Goal: Information Seeking & Learning: Learn about a topic

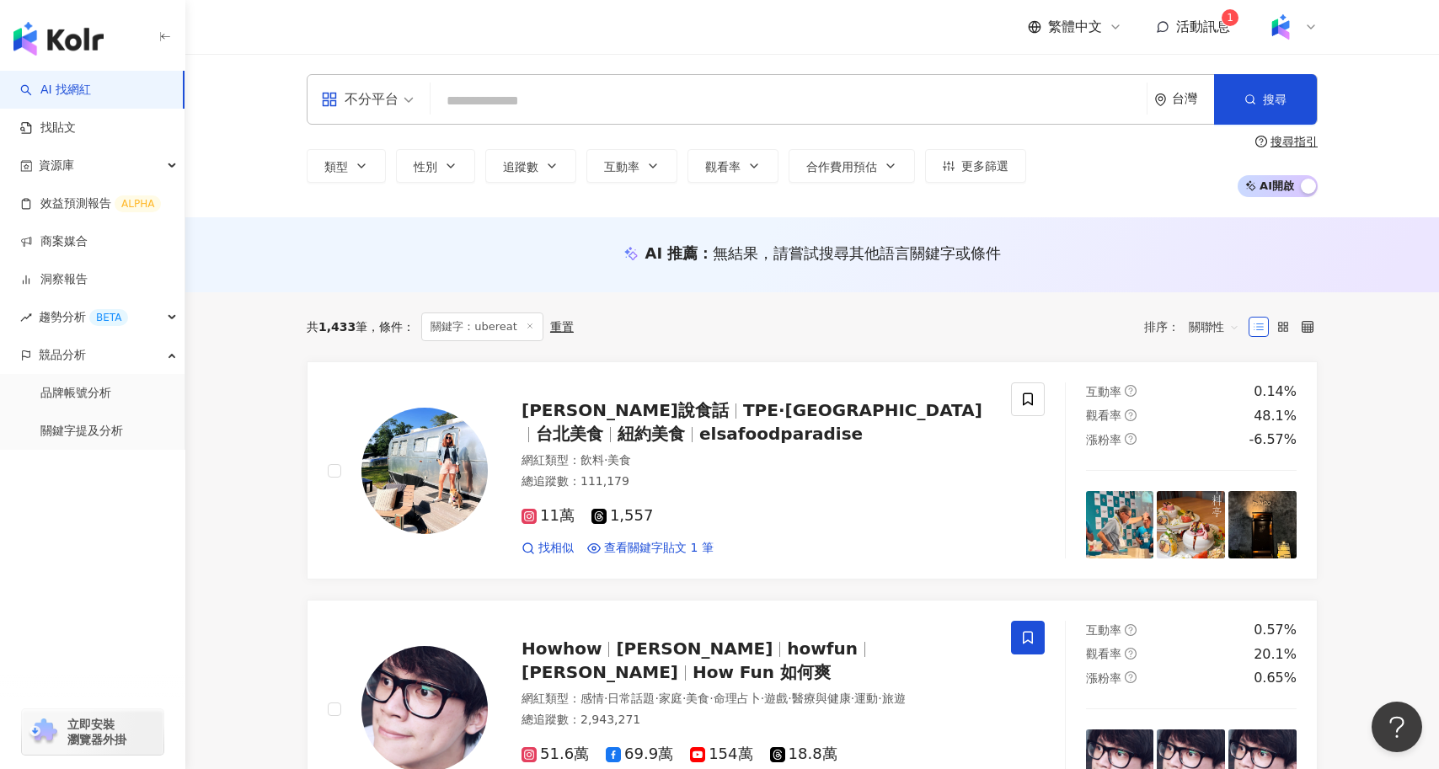
click at [76, 131] on link "找貼文" at bounding box center [48, 128] width 56 height 17
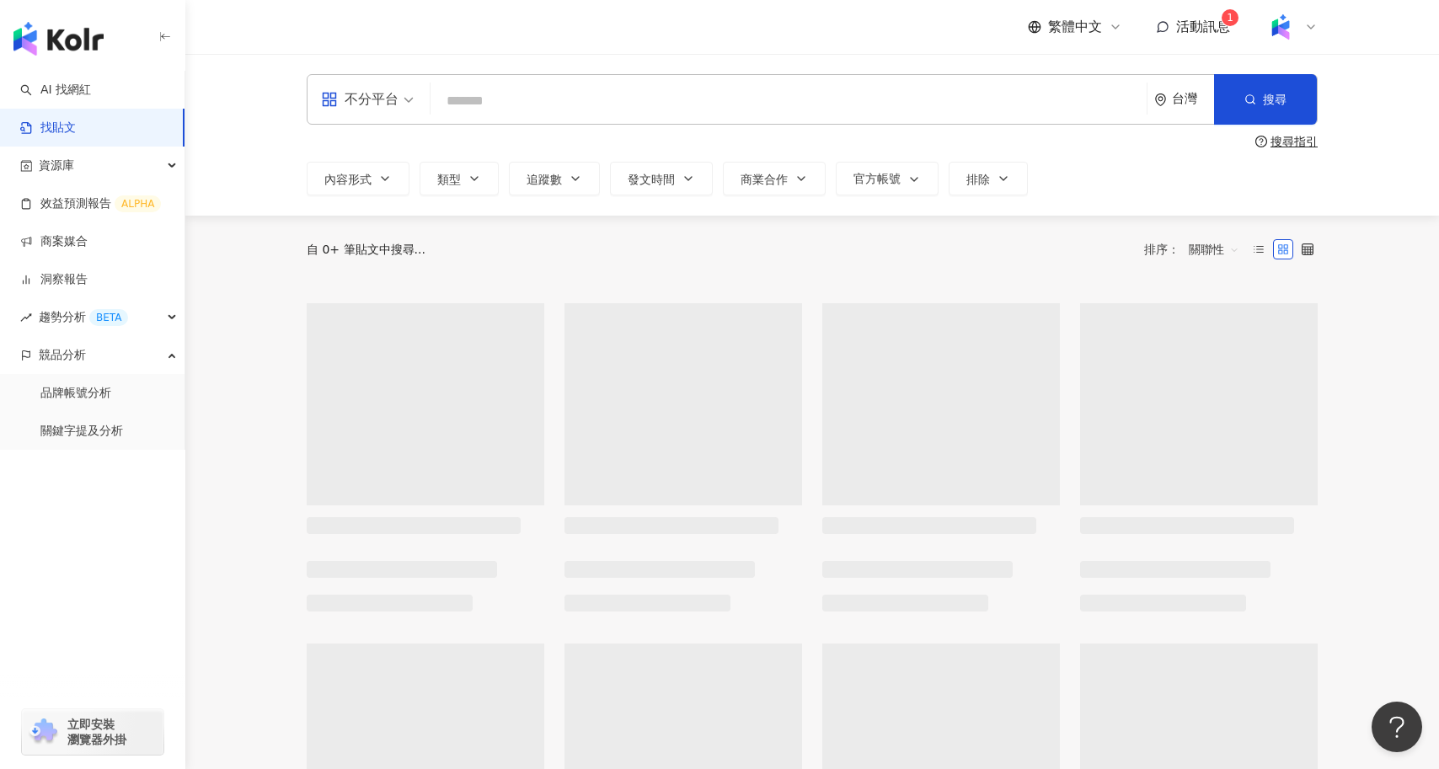
click at [549, 99] on input "search" at bounding box center [788, 101] width 703 height 36
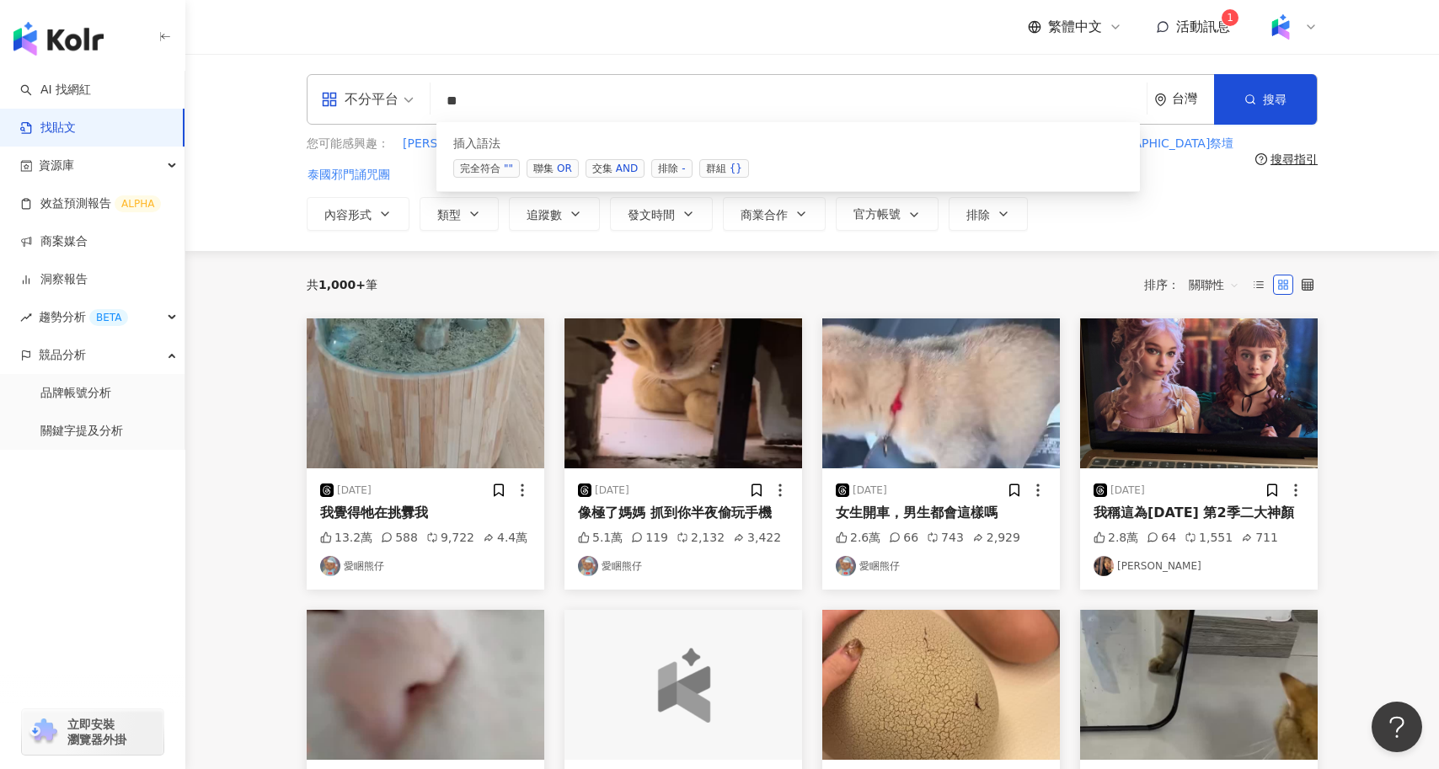
type input "*"
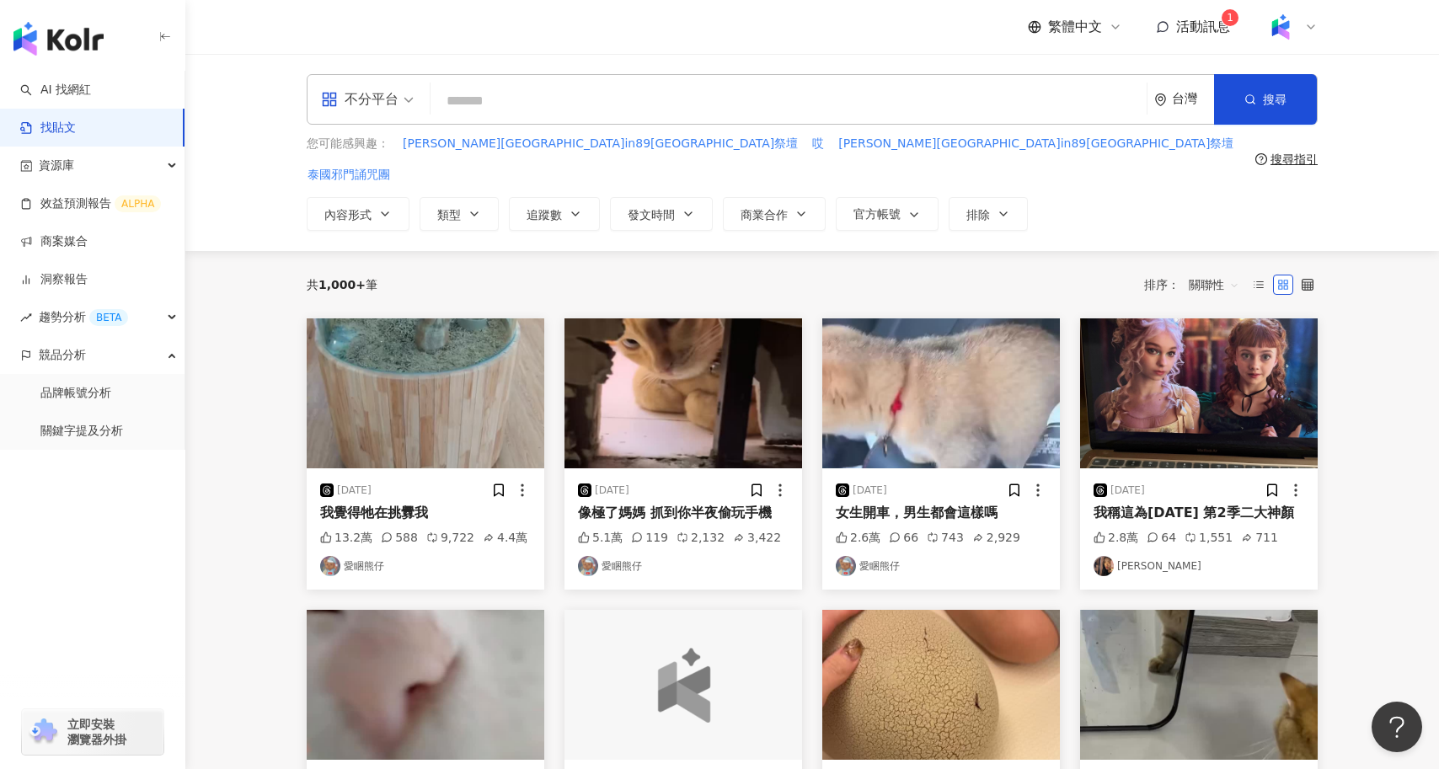
type input "*"
type input "*********"
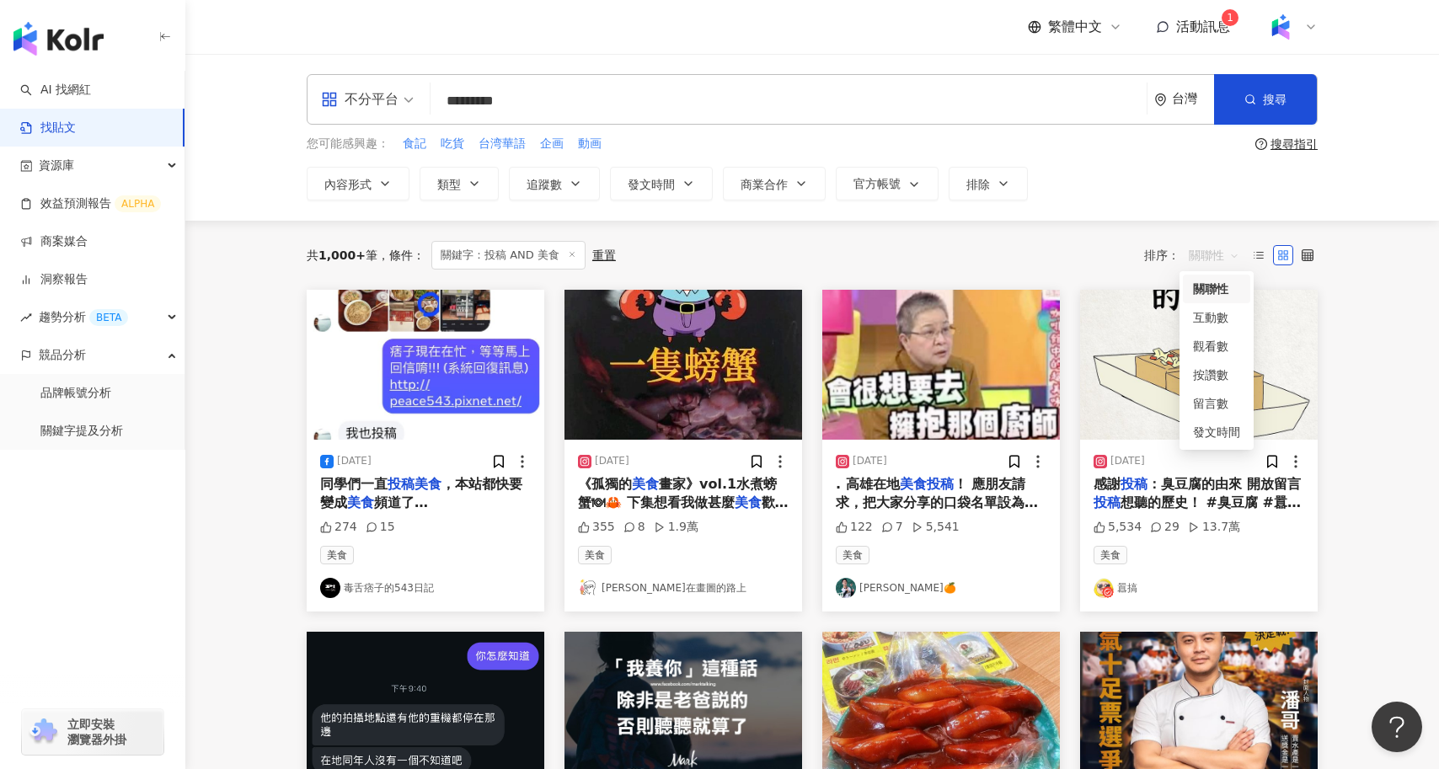
click at [1219, 255] on span "關聯性" at bounding box center [1214, 255] width 51 height 27
click at [1224, 319] on div "互動數" at bounding box center [1216, 317] width 47 height 19
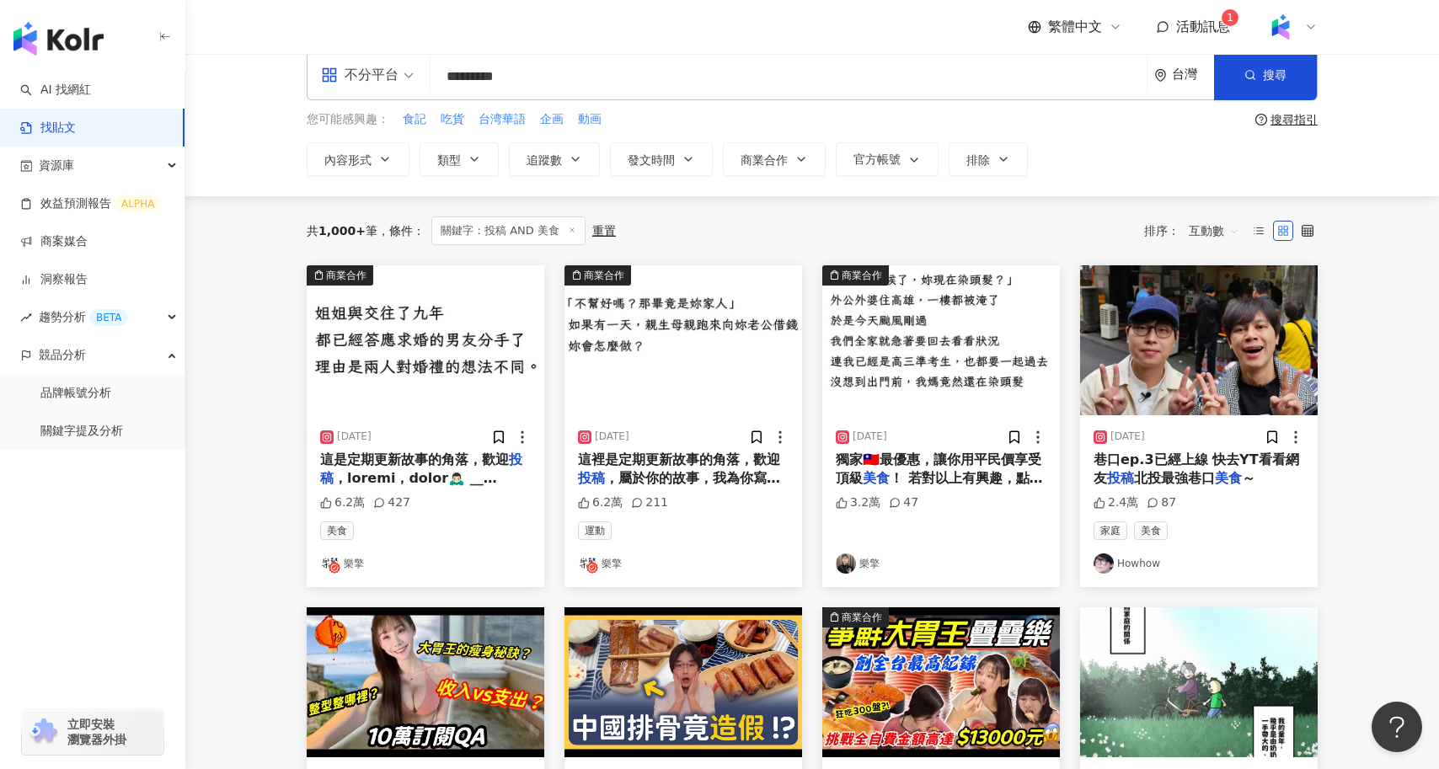
scroll to position [25, 0]
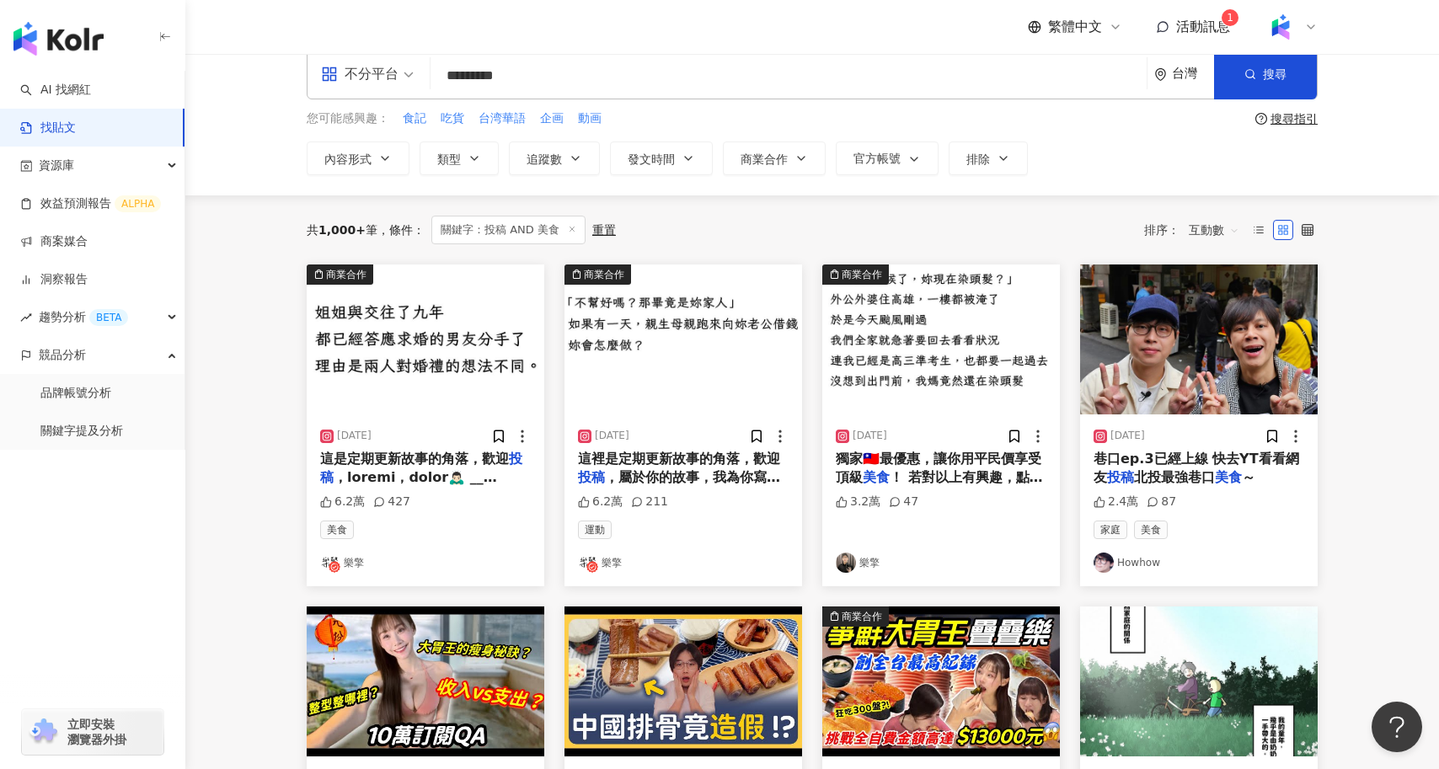
click at [719, 469] on span "，屬於你的故事，我為你寫。 __ 以下為故事之外，讀者專屬，官方保證🇹🇼最優惠的團 「猩猩之握」2025🇯🇵唐吉軻德必買，仿生握力按摩器｜🦍強勁深層按壓、🫧舒…" at bounding box center [683, 647] width 211 height 356
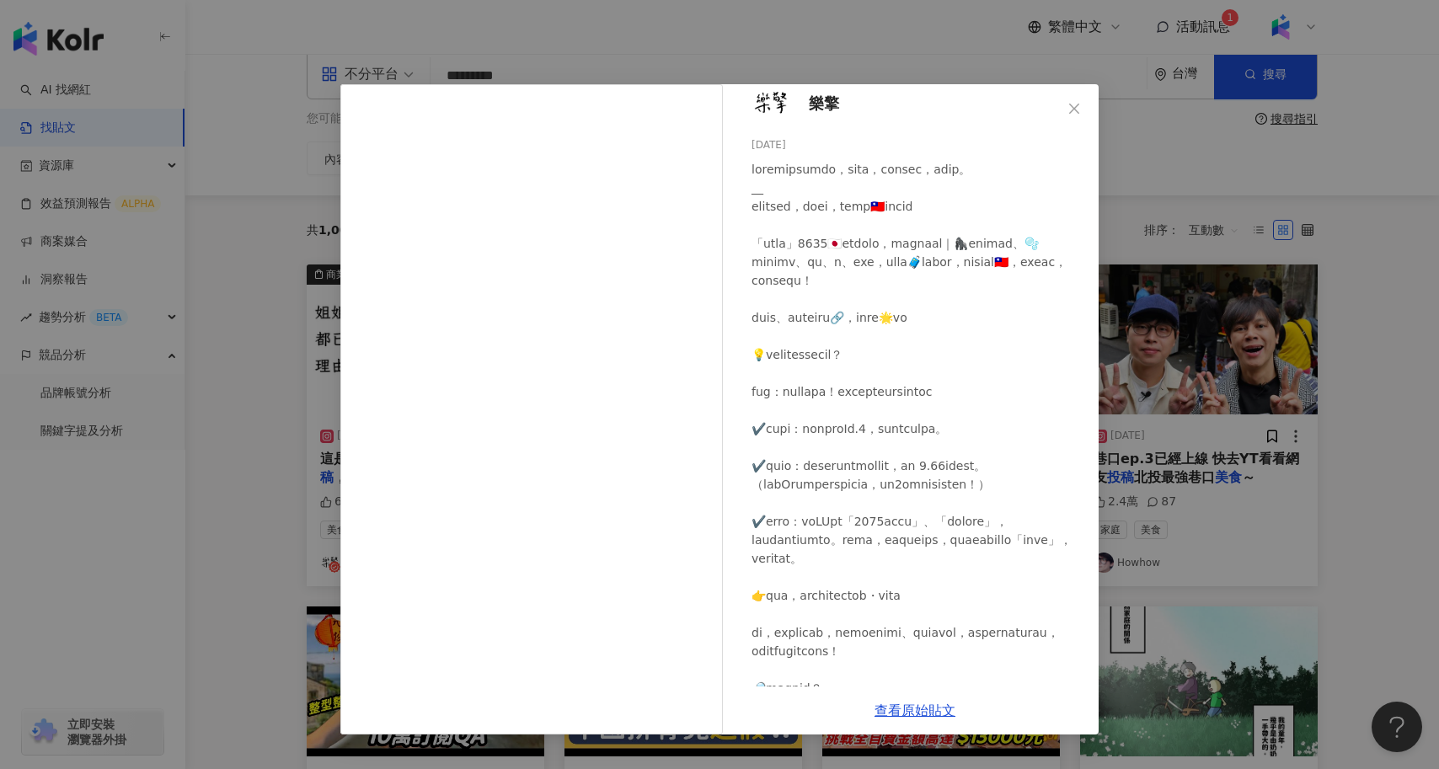
scroll to position [24, 0]
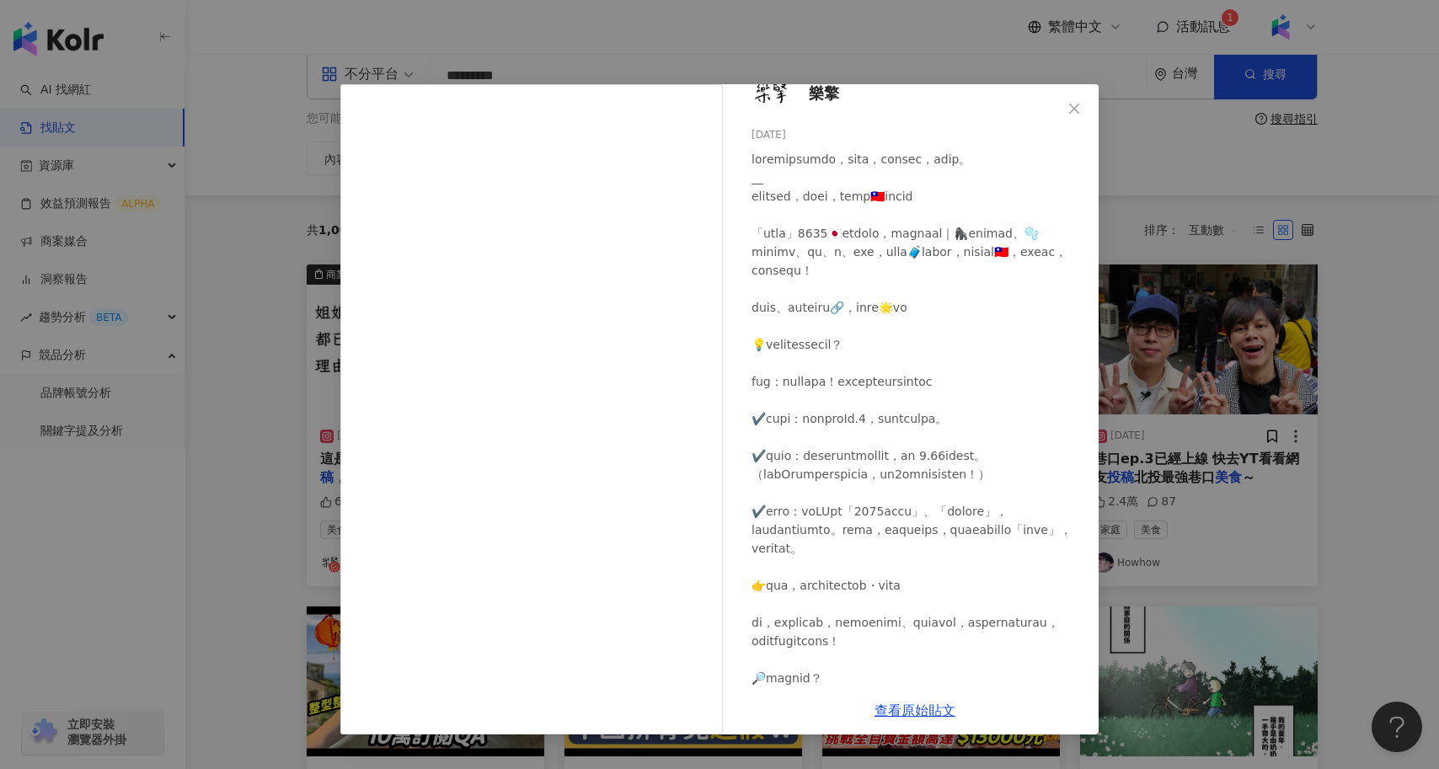
click at [235, 413] on div "樂擎 2025/8/23 6.2萬 211 查看原始貼文" at bounding box center [719, 384] width 1439 height 769
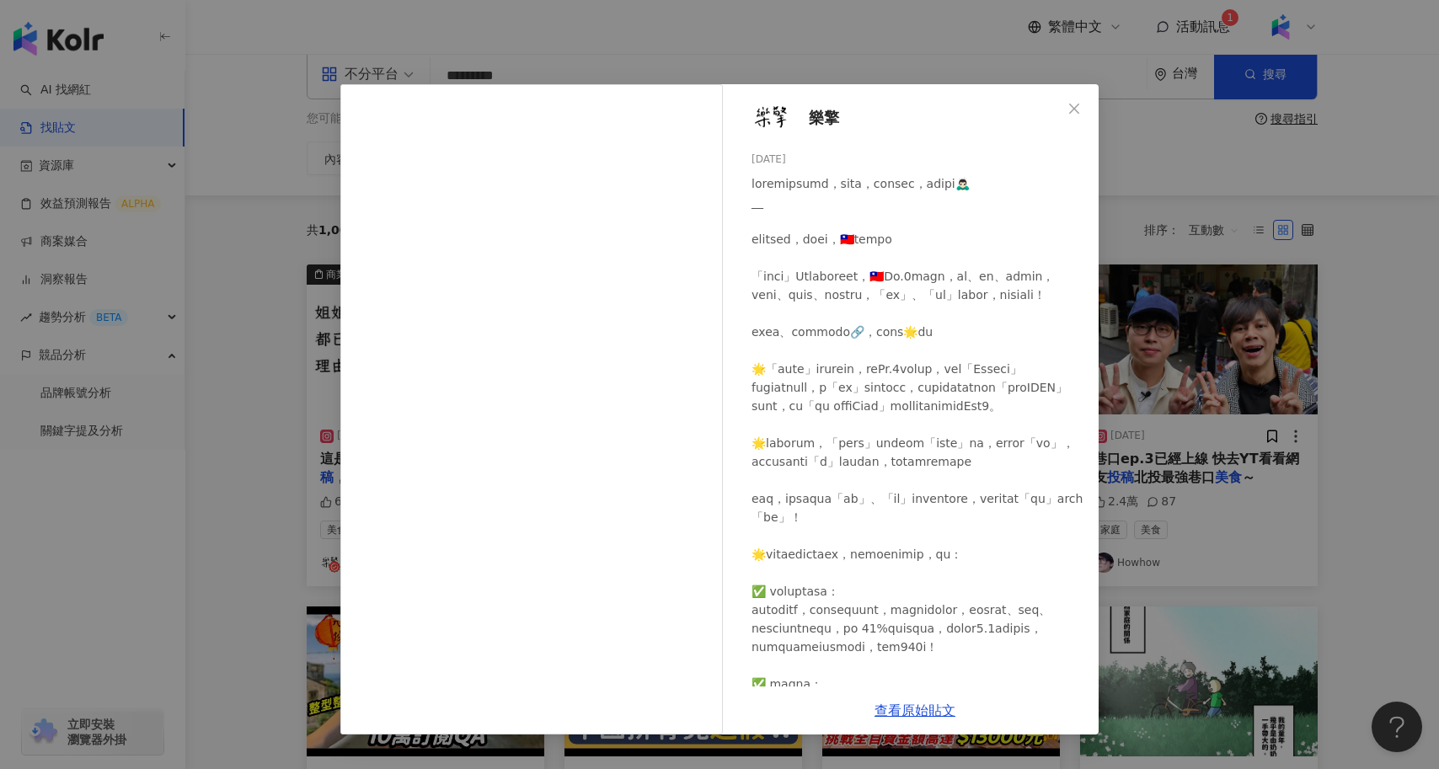
click at [257, 412] on div "樂擎 2024/12/7 6.2萬 427 查看原始貼文" at bounding box center [719, 384] width 1439 height 769
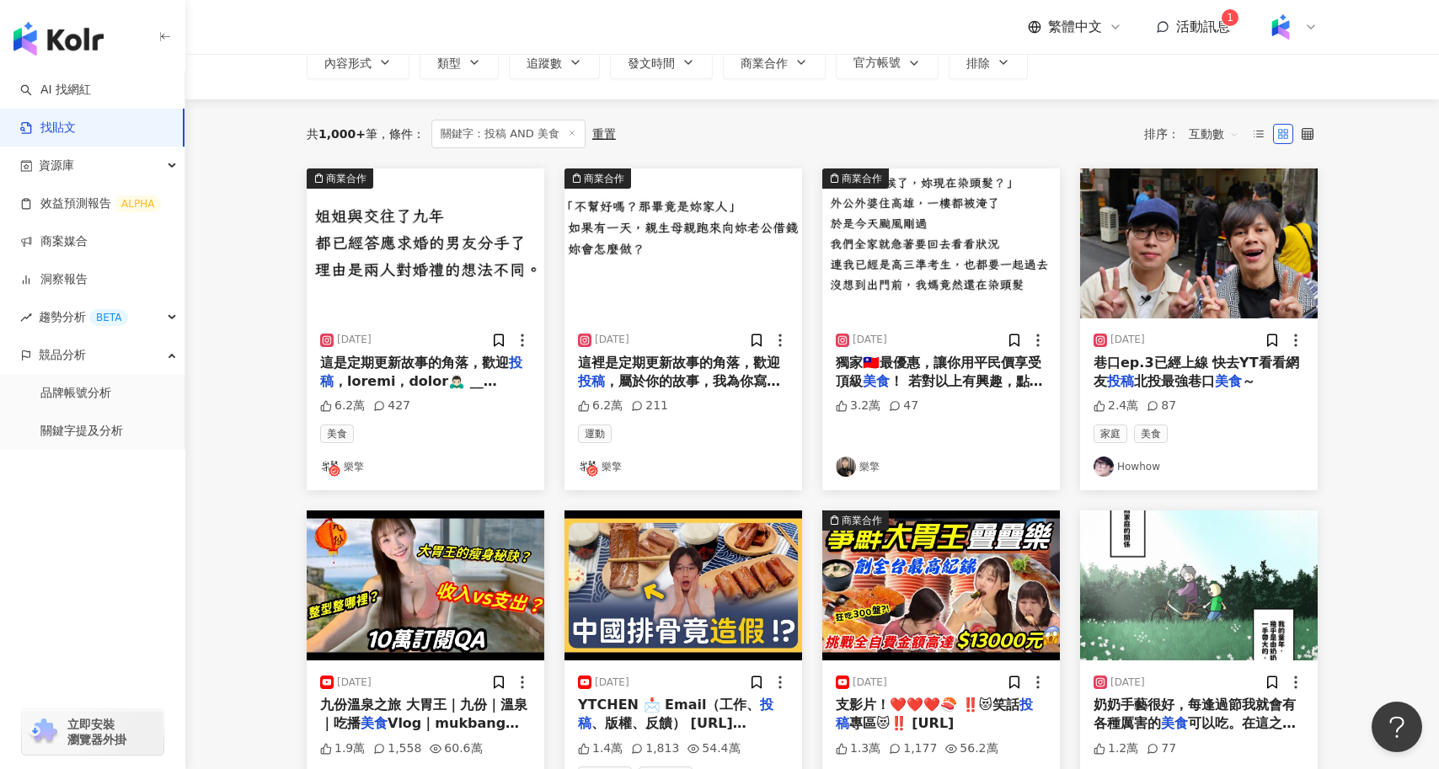
scroll to position [0, 0]
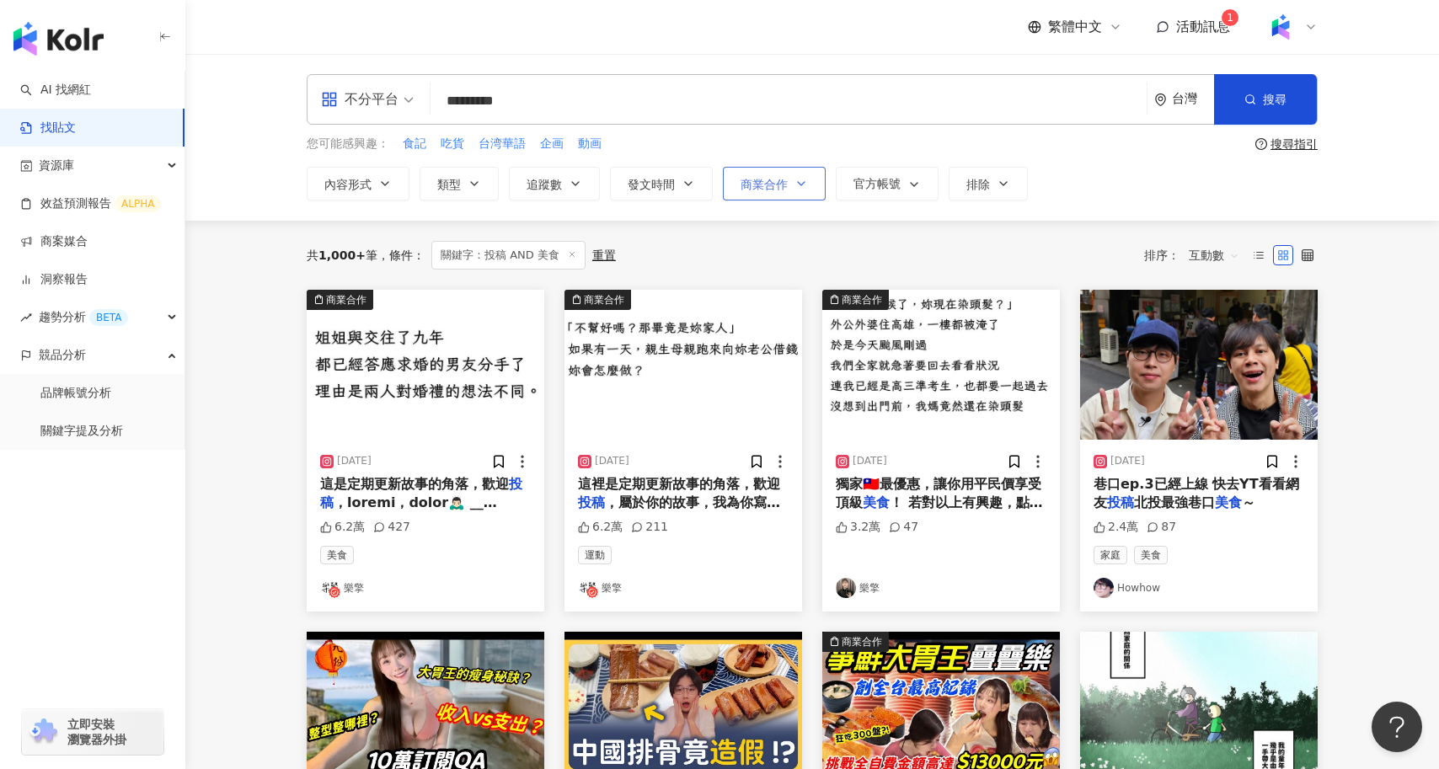
click at [778, 174] on button "商業合作" at bounding box center [774, 184] width 103 height 34
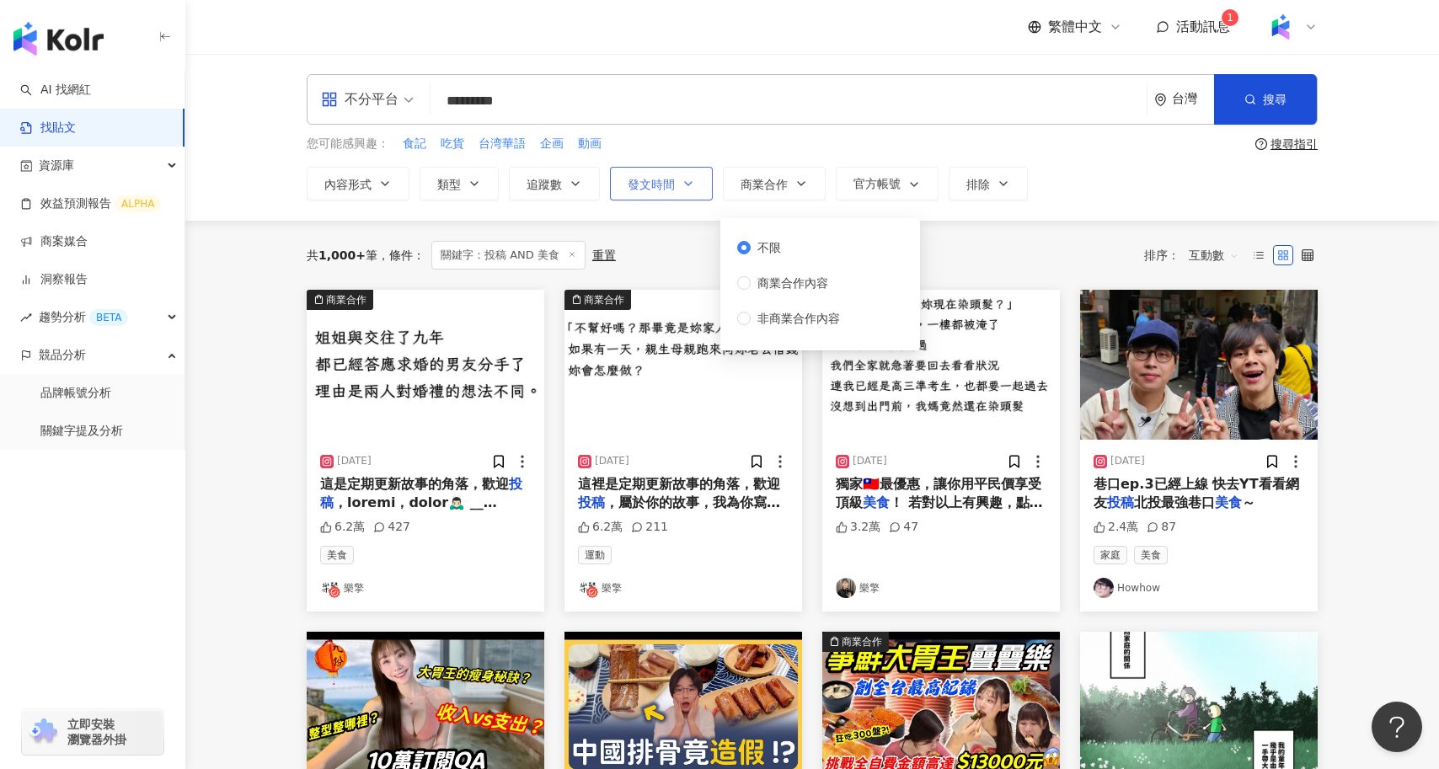
click at [661, 180] on span "發文時間" at bounding box center [651, 184] width 47 height 13
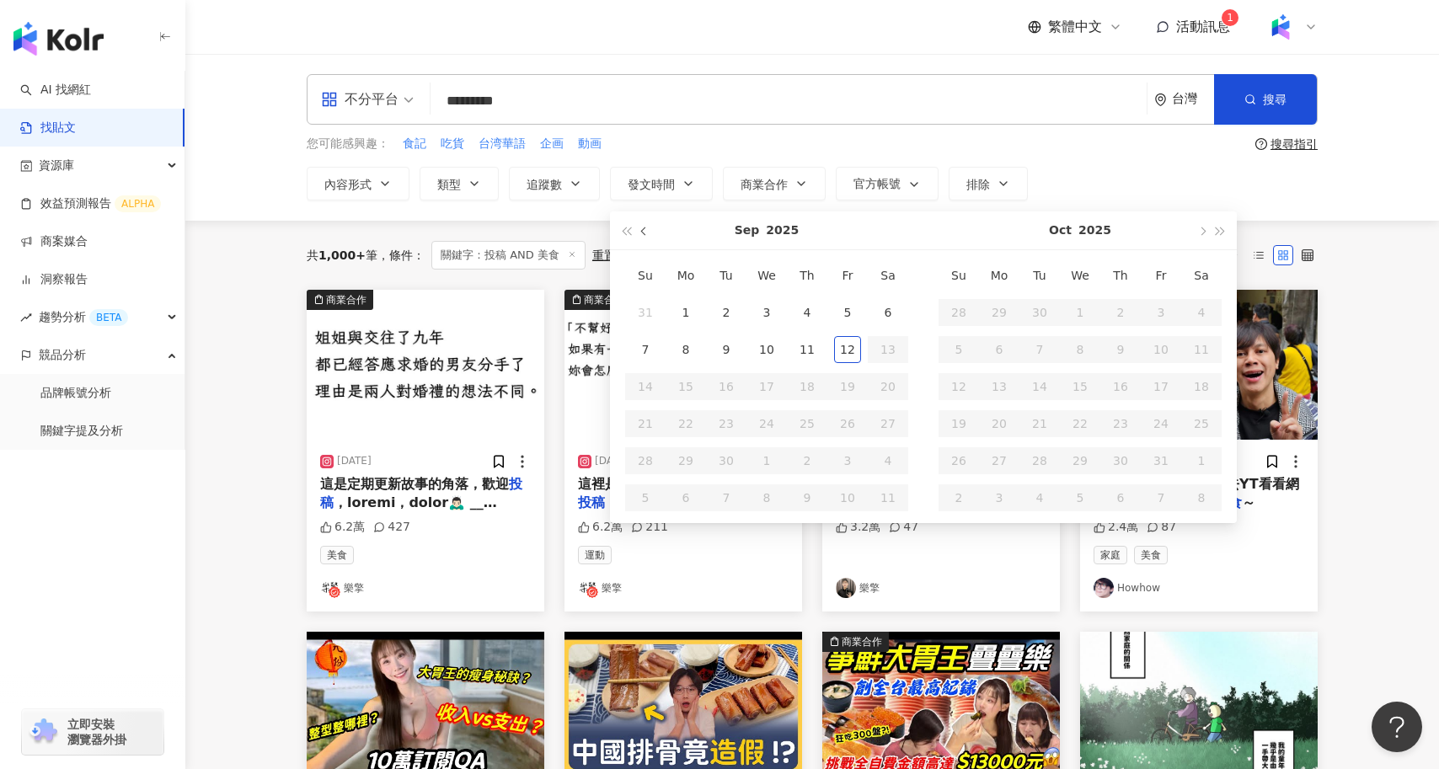
click at [635, 226] on button "button" at bounding box center [644, 231] width 19 height 38
click at [623, 230] on span "button" at bounding box center [626, 232] width 8 height 8
type input "**********"
click at [1156, 354] on div "13" at bounding box center [1161, 349] width 27 height 27
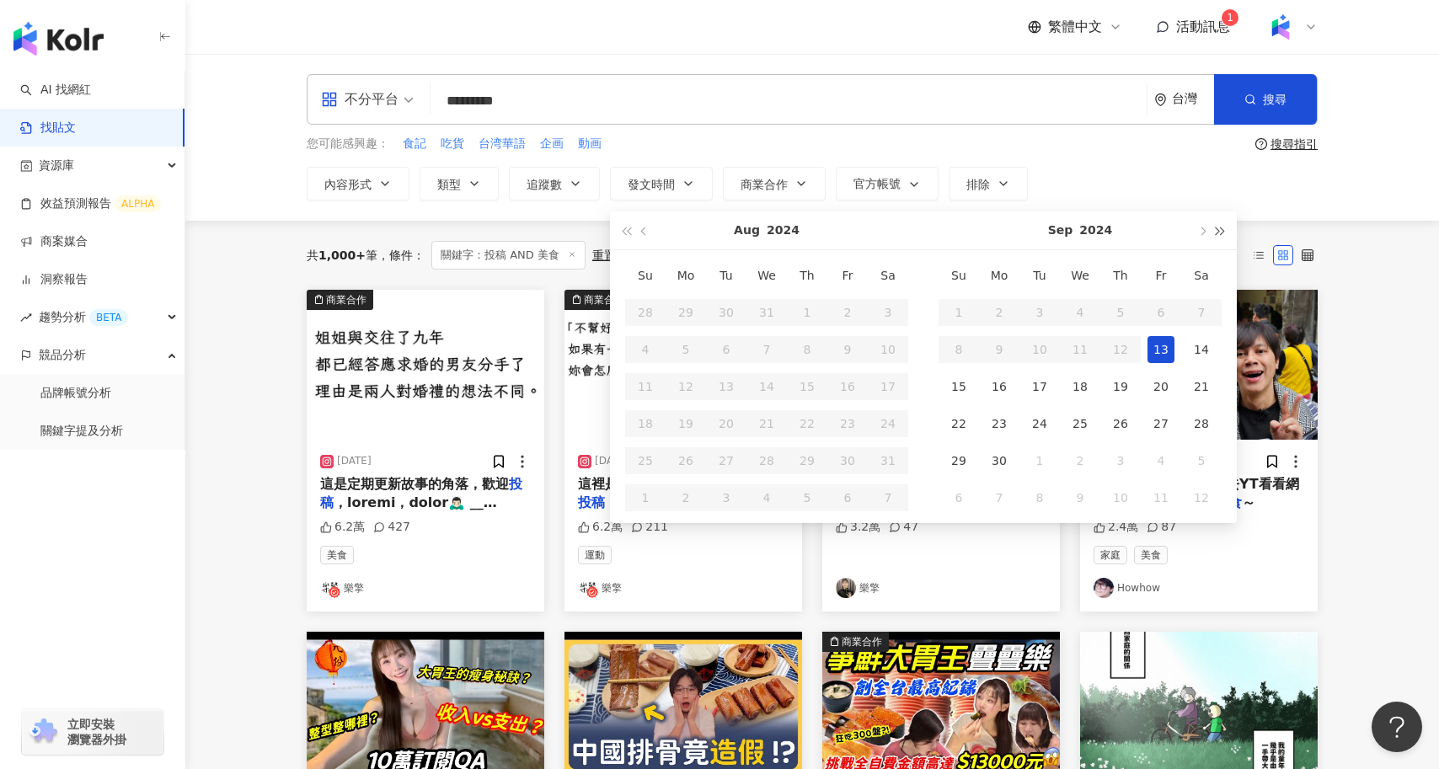
click at [1228, 225] on button "button" at bounding box center [1221, 231] width 19 height 38
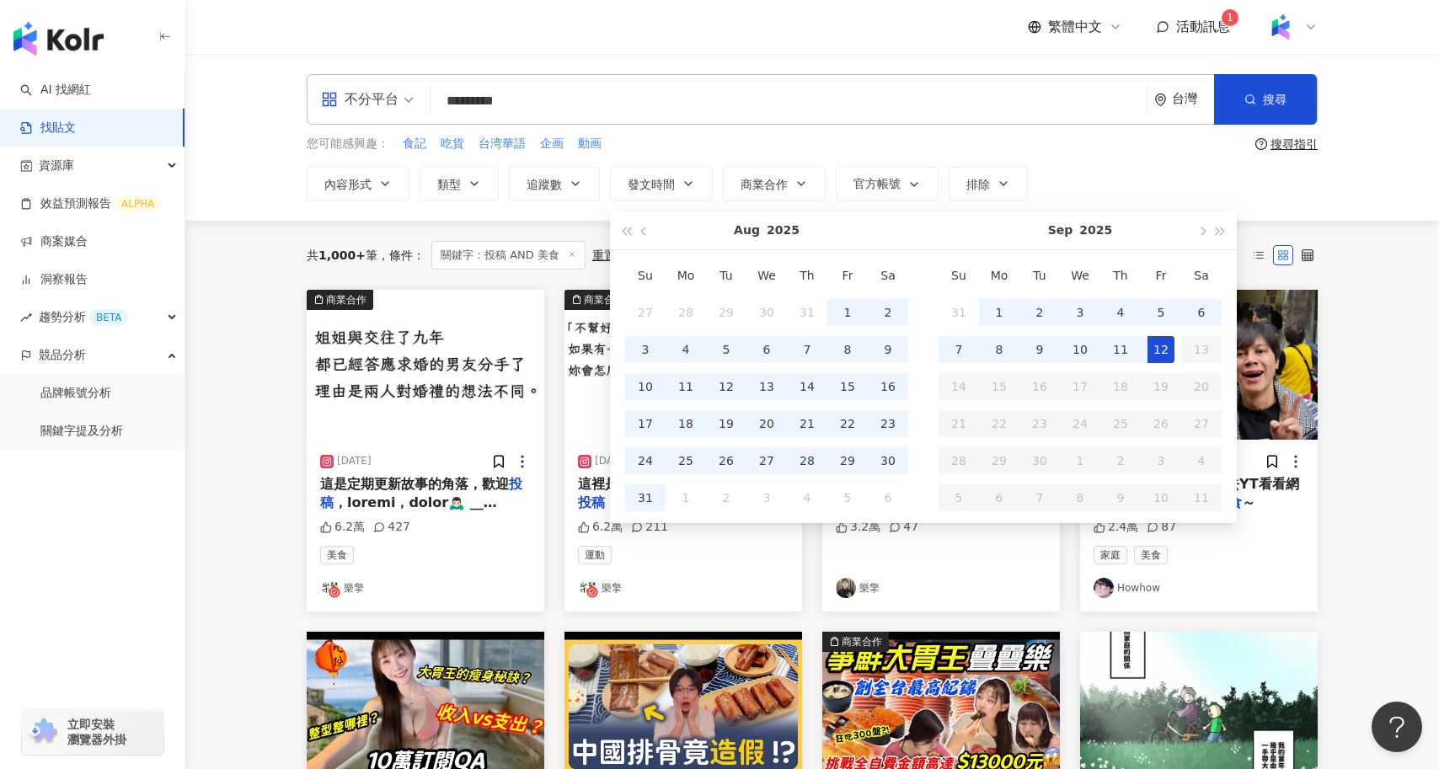
click at [1159, 347] on div "12" at bounding box center [1161, 349] width 27 height 27
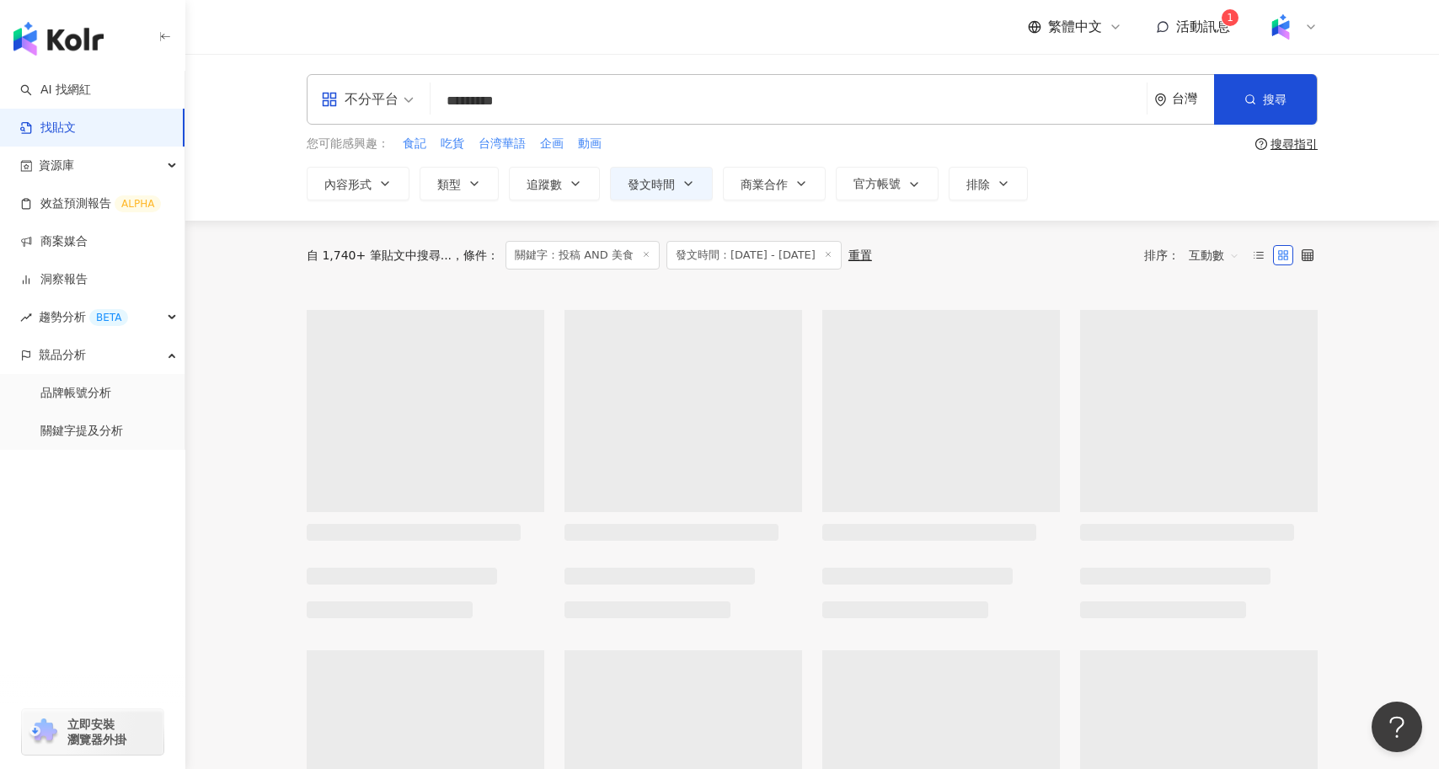
type input "**********"
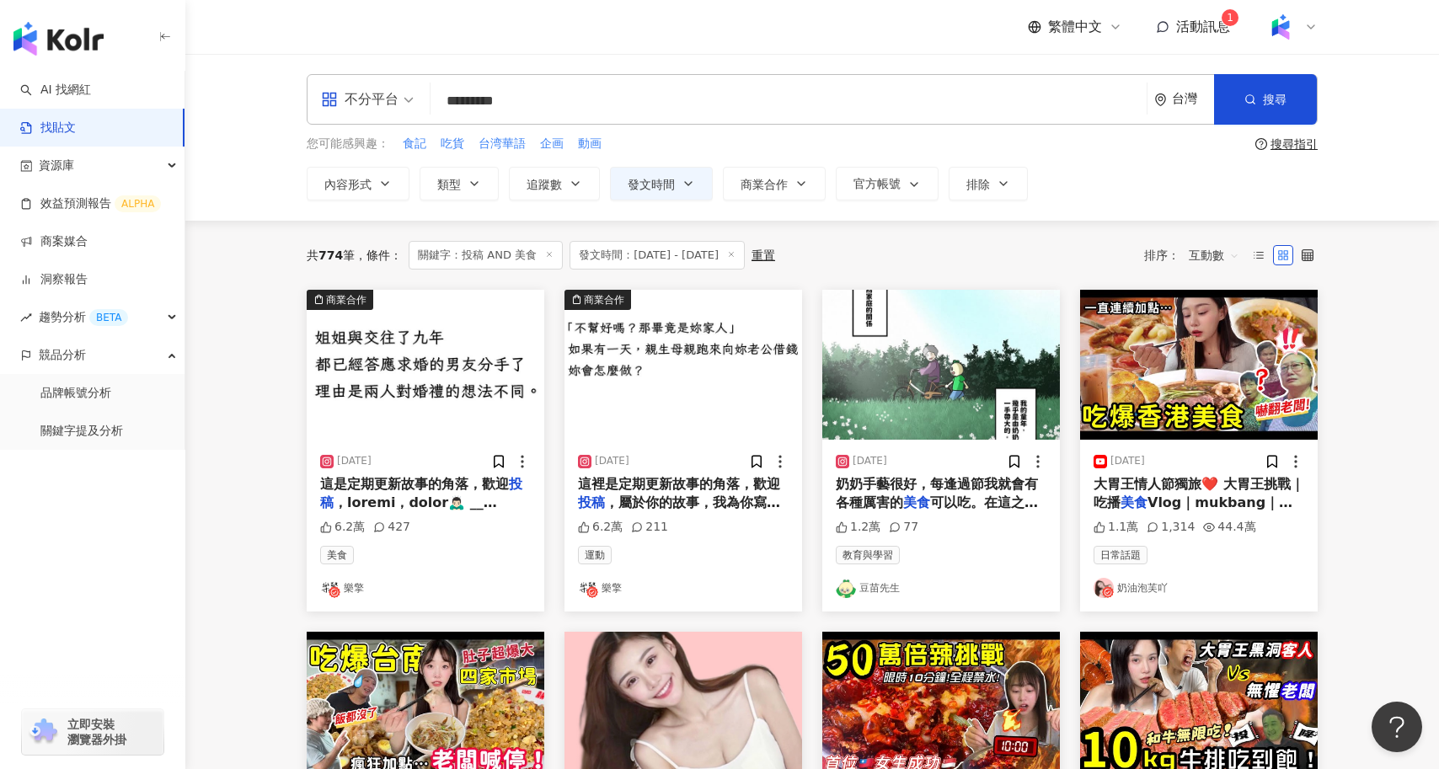
click at [730, 495] on span "，屬於你的故事，我為你寫。 __ 以下為故事之外，讀者專屬，官方保證🇹🇼最優惠的團 「猩猩之握」2025🇯🇵唐吉軻德必買，仿生握力按摩器｜🦍強勁深層按壓、🫧舒…" at bounding box center [683, 673] width 211 height 356
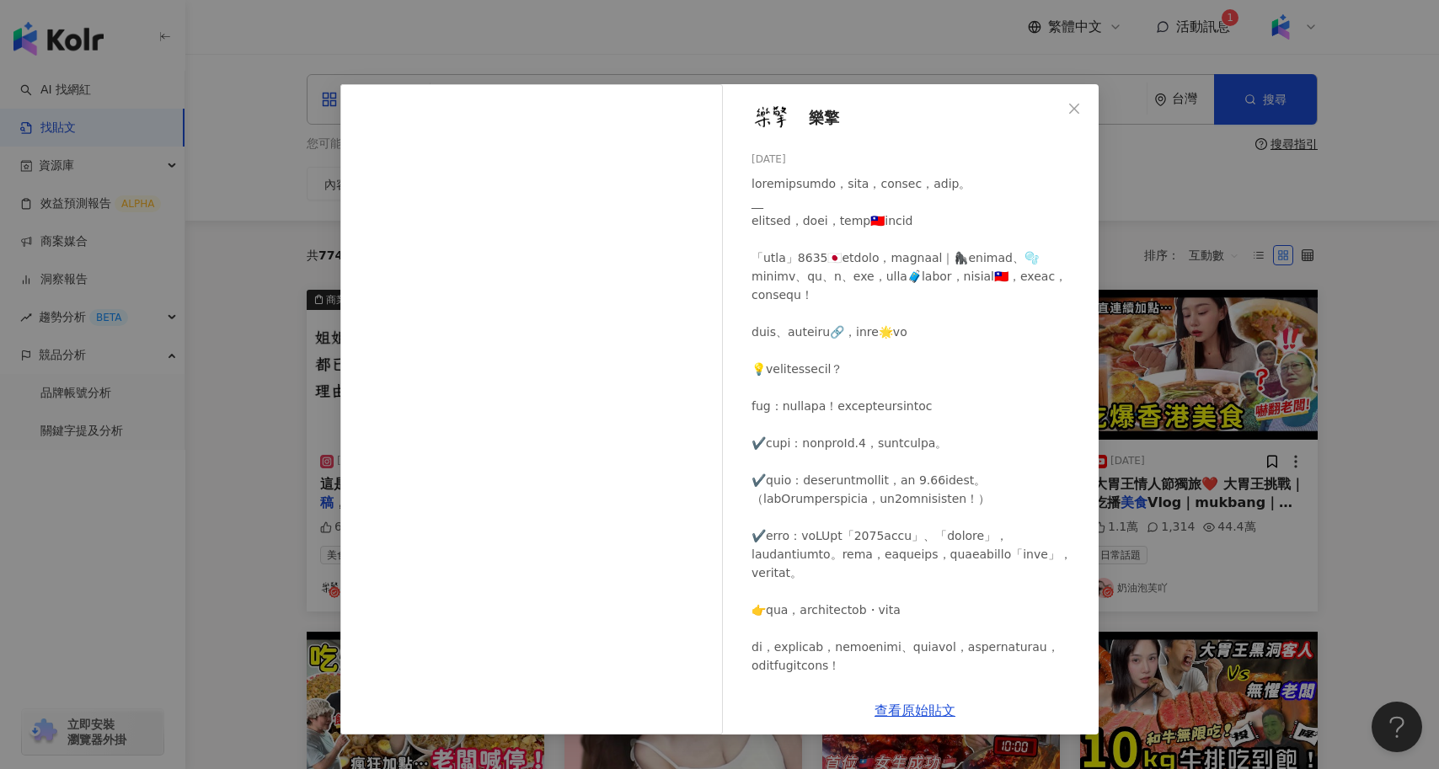
click at [246, 511] on div "樂擎 2025/8/23 6.2萬 211 查看原始貼文" at bounding box center [719, 384] width 1439 height 769
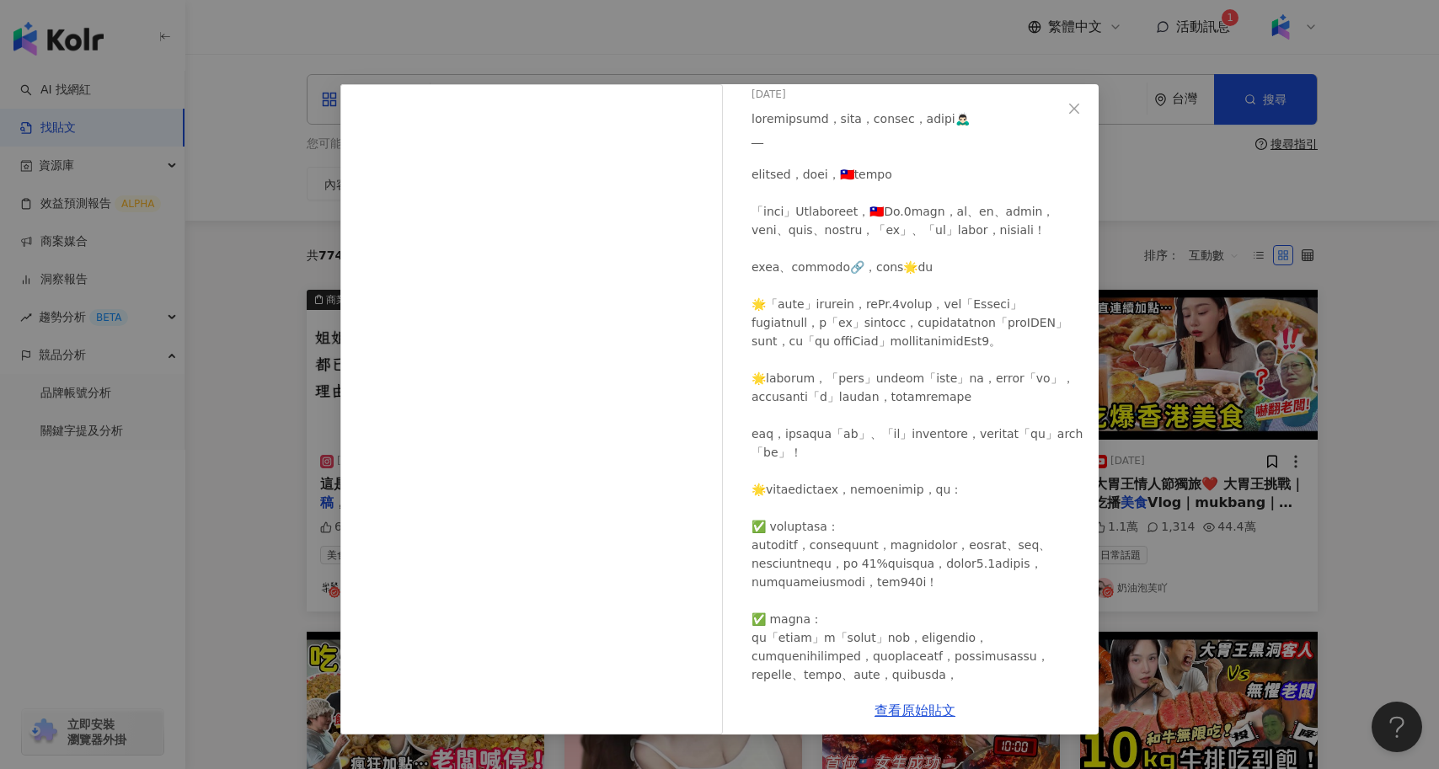
scroll to position [67, 0]
click at [1191, 583] on div "樂擎 2024/12/7 6.2萬 427 查看原始貼文" at bounding box center [719, 384] width 1439 height 769
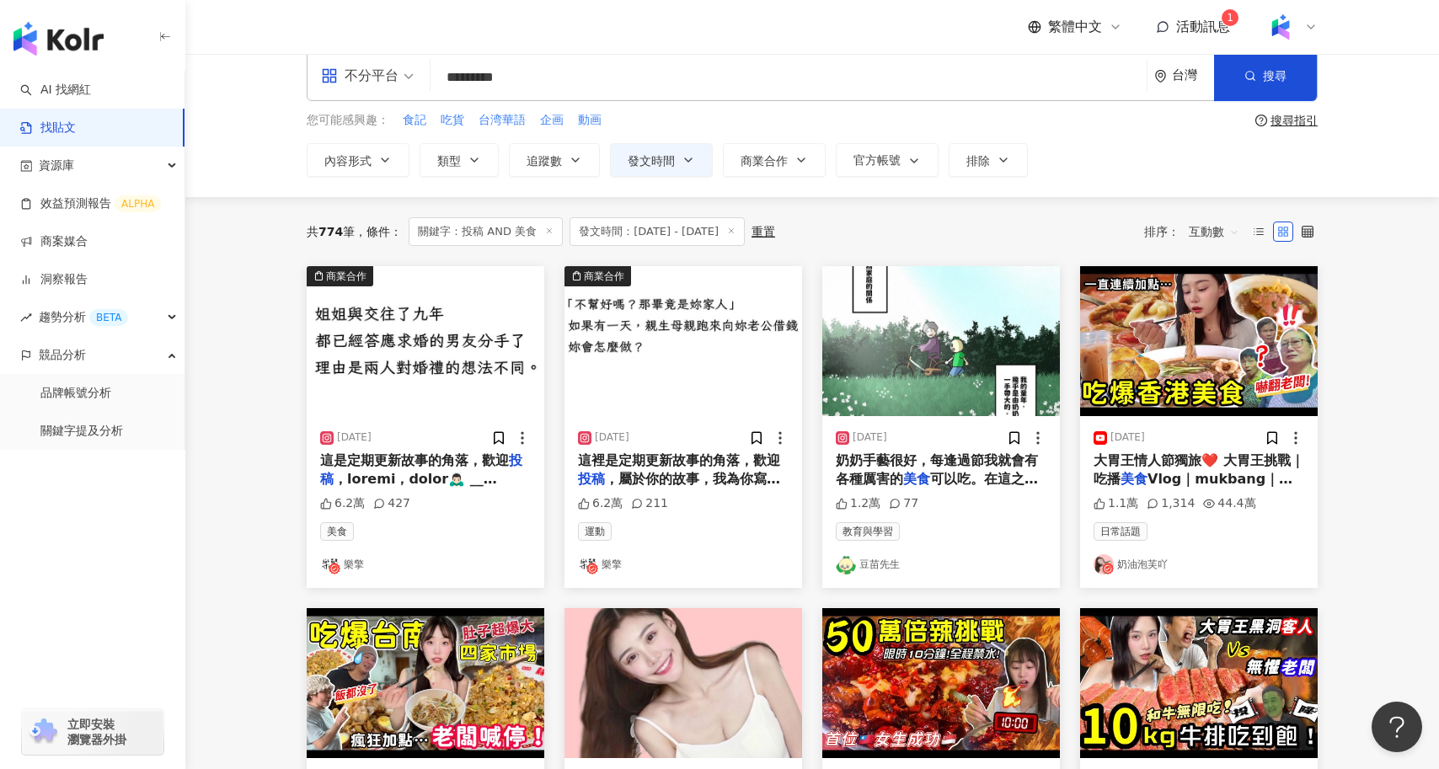
scroll to position [32, 0]
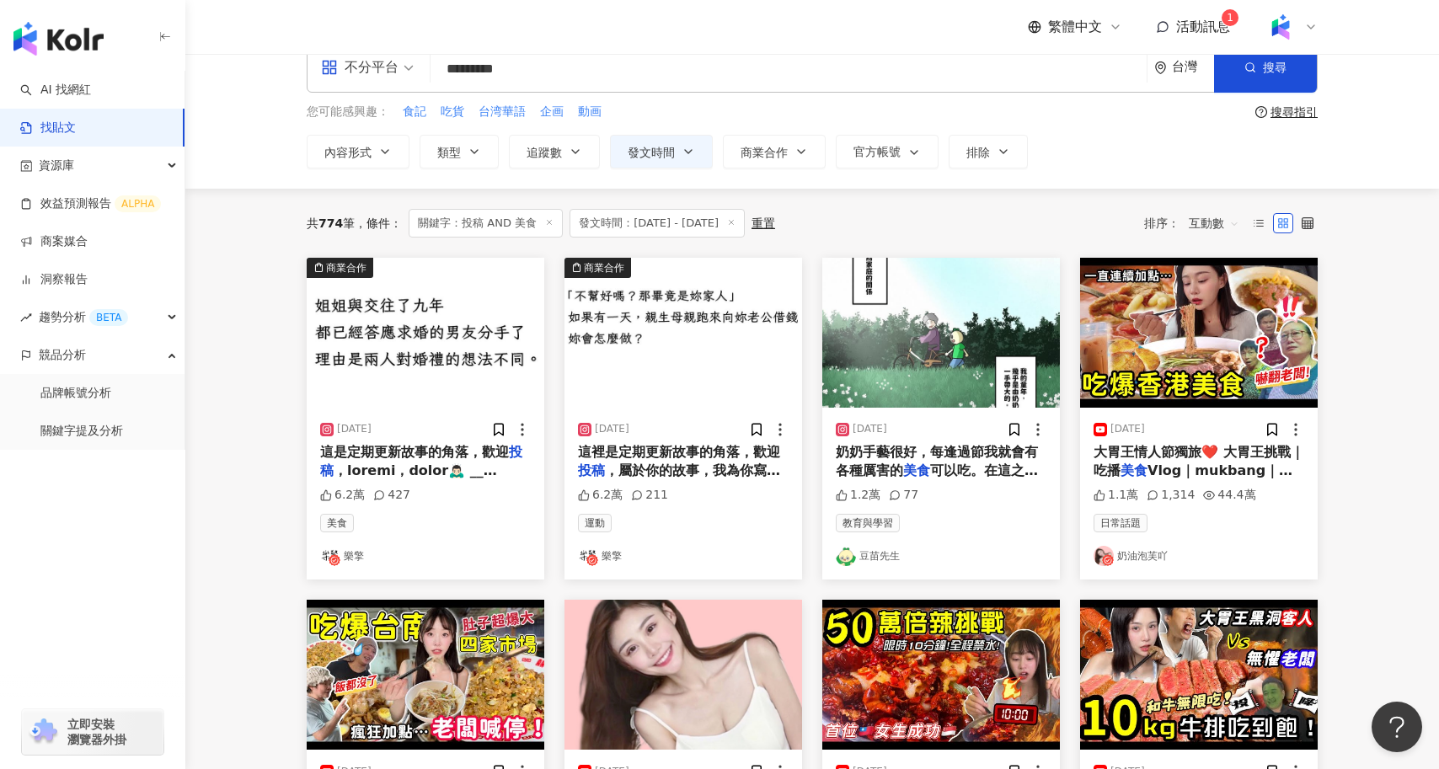
click at [941, 335] on img "button" at bounding box center [942, 333] width 238 height 150
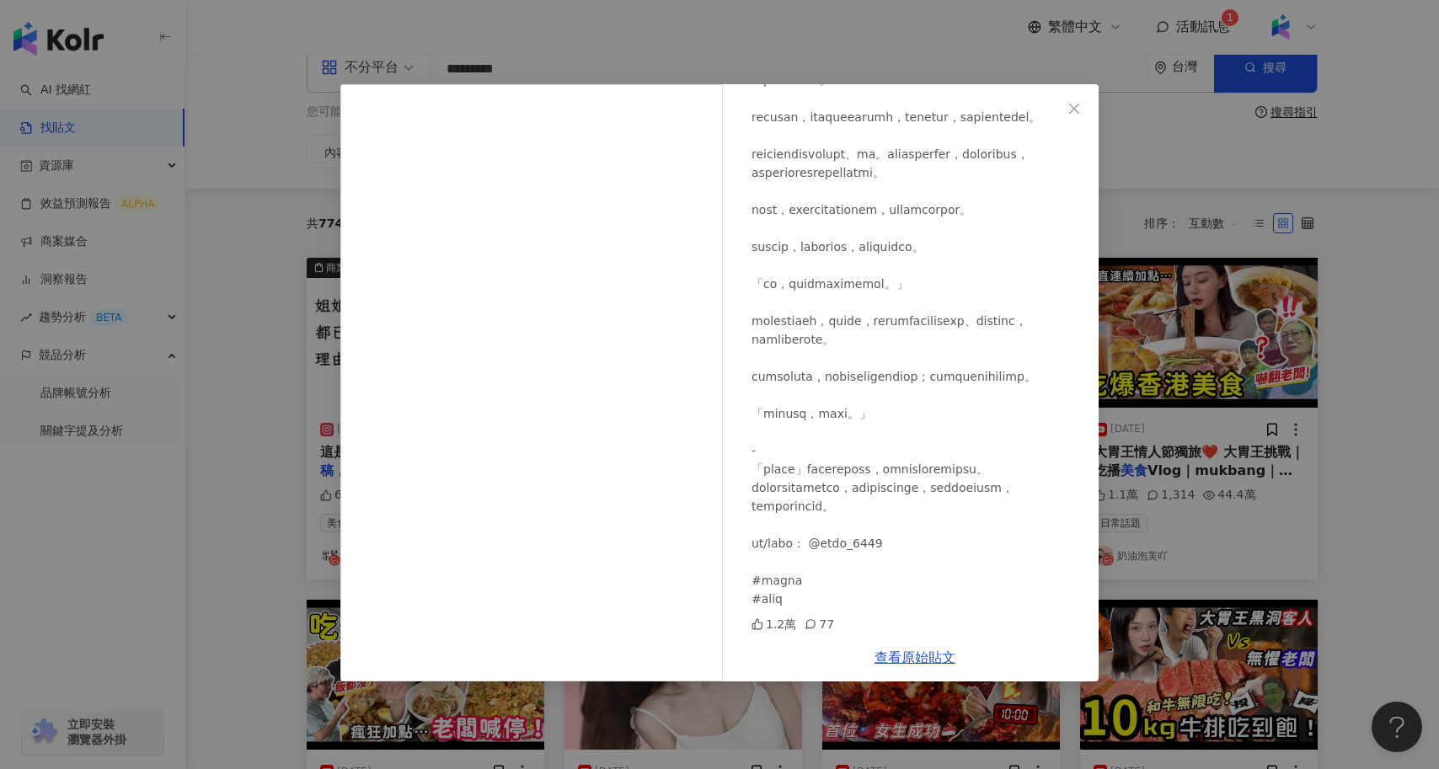
scroll to position [1123, 0]
click at [267, 393] on div "豆苗先生 2025/4/14 1.2萬 77 查看原始貼文" at bounding box center [719, 384] width 1439 height 769
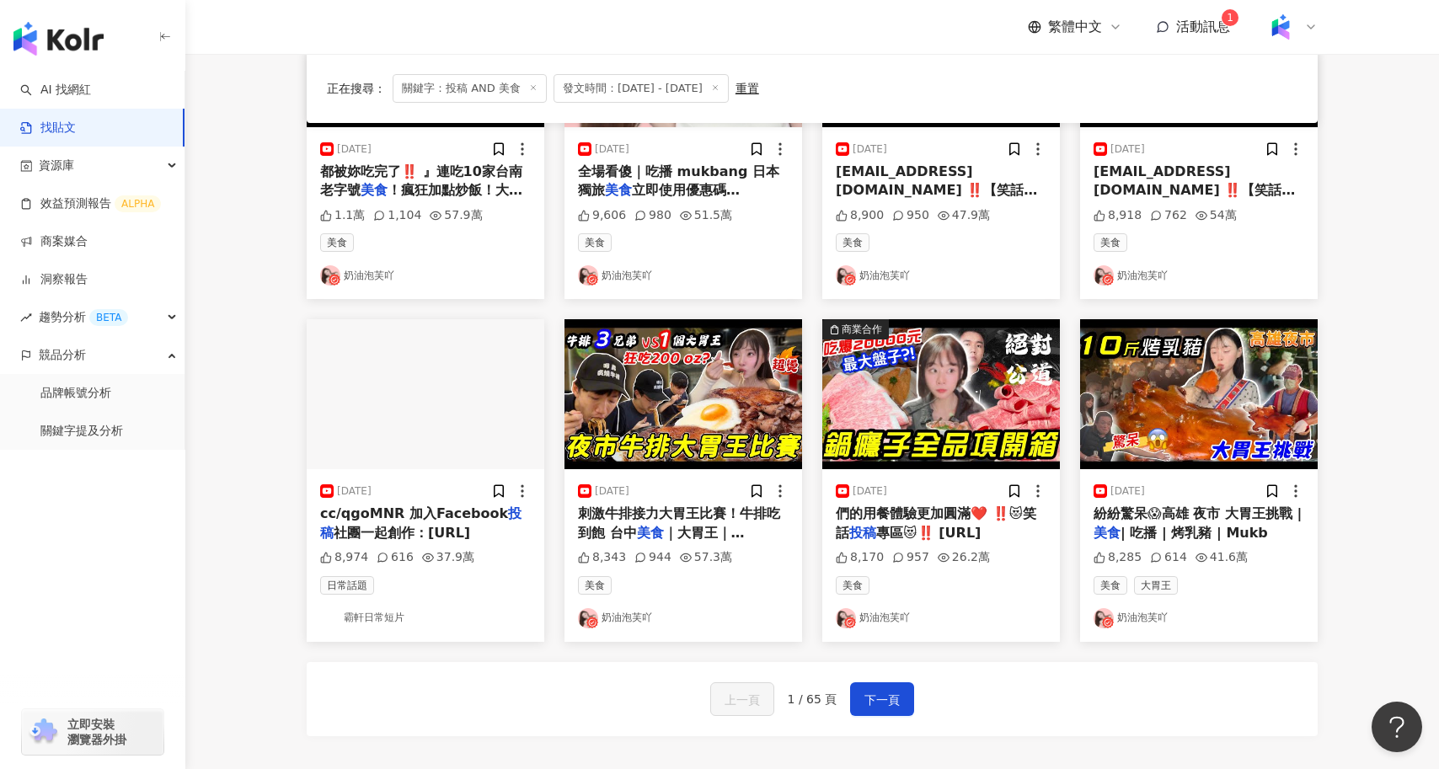
scroll to position [651, 0]
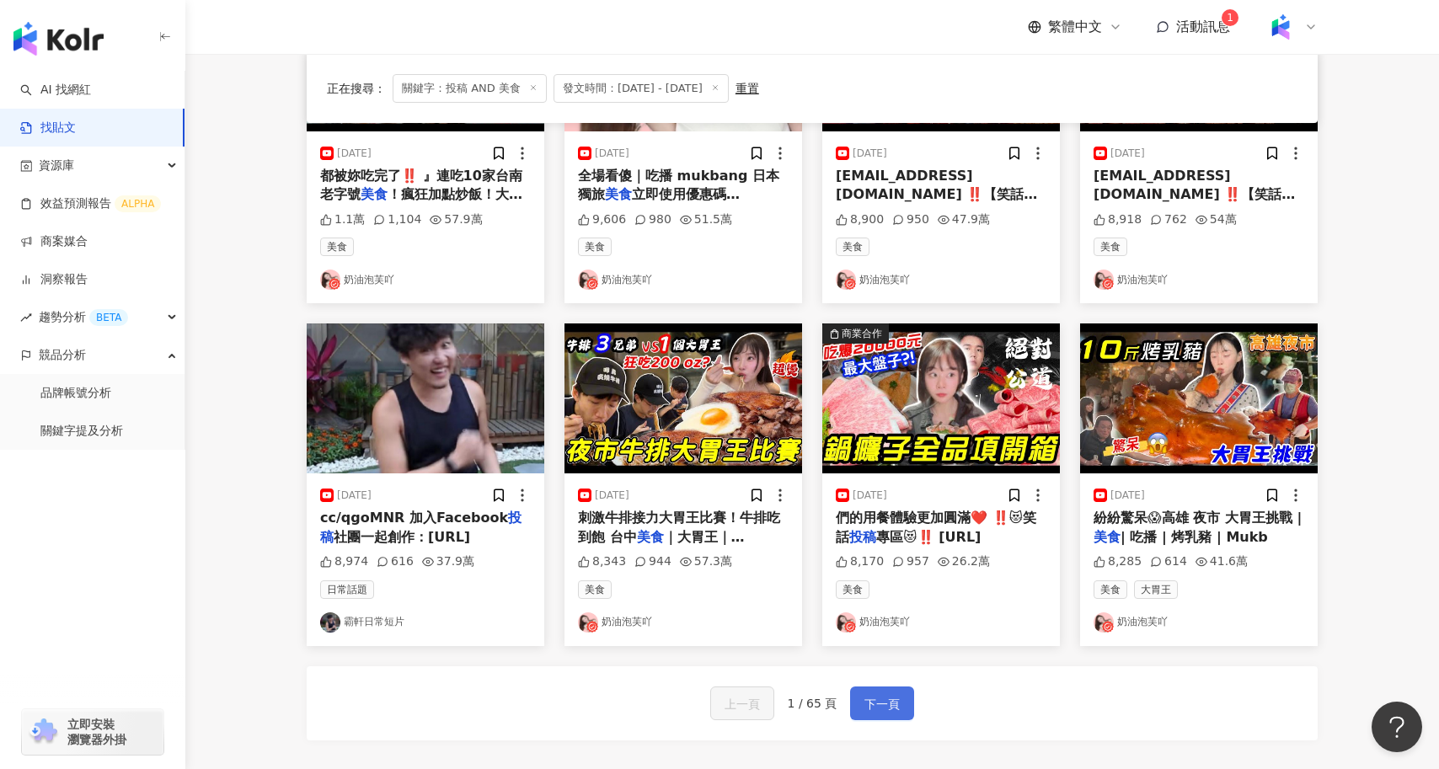
click at [903, 695] on button "下一頁" at bounding box center [882, 704] width 64 height 34
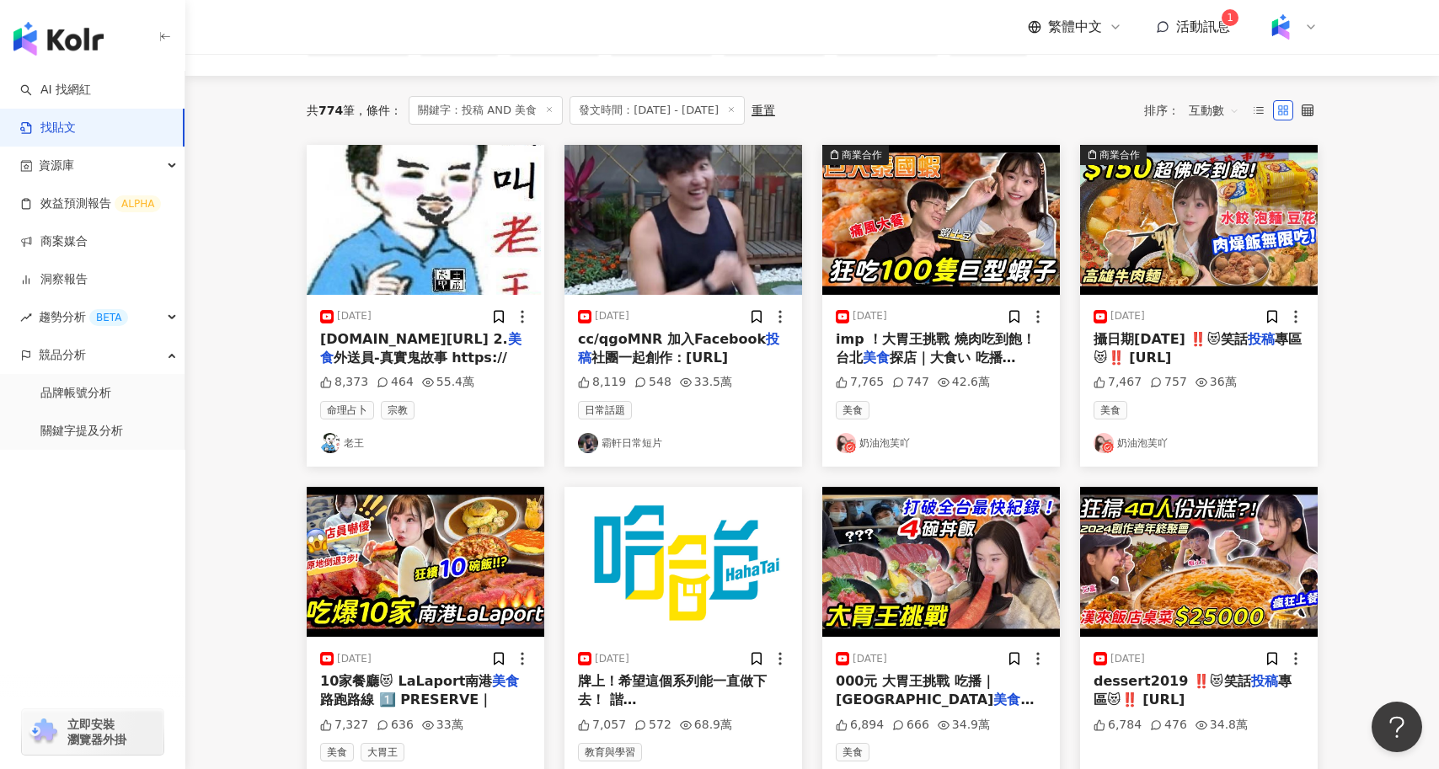
scroll to position [142, 0]
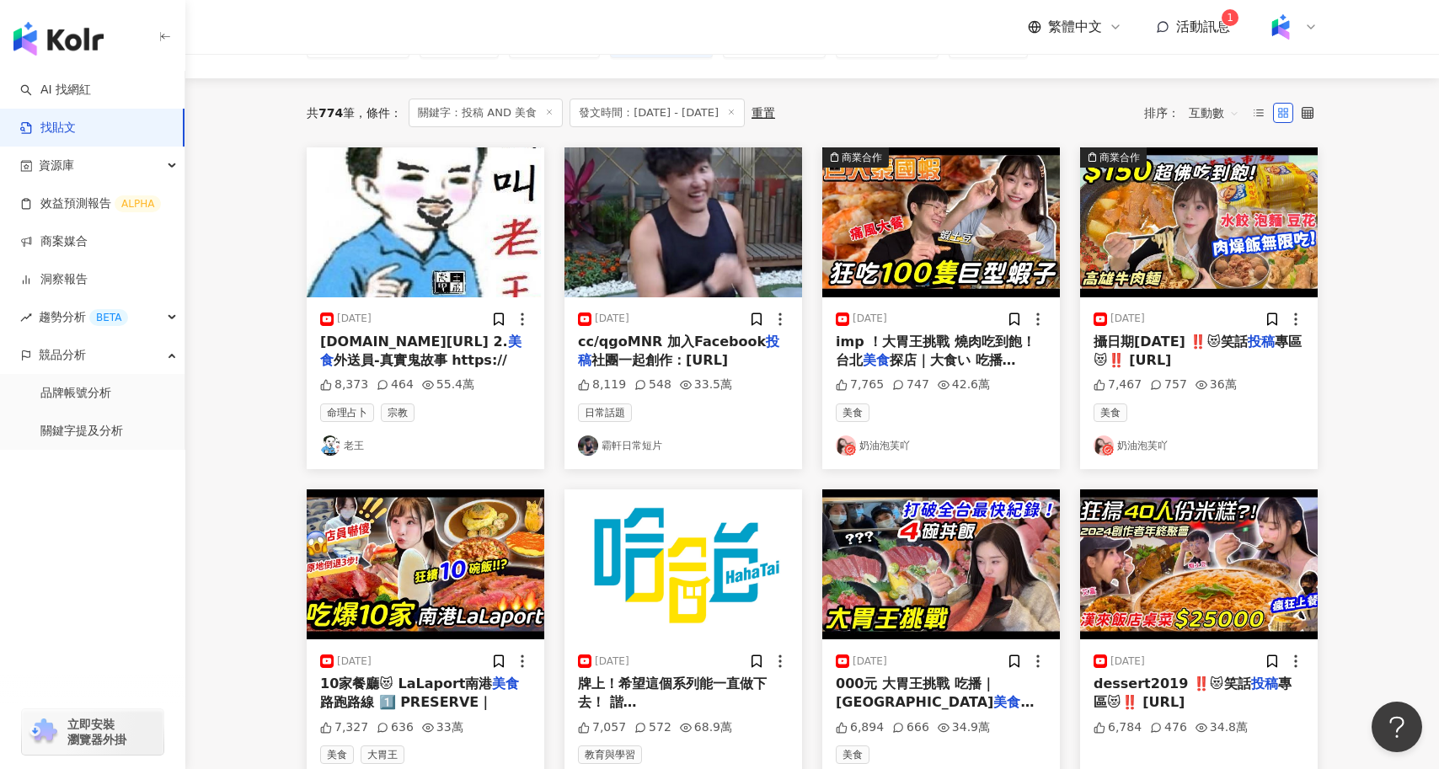
click at [694, 242] on img "button" at bounding box center [684, 222] width 238 height 150
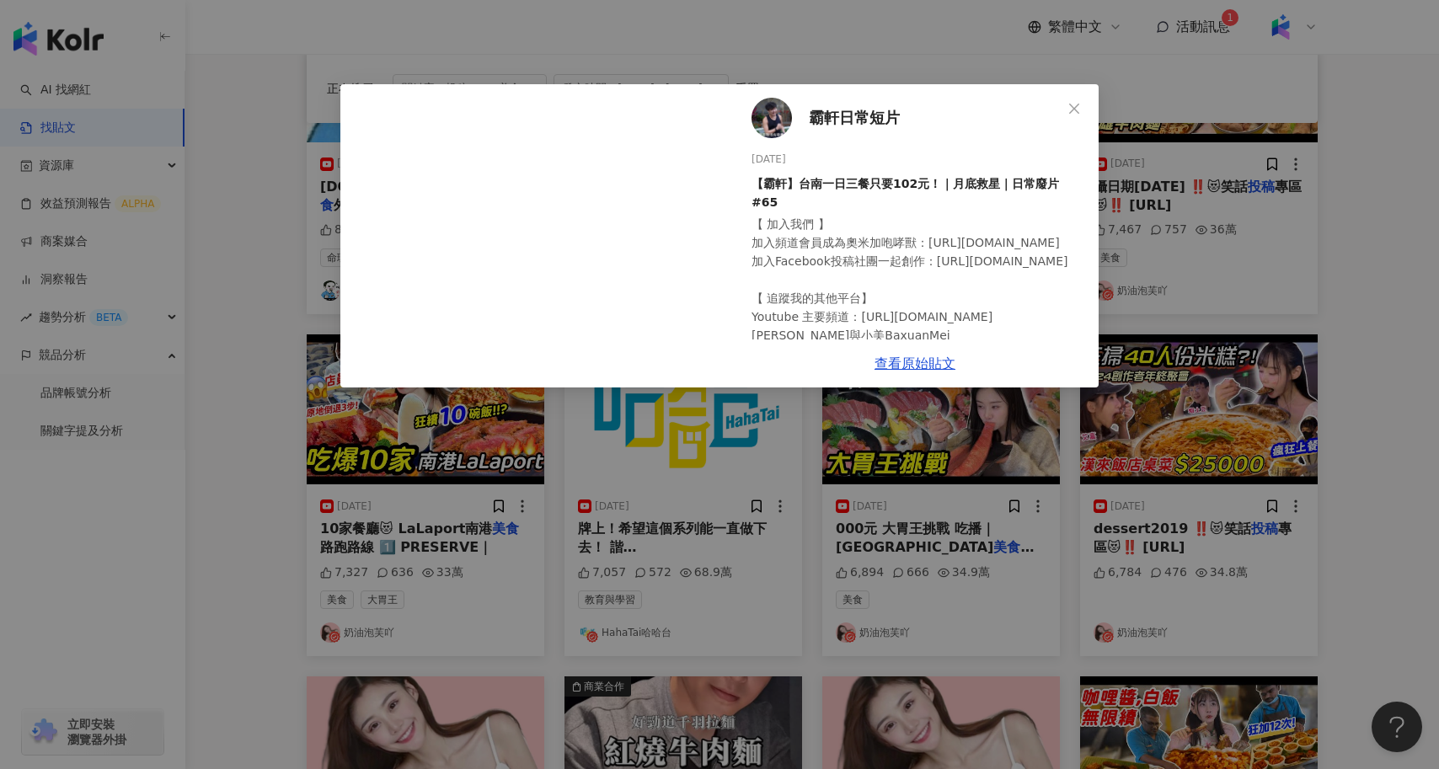
scroll to position [297, 0]
click at [748, 573] on div "霸軒日常短片 2025/4/12 【霸軒】台南一日三餐只要102元！｜月底救星｜日常廢片#65 8,119 548 33.5萬 查看原始貼文" at bounding box center [719, 384] width 1439 height 769
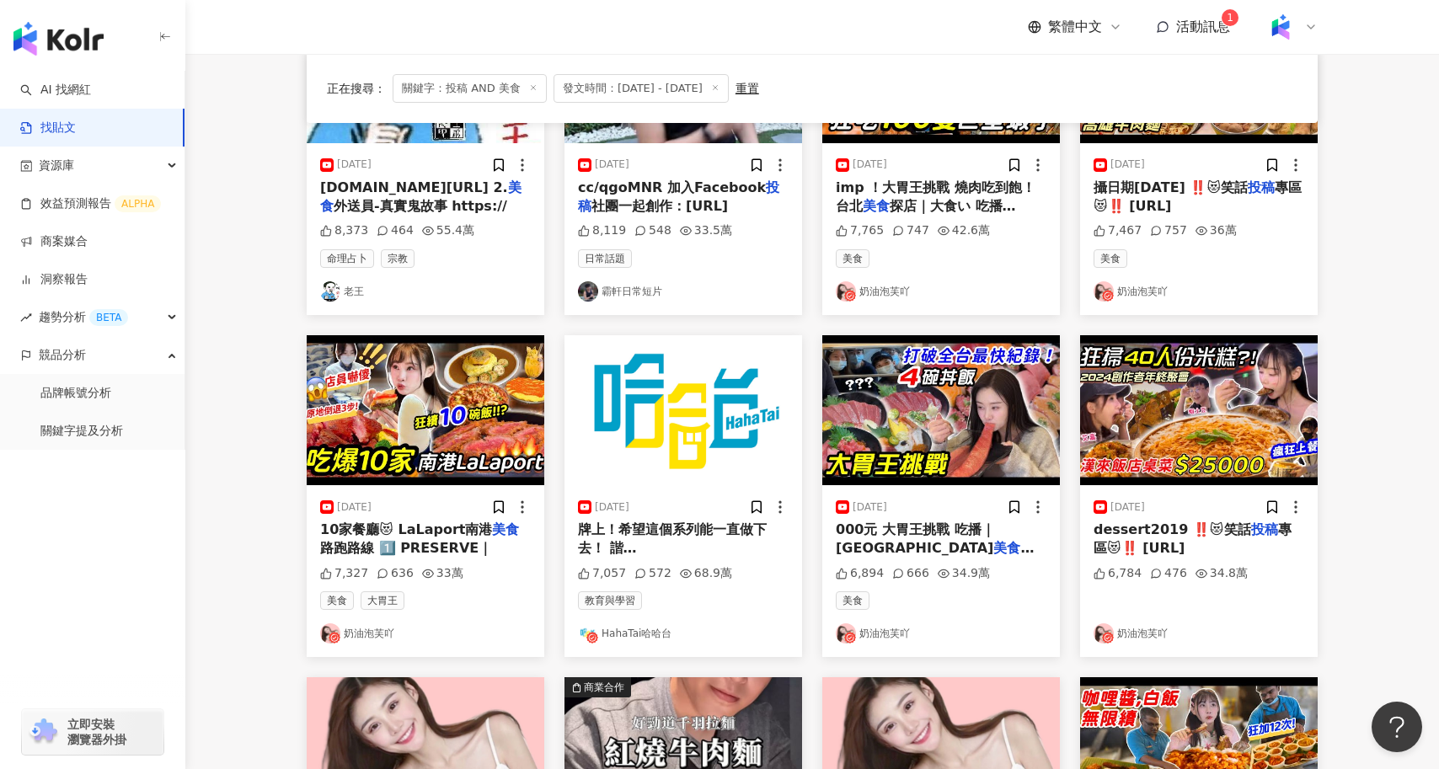
click at [678, 403] on img "button" at bounding box center [684, 410] width 238 height 150
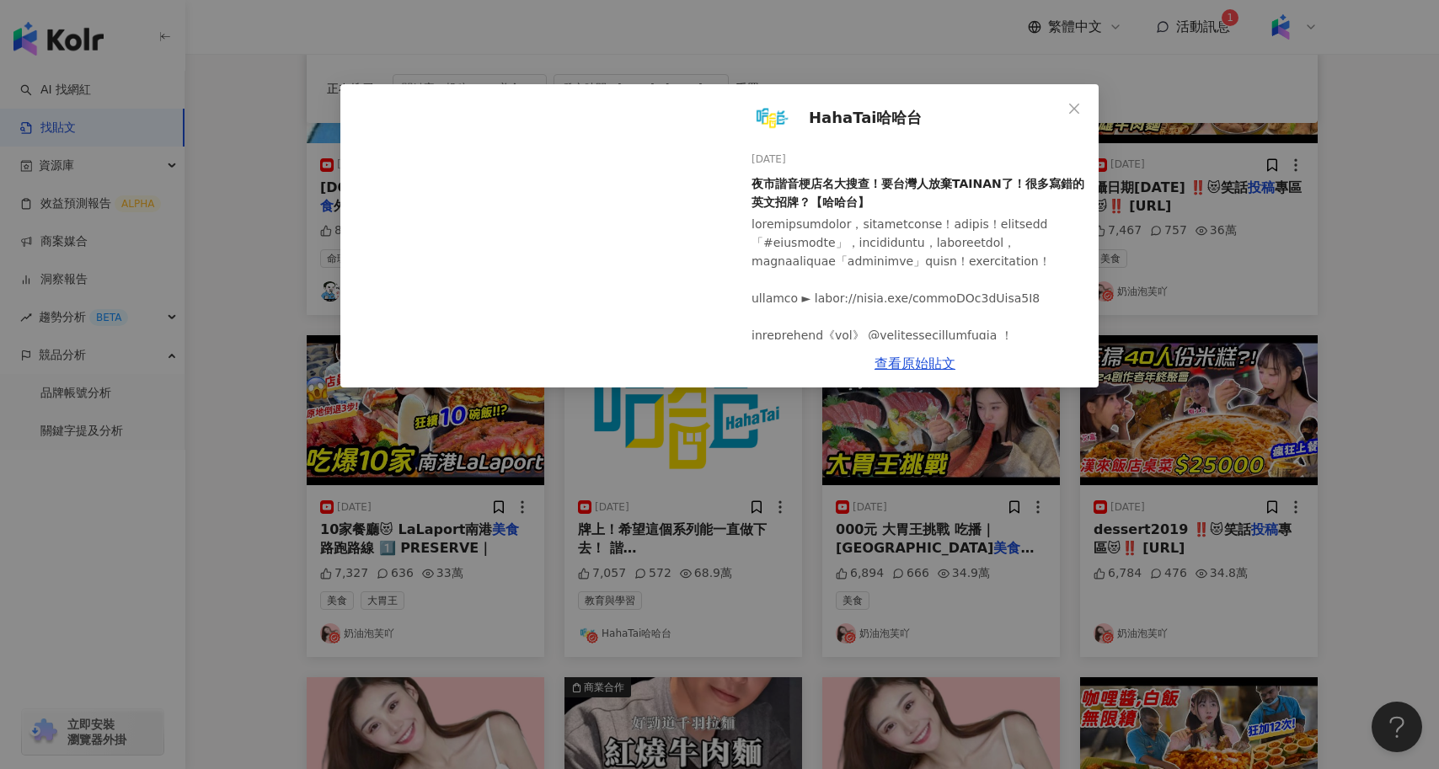
click at [780, 528] on div "HahaTai哈哈台 2024/11/28 夜市諧音梗店名大搜查！要台灣人放棄TAINAN了！很多寫錯的英文招牌？【哈哈台】 7,057 572 68.9萬 …" at bounding box center [719, 384] width 1439 height 769
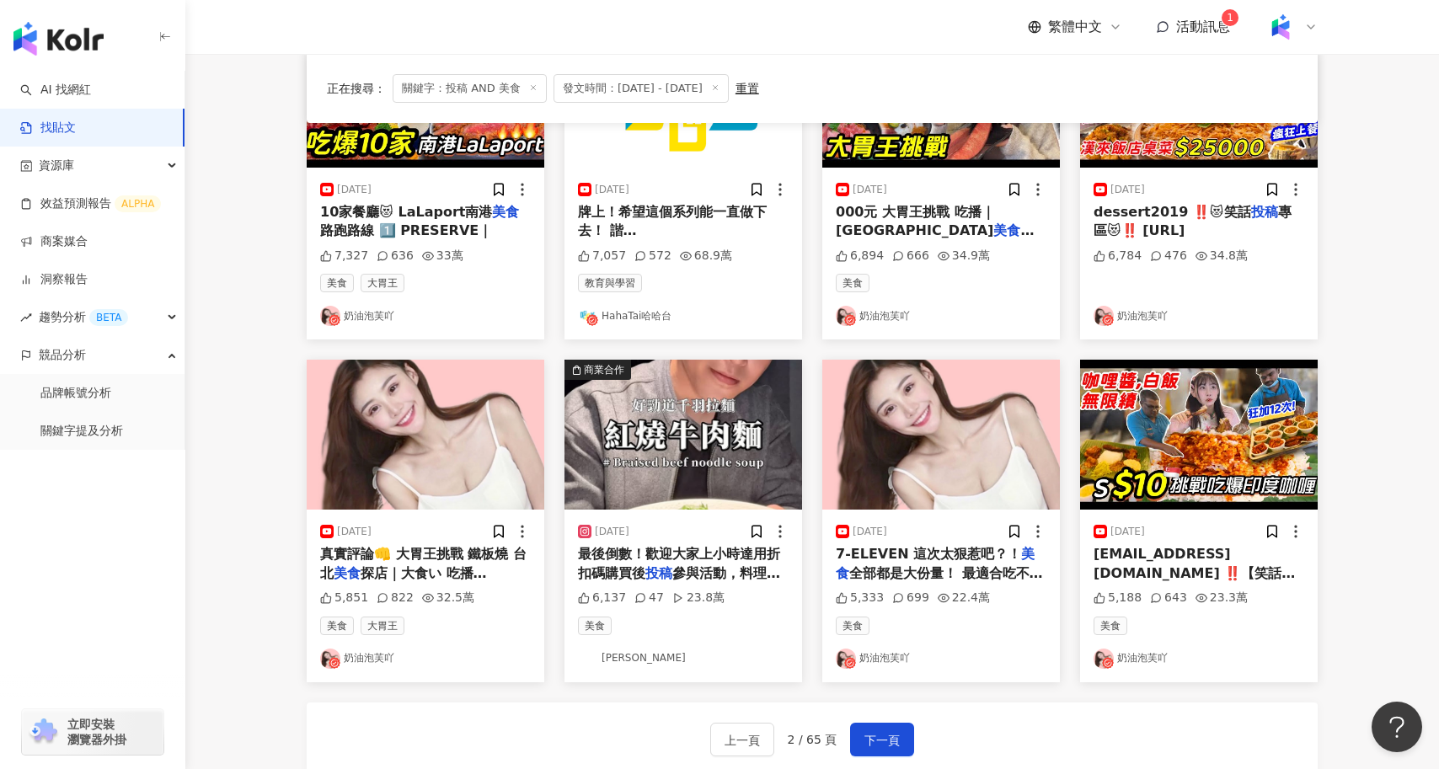
scroll to position [635, 0]
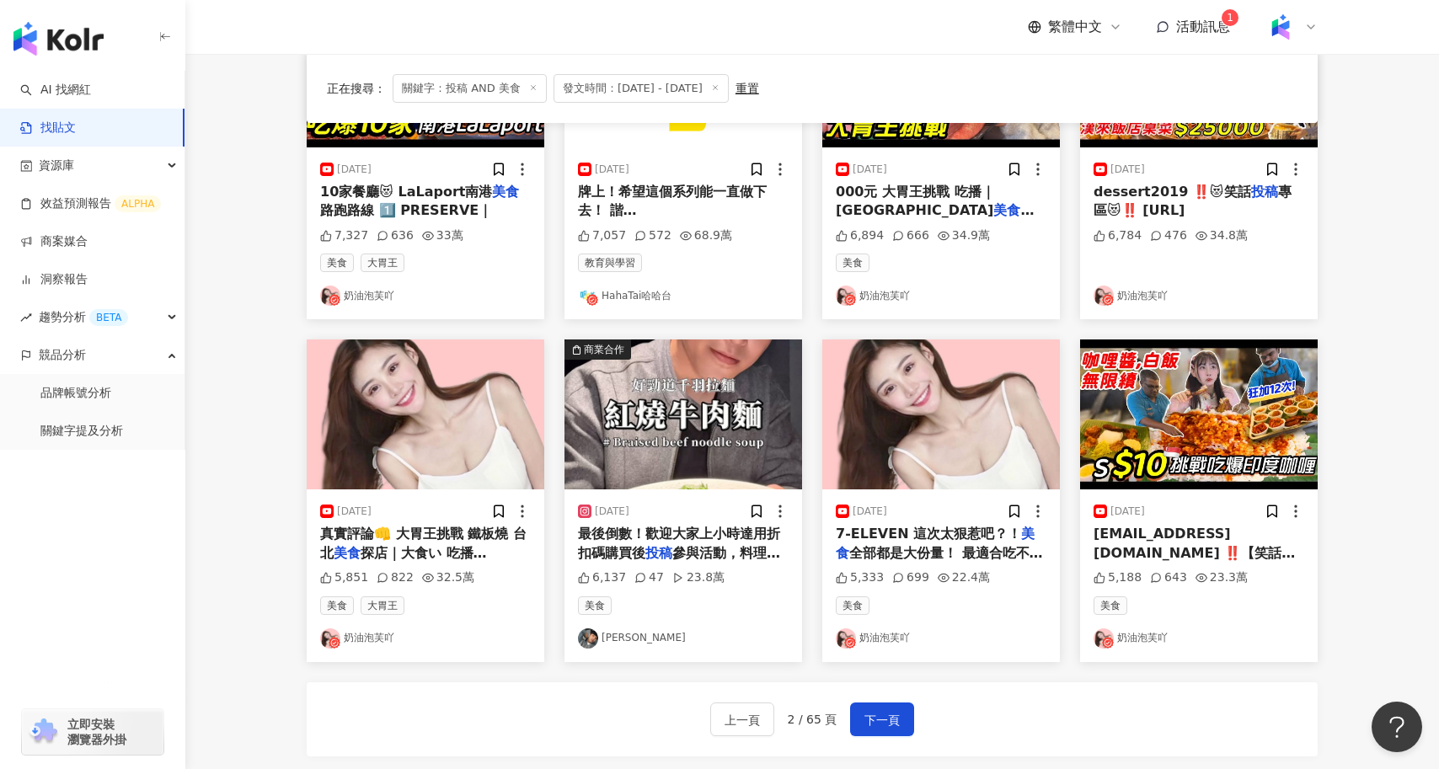
click at [701, 537] on span "最後倒數！歡迎大家上小時達用折扣碼購買後" at bounding box center [679, 543] width 202 height 35
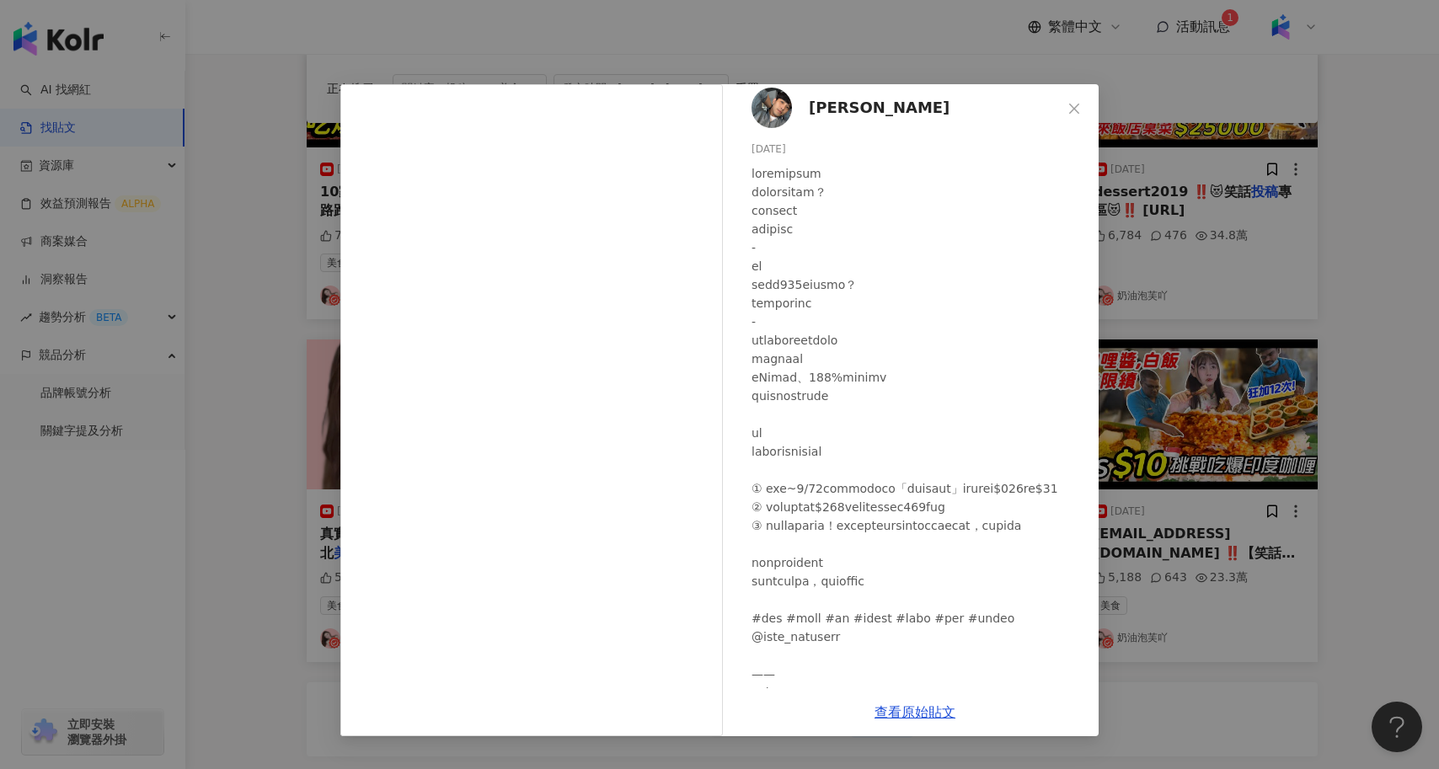
scroll to position [0, 0]
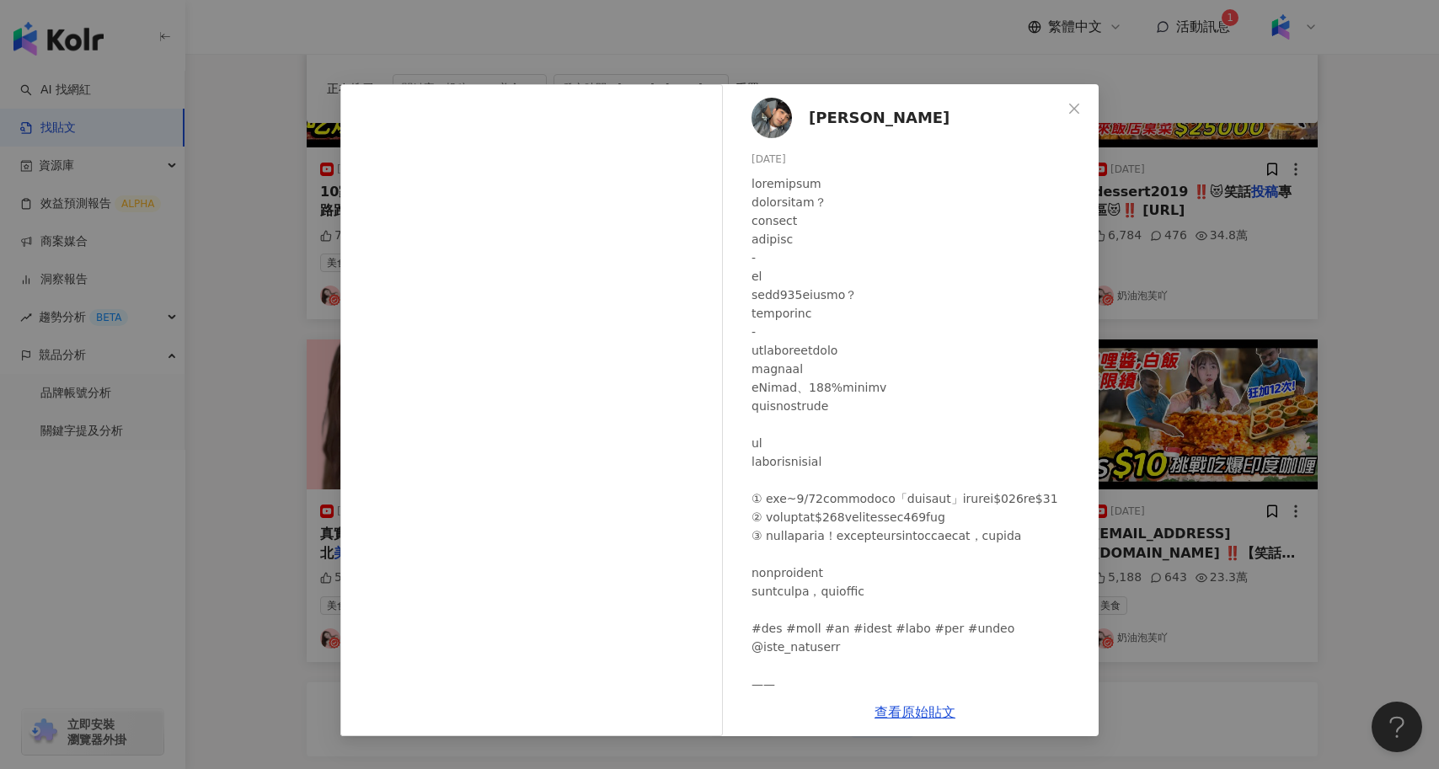
click at [1131, 576] on div "許育源 2025/4/8 6,137 47 23.8萬 查看原始貼文" at bounding box center [719, 384] width 1439 height 769
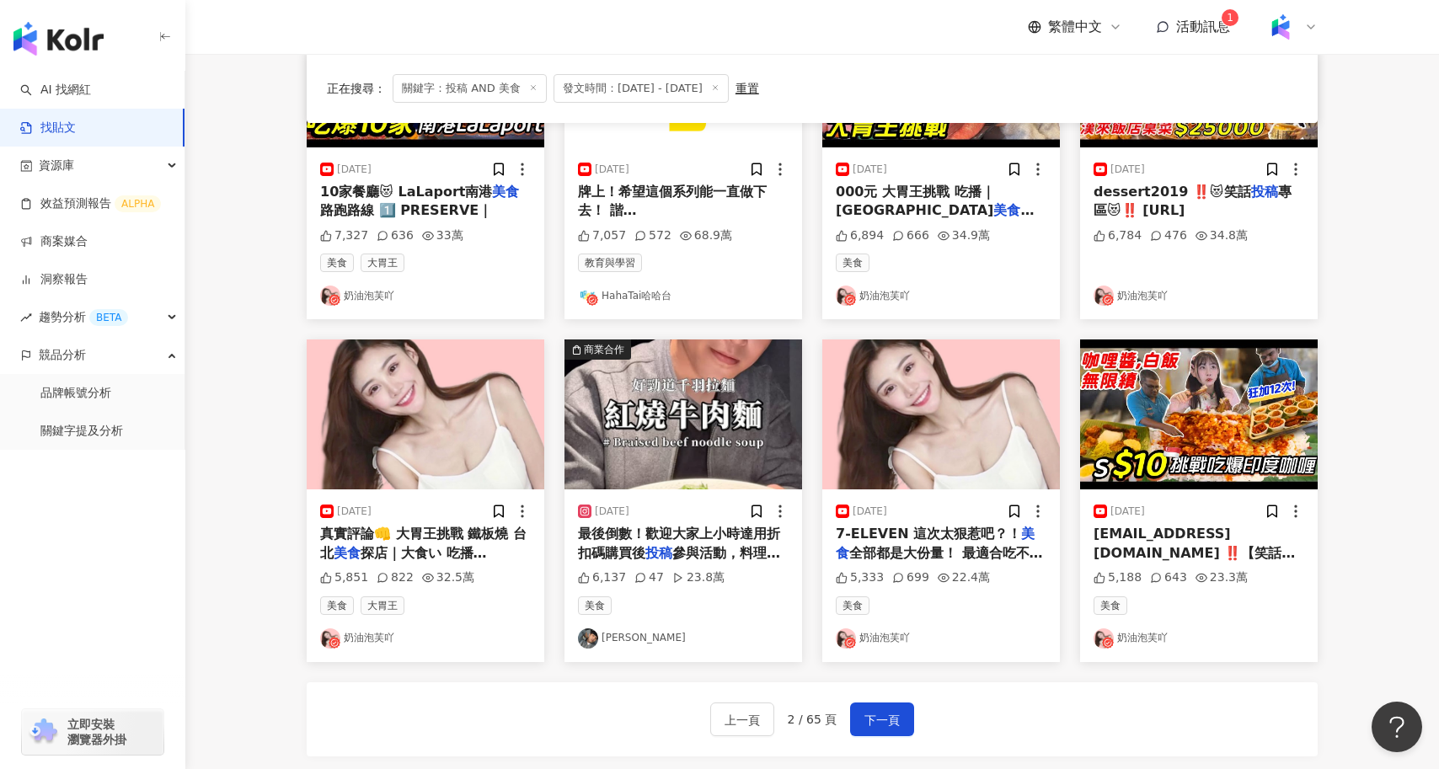
click at [882, 697] on div "上一頁 2 / 65 頁 下一頁" at bounding box center [812, 720] width 1011 height 74
click at [900, 713] on button "下一頁" at bounding box center [882, 720] width 64 height 34
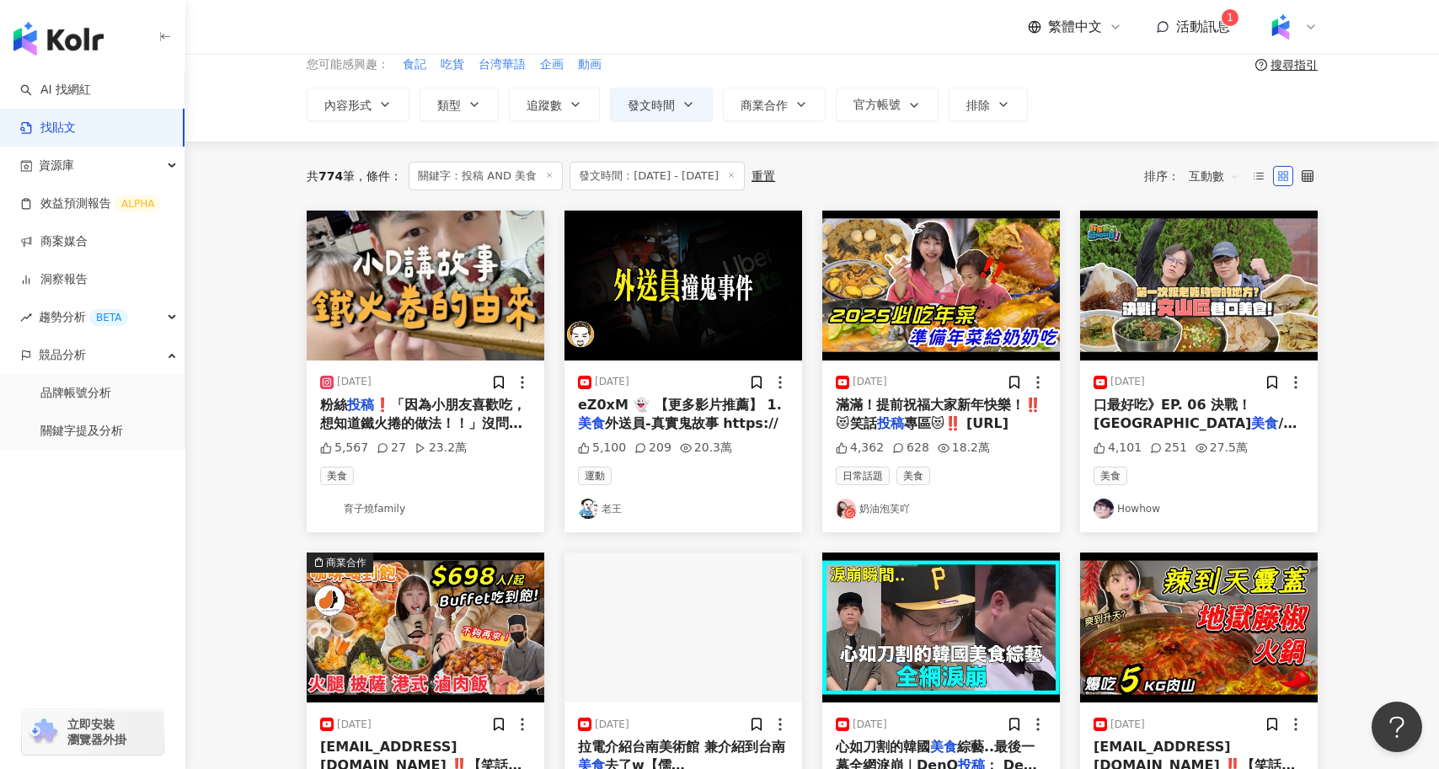
scroll to position [78, 0]
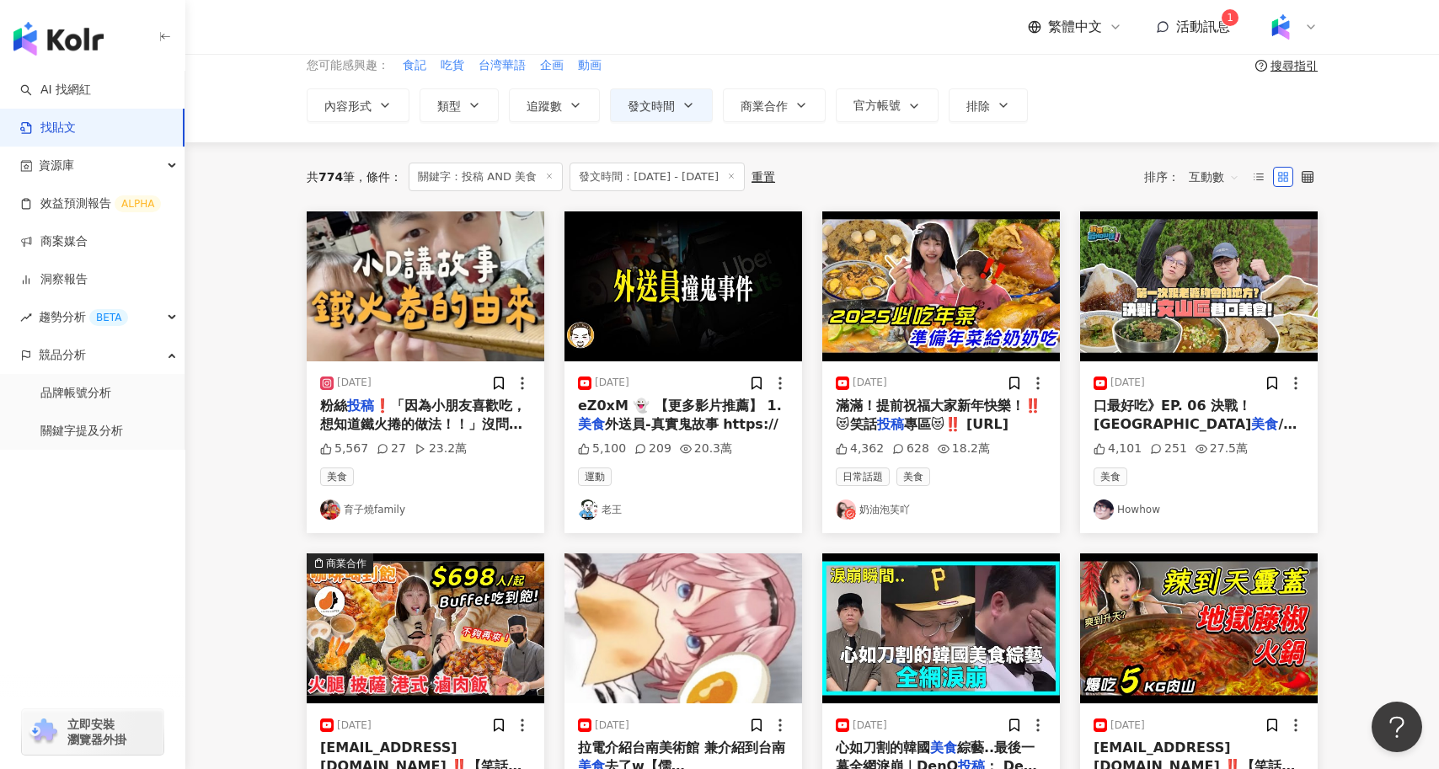
click at [480, 410] on span "❗️「因為小朋友喜歡吃，想知道鐵火捲的做法！！」沒問題立刻安排😚 鐵火捲就是用海苔將生鮪魚（通常是赤身）和醋飯捲成細捲，大家在壽司店一定很常看到，但可能不一定…" at bounding box center [425, 547] width 211 height 299
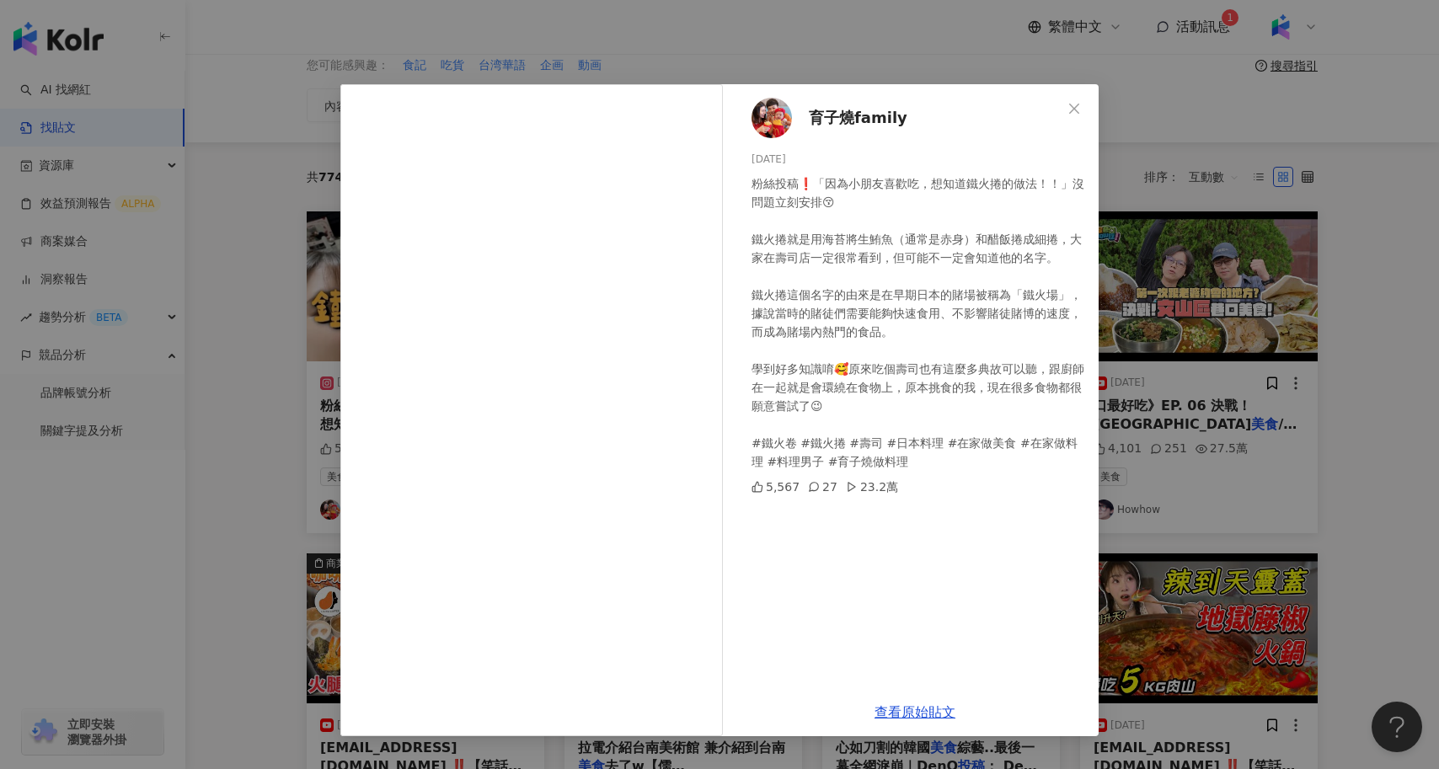
click at [249, 415] on div "育子燒family 2025/4/1 粉絲投稿❗️「因為小朋友喜歡吃，想知道鐵火捲的做法！！」沒問題立刻安排😚 鐵火捲就是用海苔將生鮪魚（通常是赤身）和醋飯捲…" at bounding box center [719, 384] width 1439 height 769
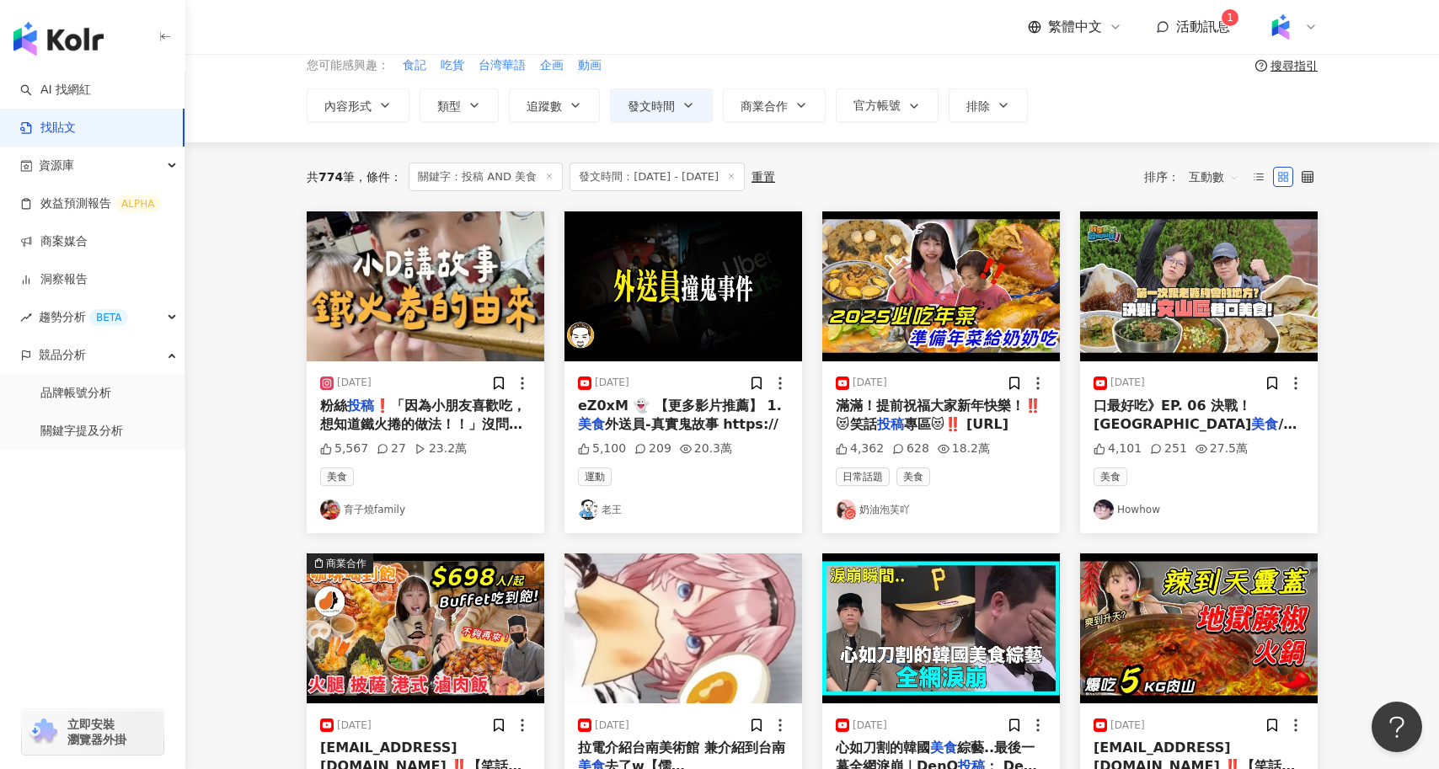
scroll to position [0, 0]
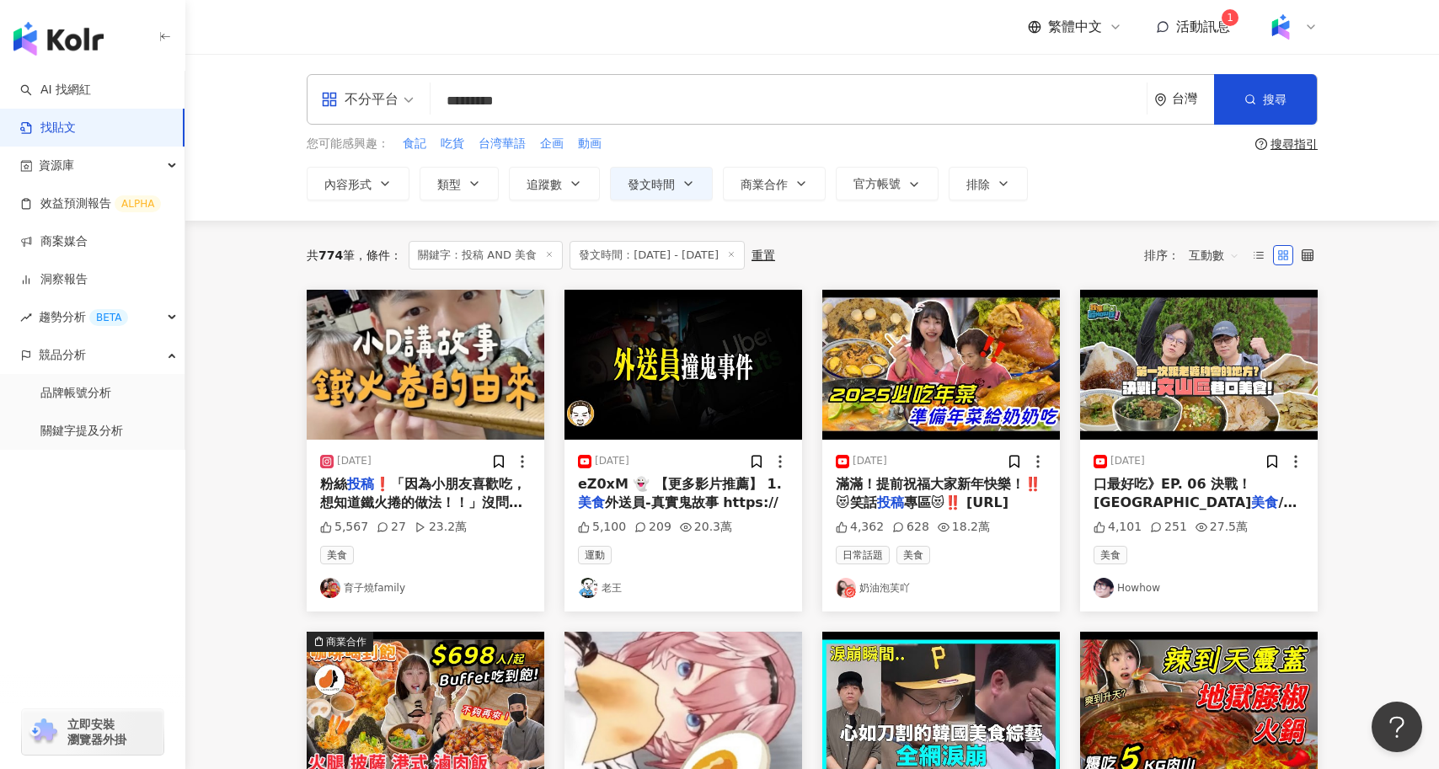
click at [560, 99] on input "*********" at bounding box center [788, 101] width 703 height 36
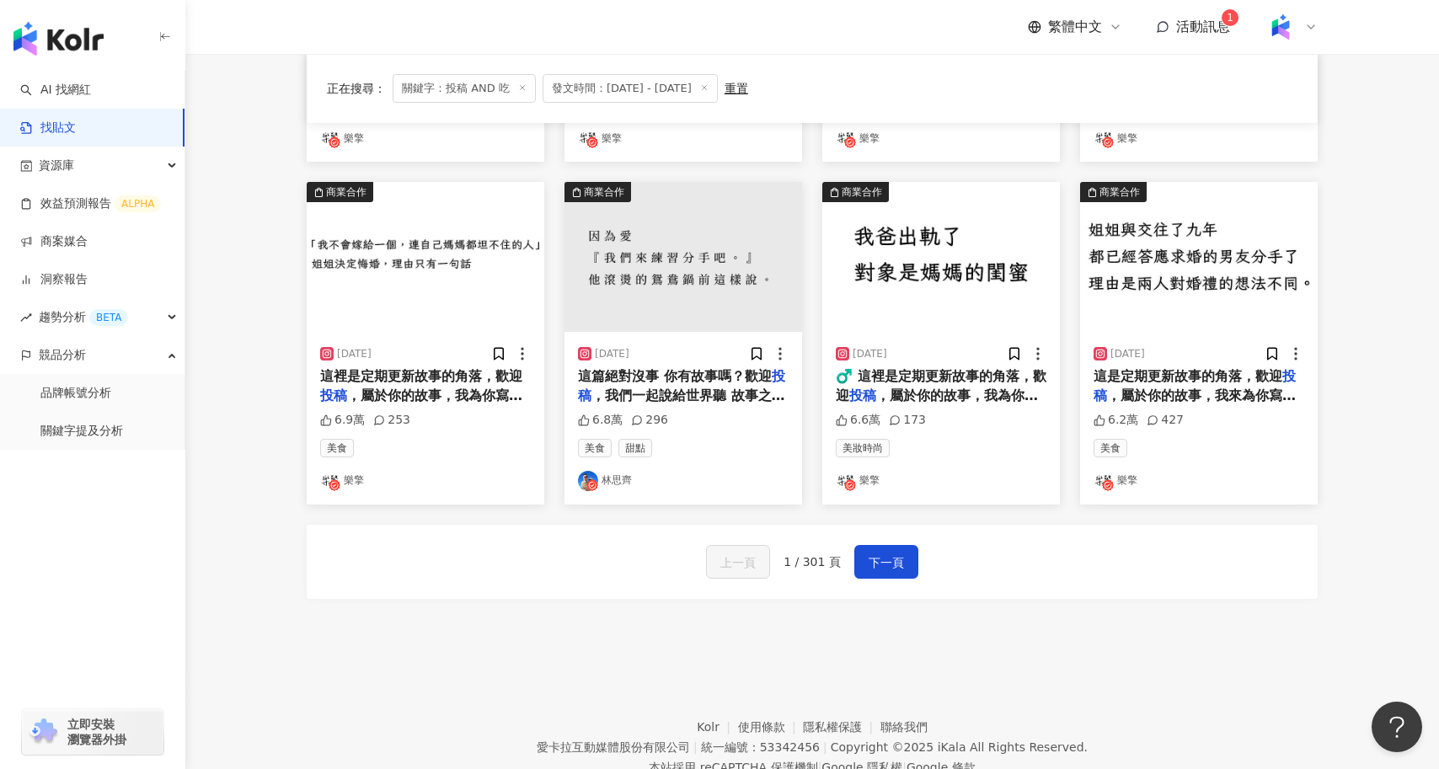
scroll to position [848, 0]
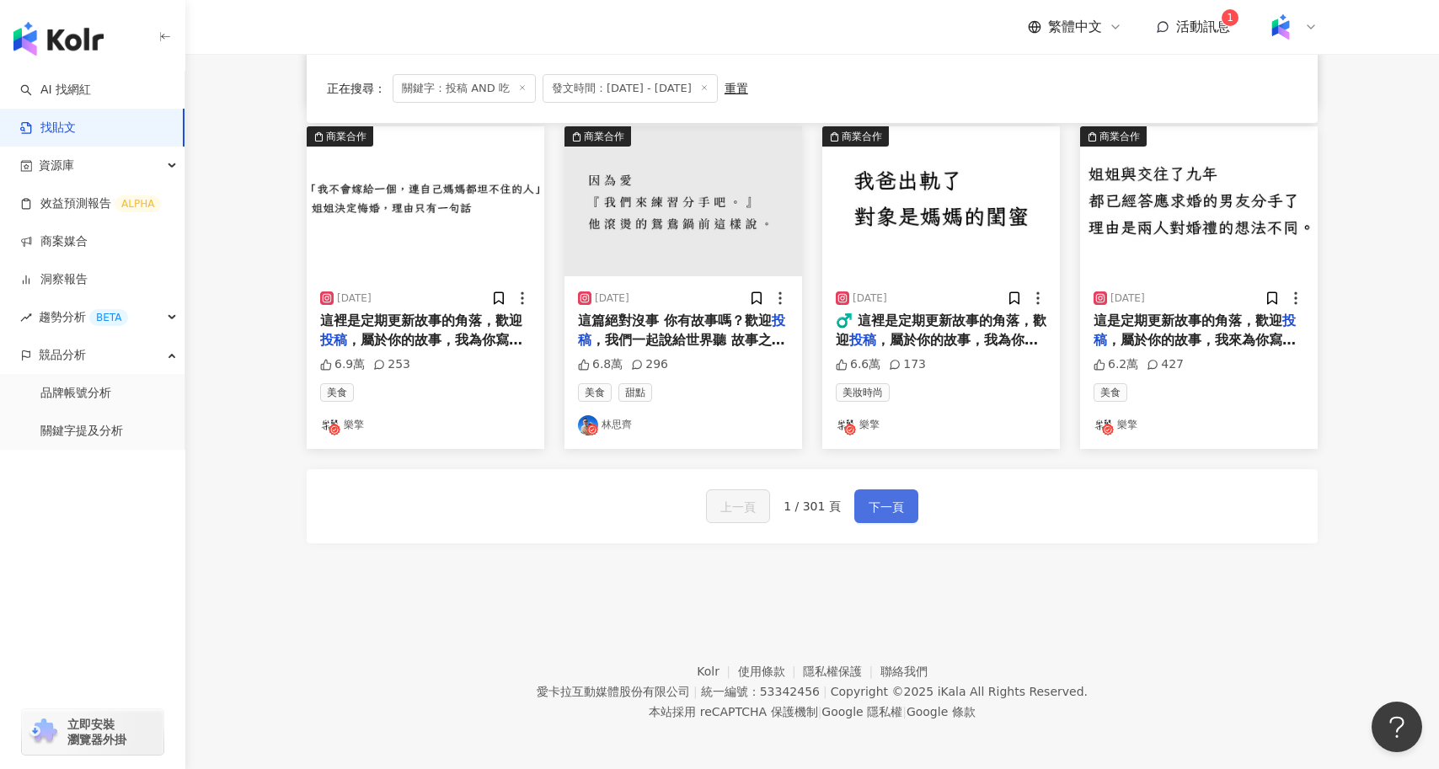
click at [869, 499] on span "下一頁" at bounding box center [886, 507] width 35 height 20
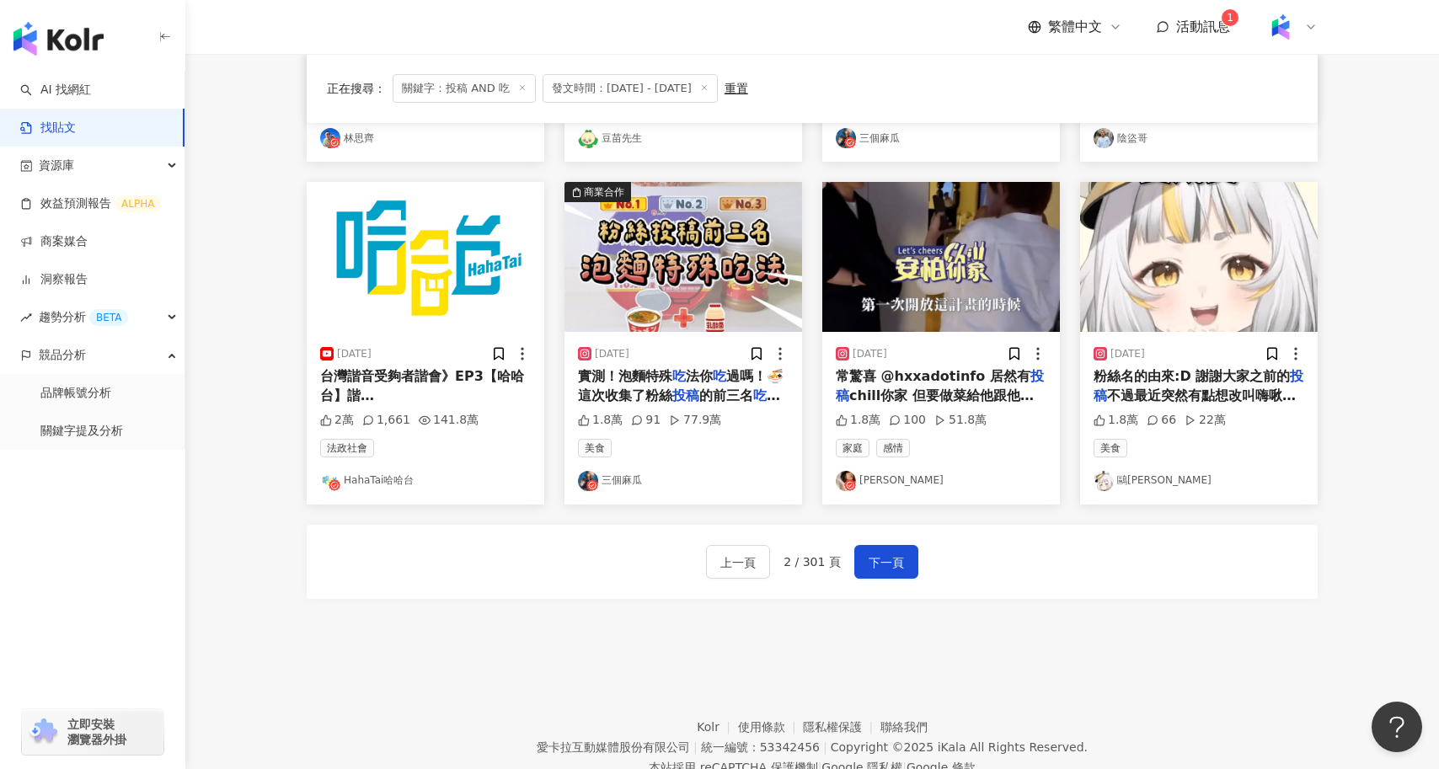
scroll to position [794, 0]
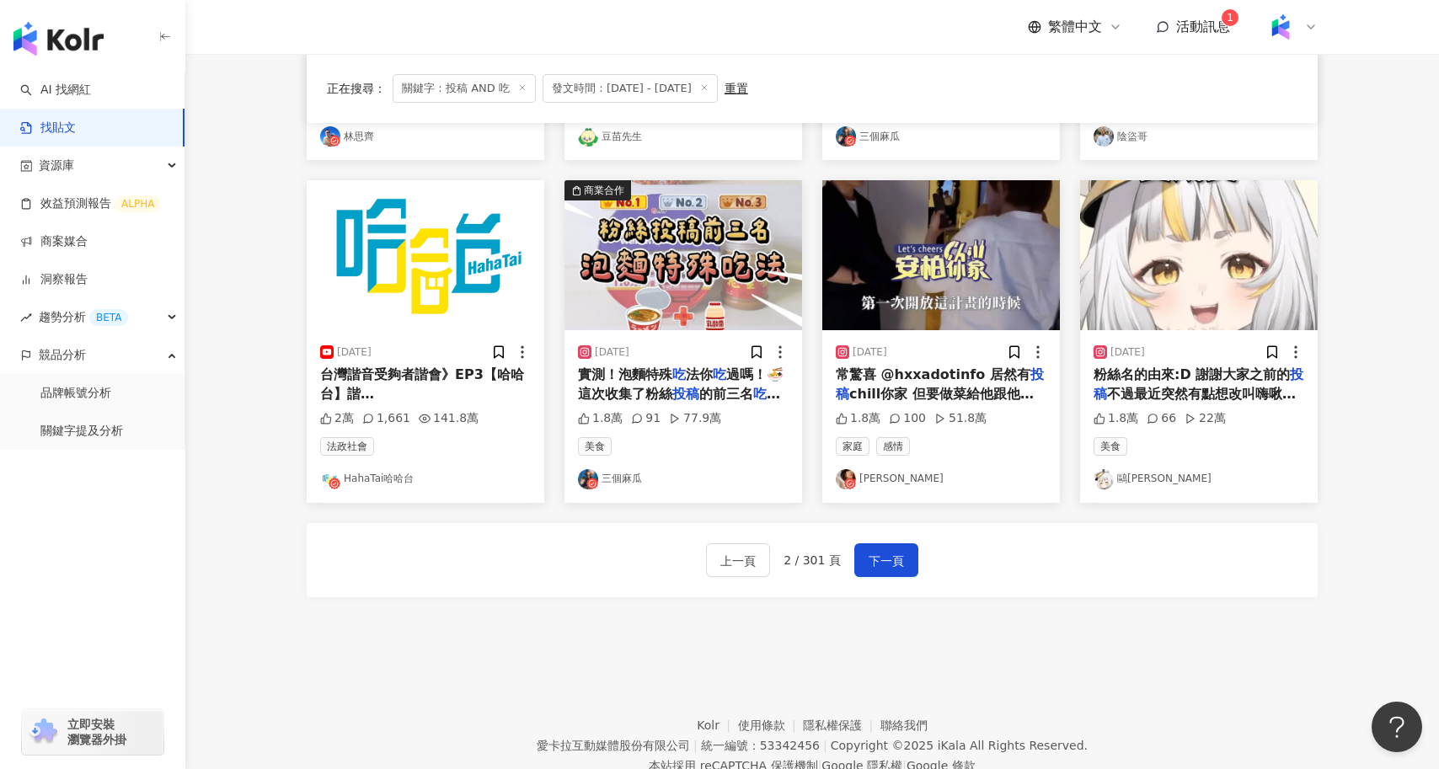
click at [688, 388] on mark "投稿" at bounding box center [686, 394] width 27 height 16
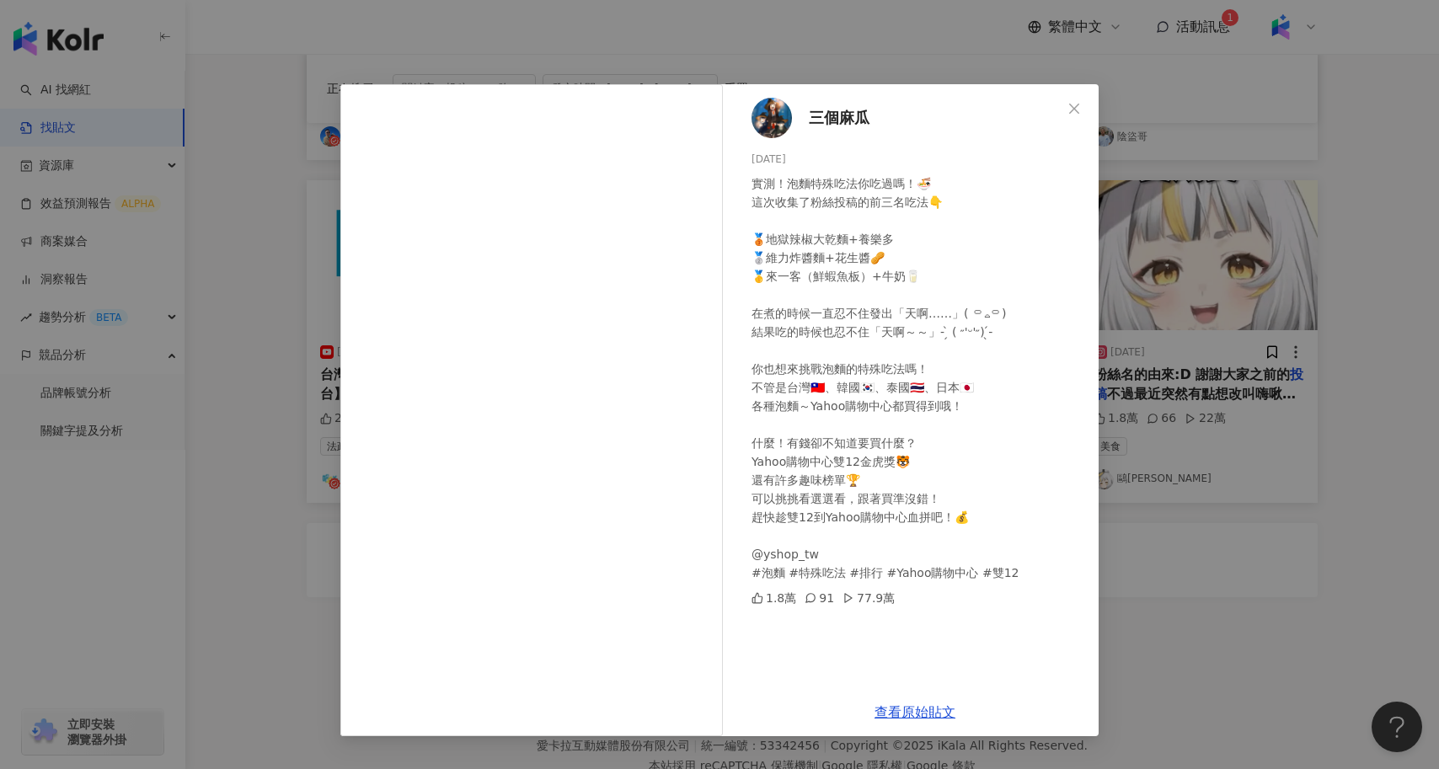
click at [243, 512] on div "三個麻瓜 2024/12/6 實測！泡麵特殊吃法你吃過嗎！🍜 這次收集了粉絲投稿的前三名吃法👇 🥉地獄辣椒大乾麵+養樂多 🥈維力炸醬麵+花生醬🥜 🥇來一客（鮮…" at bounding box center [719, 384] width 1439 height 769
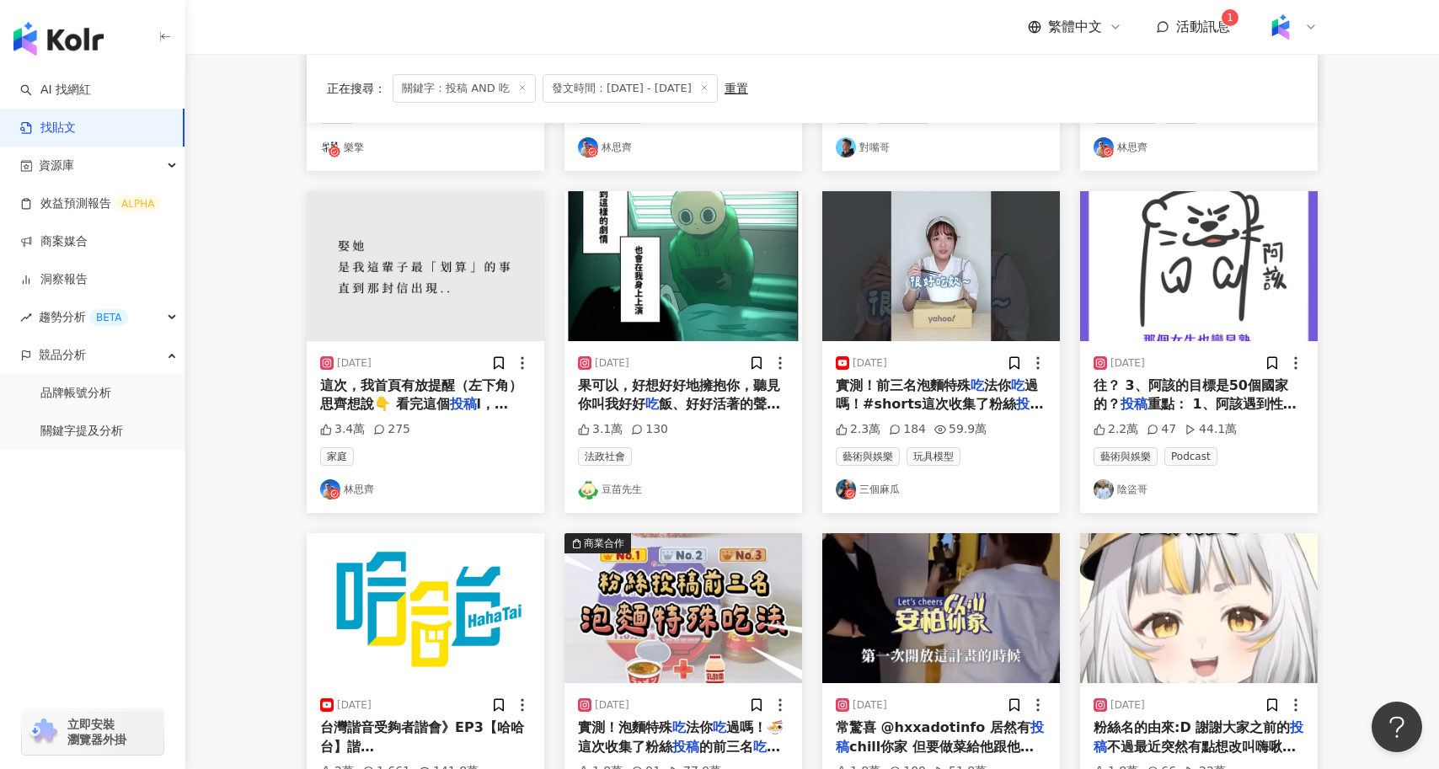
scroll to position [391, 0]
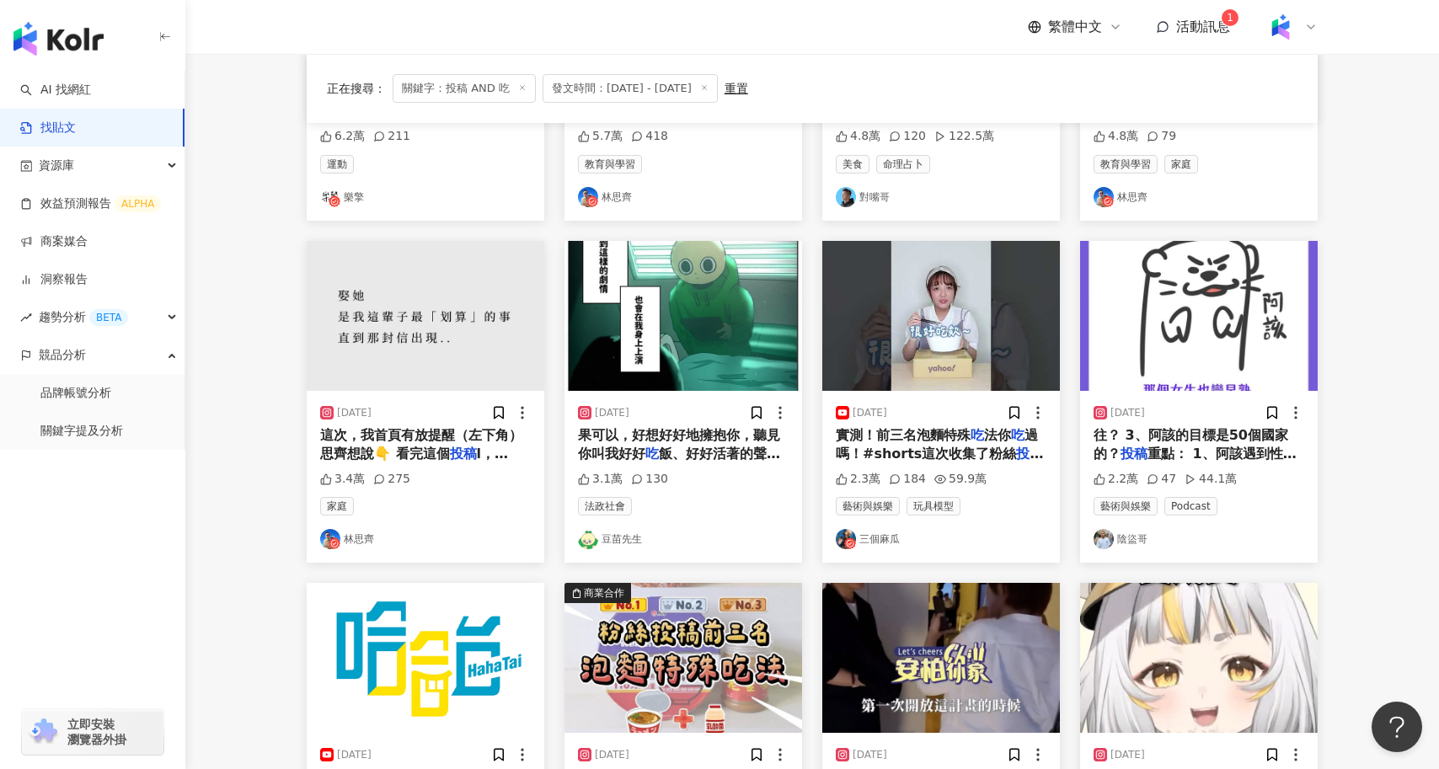
click at [957, 444] on div "實測！前三名泡麵特殊 吃 法你 吃 過嗎！#shorts這次收集了粉絲 投稿 的前三名 吃 法👇 🥉地獄辣椒大乾麵+養樂多 🥈維力炸醬麵+花生醬🥜 🥇來一客（…" at bounding box center [941, 445] width 211 height 38
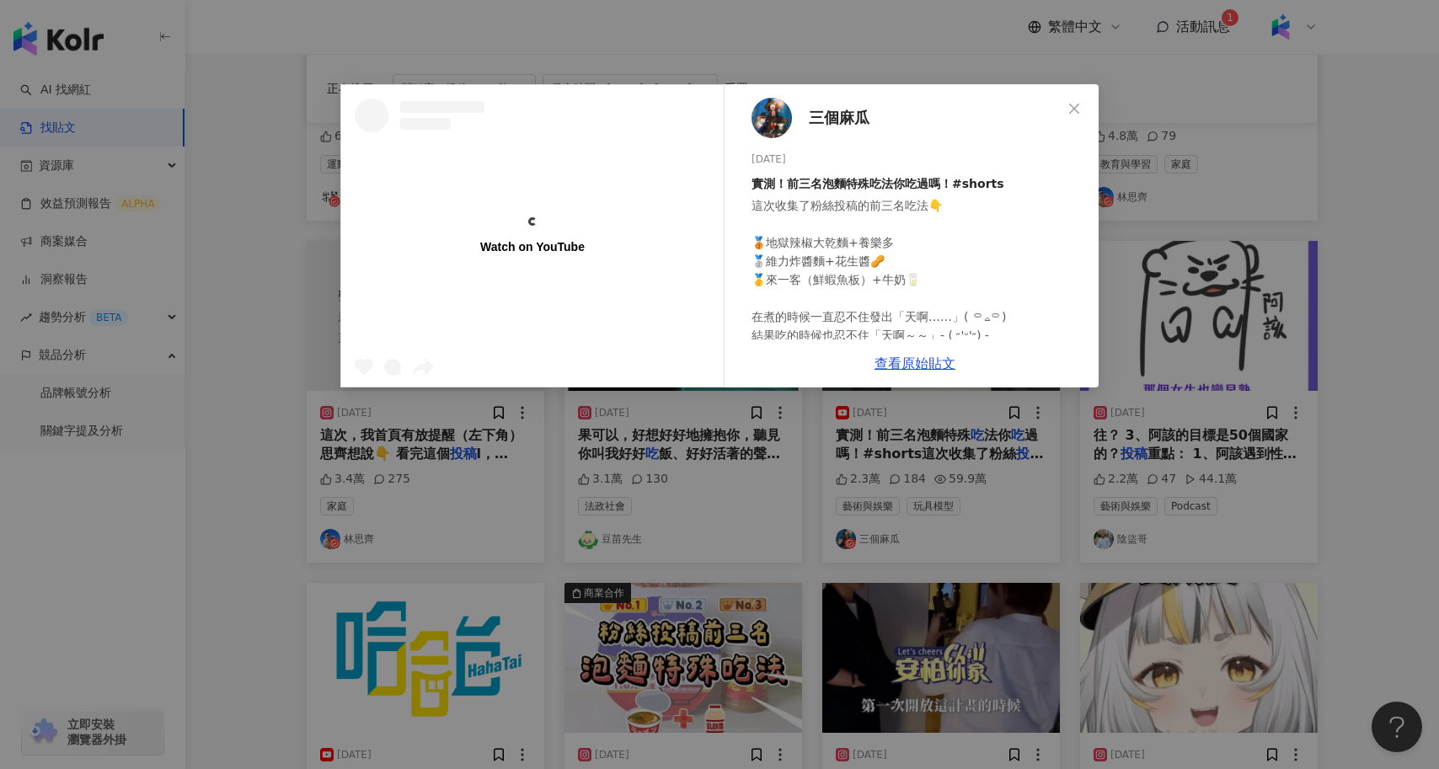
click at [860, 579] on div "Watch on YouTube 三個麻瓜 2024/12/7 實測！前三名泡麵特殊吃法你吃過嗎！#shorts 這次收集了粉絲投稿的前三名吃法👇 🥉地獄辣椒…" at bounding box center [719, 384] width 1439 height 769
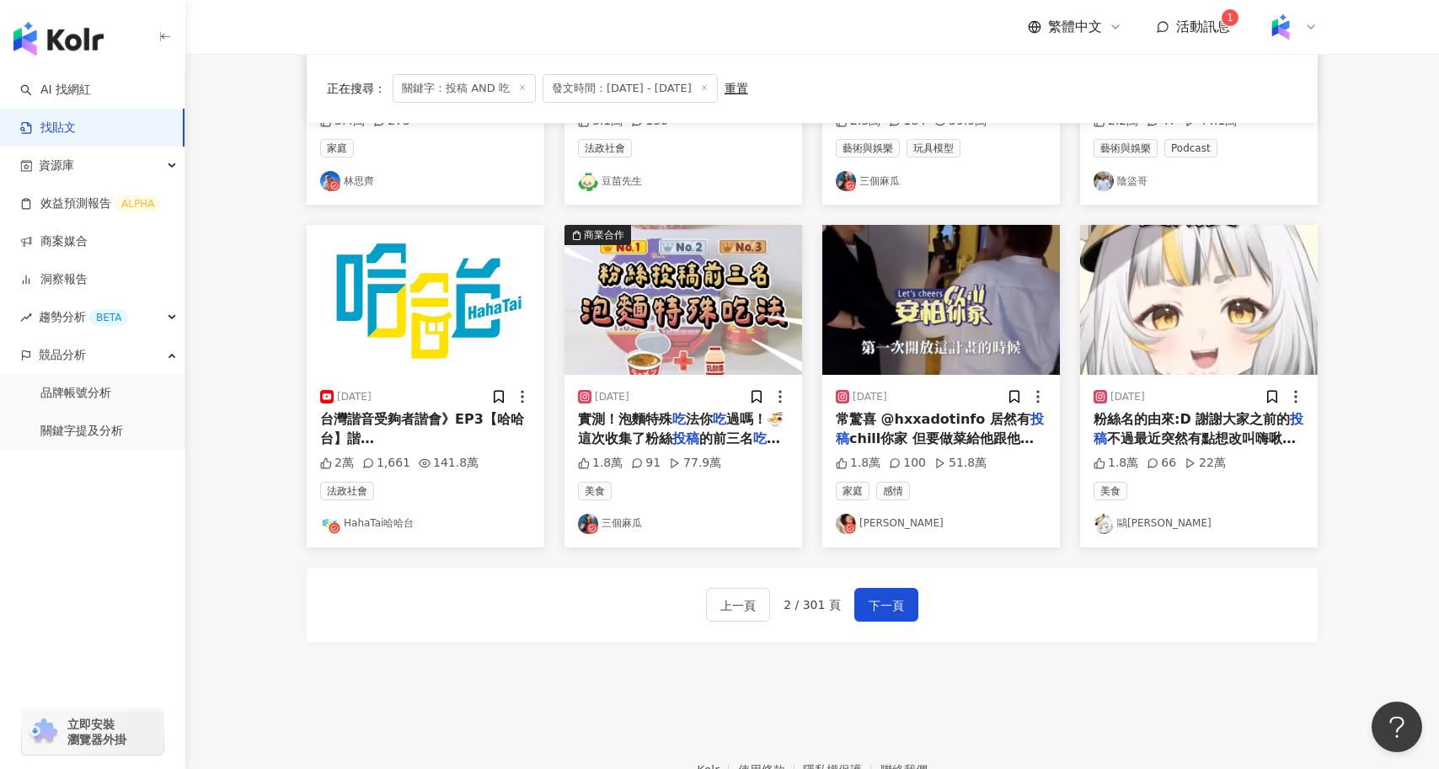
scroll to position [750, 0]
click at [737, 432] on span "的前三名" at bounding box center [726, 438] width 54 height 16
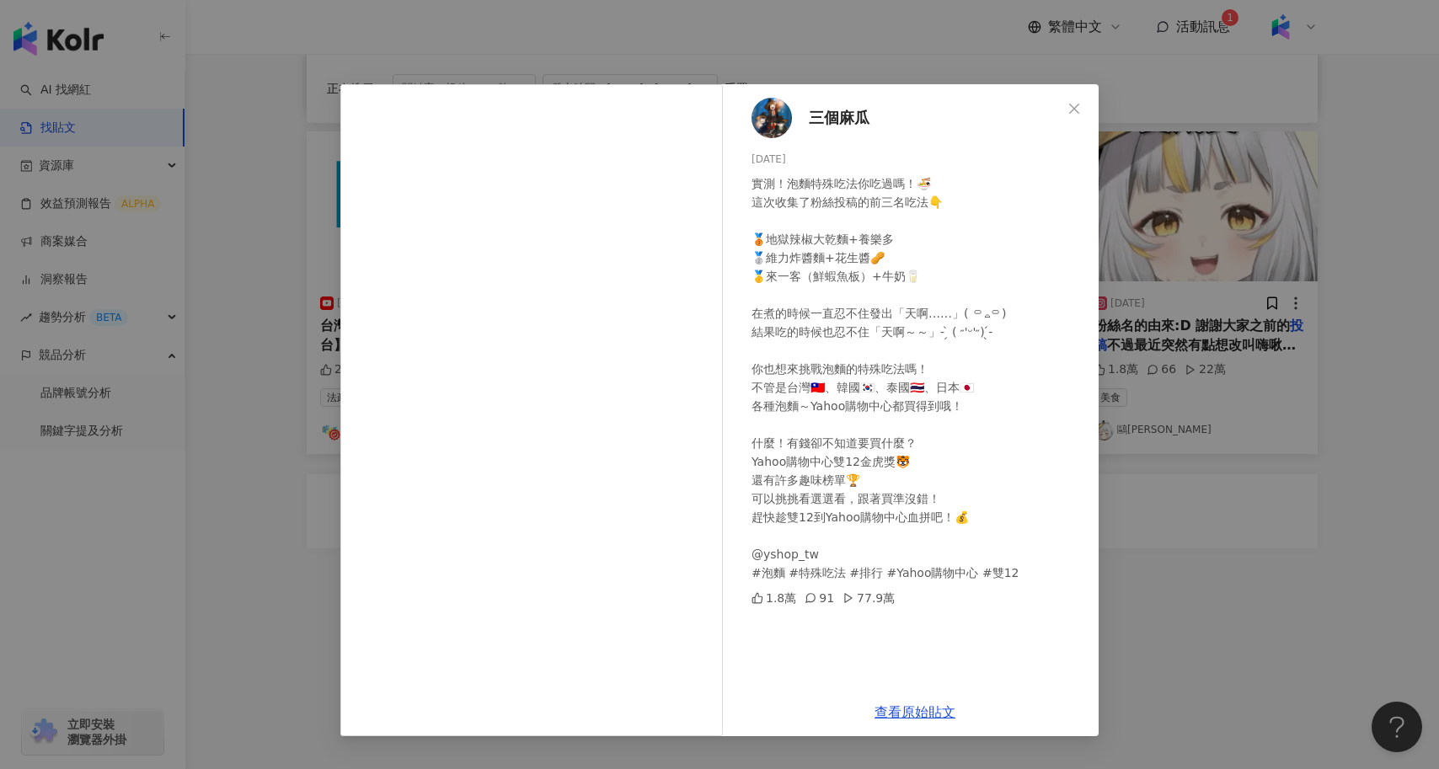
scroll to position [844, 0]
click at [903, 712] on link "查看原始貼文" at bounding box center [915, 713] width 81 height 16
click at [1142, 524] on div "三個麻瓜 2024/12/6 實測！泡麵特殊吃法你吃過嗎！🍜 這次收集了粉絲投稿的前三名吃法👇 🥉地獄辣椒大乾麵+養樂多 🥈維力炸醬麵+花生醬🥜 🥇來一客（鮮…" at bounding box center [719, 384] width 1439 height 769
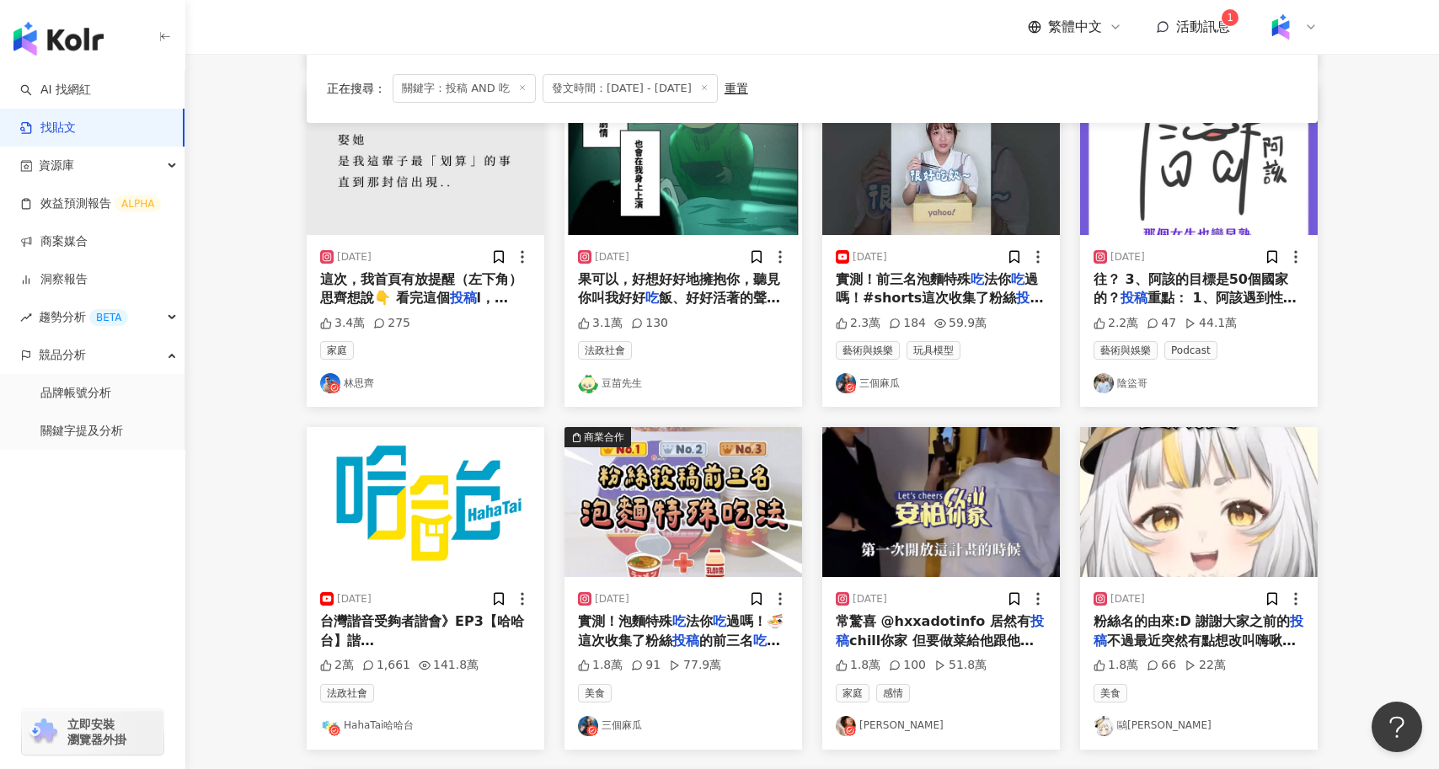
scroll to position [507, 0]
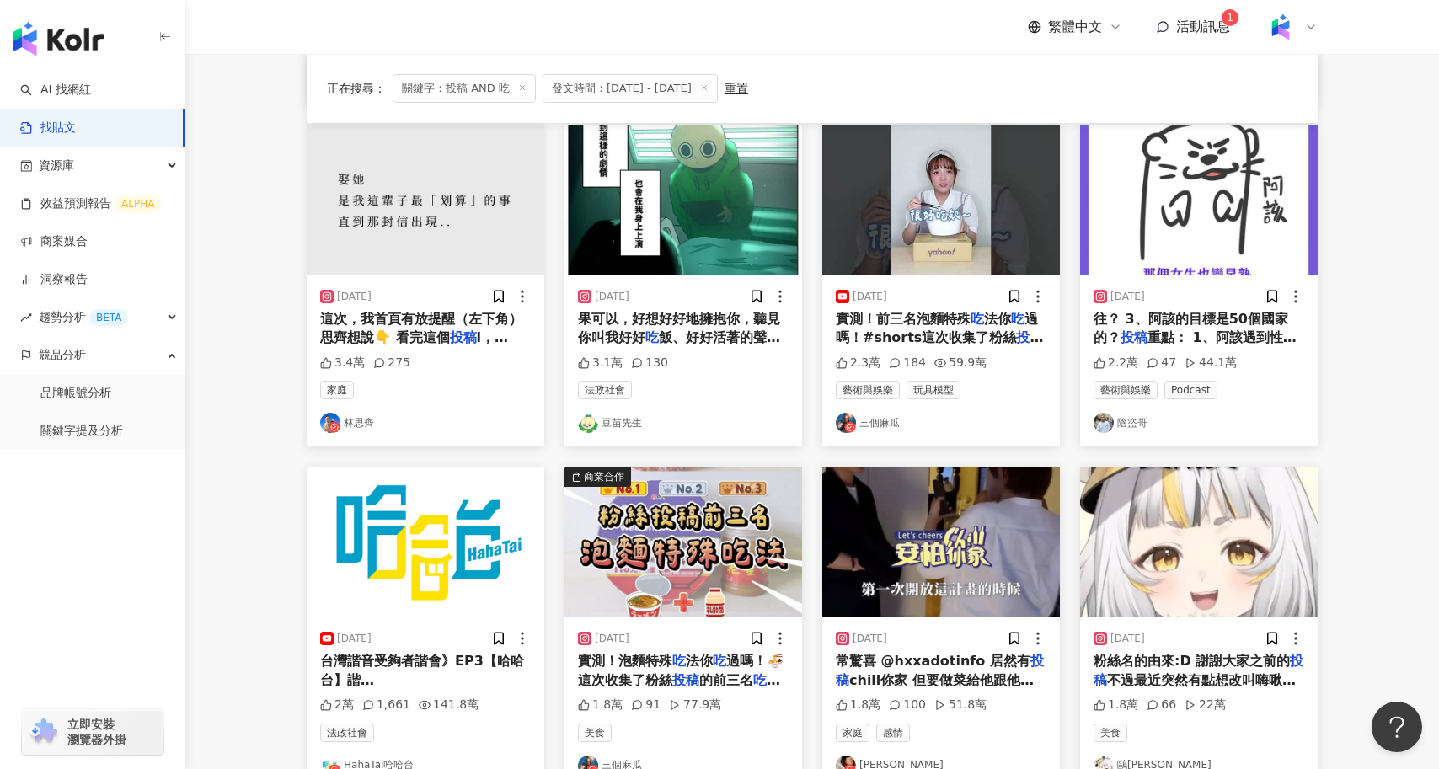
click at [1005, 329] on span "過嗎！#shorts這次收集了粉絲" at bounding box center [937, 328] width 202 height 35
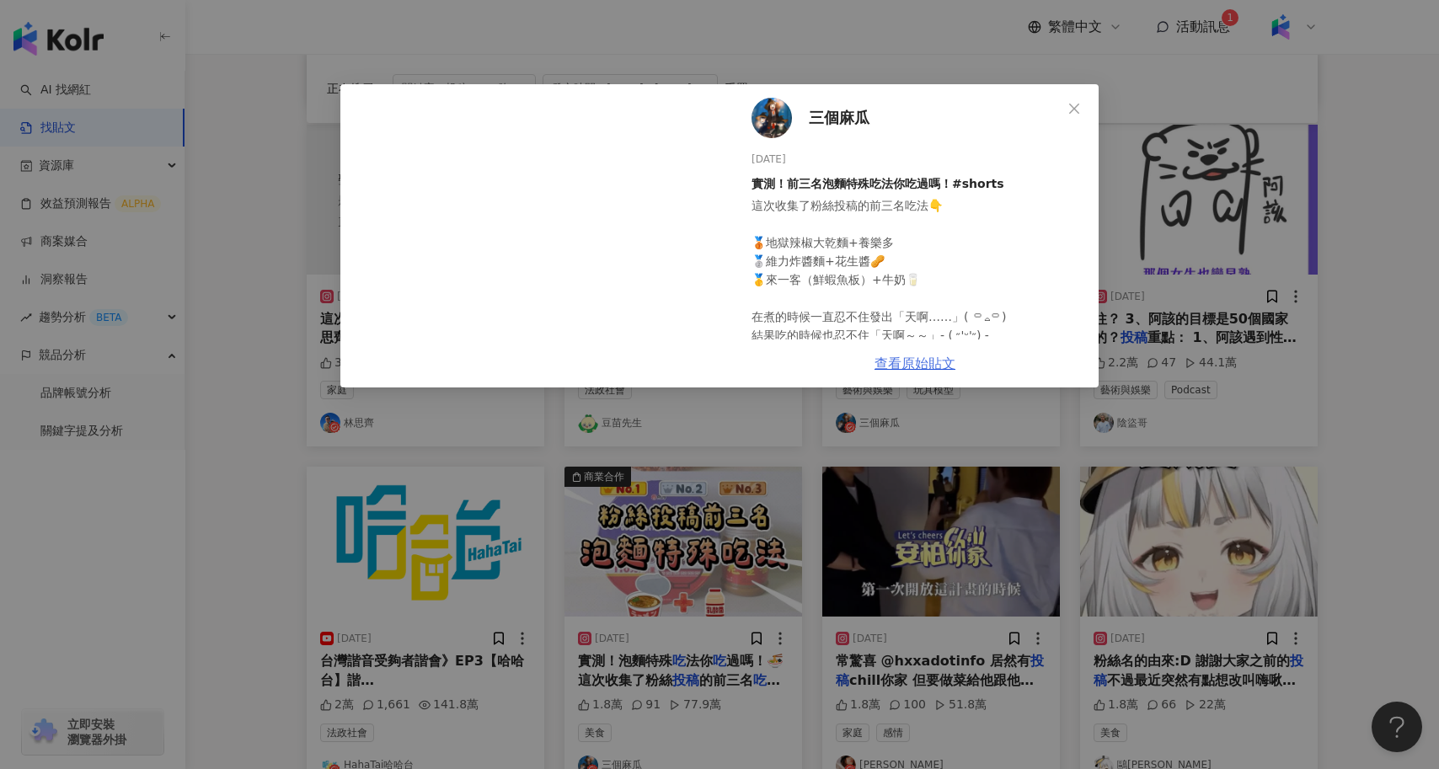
click at [922, 365] on link "查看原始貼文" at bounding box center [915, 364] width 81 height 16
click at [259, 156] on div "三個麻瓜 2024/12/7 實測！前三名泡麵特殊吃法你吃過嗎！#shorts 這次收集了粉絲投稿的前三名吃法👇 🥉地獄辣椒大乾麵+養樂多 🥈維力炸醬麵+花生…" at bounding box center [719, 384] width 1439 height 769
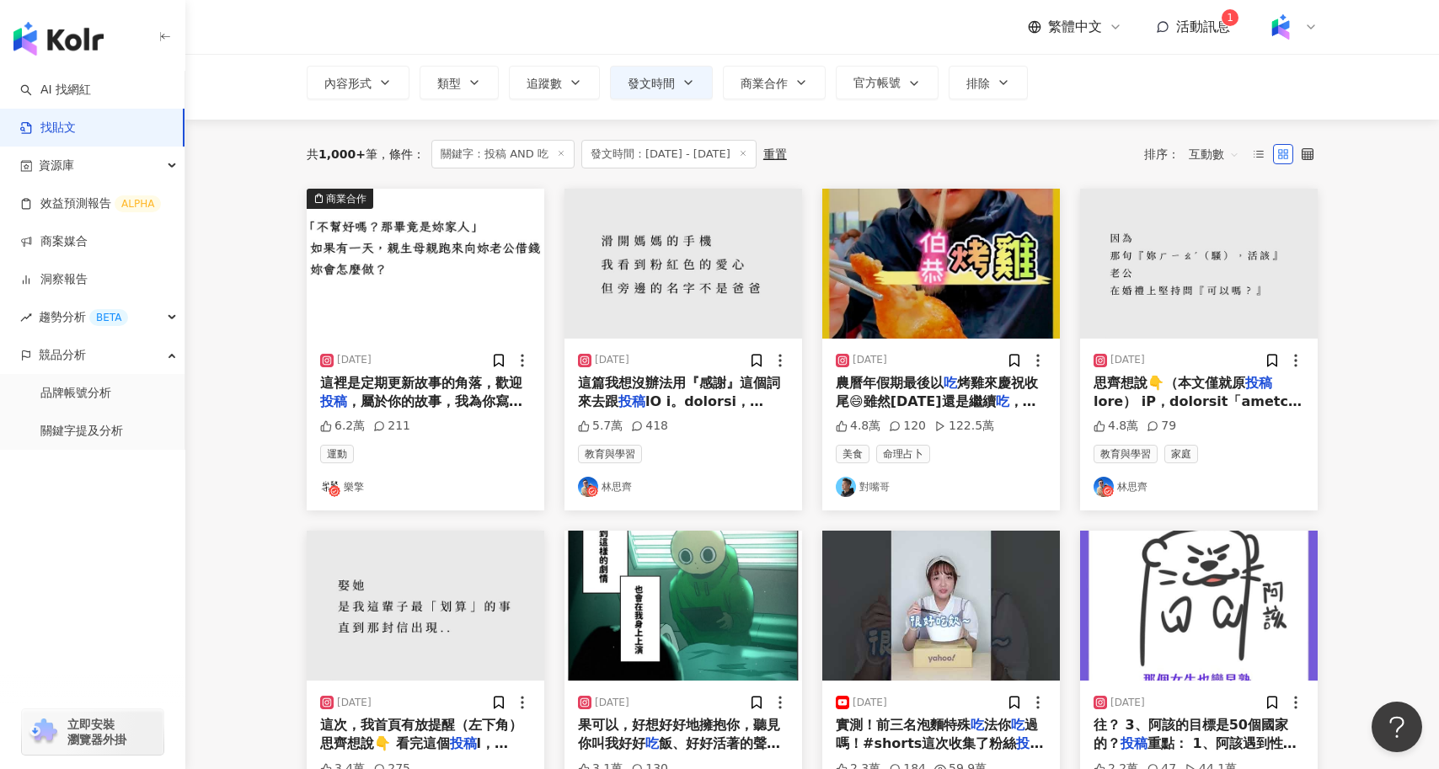
scroll to position [0, 0]
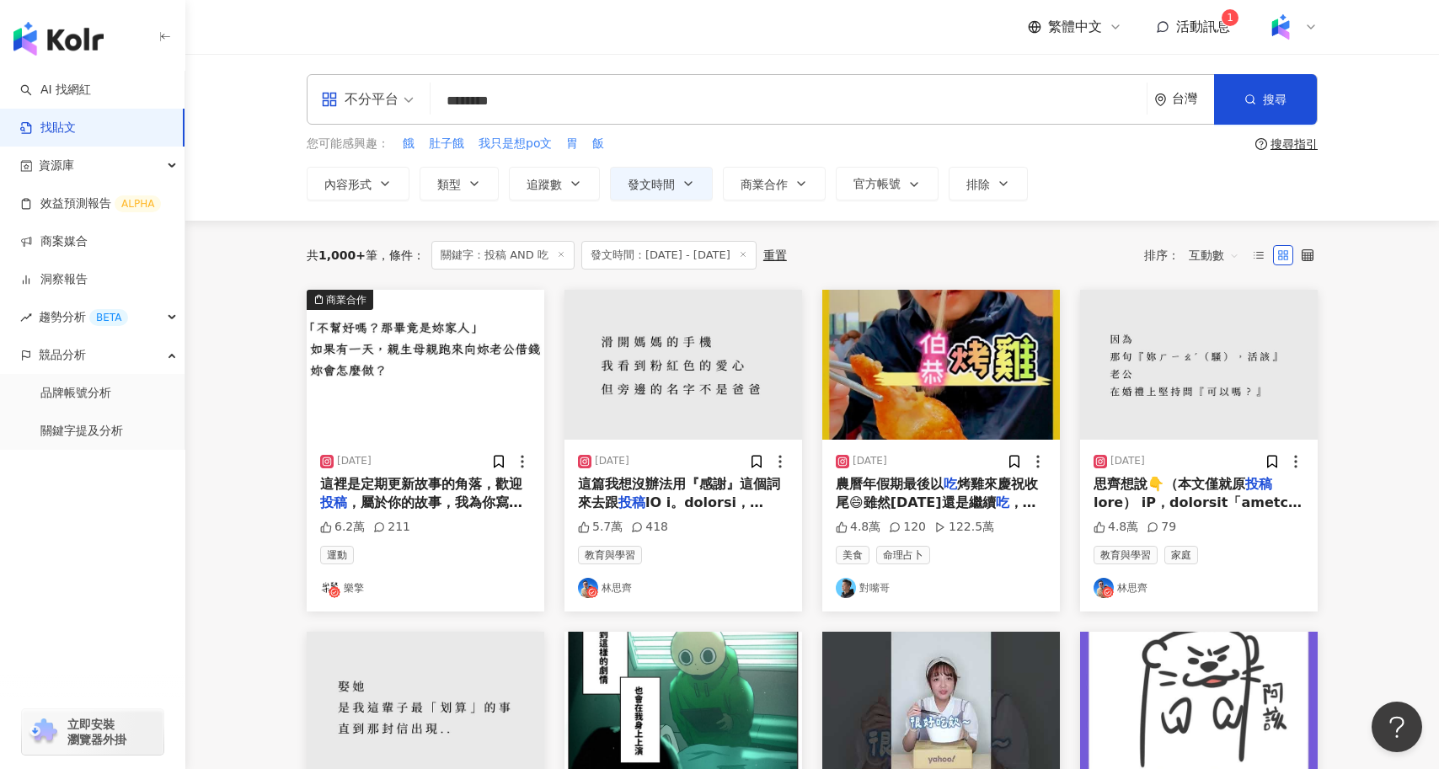
drag, startPoint x: 594, startPoint y: 108, endPoint x: 416, endPoint y: 106, distance: 177.8
click at [416, 106] on div "不分平台 投稿 AND 吃 ******** 台灣 搜尋 searchOperator 插入語法 完全符合 "" 聯集 OR 交集 AND 排除 - 群組 {}" at bounding box center [812, 99] width 1011 height 51
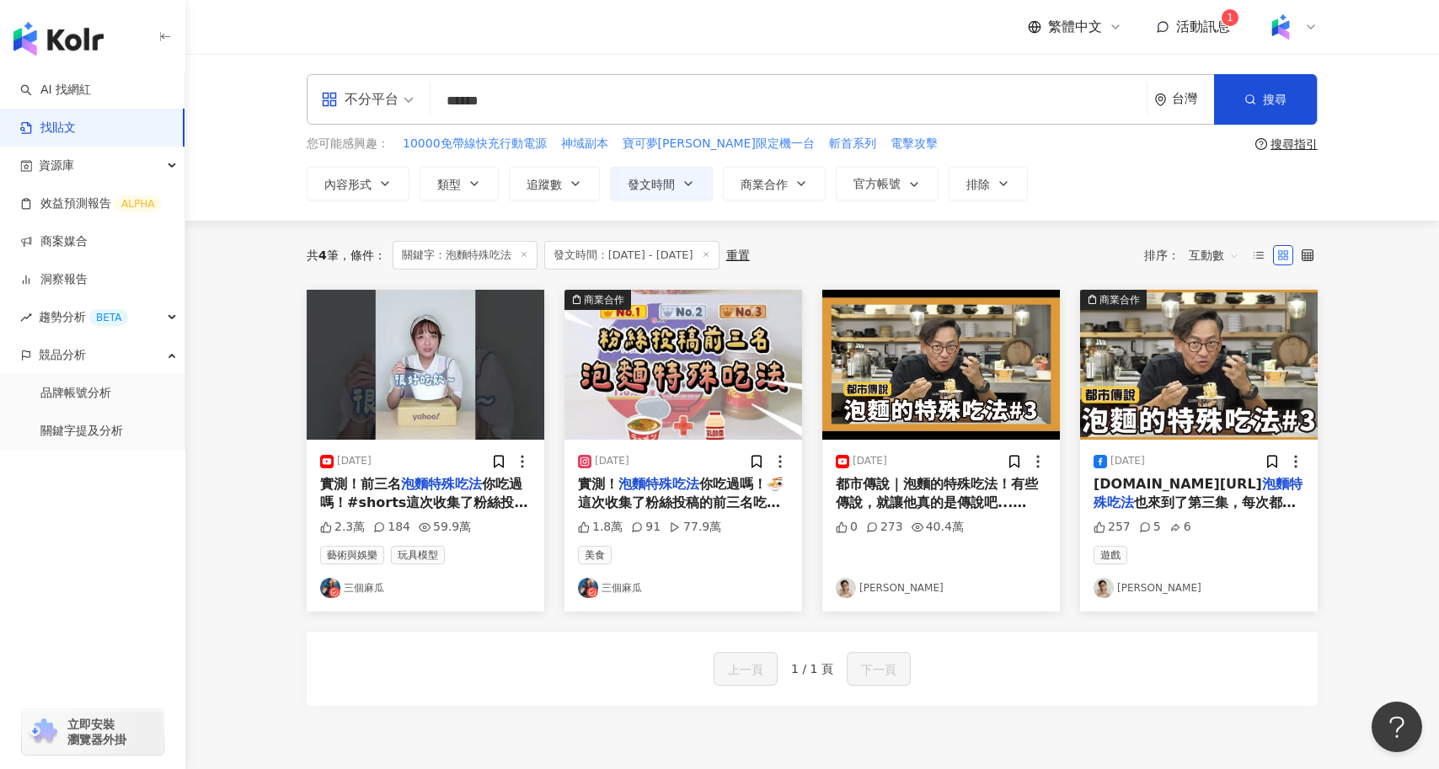
click at [956, 485] on span "都市傳說｜泡麵的特殊吃法！有些傳說，就讓他真的是傳說吧...[詹姆士]（記得開啟CC字幕！） ＿＿＿＿＿＿＿＿＿＿＿＿＿＿＿＿＿＿＿＿＿＿ ▋訂閱詹姆士官方Y…" at bounding box center [941, 691] width 211 height 431
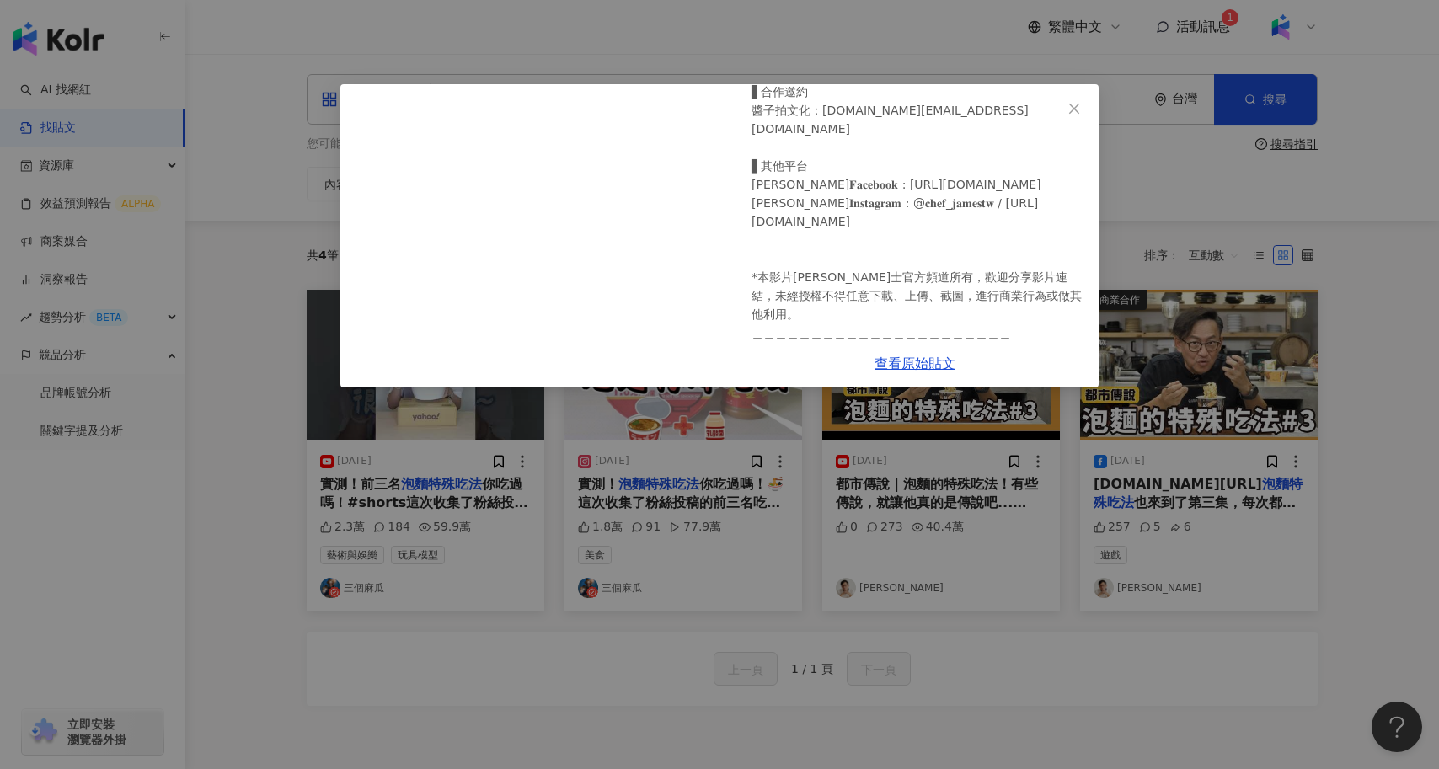
scroll to position [253, 0]
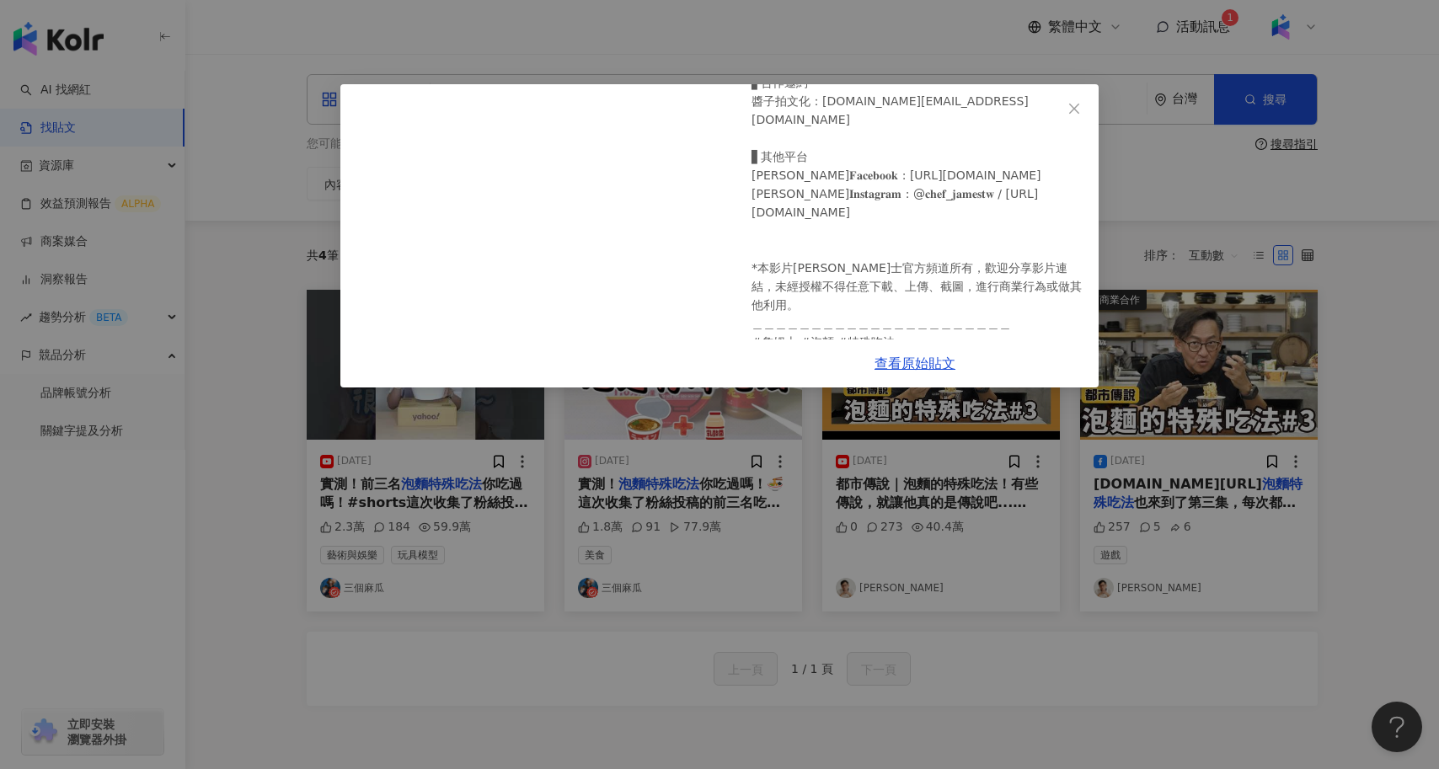
click at [553, 637] on div "詹姆士 2024/10/1 都市傳說｜泡麵的特殊吃法！有些傳說，就讓他真的是傳說吧...[詹姆士] （記得開啟CC字幕！） ＿＿＿＿＿＿＿＿＿＿＿＿＿＿＿＿＿…" at bounding box center [719, 384] width 1439 height 769
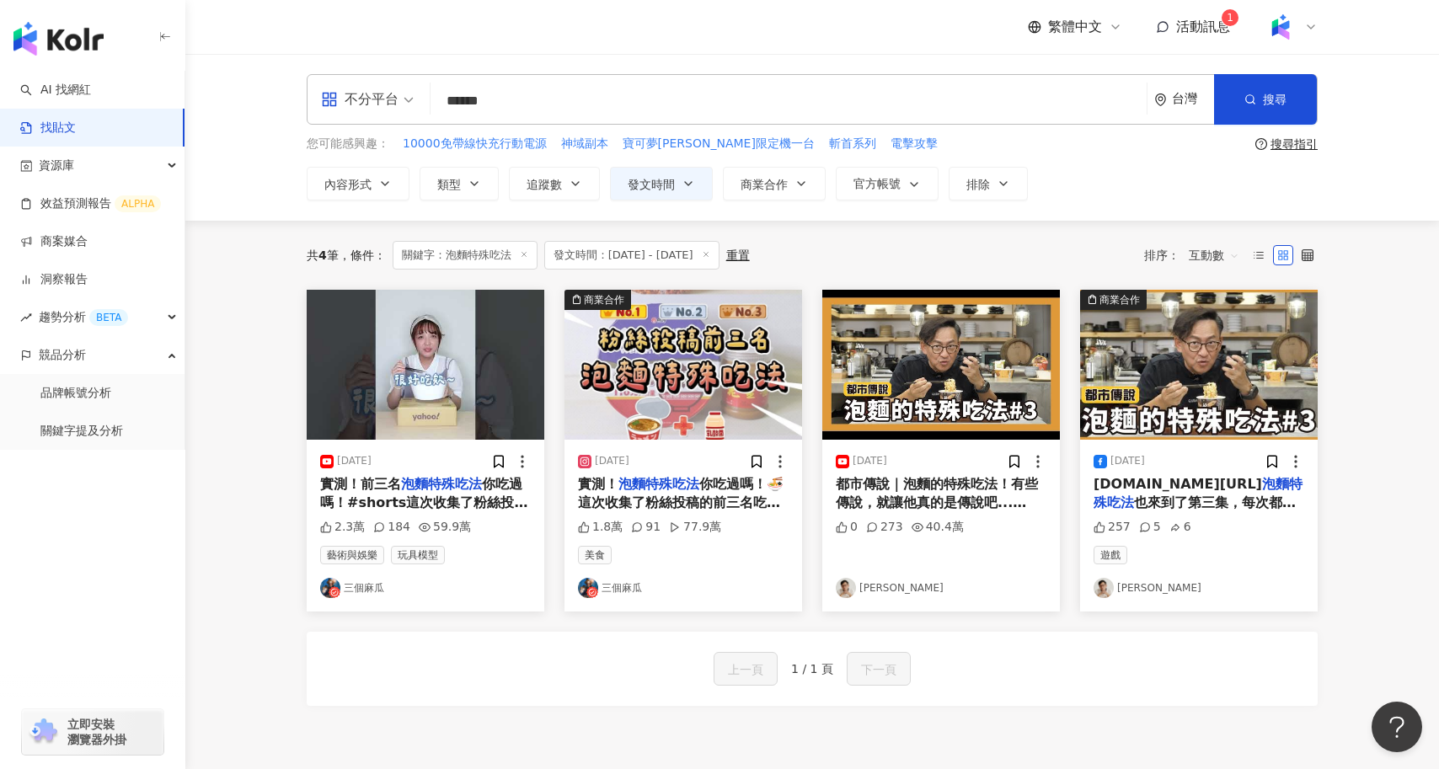
click at [454, 398] on img "button" at bounding box center [426, 365] width 238 height 150
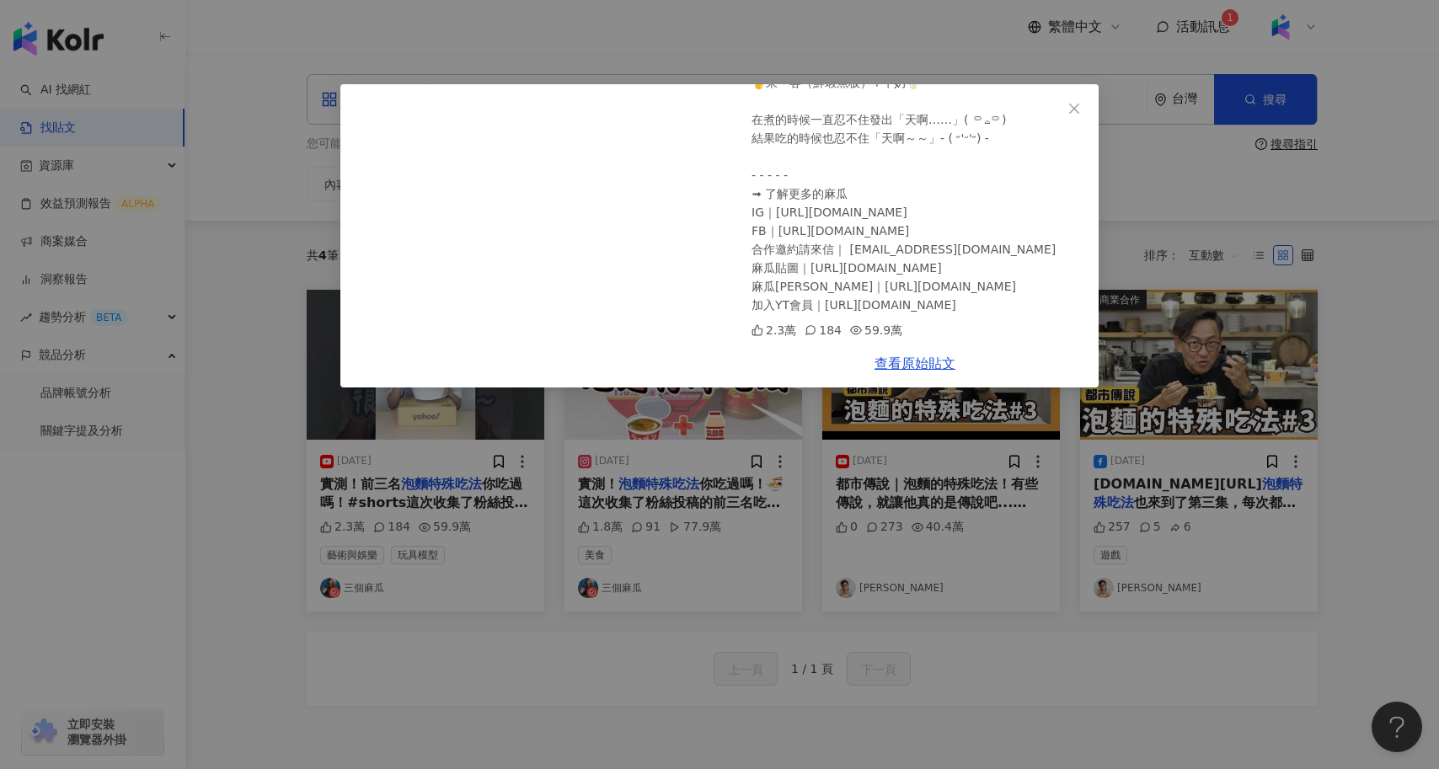
scroll to position [271, 0]
click at [330, 422] on div "三個麻瓜 2024/12/7 實測！前三名泡麵特殊吃法你吃過嗎！#shorts 這次收集了粉絲投稿的前三名吃法👇 🥉地獄辣椒大乾麵+養樂多 🥈維力炸醬麵+花生…" at bounding box center [719, 384] width 1439 height 769
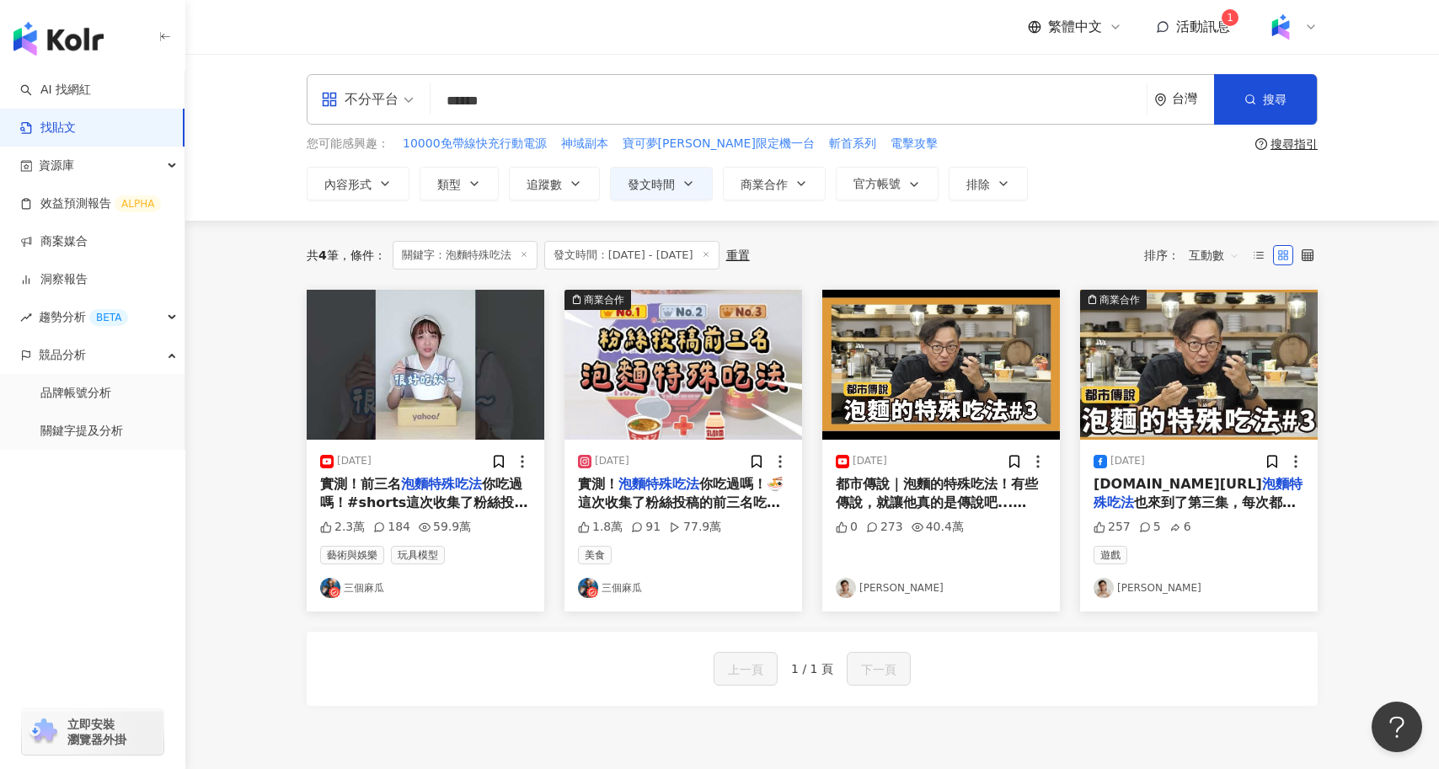
click at [685, 379] on img "button" at bounding box center [684, 365] width 238 height 150
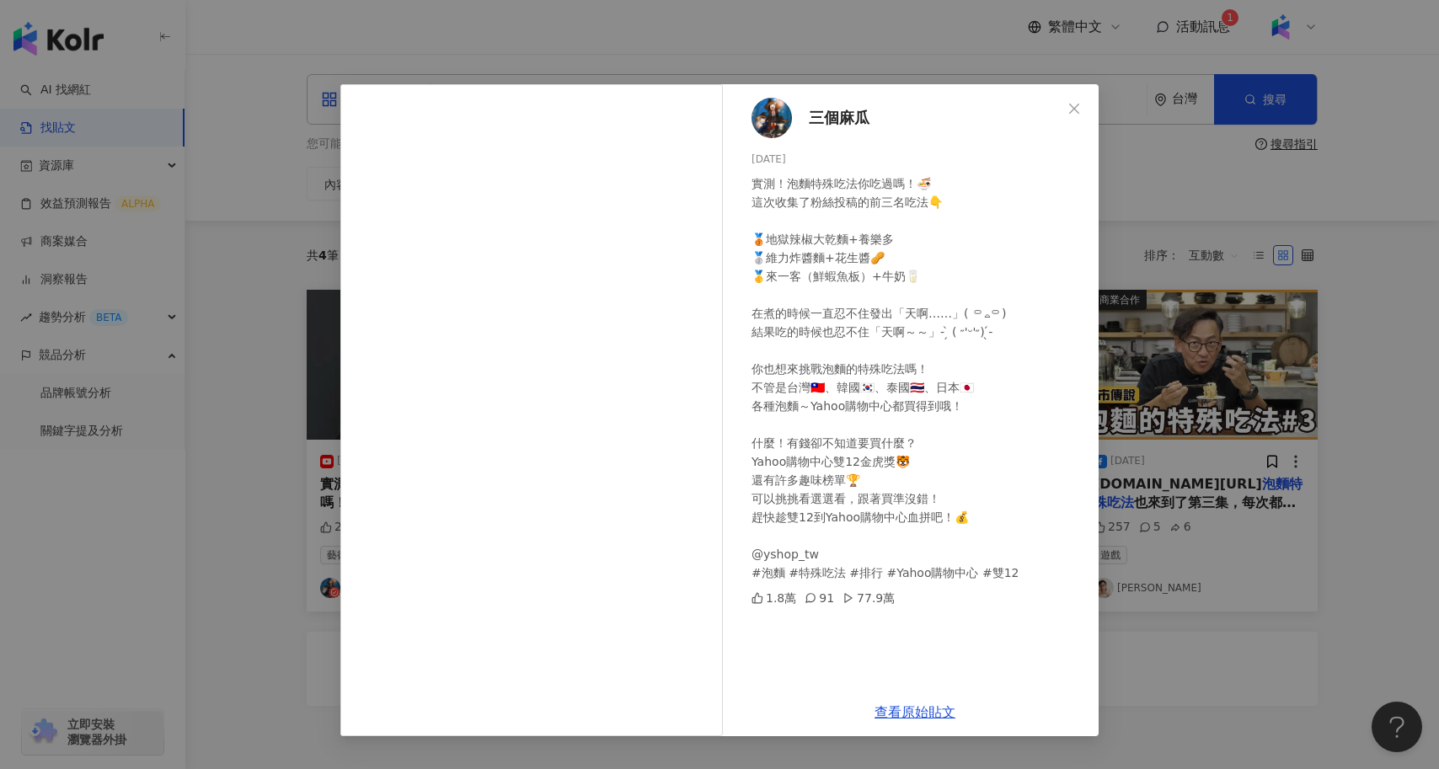
click at [1123, 625] on div "三個麻瓜 2024/12/6 實測！泡麵特殊吃法你吃過嗎！🍜 這次收集了粉絲投稿的前三名吃法👇 🥉地獄辣椒大乾麵+養樂多 🥈維力炸醬麵+花生醬🥜 🥇來一客（鮮…" at bounding box center [719, 384] width 1439 height 769
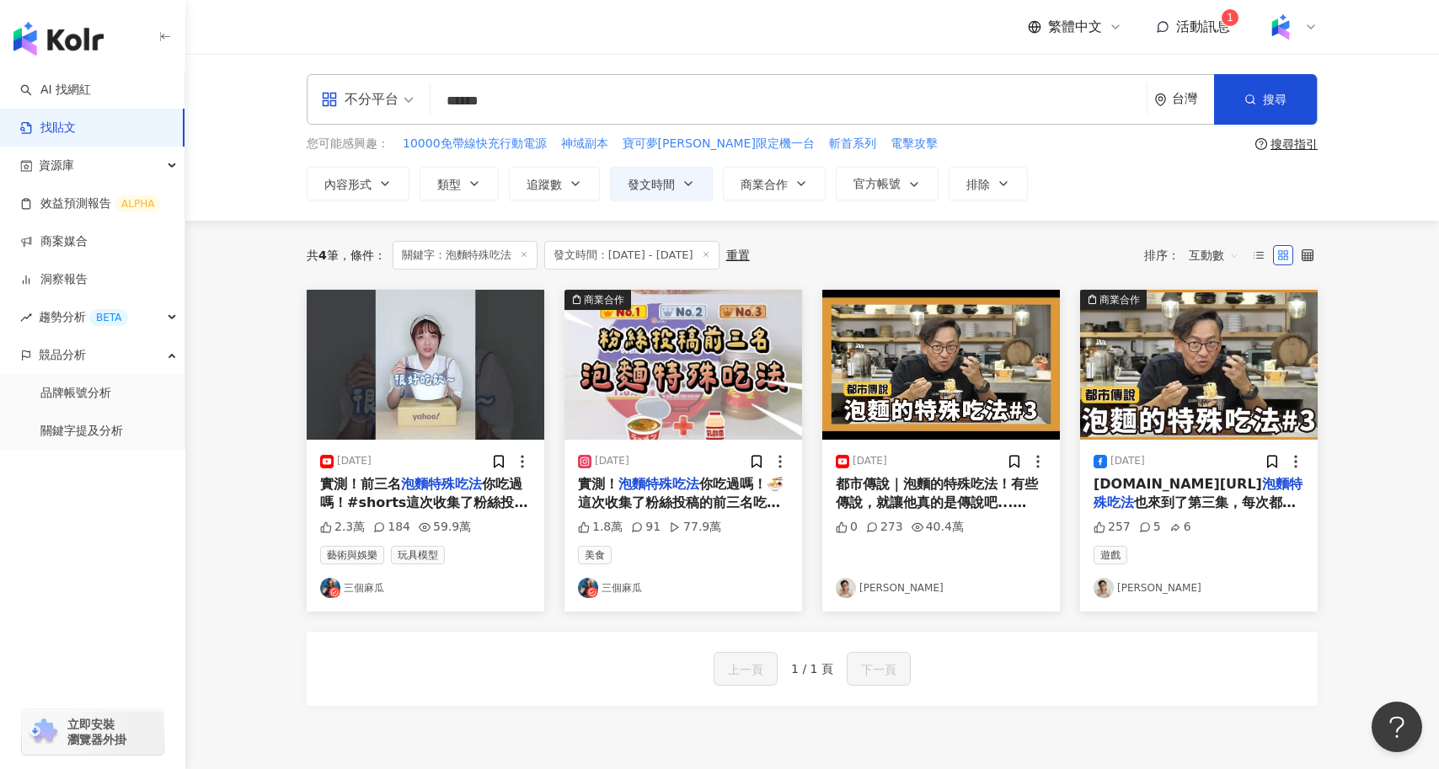
drag, startPoint x: 593, startPoint y: 100, endPoint x: 403, endPoint y: 102, distance: 190.5
click at [403, 102] on div "不分平台 泡麵特殊吃法 ****** 台灣 搜尋 searchOperator 插入語法 完全符合 "" 聯集 OR 交集 AND 排除 - 群組 {}" at bounding box center [812, 99] width 1011 height 51
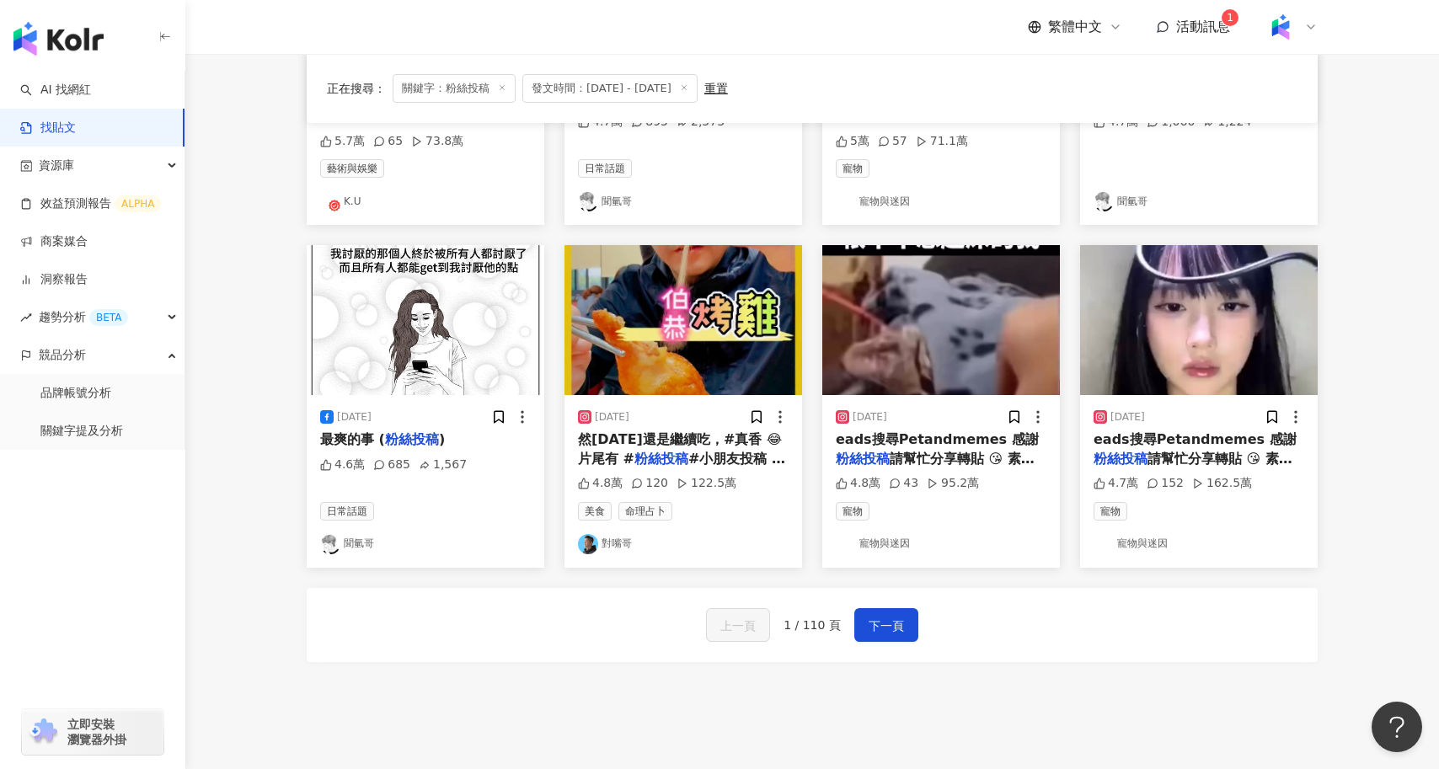
scroll to position [737, 0]
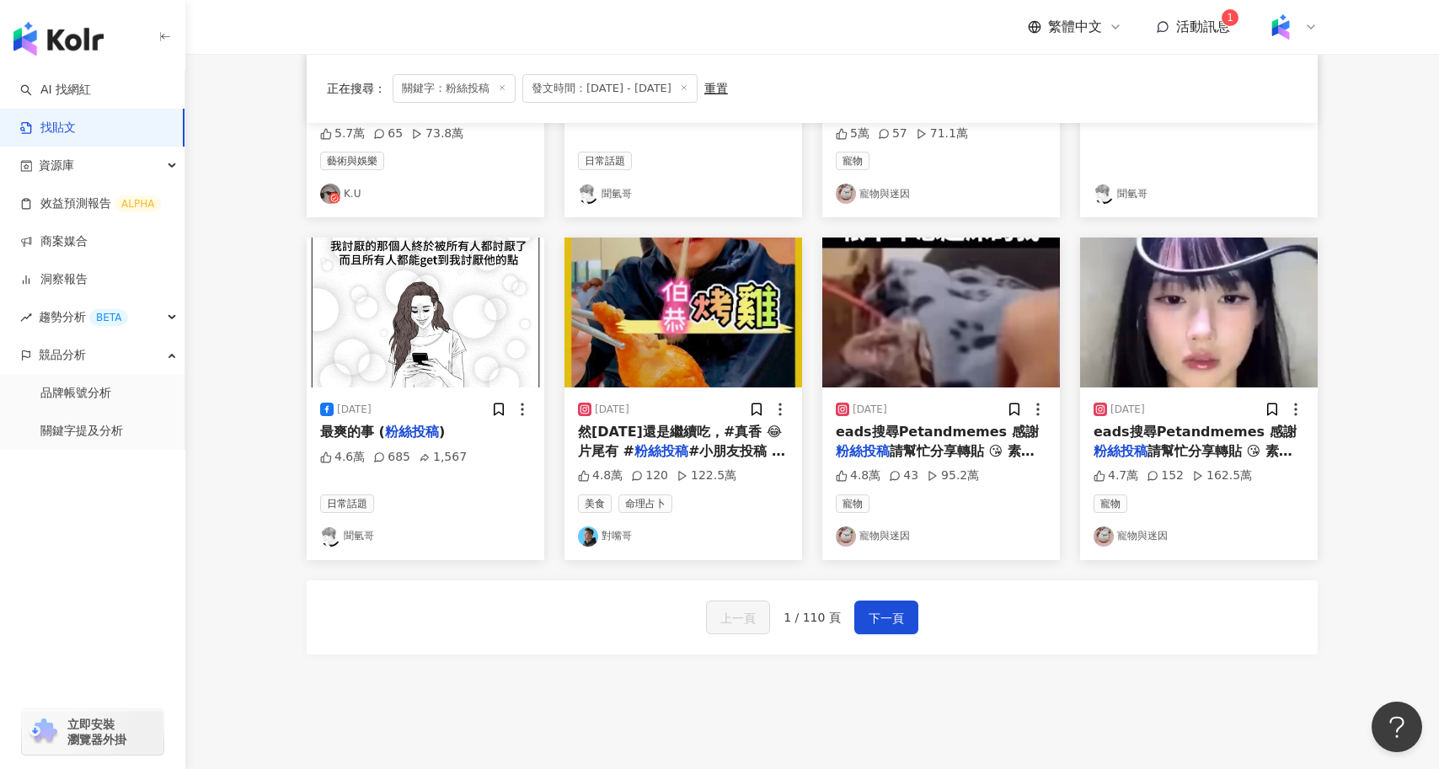
click at [715, 334] on img "button" at bounding box center [684, 313] width 238 height 150
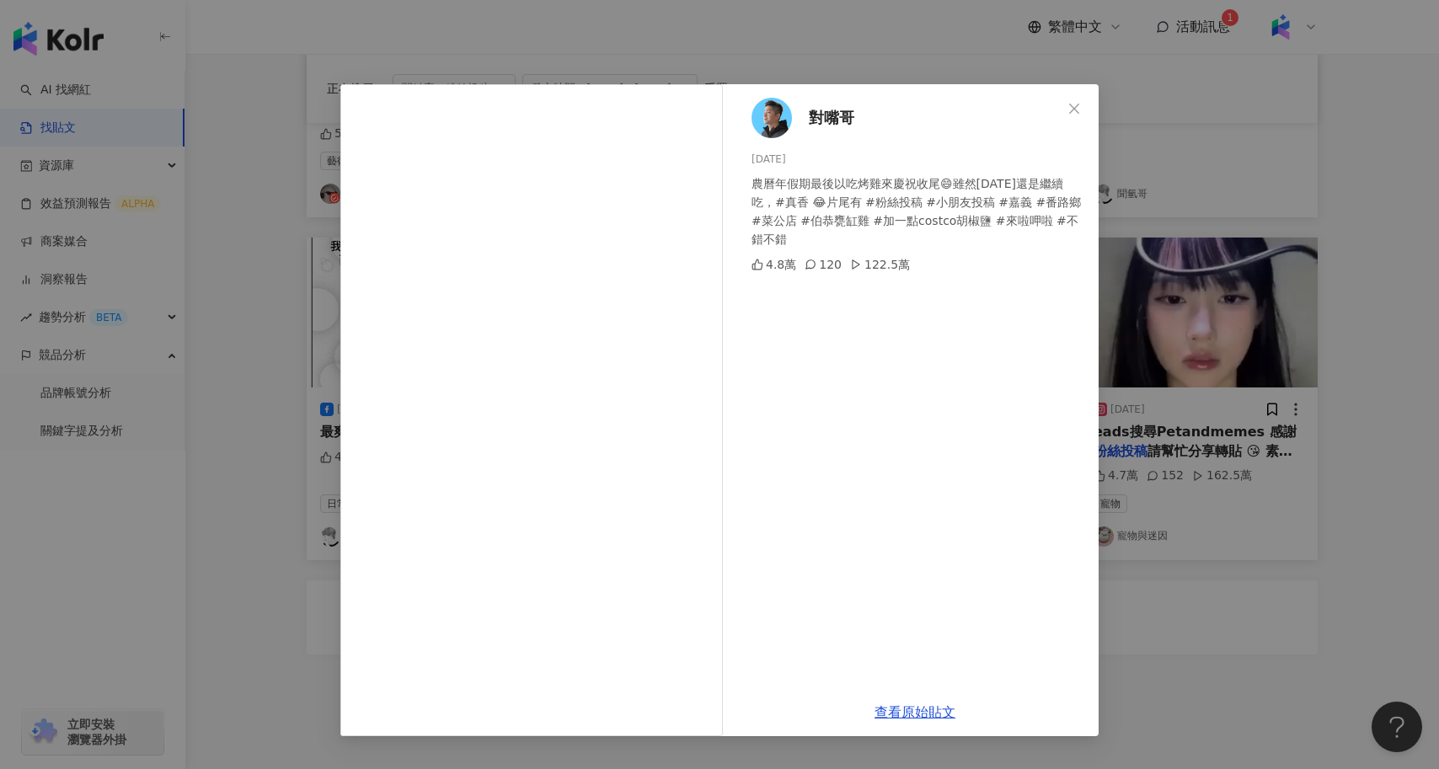
click at [244, 437] on div "對嘴哥 2025/2/2 農曆年假期最後以吃烤雞來慶祝收尾😄雖然明天還是繼續吃，#真香 😂片尾有 #粉絲投稿 #小朋友投稿 #嘉義 #番路鄉 #菜公店 #伯恭…" at bounding box center [719, 384] width 1439 height 769
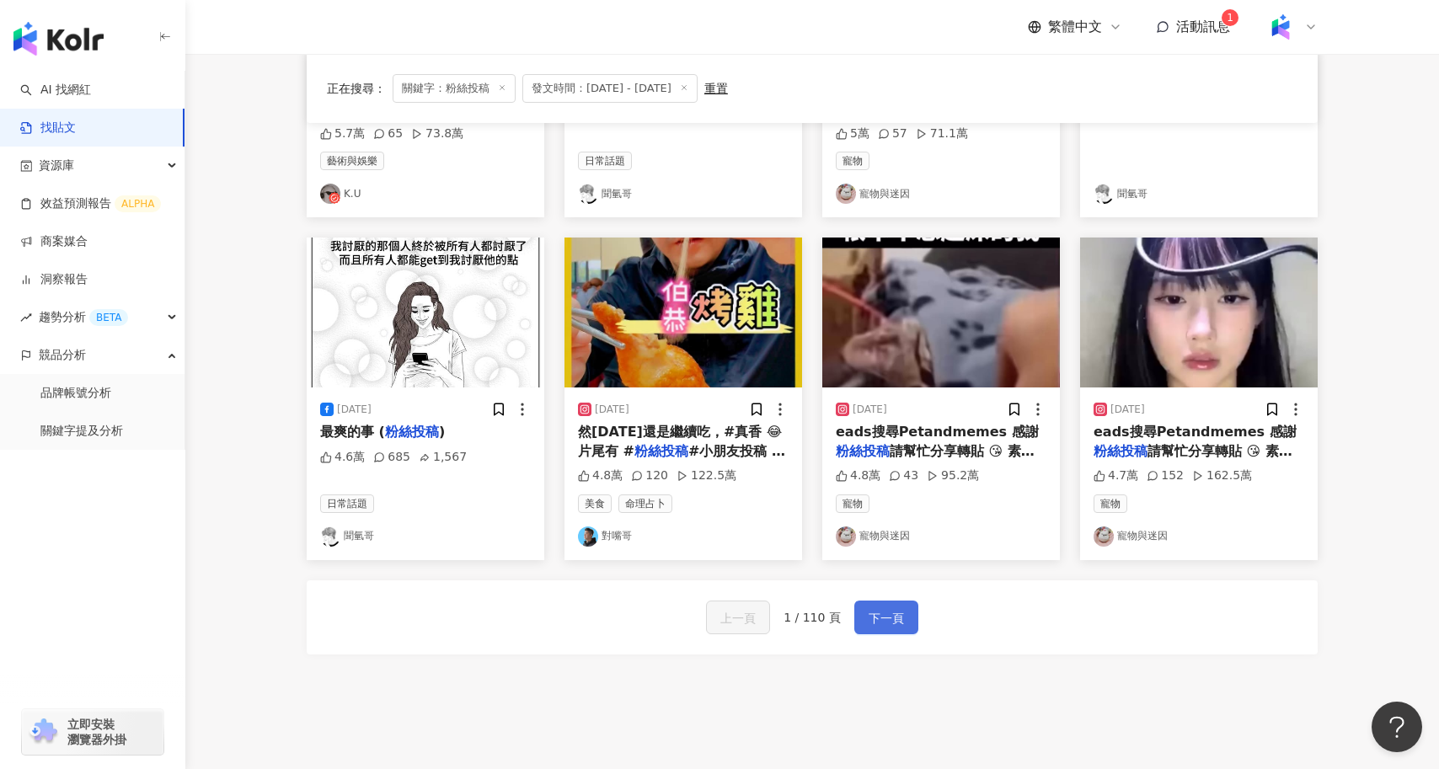
click at [902, 609] on button "下一頁" at bounding box center [887, 618] width 64 height 34
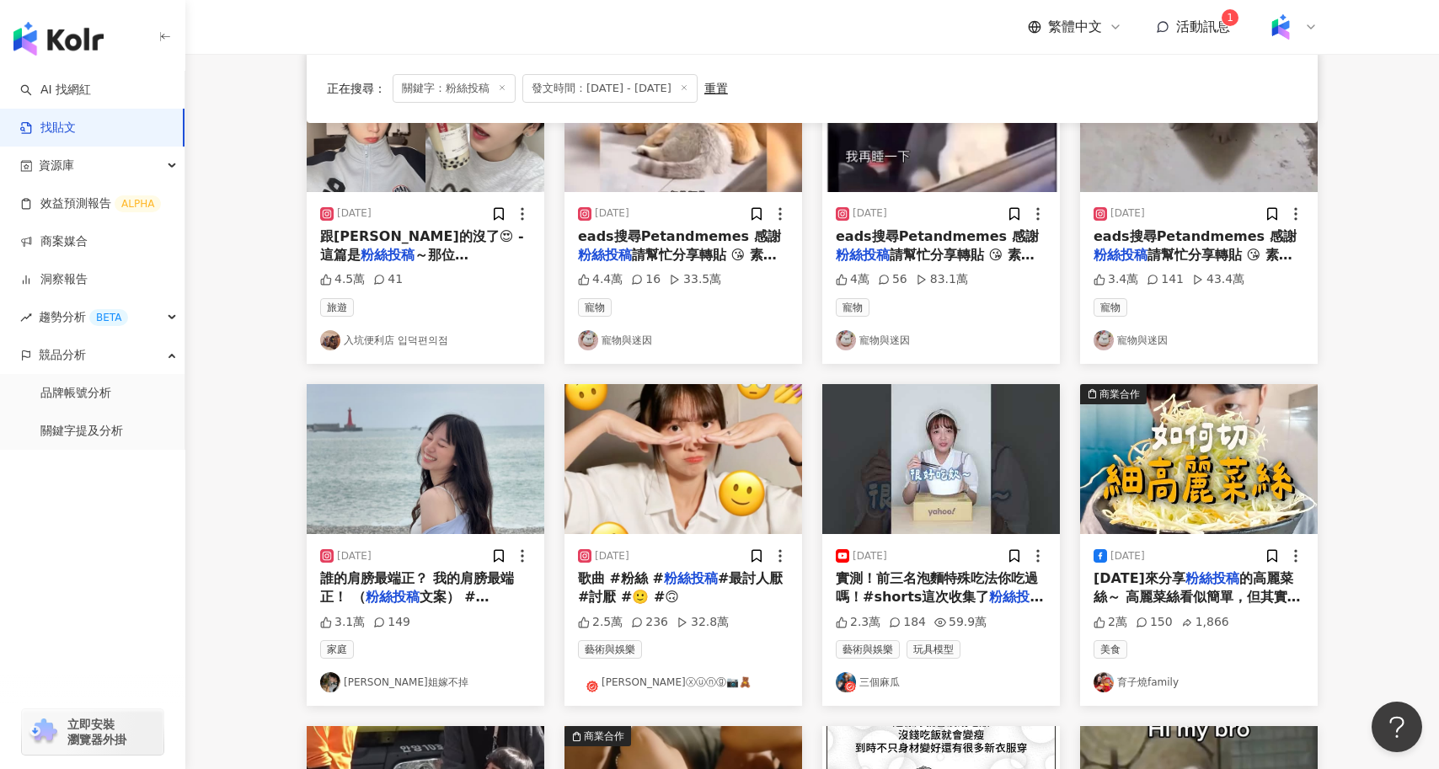
scroll to position [236, 0]
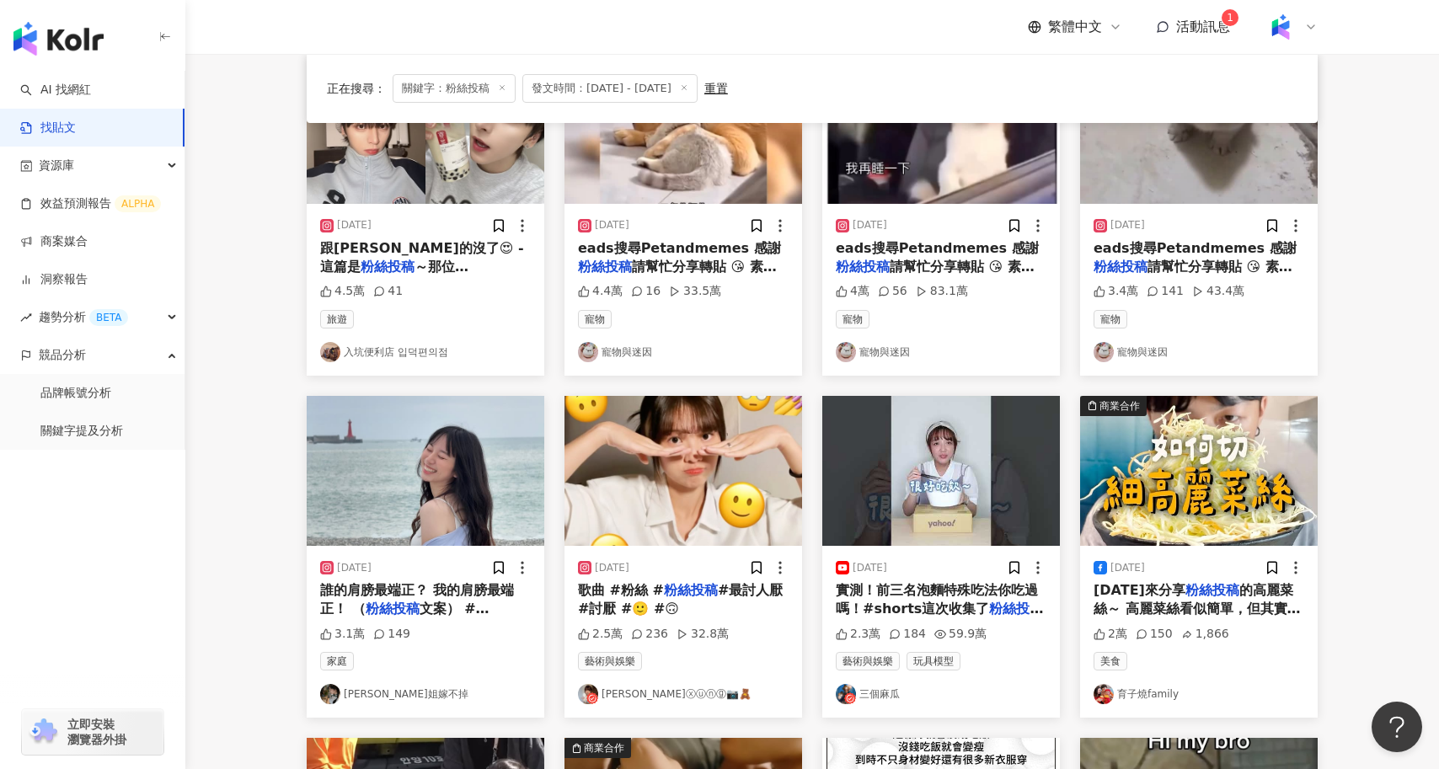
click at [397, 494] on img "button" at bounding box center [426, 471] width 238 height 150
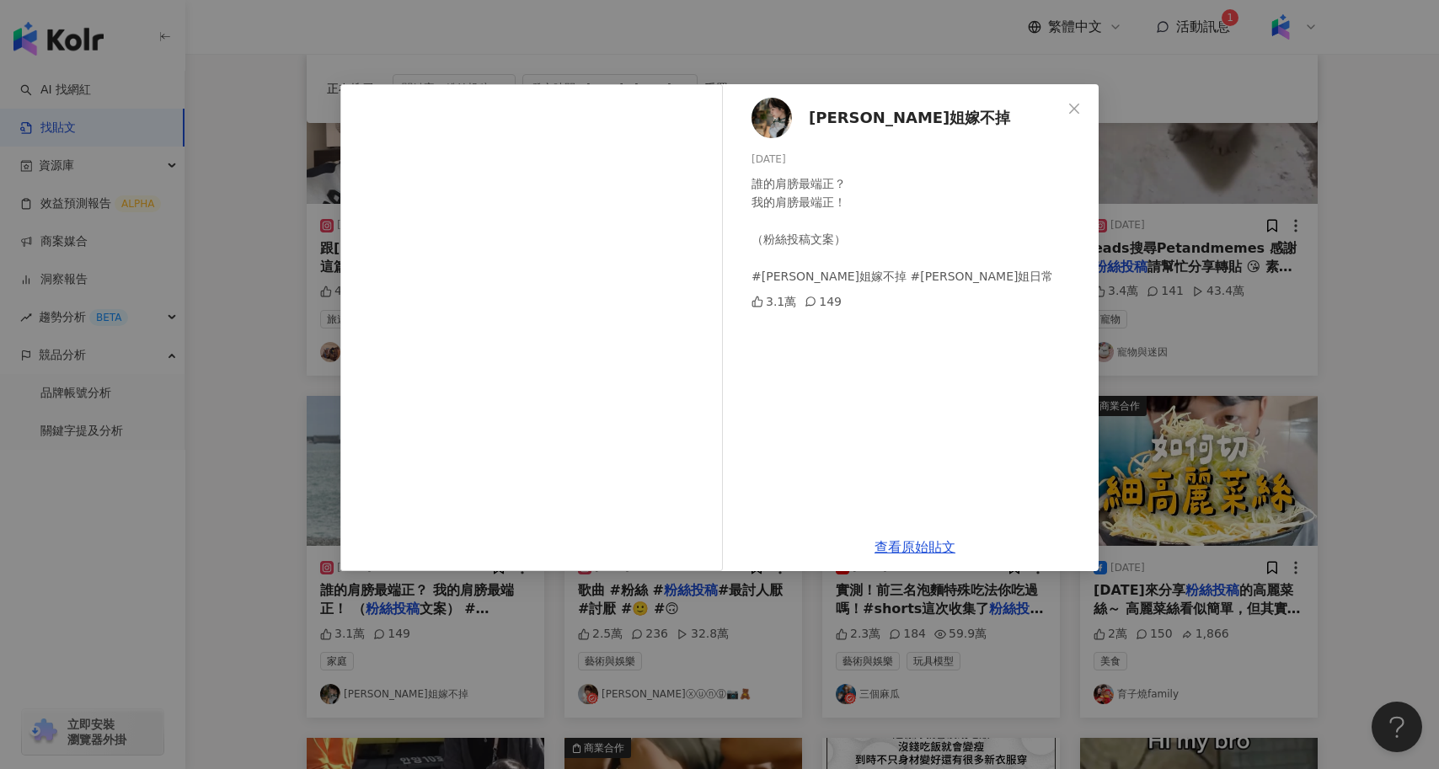
click at [335, 415] on div "喬姐嫁不掉 2025/4/20 誰的肩膀最端正？ 我的肩膀最端正！ （粉絲投稿文案） #喬姐嫁不掉 #喬姐日常 3.1萬 149 查看原始貼文" at bounding box center [719, 384] width 1439 height 769
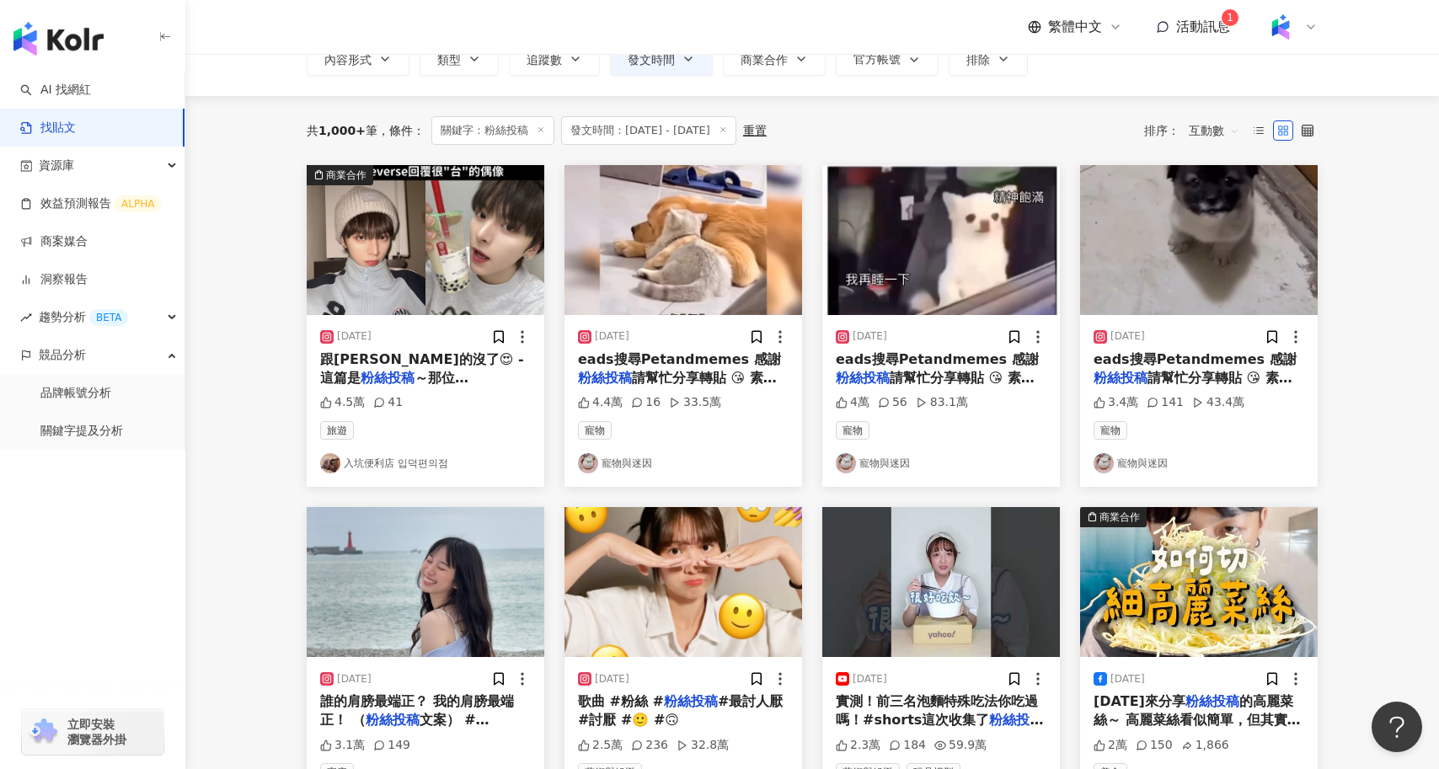
scroll to position [121, 0]
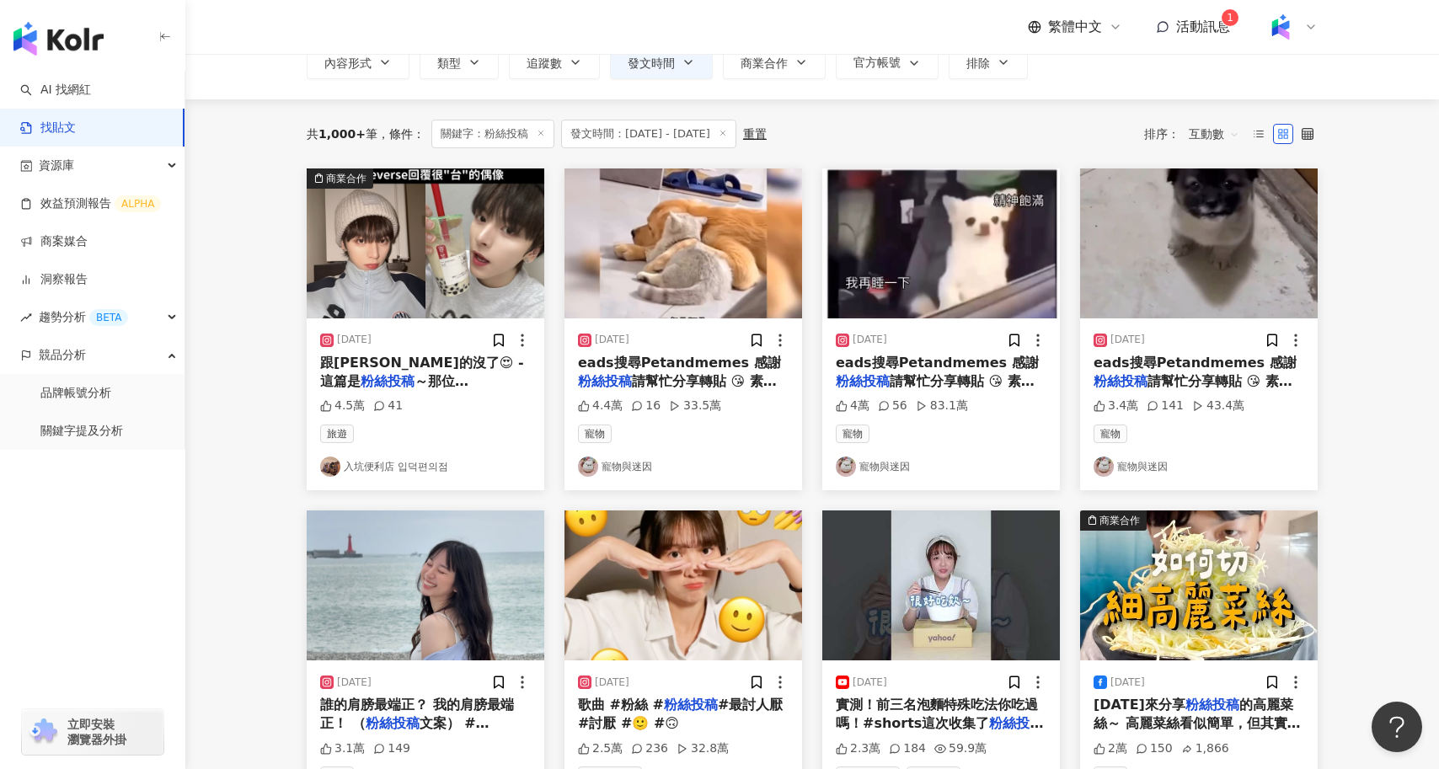
click at [454, 371] on div "跟徐薇老師我真的沒了😍 - 這篇是 粉絲投稿 ～那位COSMO上禮拜六晚上傳給" at bounding box center [425, 373] width 211 height 38
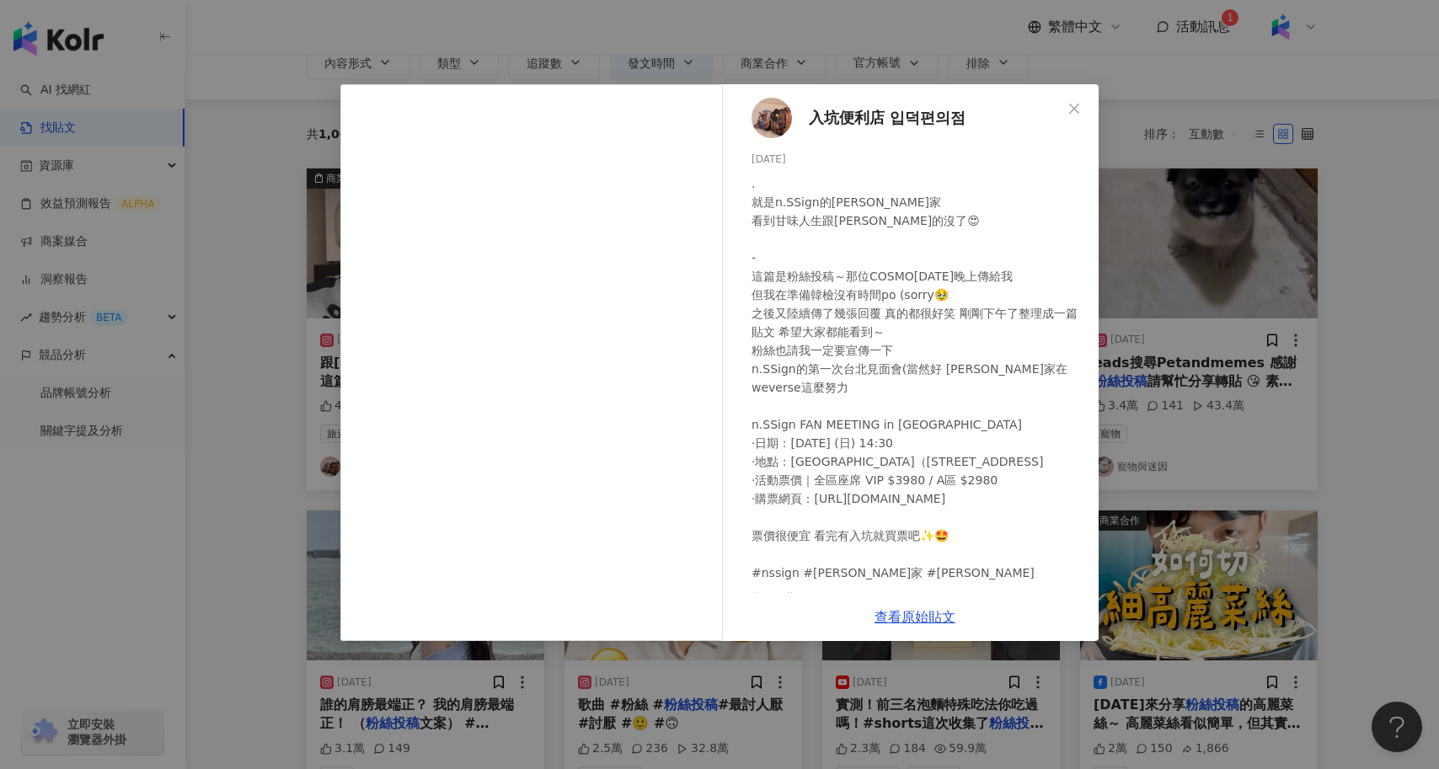
click at [314, 482] on div "入坑便利店 입덕편의점 2025/4/15 . 就是n.SSign的方毅家 看到甘味人生跟徐薇老師我真的沒了😍 - 這篇是粉絲投稿～那位COSMO上禮拜六晚上…" at bounding box center [719, 384] width 1439 height 769
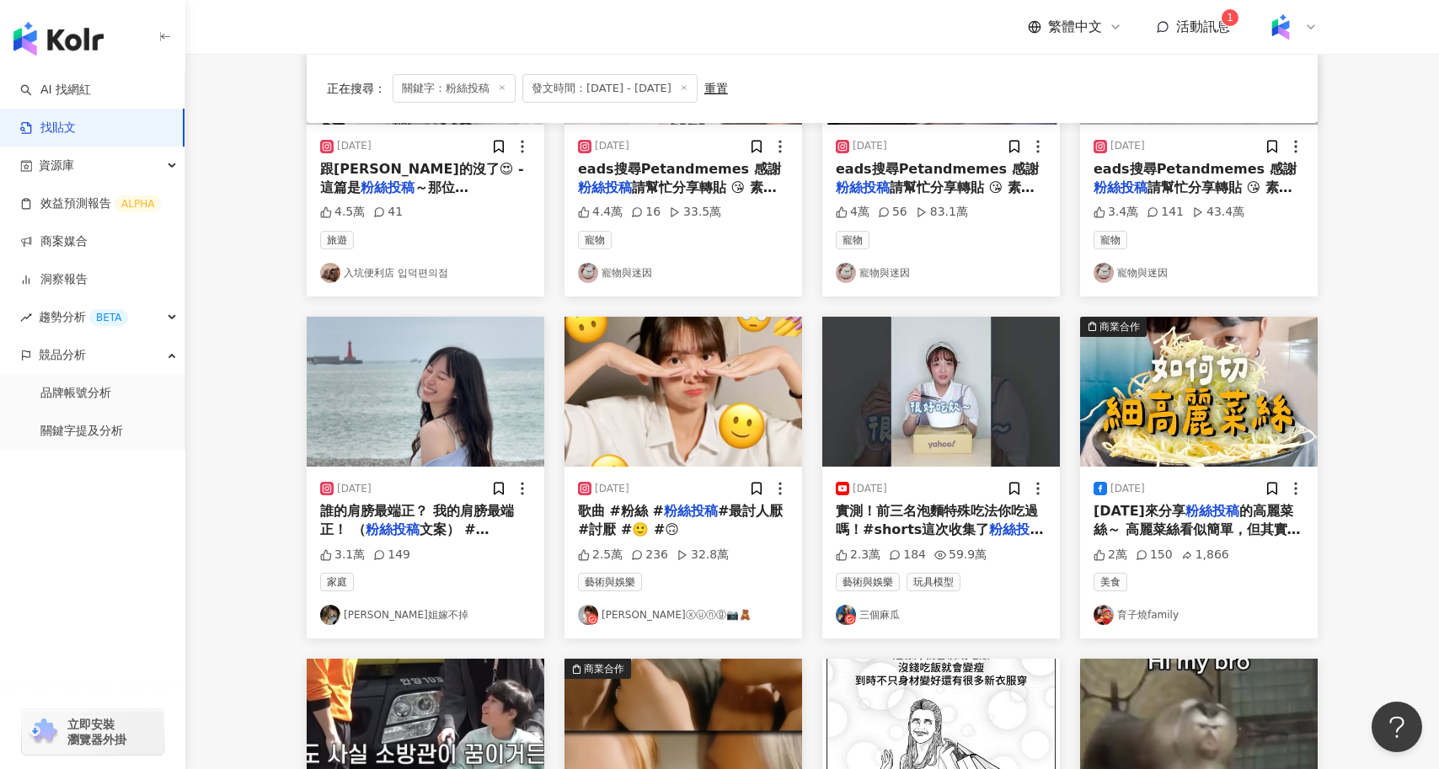
scroll to position [317, 0]
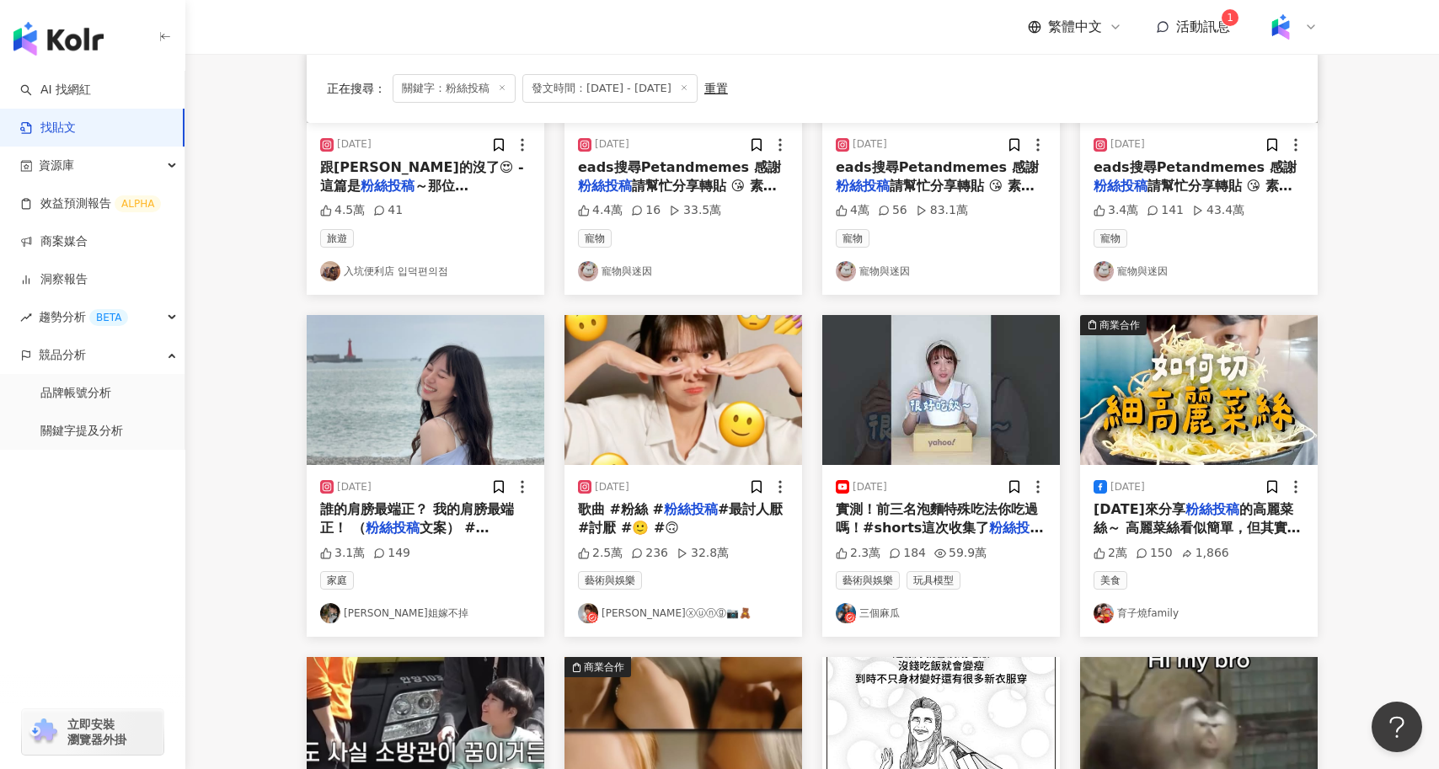
click at [1187, 512] on mark "粉絲投稿" at bounding box center [1213, 509] width 54 height 16
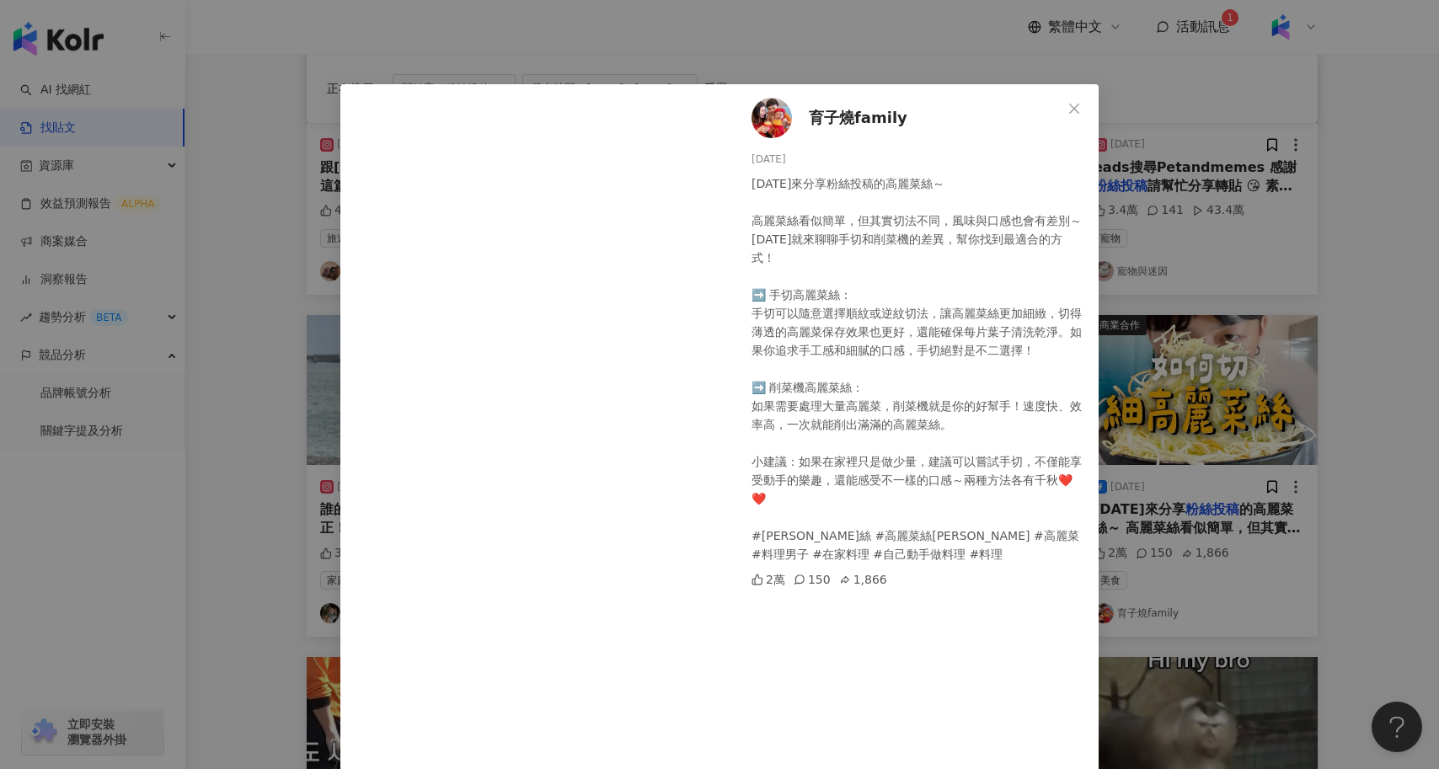
click at [313, 498] on div "育子燒family 2024/12/1 今天來分享粉絲投稿的高麗菜絲～ 高麗菜絲看似簡單，但其實切法不同，風味與口感也會有差別～今天就來聊聊手切和削菜機的差異…" at bounding box center [719, 384] width 1439 height 769
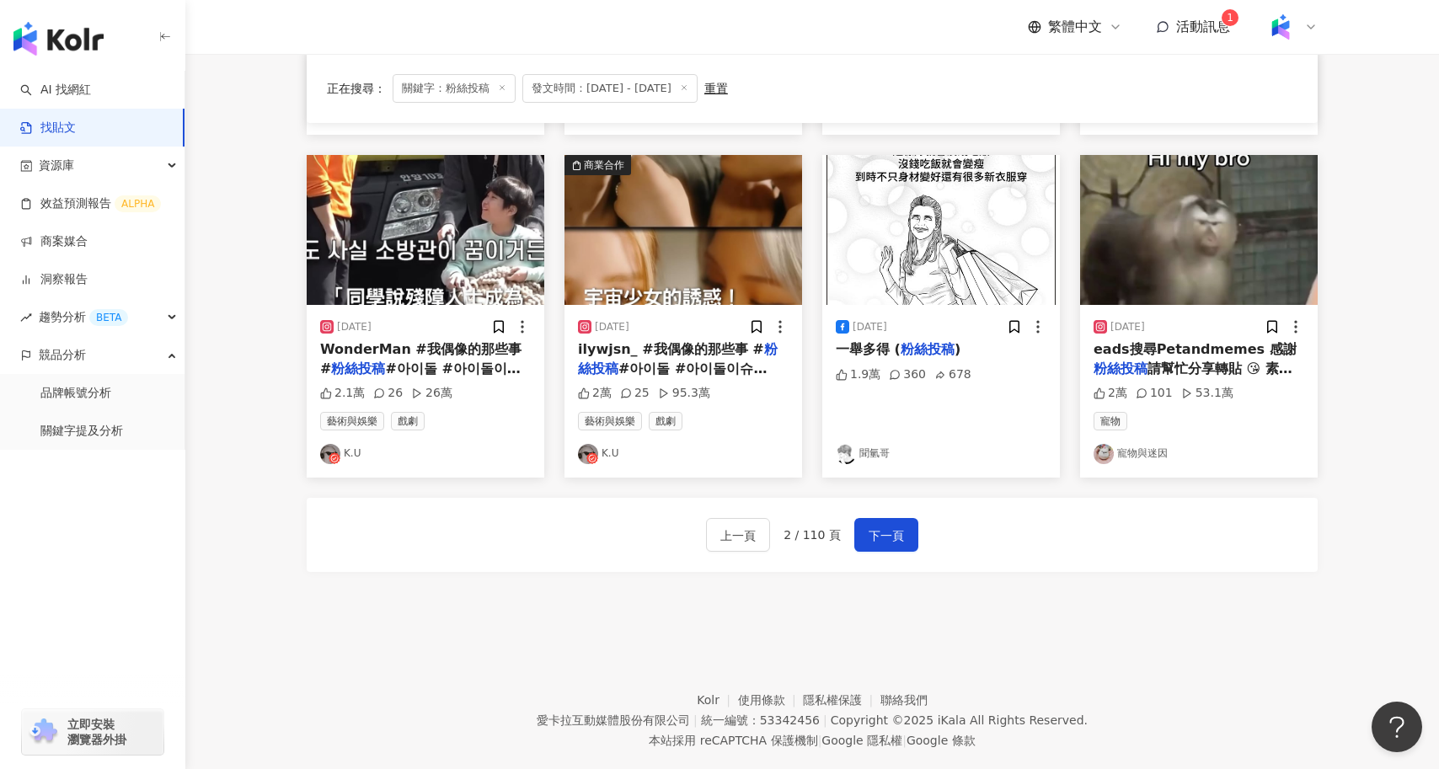
scroll to position [837, 0]
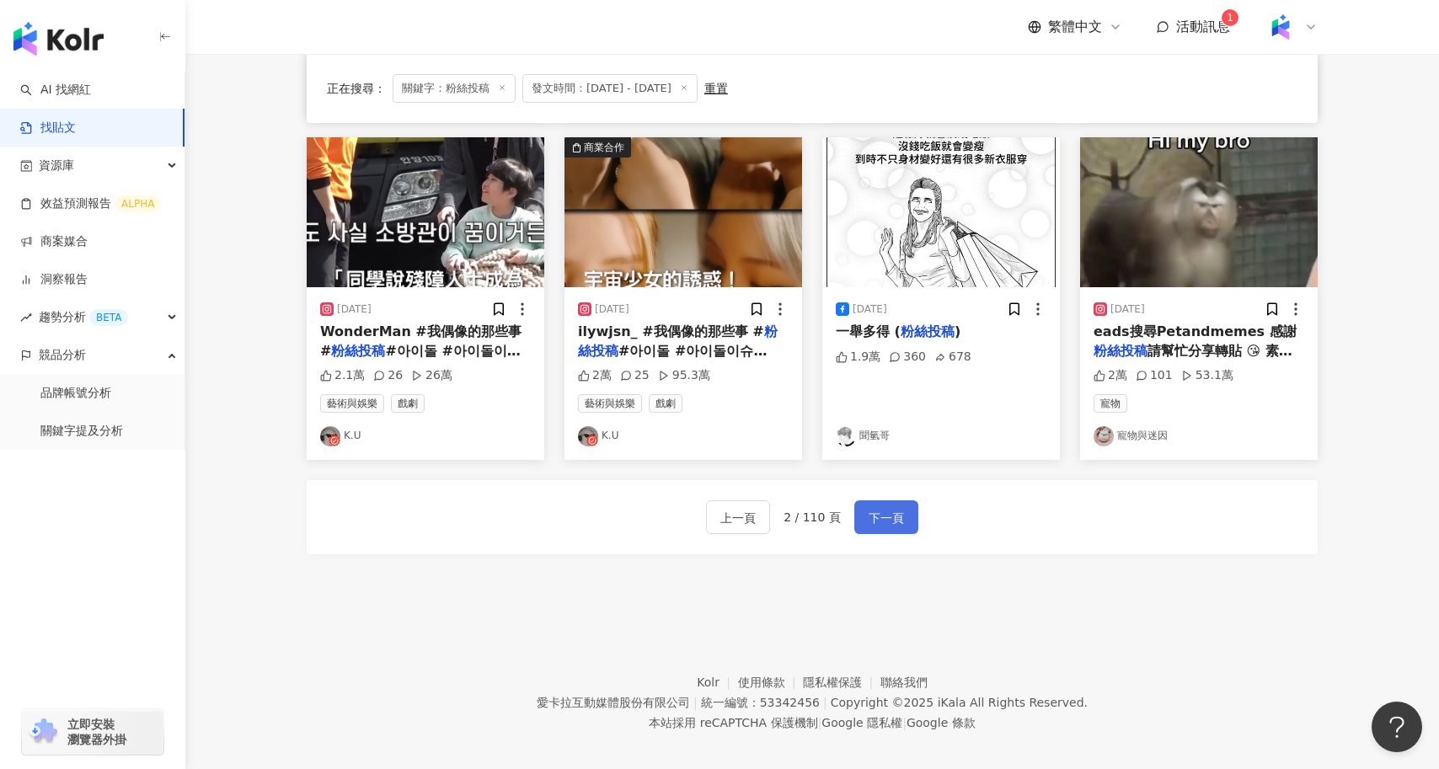
click at [887, 514] on span "下一頁" at bounding box center [886, 518] width 35 height 20
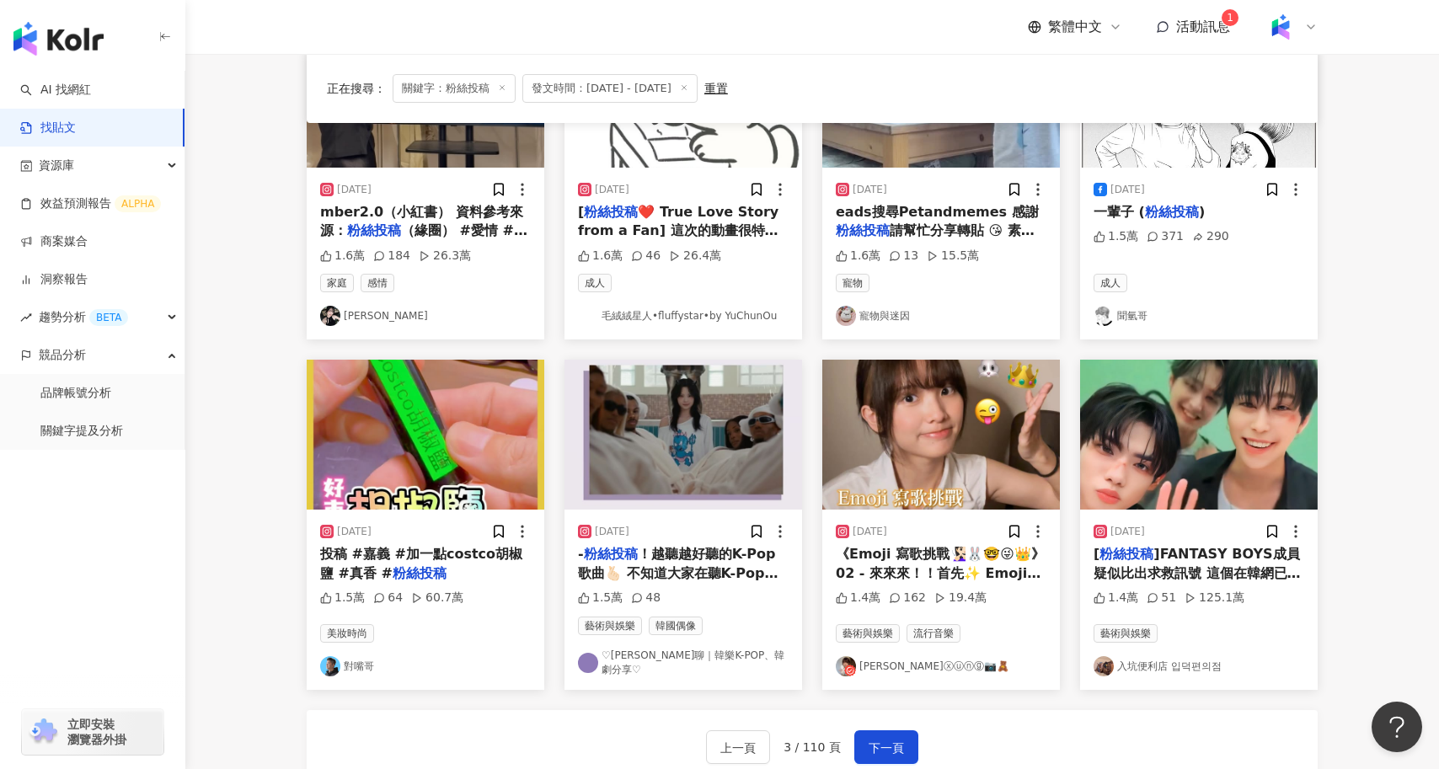
scroll to position [614, 0]
click at [452, 440] on img "button" at bounding box center [426, 436] width 238 height 150
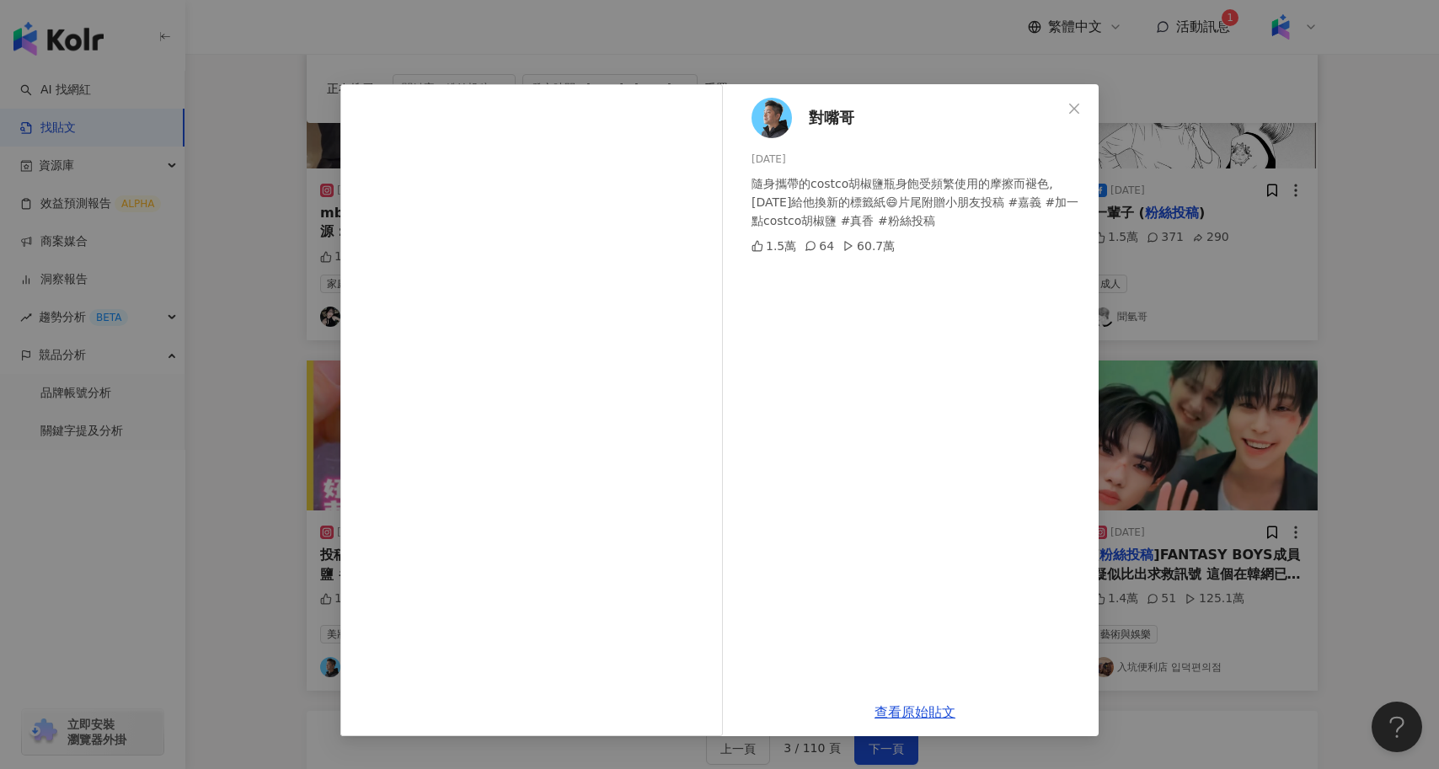
click at [183, 271] on div "對嘴哥 2025/3/2 隨身攜帶的costco胡椒鹽瓶身飽受頻繁使用的摩擦而褪色,今天給他換新的標籤紙😄片尾附贈小朋友投稿 #嘉義 #加一點costco胡椒…" at bounding box center [719, 384] width 1439 height 769
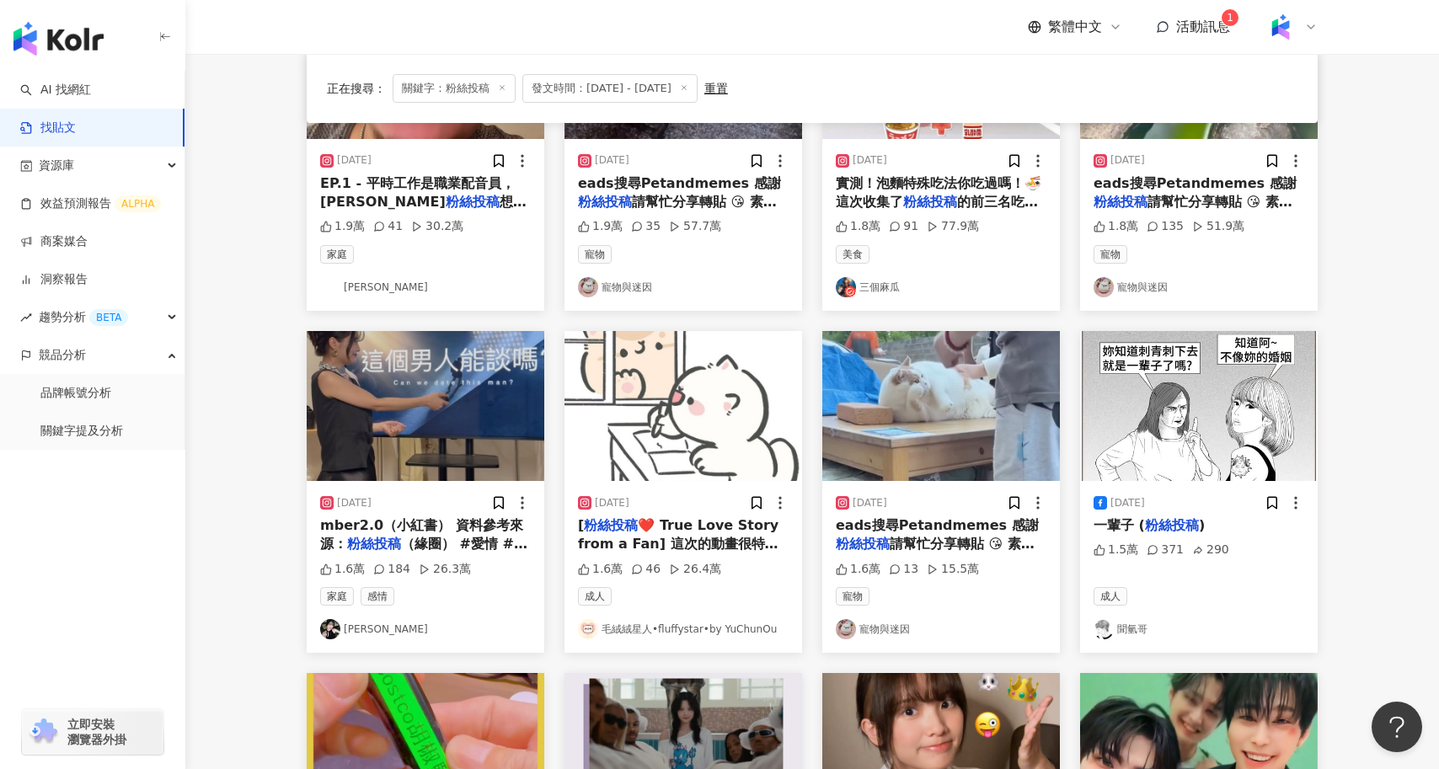
scroll to position [848, 0]
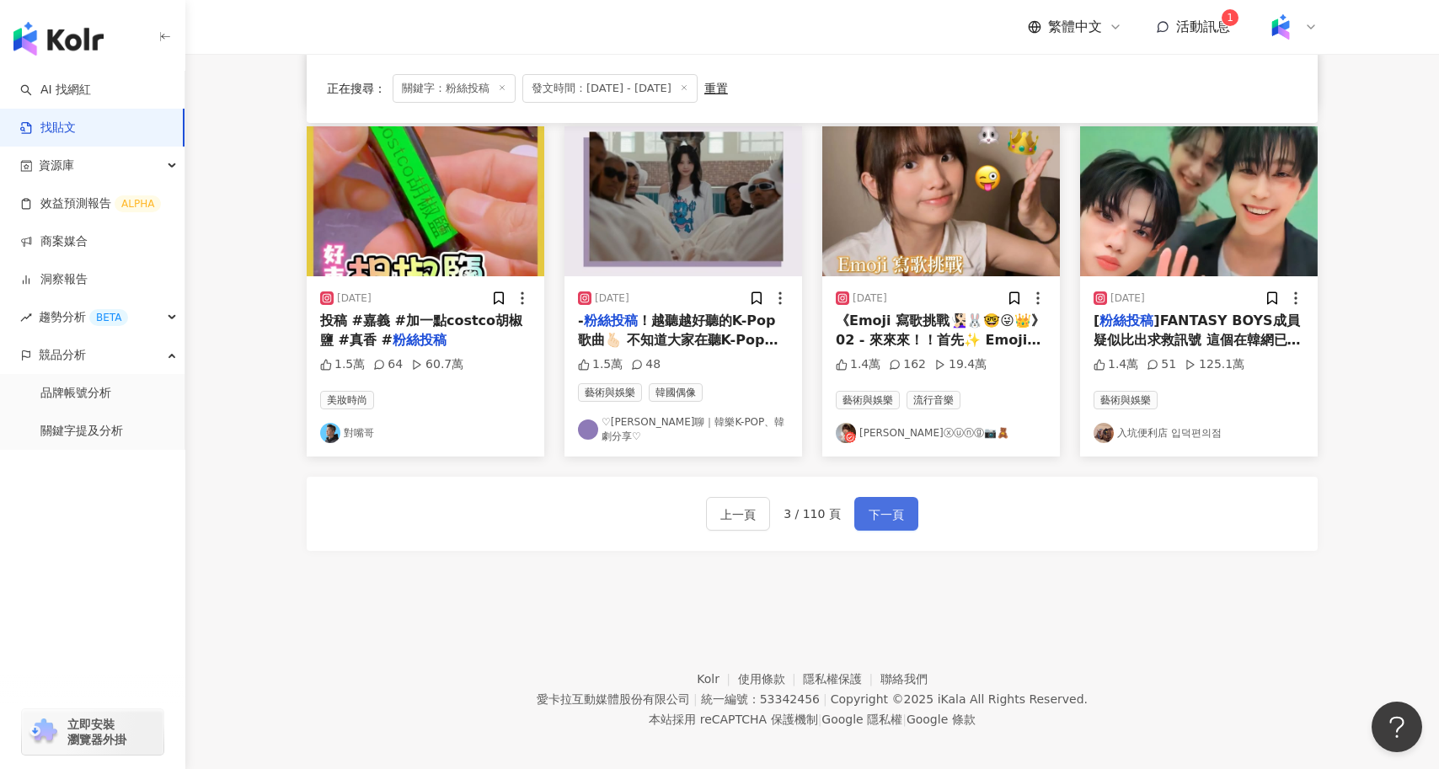
click at [894, 506] on span "下一頁" at bounding box center [886, 515] width 35 height 20
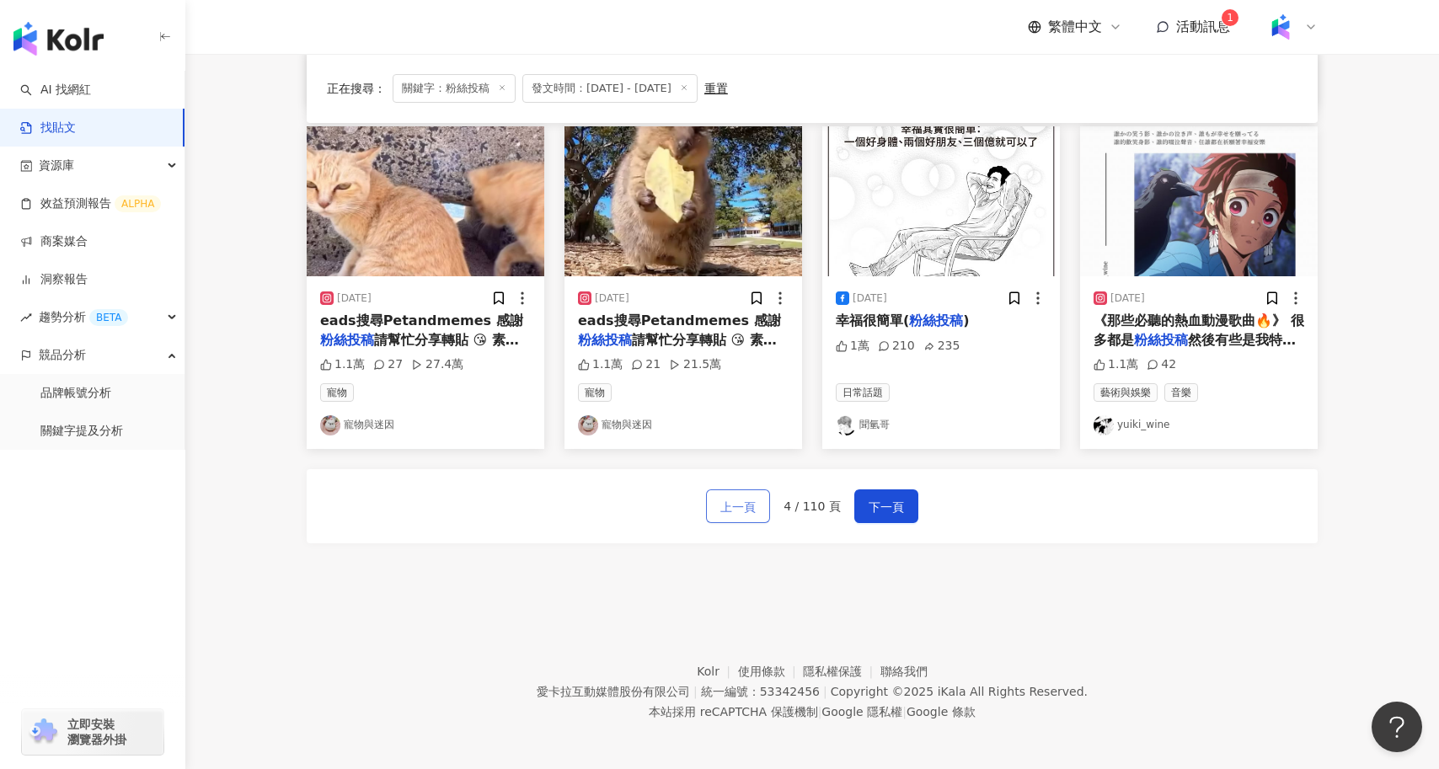
click at [746, 502] on span "上一頁" at bounding box center [738, 507] width 35 height 20
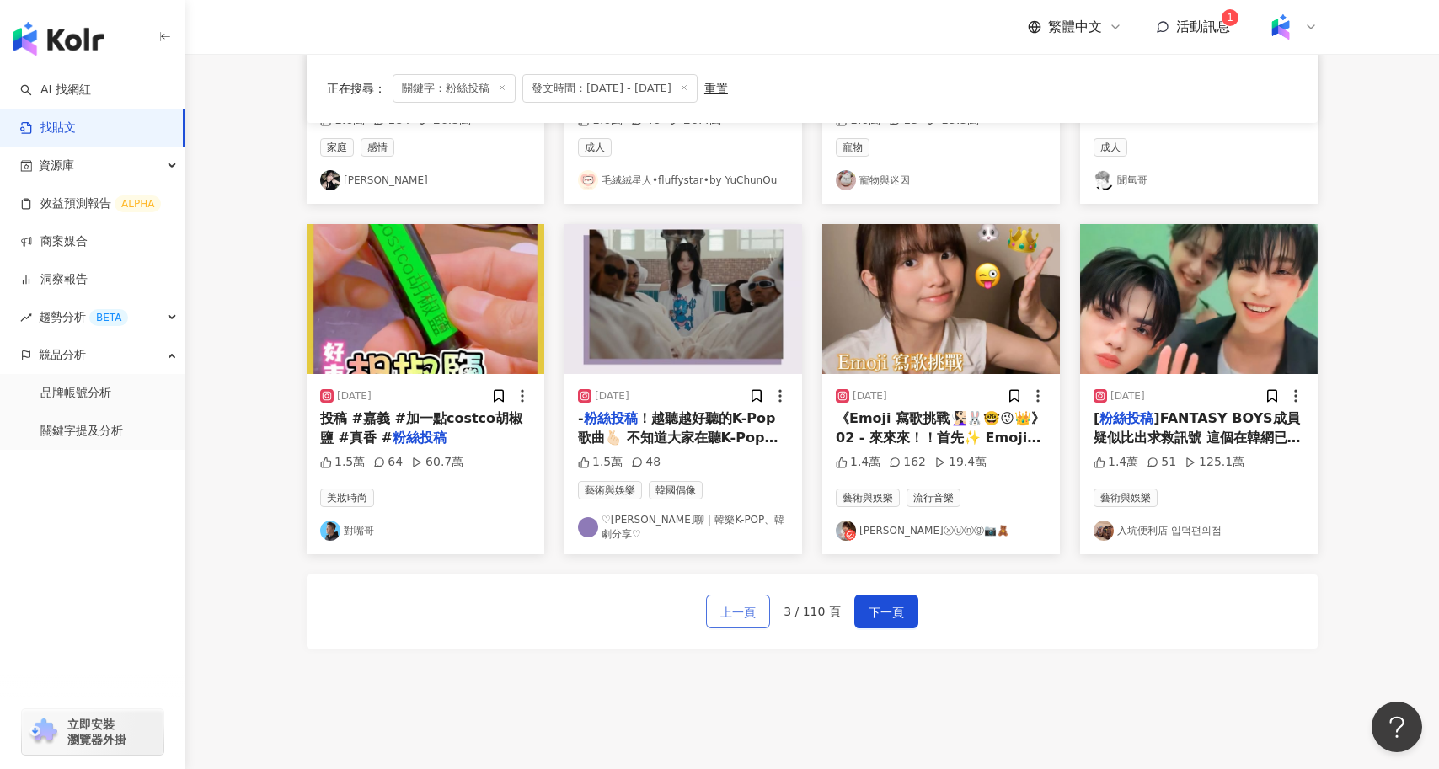
scroll to position [740, 0]
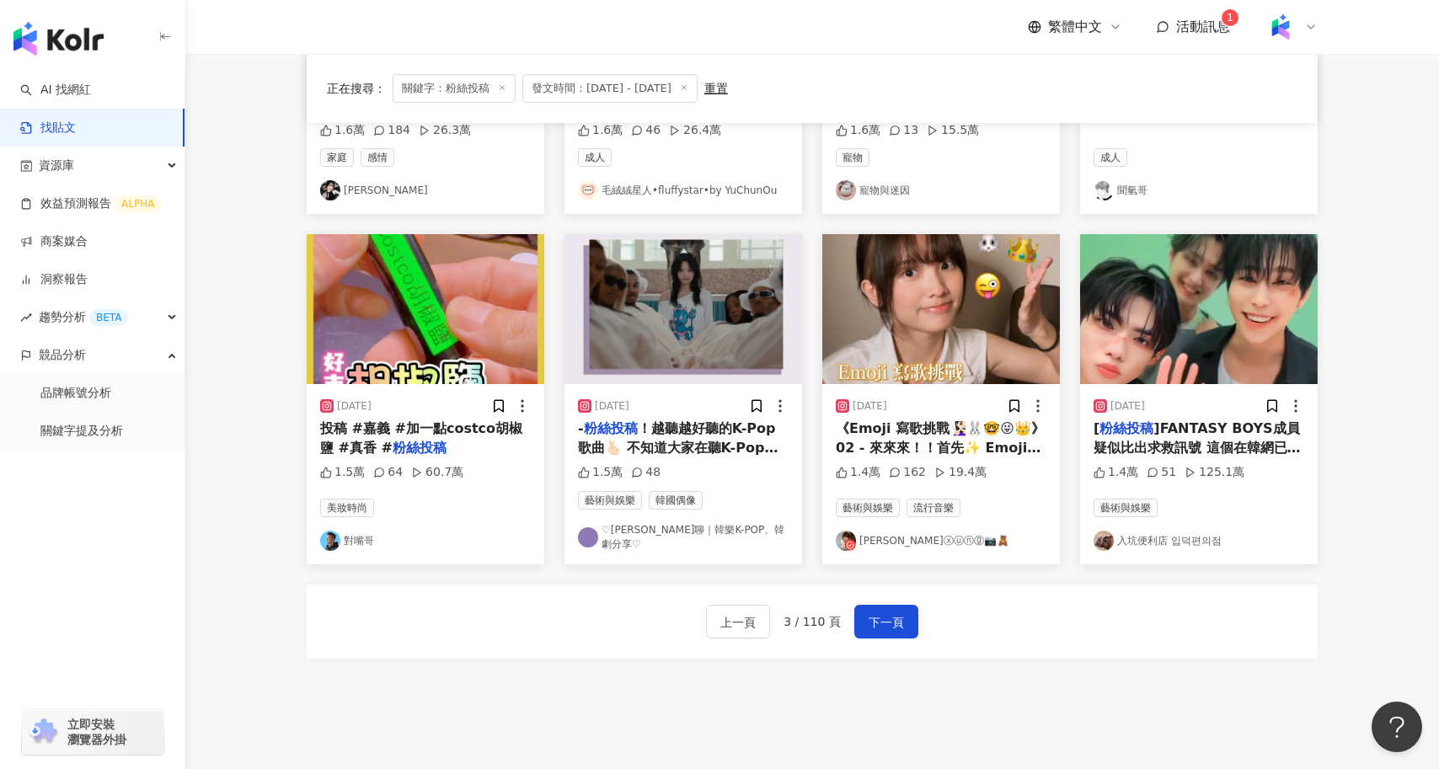
click at [942, 339] on img "button" at bounding box center [942, 309] width 238 height 150
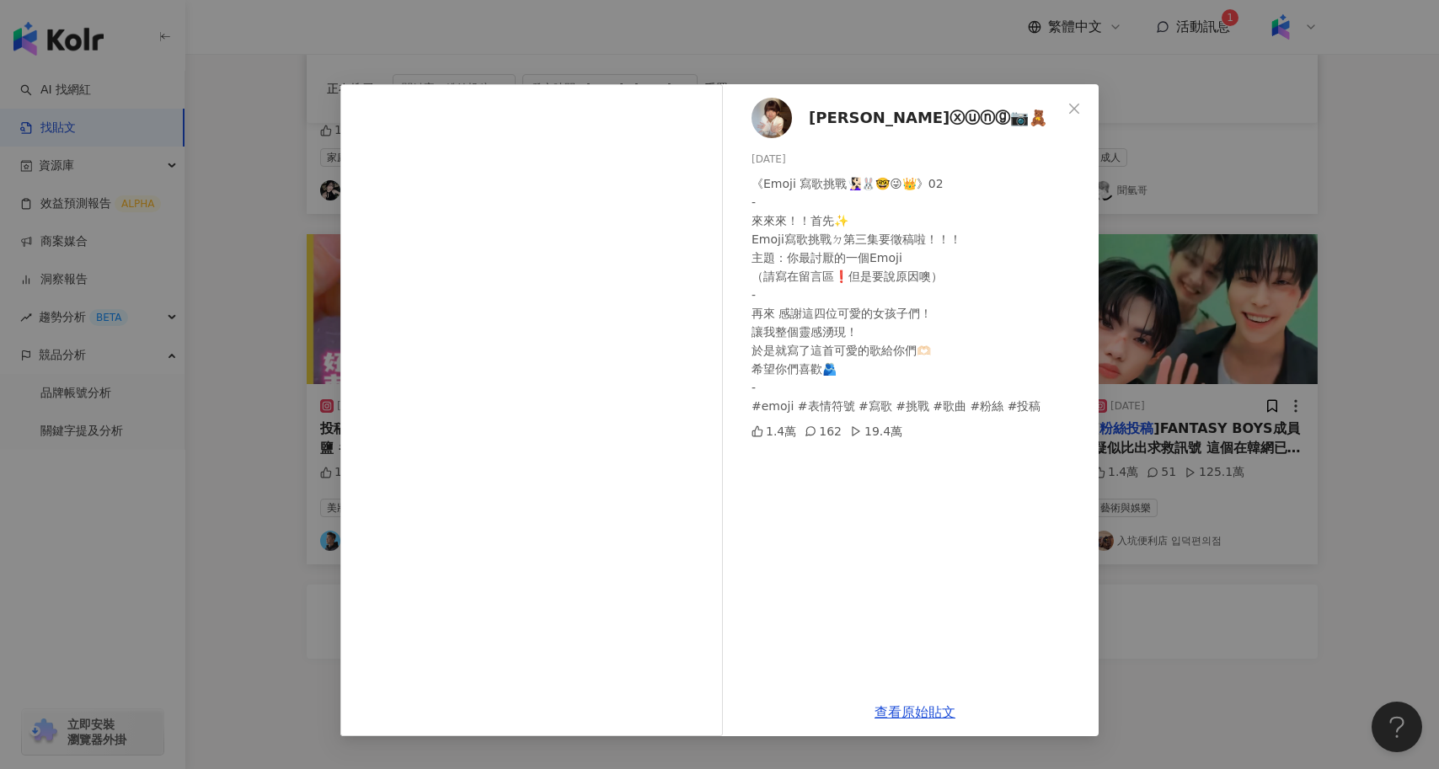
click at [258, 488] on div "我萱ⓧⓤⓝⓖ📷🧸 2025/5/17 《Emoji 寫歌挑戰🧏🏻‍♀️🐰🤓😜👑》02 - 來來來！！首先✨ Emoji寫歌挑戰ㄉ第三集要徵稿啦！！！ 主題：你…" at bounding box center [719, 384] width 1439 height 769
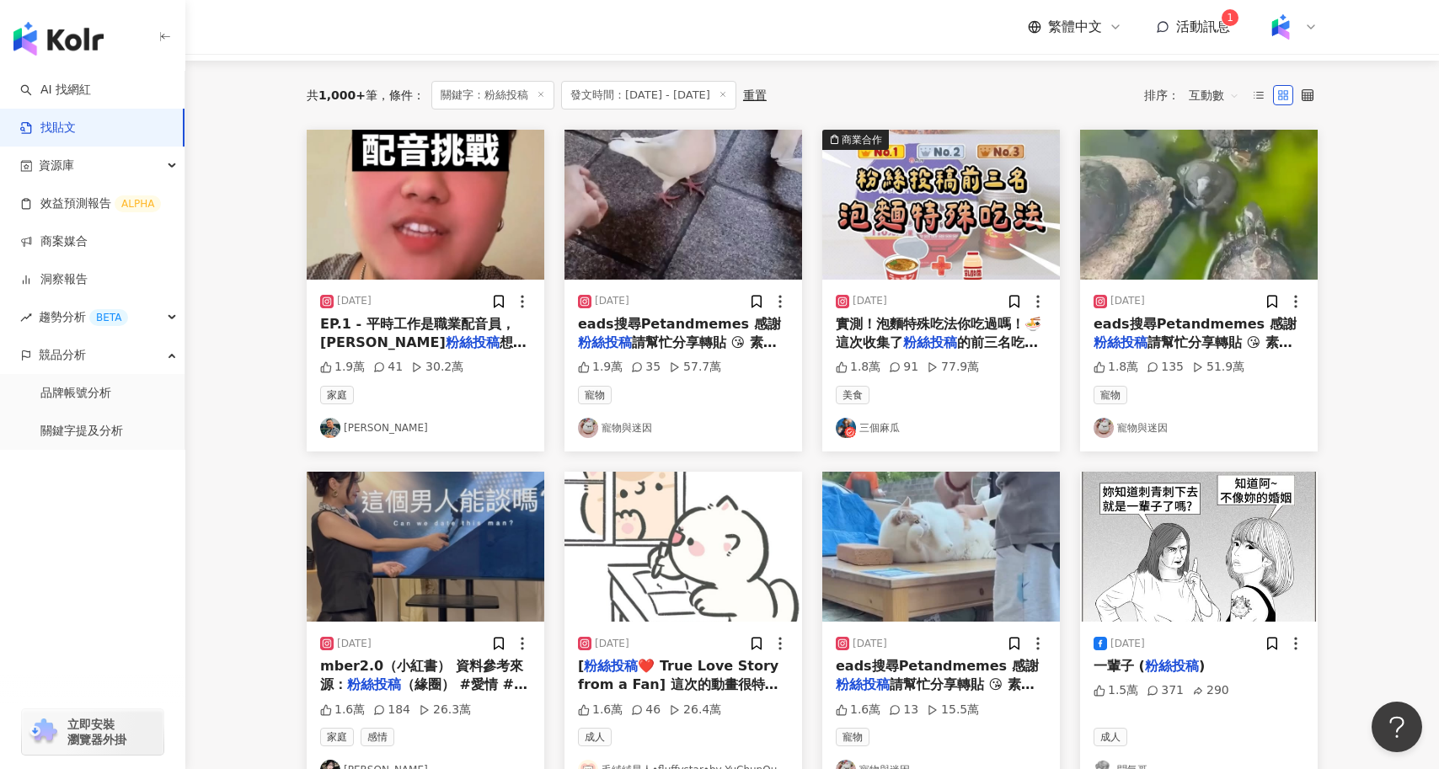
scroll to position [13, 0]
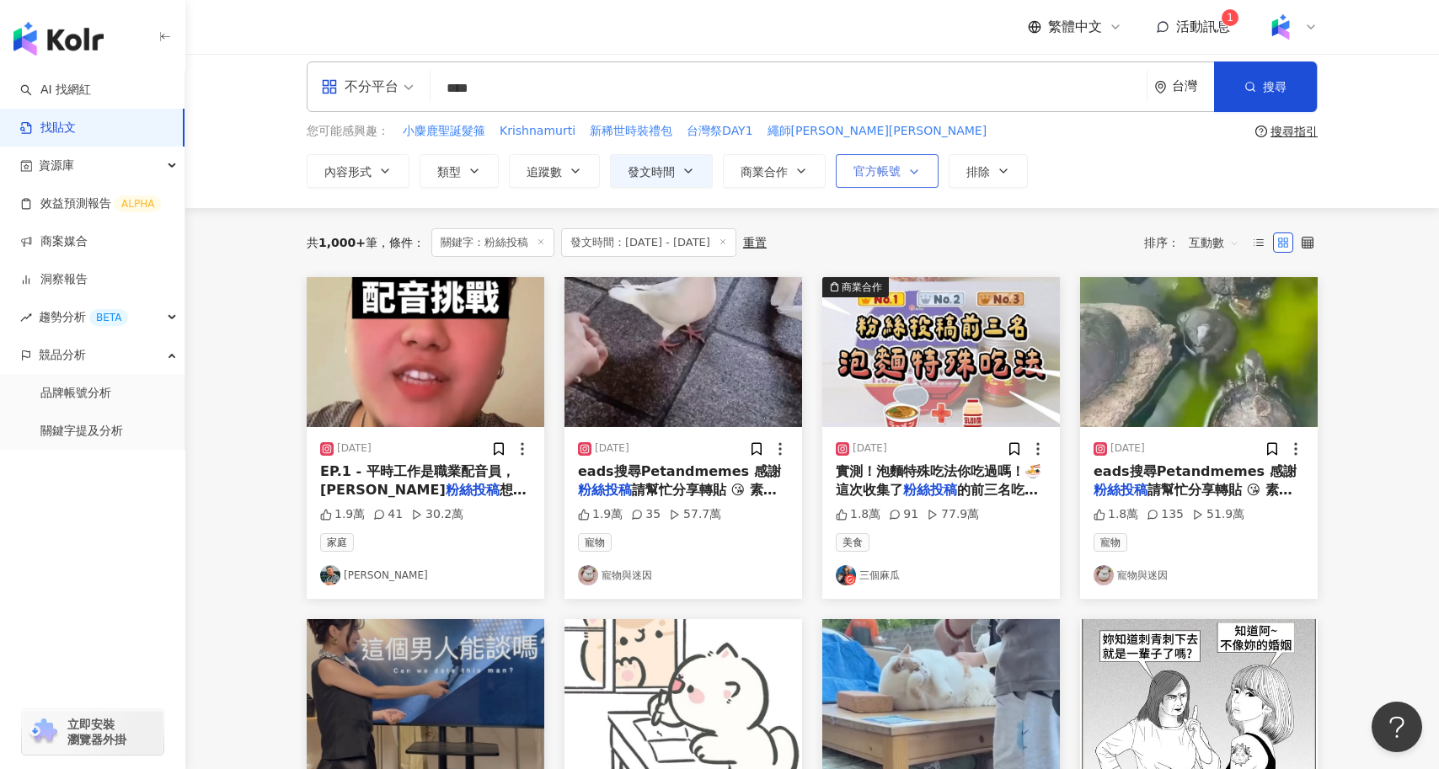
click at [911, 170] on polyline "button" at bounding box center [914, 171] width 7 height 3
click at [780, 173] on span "商業合作" at bounding box center [764, 171] width 47 height 13
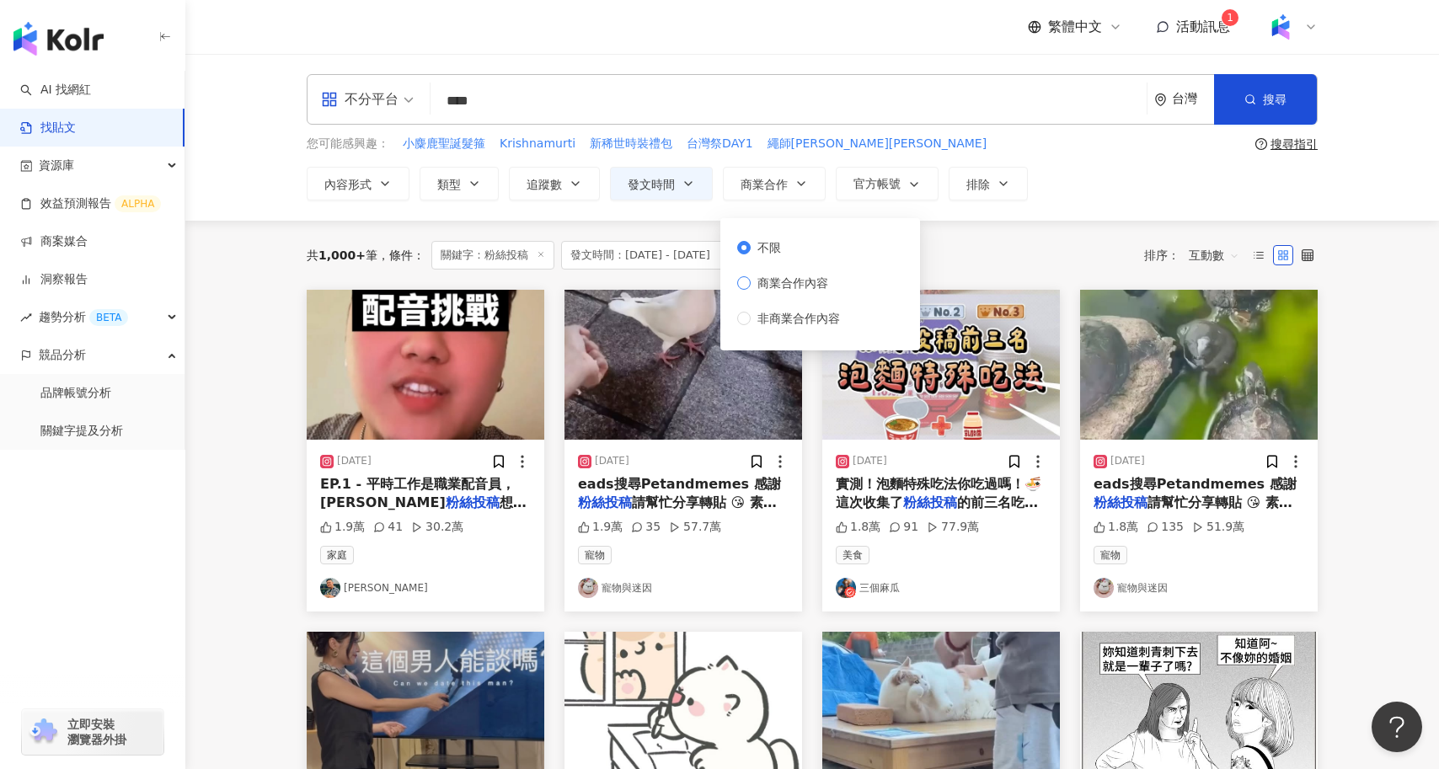
click at [800, 281] on span "商業合作內容" at bounding box center [793, 283] width 84 height 19
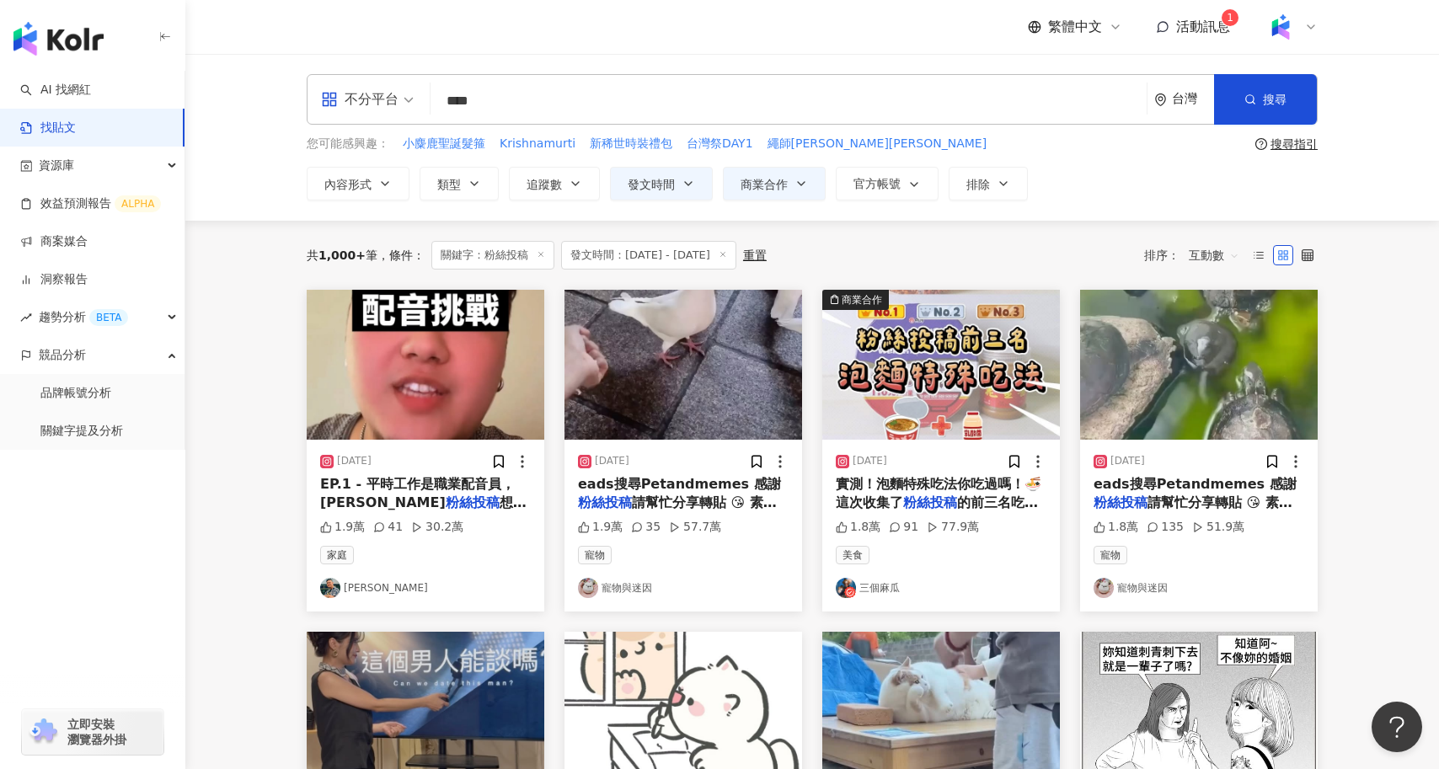
click at [948, 224] on div "共 1,000+ 筆 條件 ： 關鍵字：粉絲投稿 發文時間：2024/9/13 - 2025/9/12 重置 排序： 互動數" at bounding box center [812, 255] width 1011 height 69
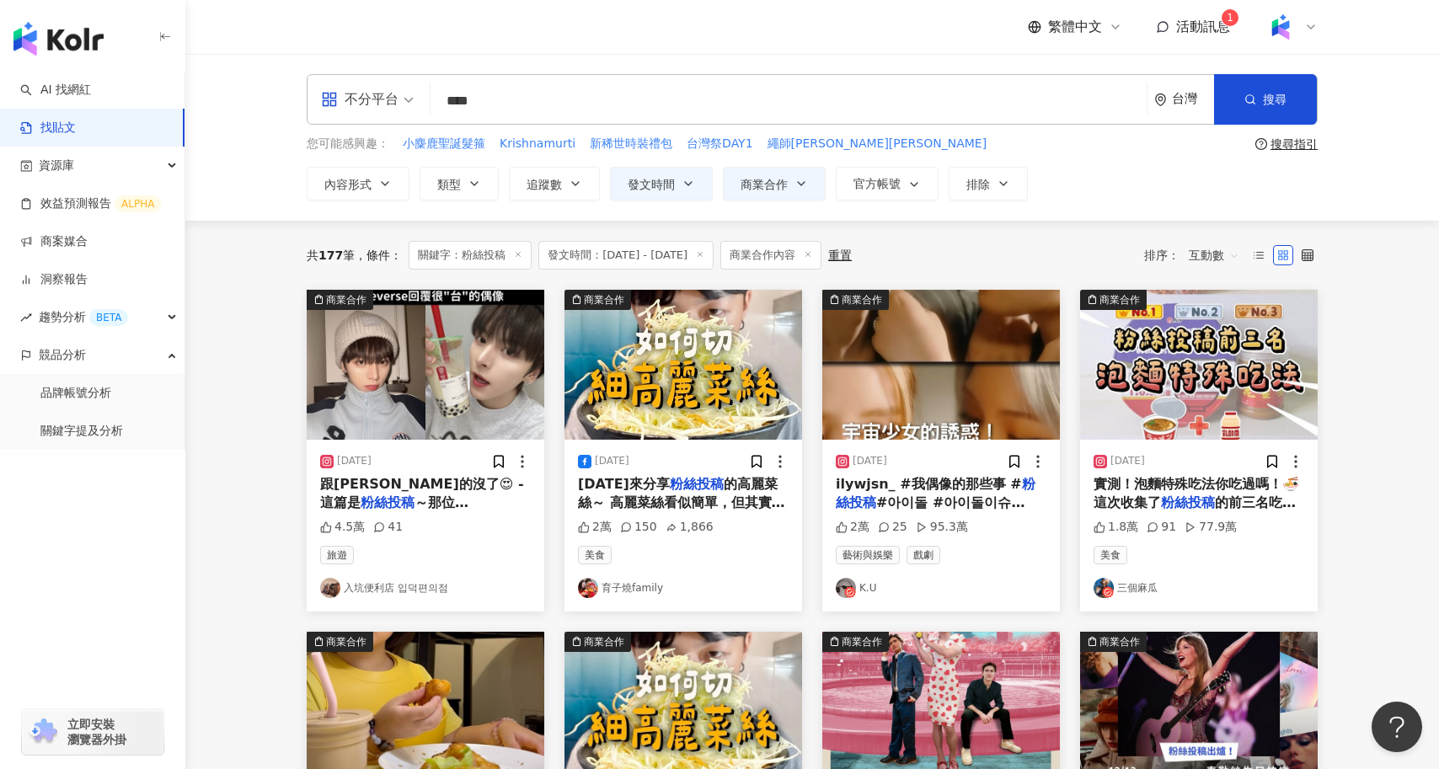
click at [949, 488] on span "ilywjsn_ #我偶像的那些事 #" at bounding box center [929, 484] width 186 height 16
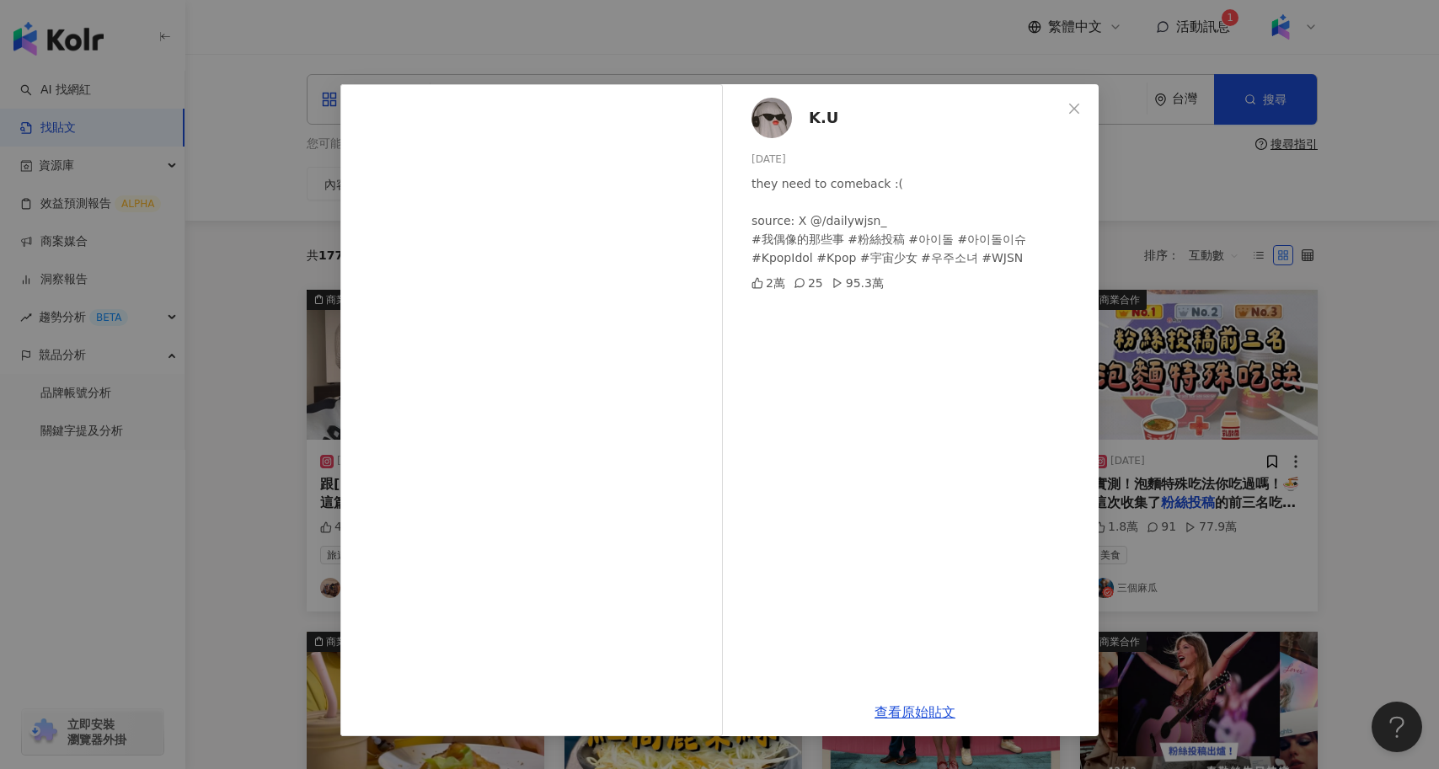
click at [230, 500] on div "K.U 2025/3/21 they need to comeback :( source: X @/dailywjsn_ #我偶像的那些事 #粉絲投稿 #아…" at bounding box center [719, 384] width 1439 height 769
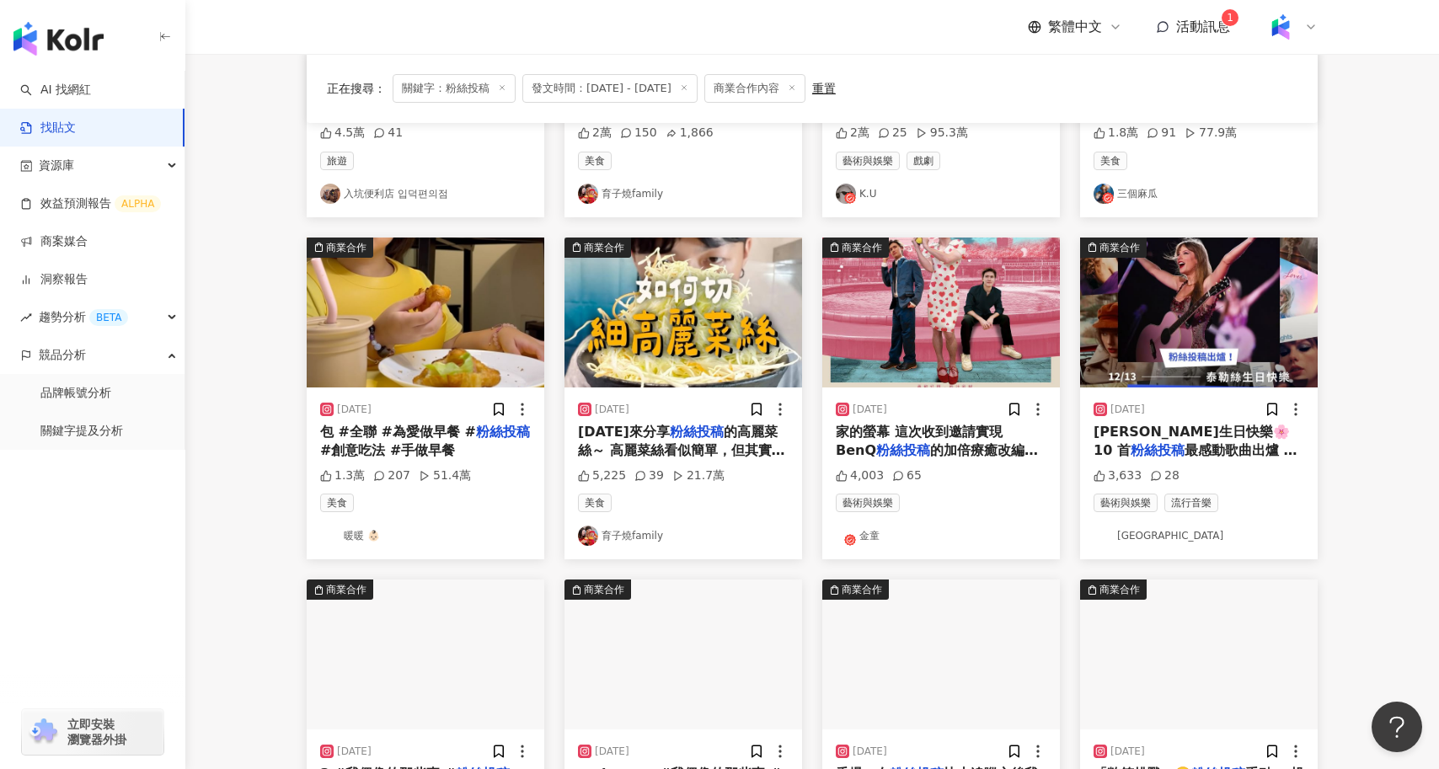
scroll to position [401, 0]
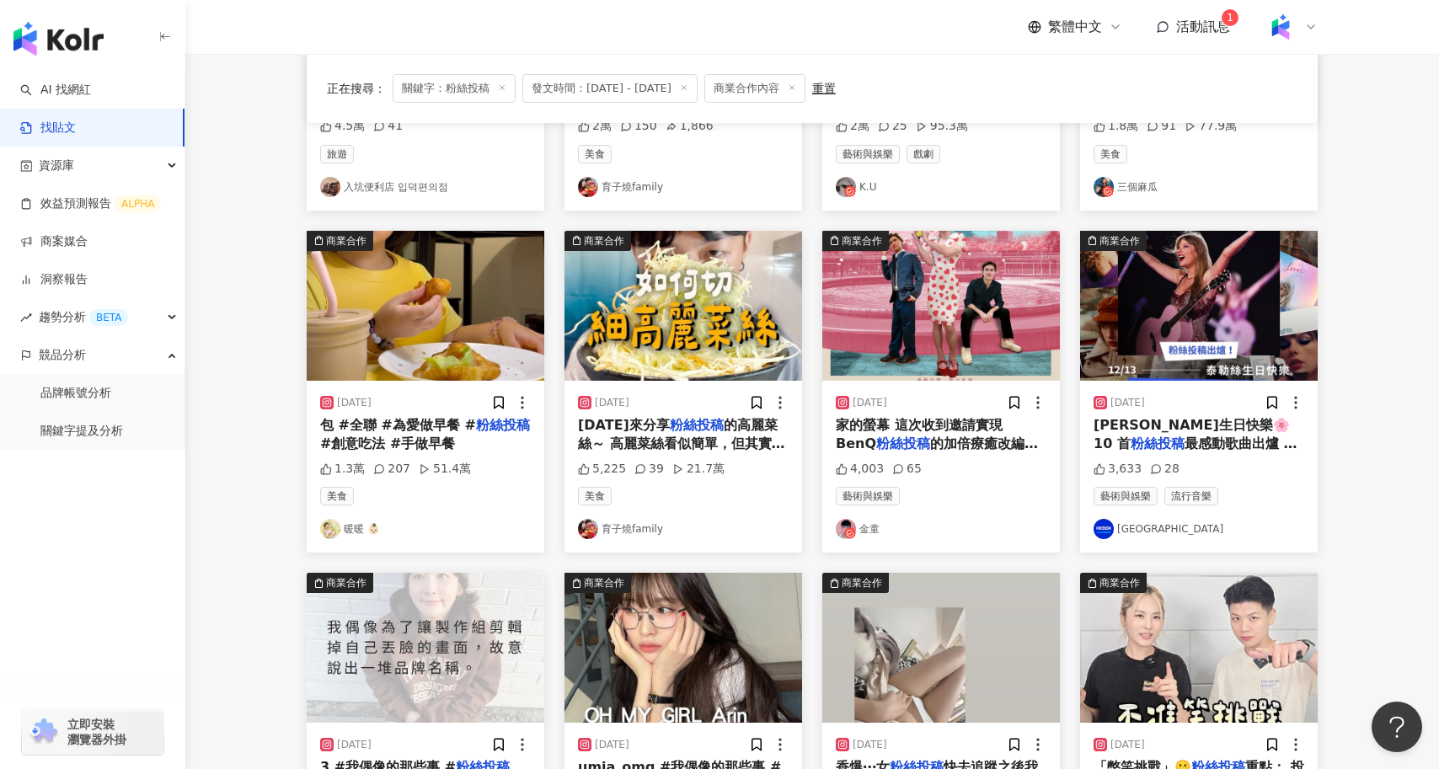
click at [416, 433] on div "包 #全聯 #為愛做早餐 # 粉絲投稿 #創意吃法 #手做早餐" at bounding box center [425, 435] width 211 height 38
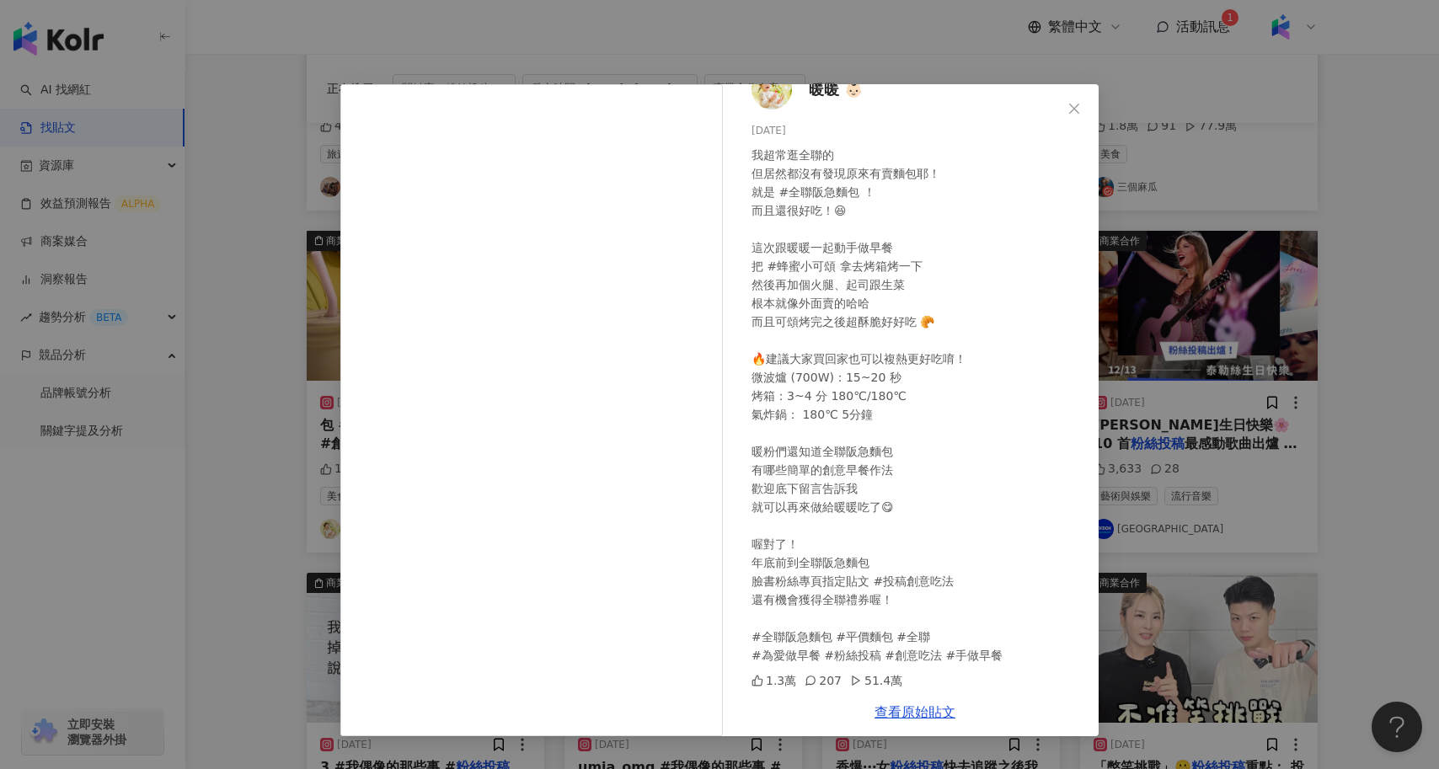
scroll to position [30, 0]
click at [306, 361] on div "暖暖 👶🏻 2024/10/4 我超常逛全聯的 但居然都沒有發現原來有賣麵包耶！ 就是 #全聯阪急麵包 ！ 而且還很好吃！😆 這次跟暖暖一起動手做早餐 把 #…" at bounding box center [719, 384] width 1439 height 769
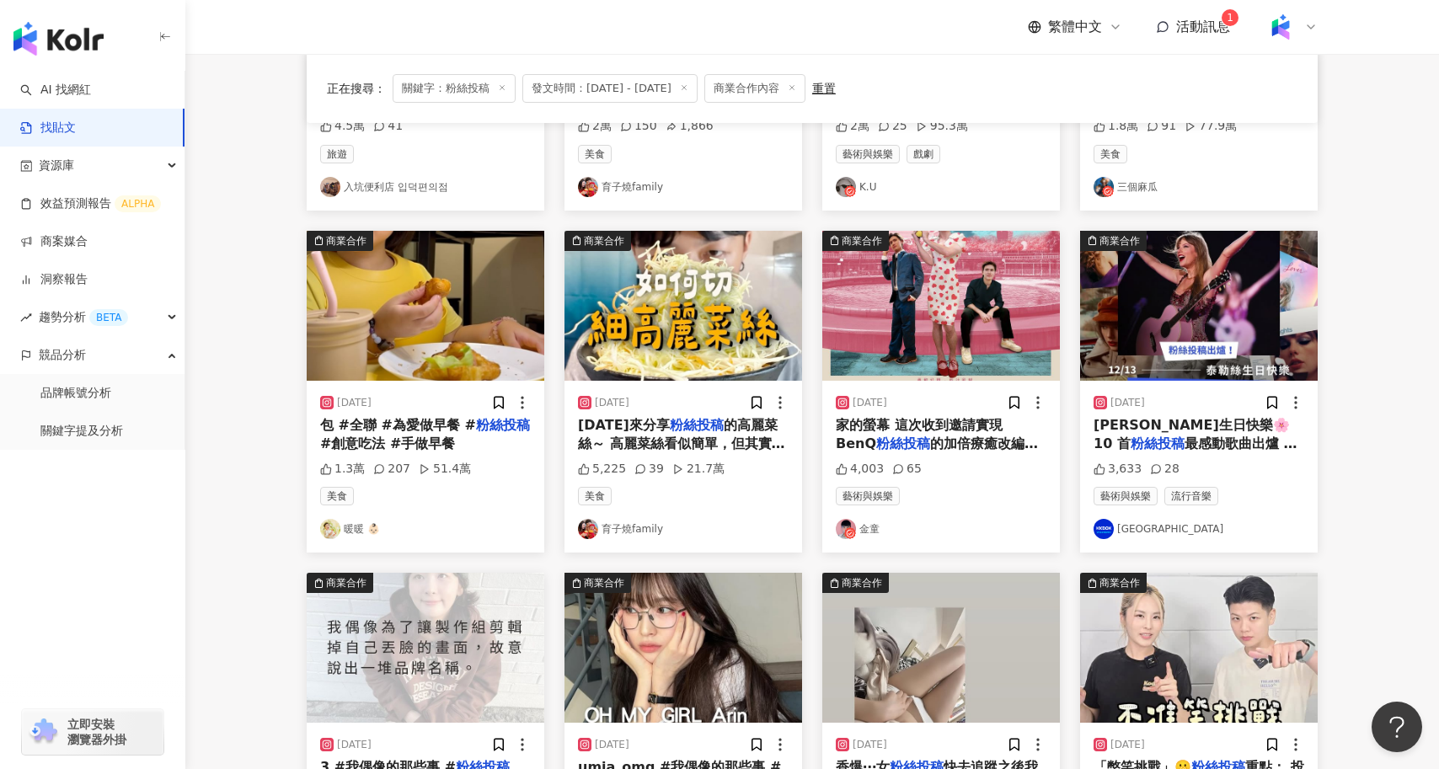
click at [442, 297] on img "button" at bounding box center [426, 306] width 238 height 150
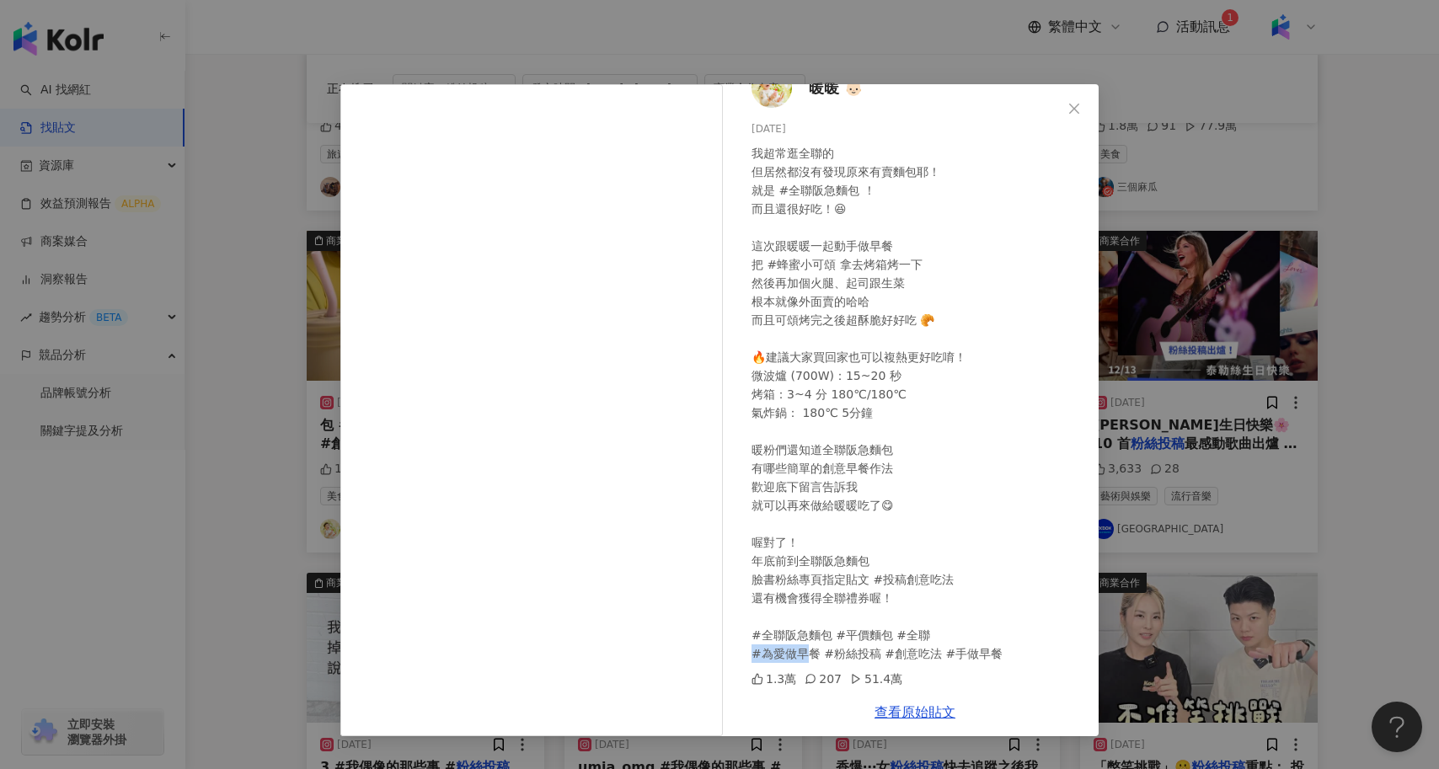
drag, startPoint x: 753, startPoint y: 654, endPoint x: 810, endPoint y: 654, distance: 56.5
click at [810, 654] on div "我超常逛全聯的 但居然都沒有發現原來有賣麵包耶！ 就是 #全聯阪急麵包 ！ 而且還很好吃！😆 這次跟暖暖一起動手做早餐 把 #蜂蜜小可頌 拿去烤箱烤一下 然後…" at bounding box center [919, 403] width 334 height 519
click at [241, 102] on div "暖暖 👶🏻 2024/10/4 我超常逛全聯的 但居然都沒有發現原來有賣麵包耶！ 就是 #全聯阪急麵包 ！ 而且還很好吃！😆 這次跟暖暖一起動手做早餐 把 #…" at bounding box center [719, 384] width 1439 height 769
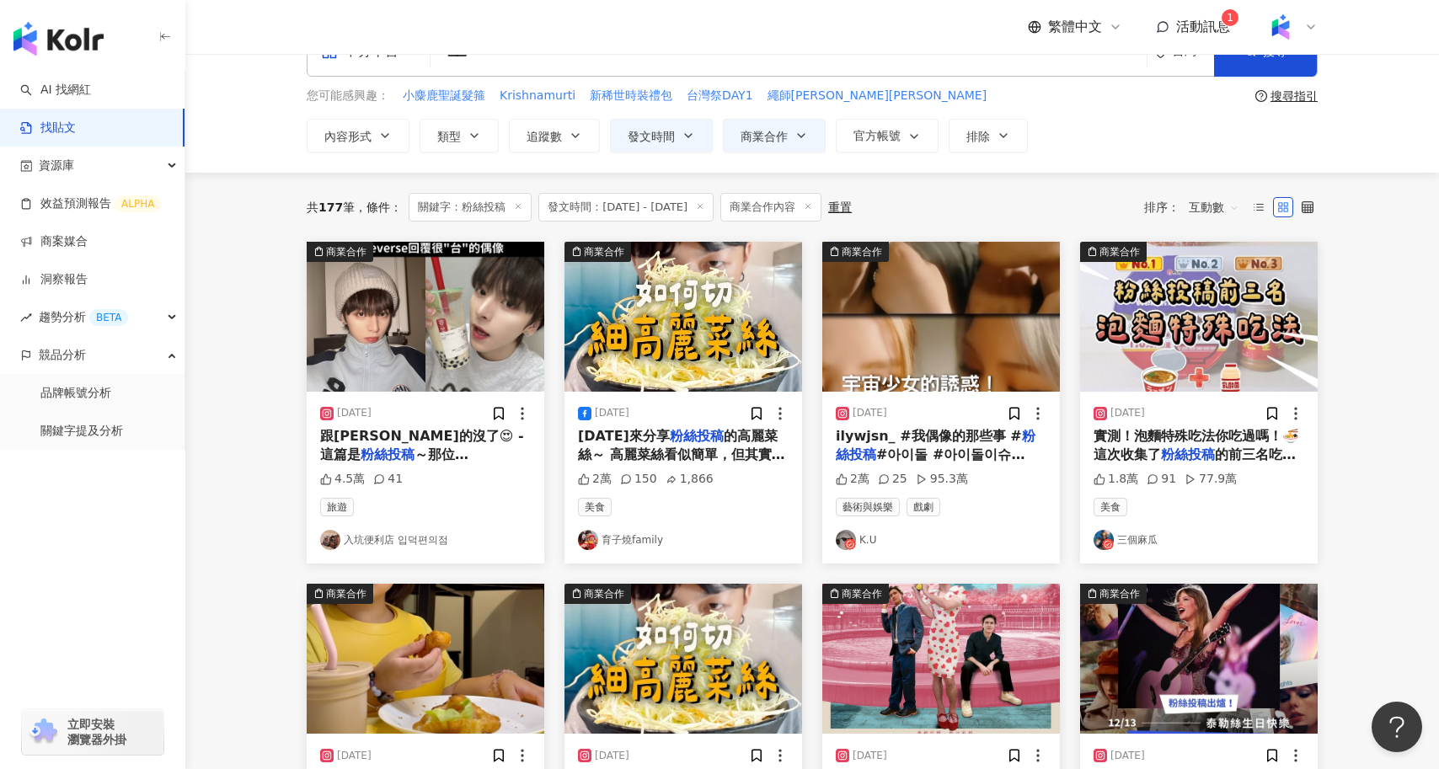
scroll to position [0, 0]
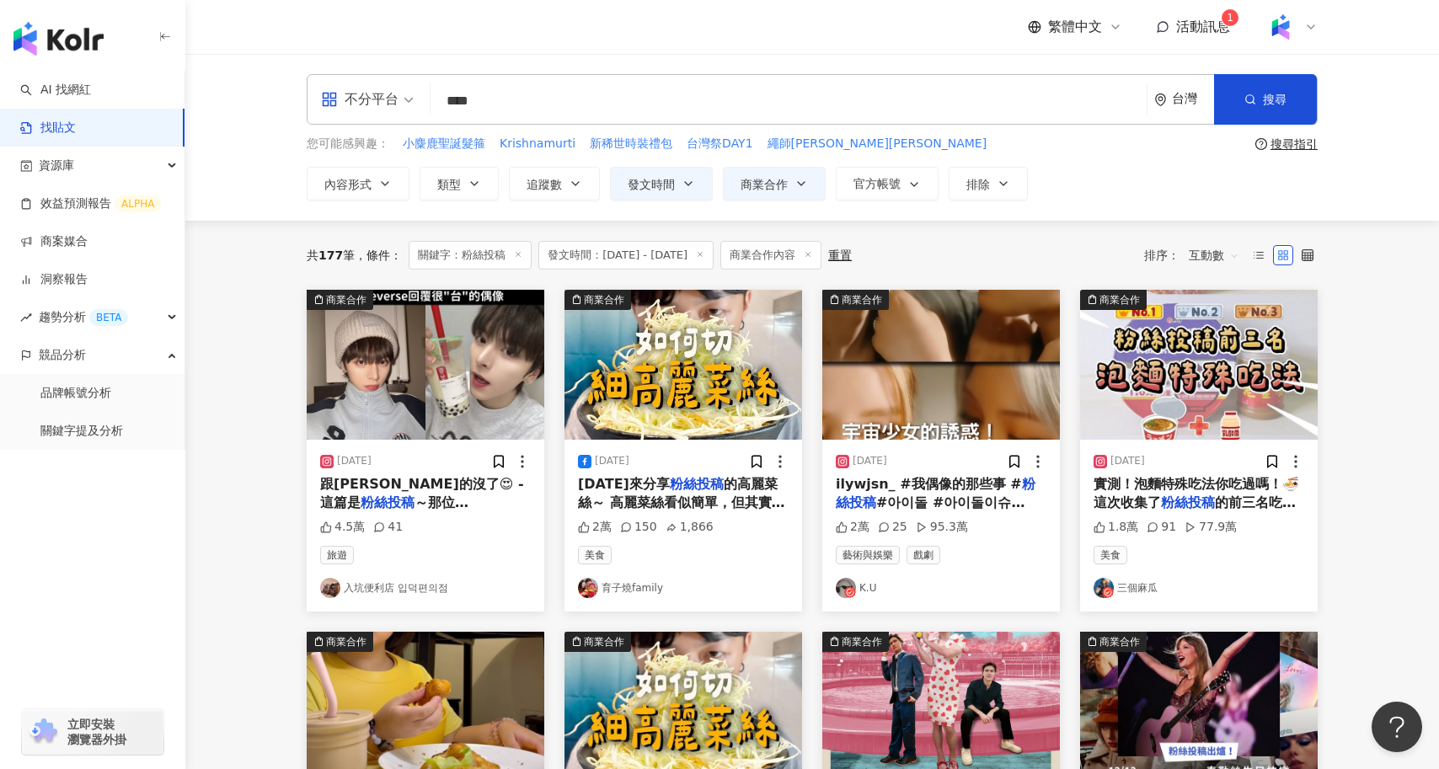
click at [474, 107] on input "****" at bounding box center [788, 101] width 703 height 36
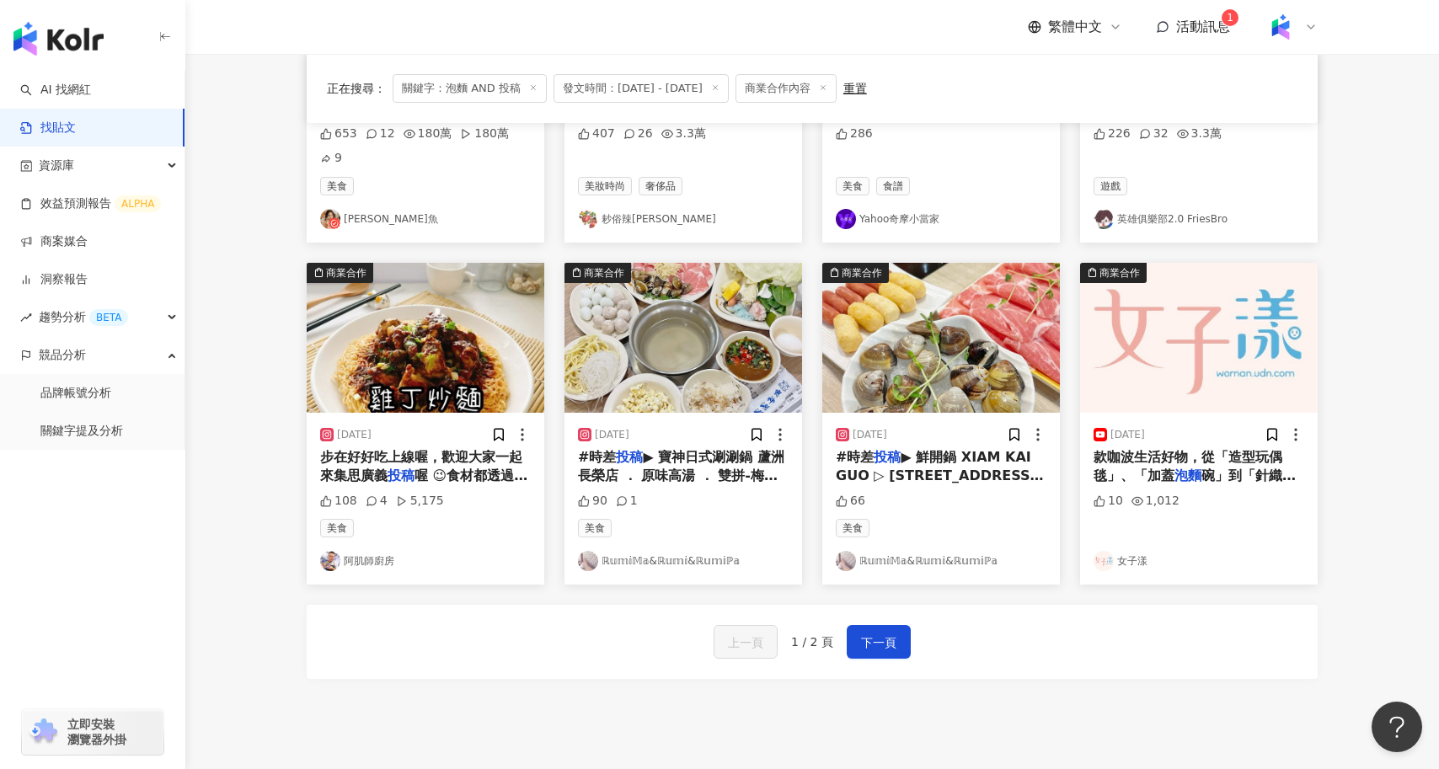
scroll to position [848, 0]
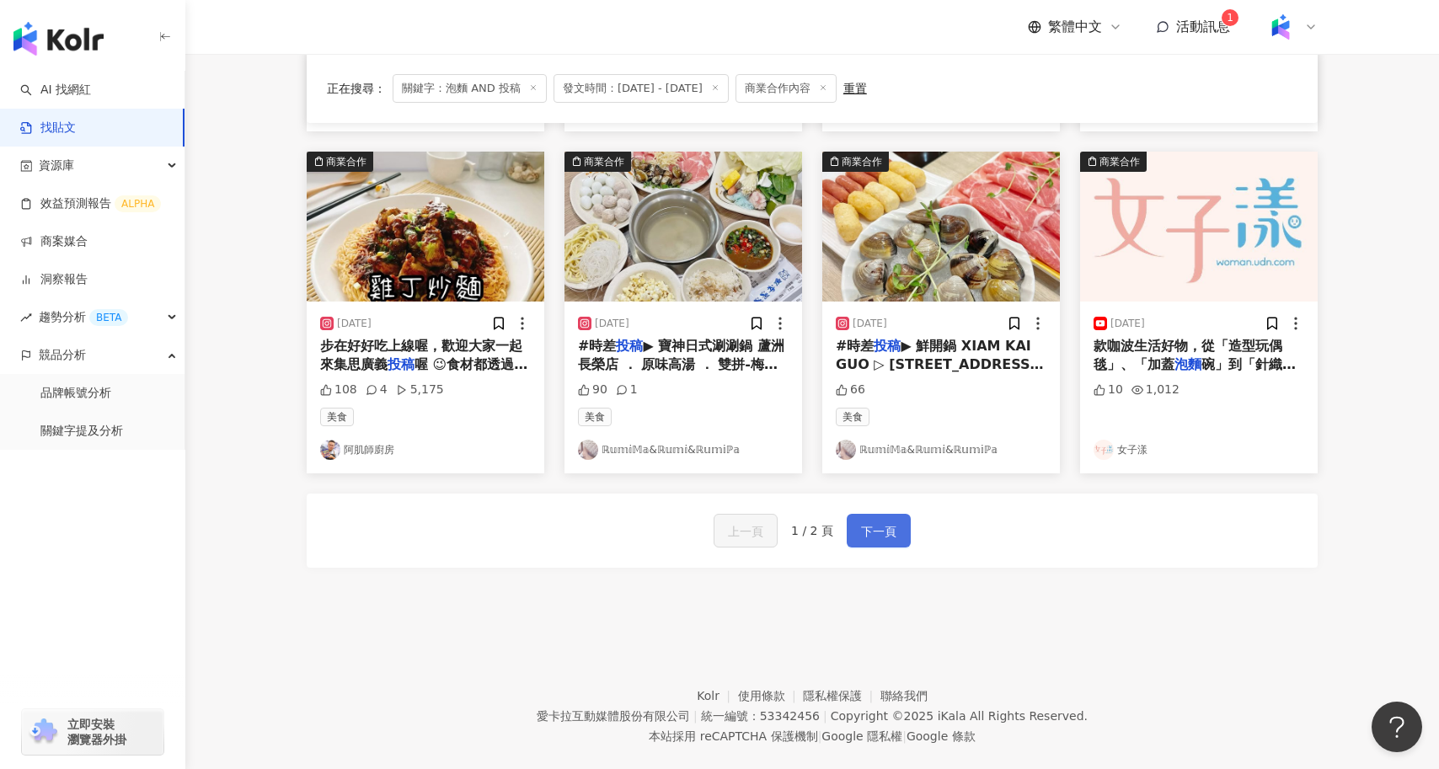
click at [879, 514] on button "下一頁" at bounding box center [879, 531] width 64 height 34
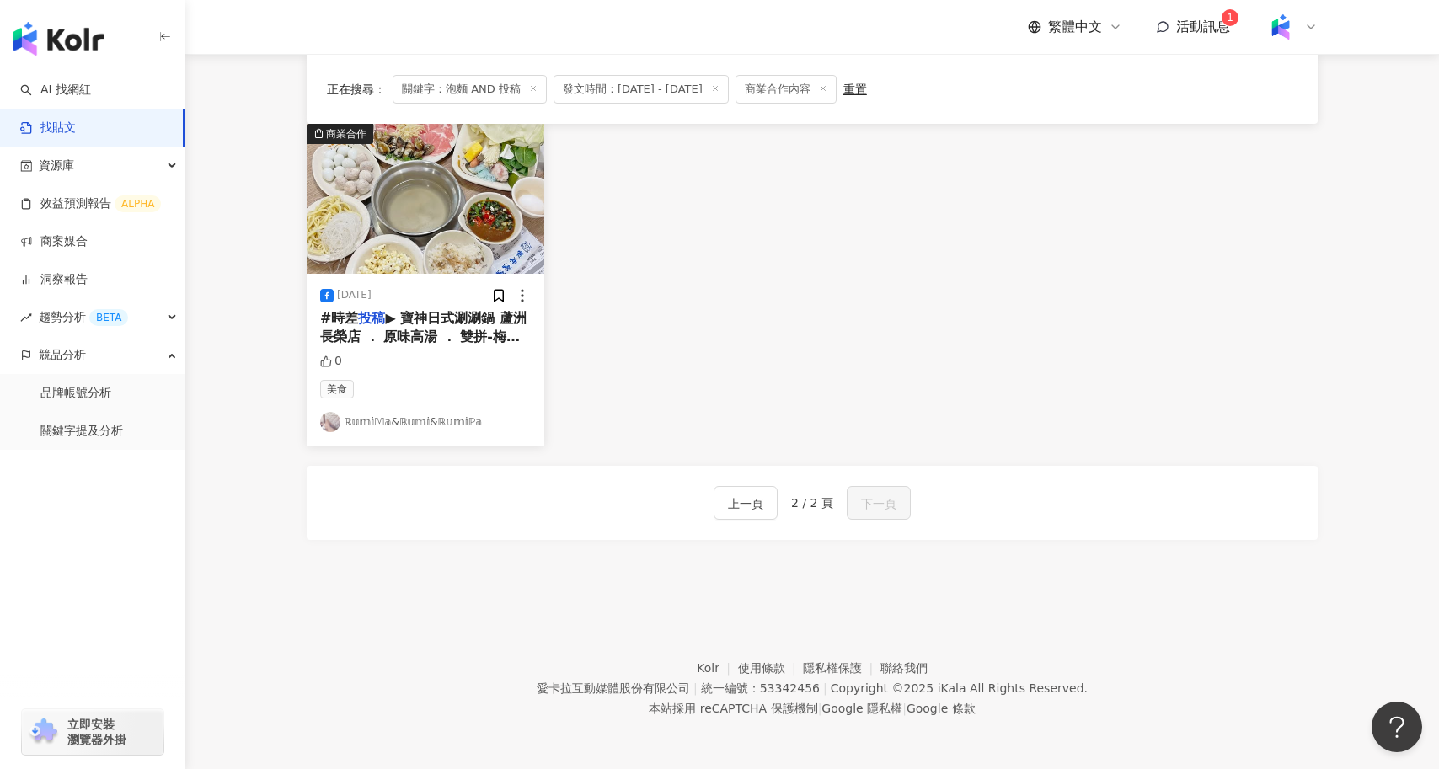
scroll to position [163, 0]
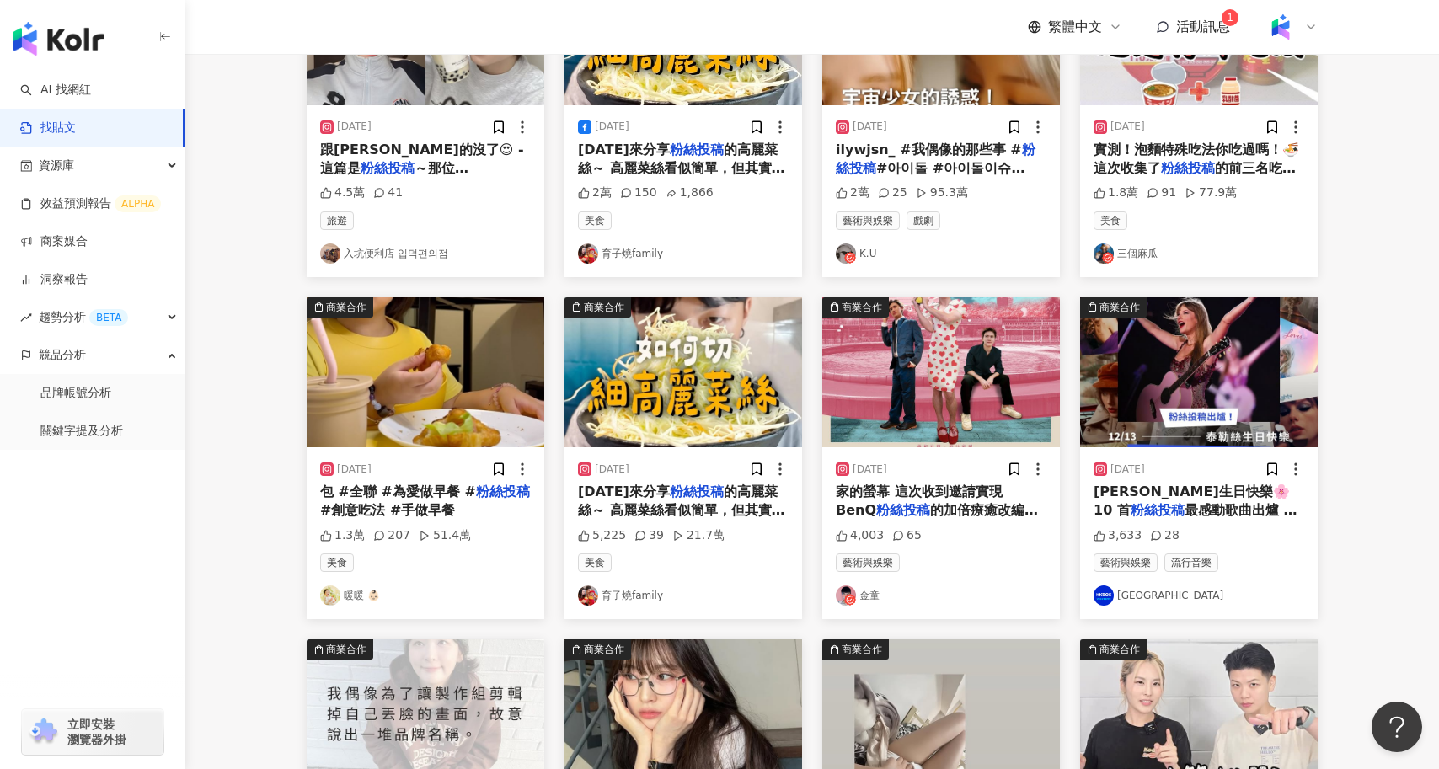
scroll to position [848, 0]
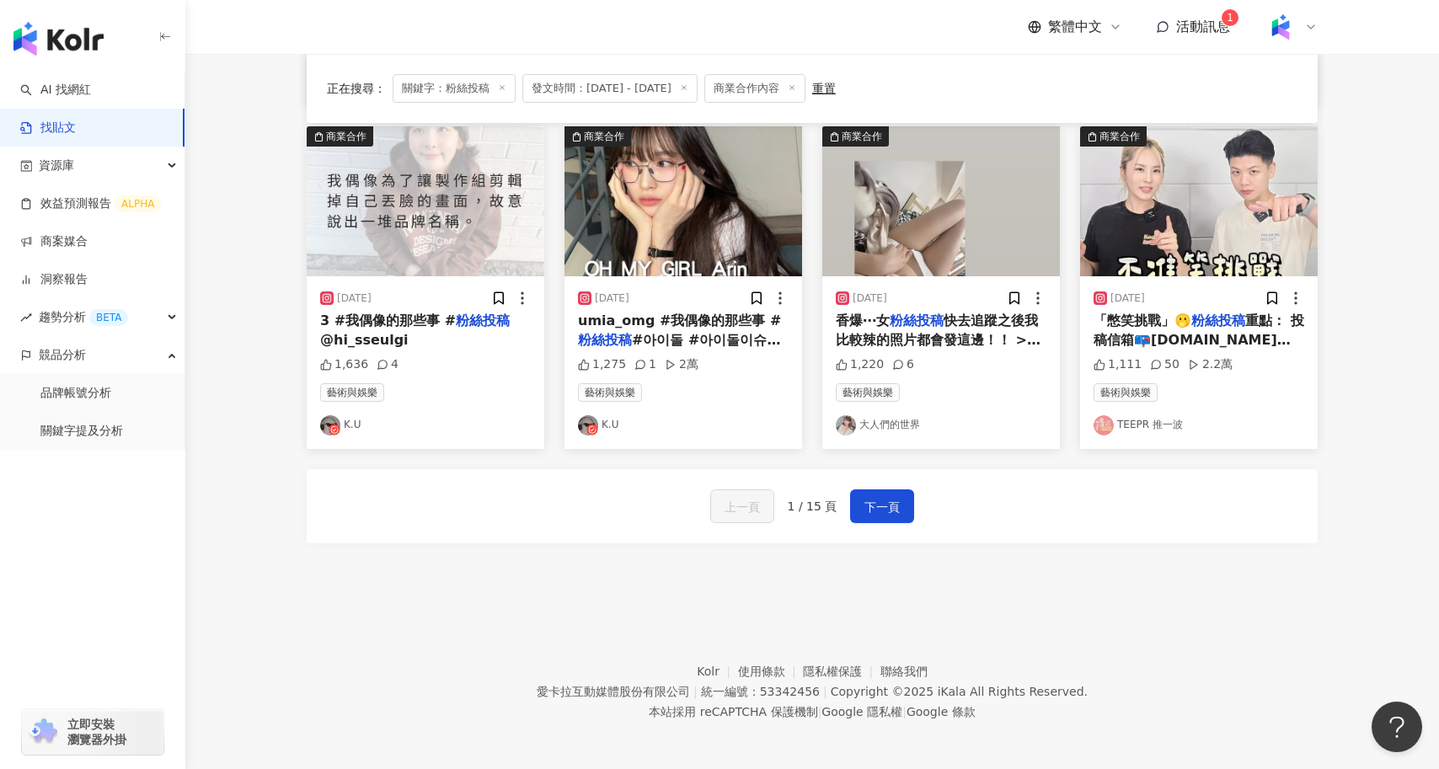
click at [1180, 333] on span "重點： 投稿信箱📪chieh.lu@teepr.com 1. 信件主旨請寫➡️投稿「推一波」憋笑挑戰！ 2. 投稿的影片請附上「官方」影片連結or自己錄的現場…" at bounding box center [1199, 500] width 211 height 374
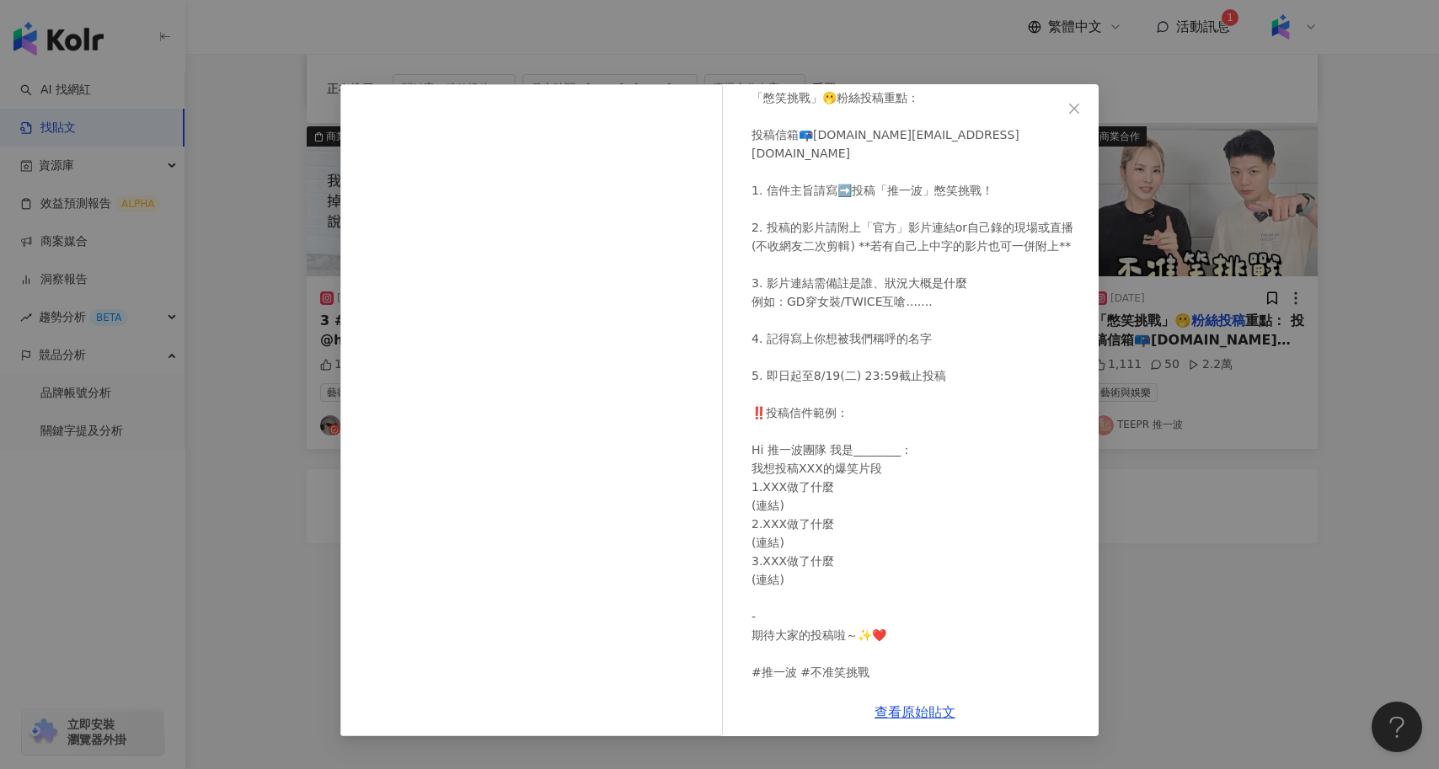
scroll to position [84, 0]
click at [1183, 603] on div "TEEPR 推一波 2025/8/4 「憋笑挑戰」🫢粉絲投稿重點： 投稿信箱📪chieh.lu@teepr.com 1. 信件主旨請寫➡️投稿「推一波」憋笑挑…" at bounding box center [719, 384] width 1439 height 769
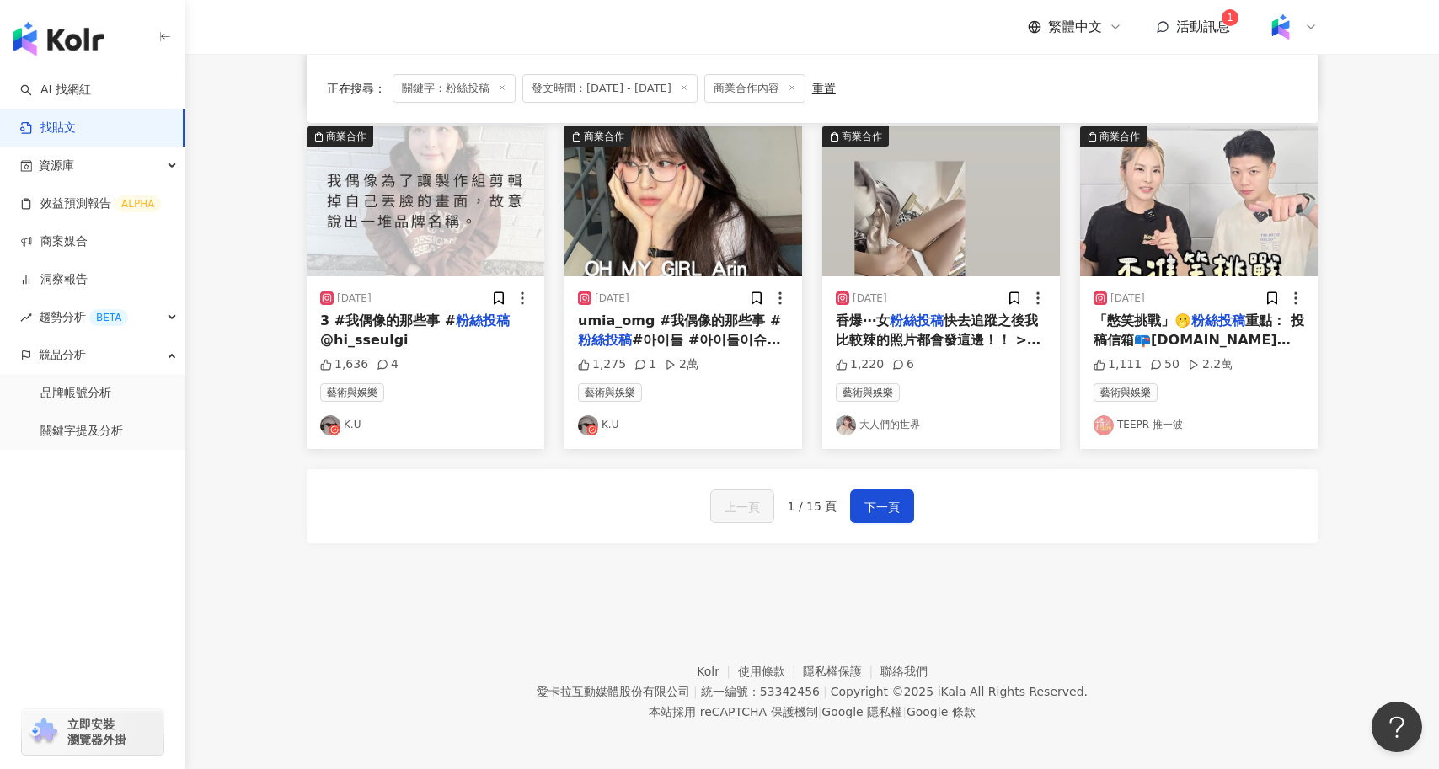
scroll to position [0, 0]
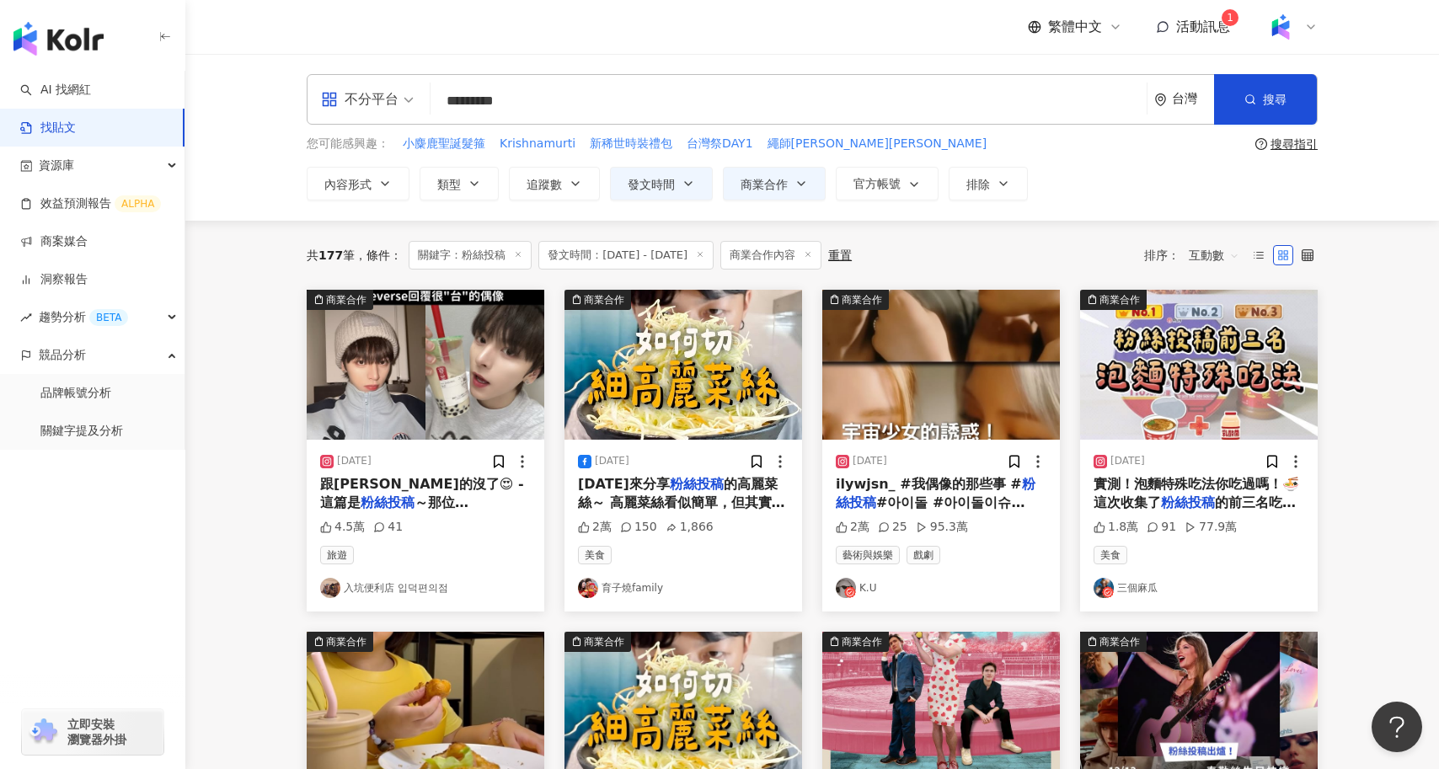
drag, startPoint x: 507, startPoint y: 103, endPoint x: 556, endPoint y: 103, distance: 48.9
click at [558, 103] on input "*********" at bounding box center [788, 101] width 703 height 36
click at [557, 103] on input "*********" at bounding box center [788, 101] width 703 height 36
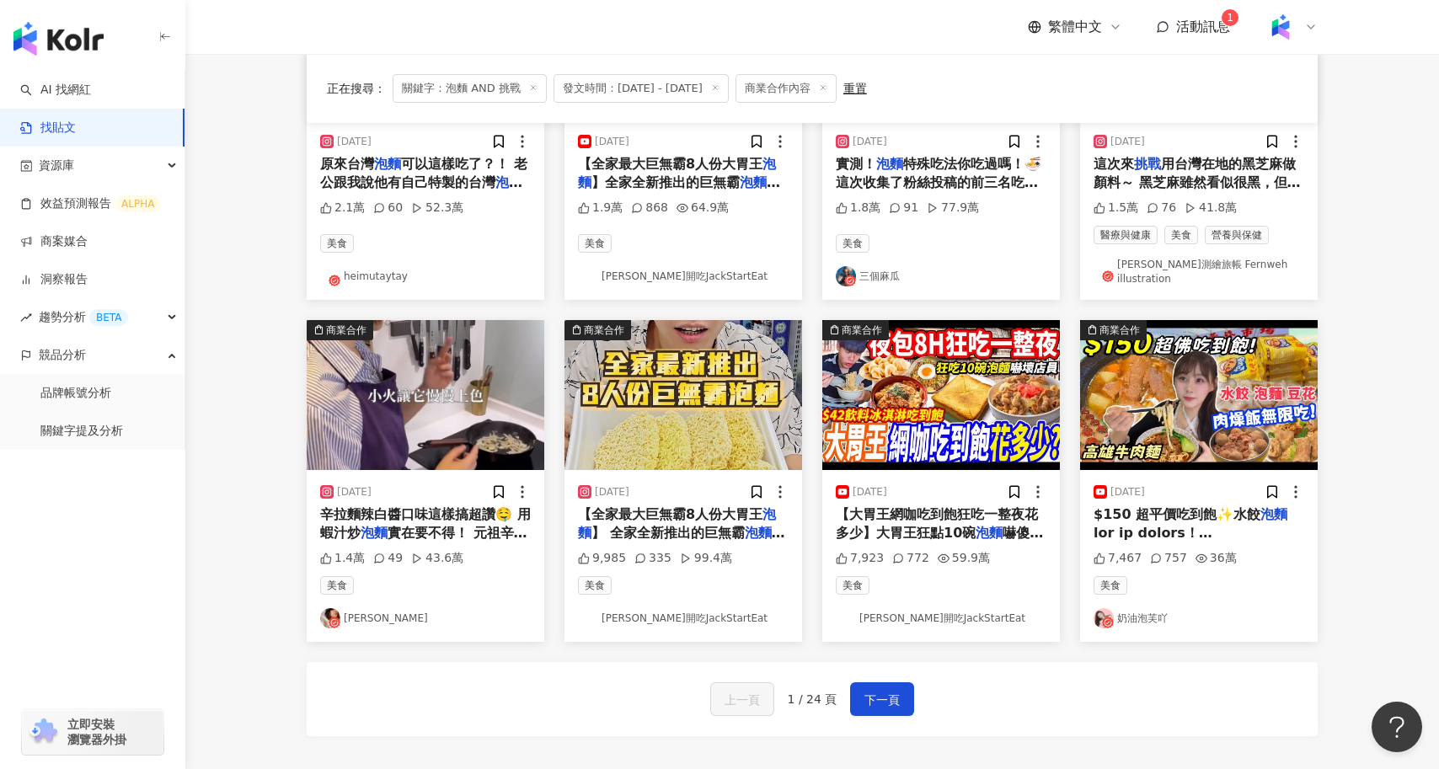
scroll to position [678, 0]
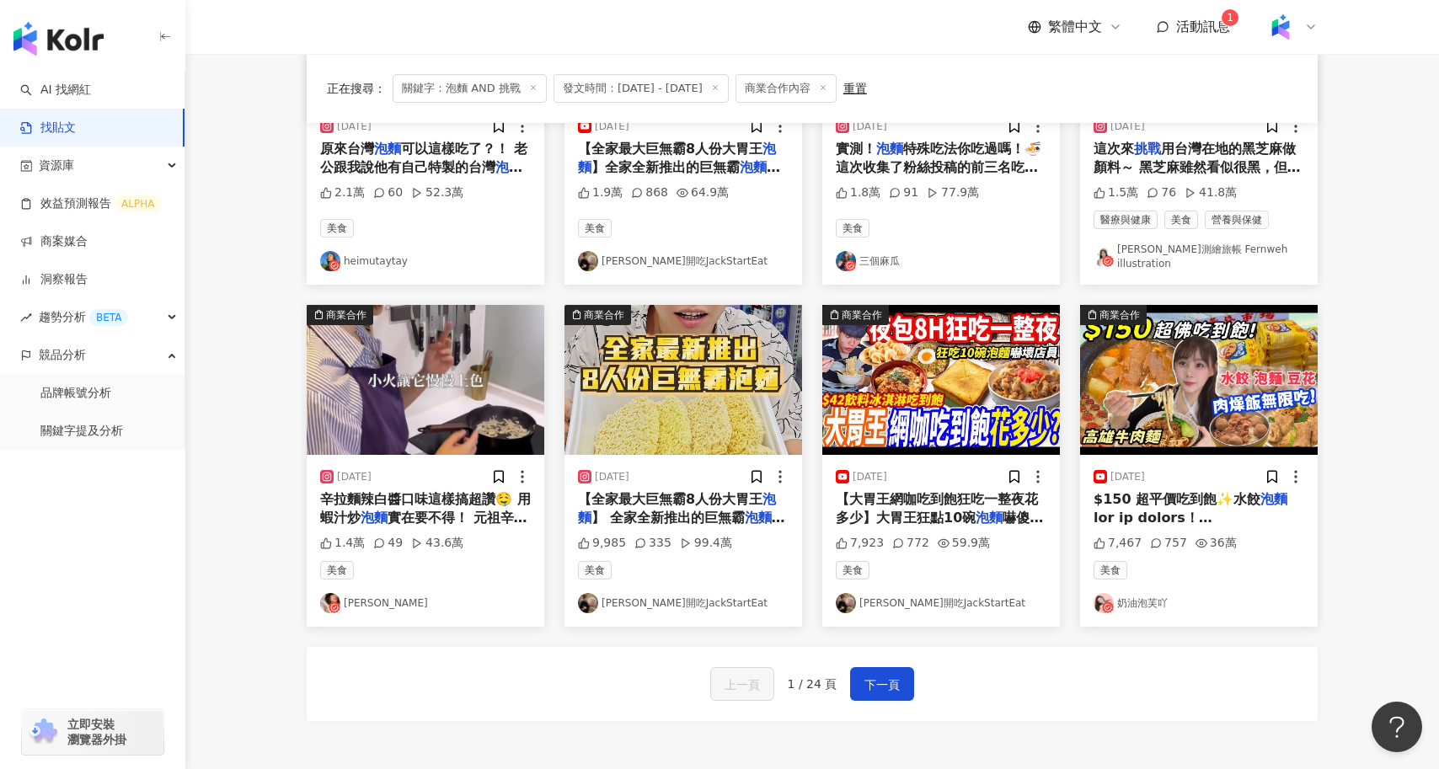
click at [479, 492] on span "辛拉麵辣白醬口味這樣搞超讚🤤 用蝦汁炒" at bounding box center [425, 508] width 211 height 35
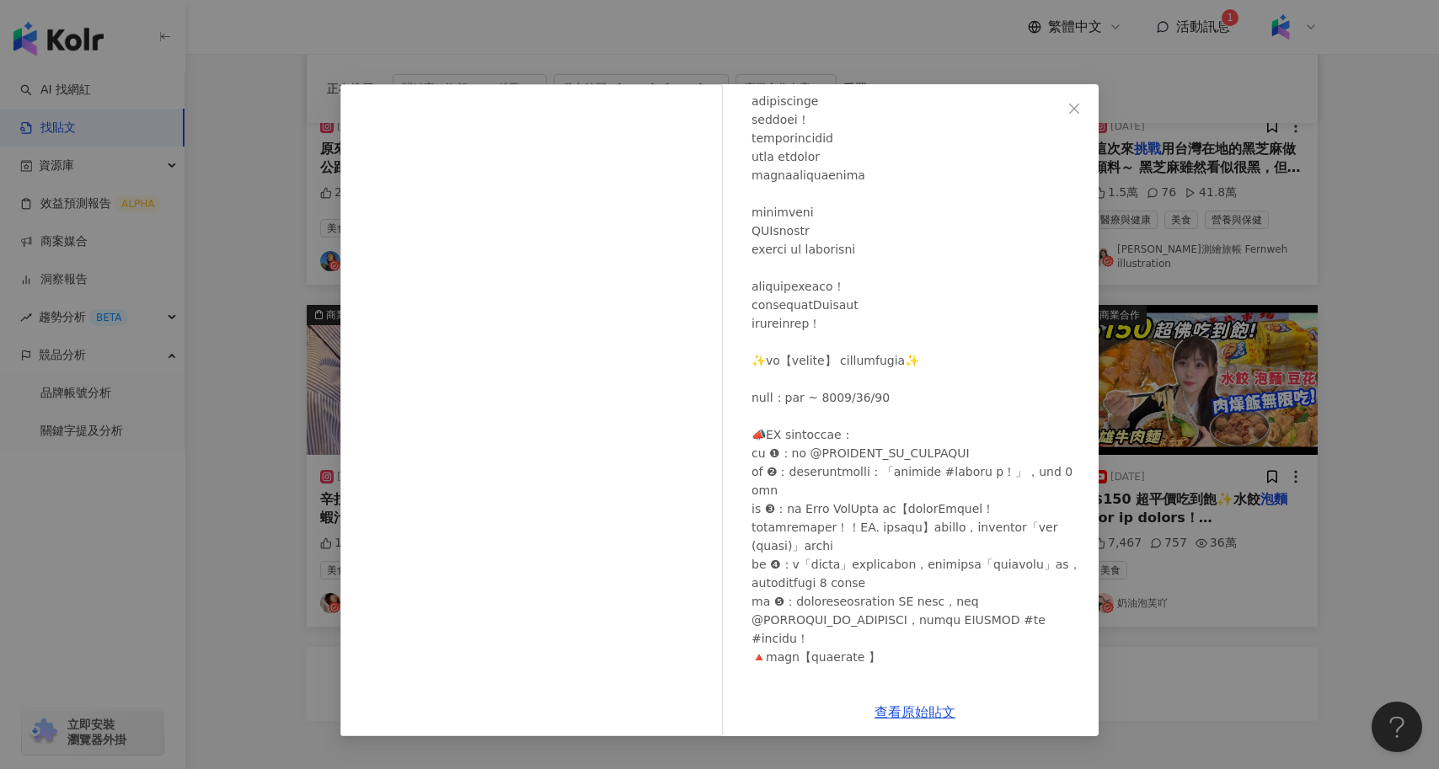
scroll to position [142, 0]
drag, startPoint x: 872, startPoint y: 360, endPoint x: 801, endPoint y: 365, distance: 71.0
click at [801, 365] on div at bounding box center [919, 478] width 334 height 890
copy div "白大廚挑戰】"
click at [244, 494] on div "AMBER李安柏 2025/3/11 1.4萬 49 43.6萬 查看原始貼文" at bounding box center [719, 384] width 1439 height 769
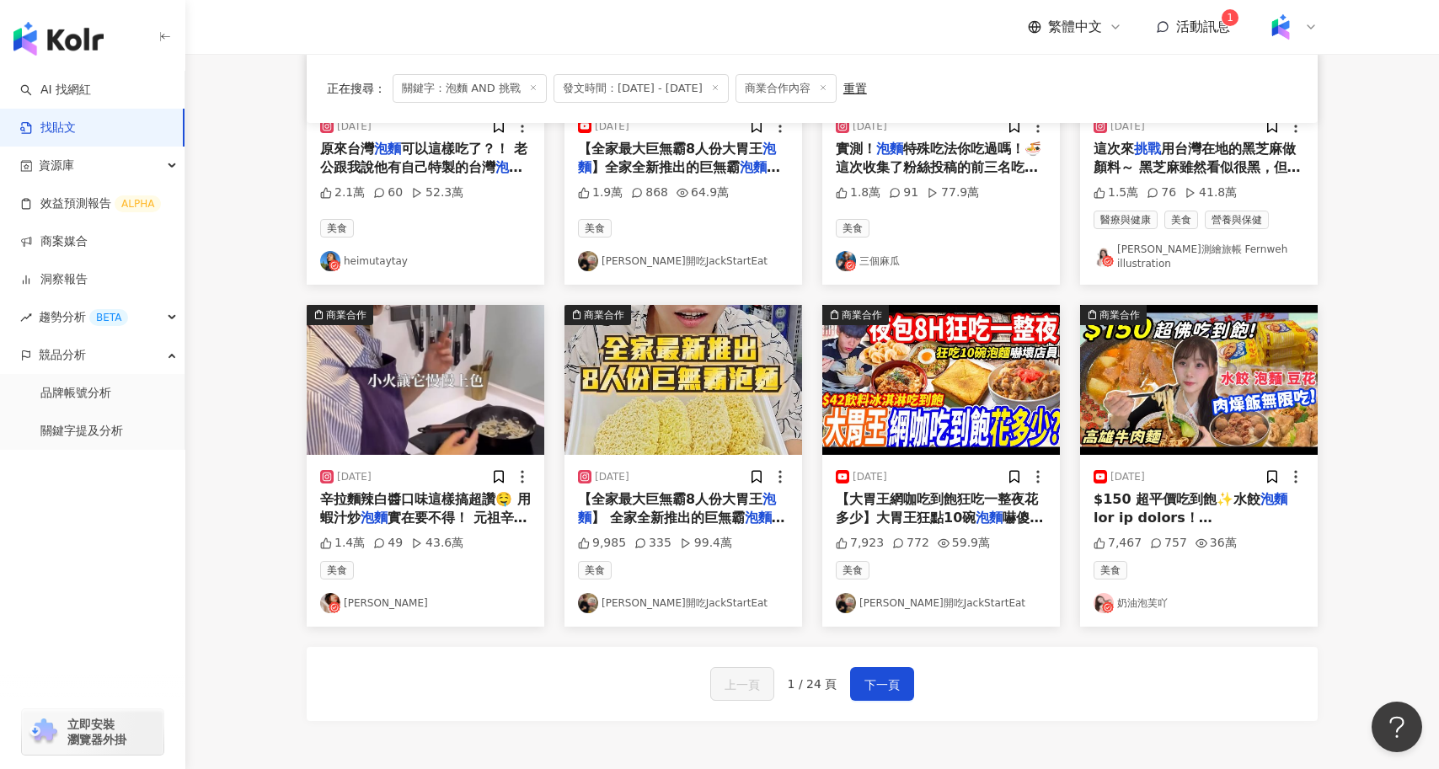
scroll to position [0, 0]
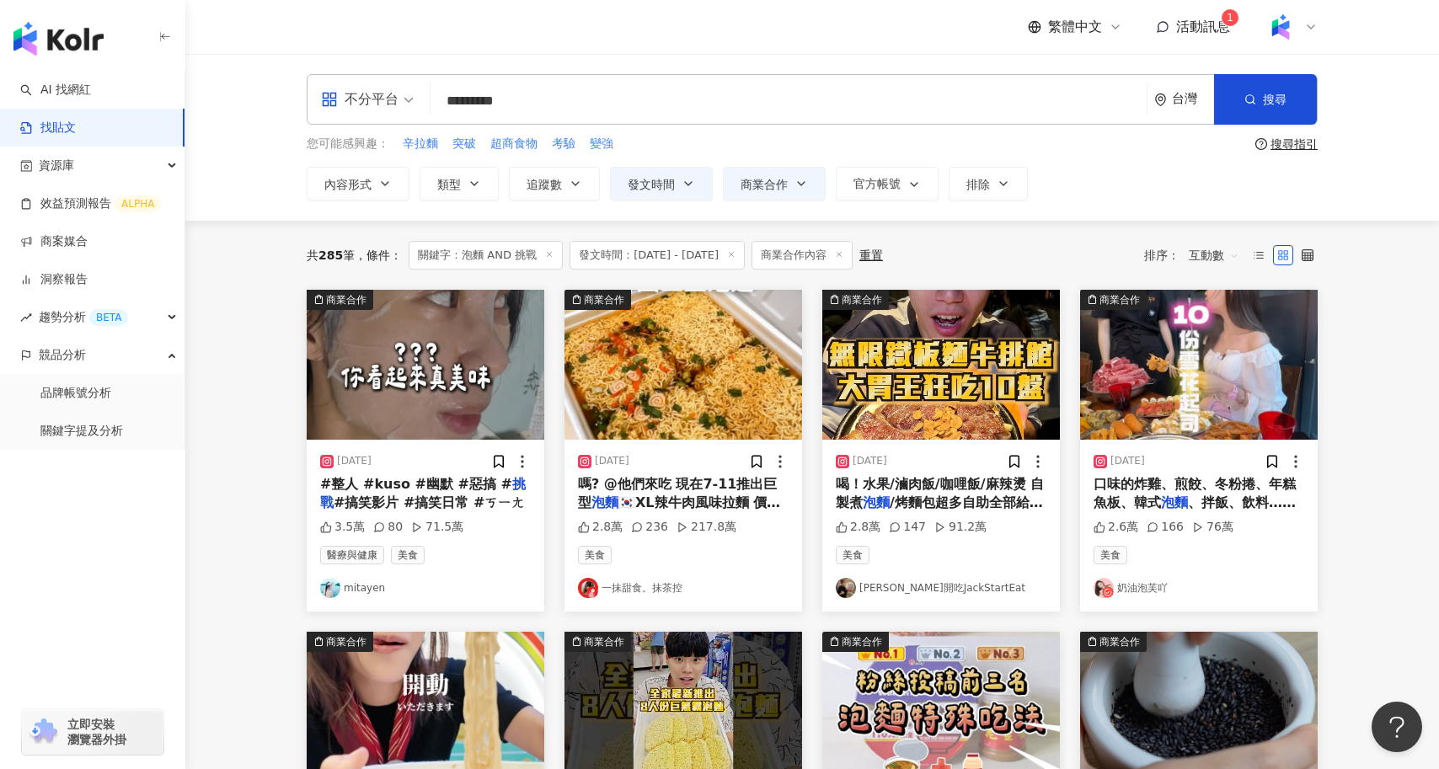
drag, startPoint x: 582, startPoint y: 107, endPoint x: 368, endPoint y: 103, distance: 213.3
click at [368, 103] on div "不分平台 泡麵 AND 挑戰 ********* 台灣 搜尋 searchOperator 插入語法 完全符合 "" 聯集 OR 交集 AND 排除 - 群組…" at bounding box center [812, 99] width 1011 height 51
paste input "search"
type input "******"
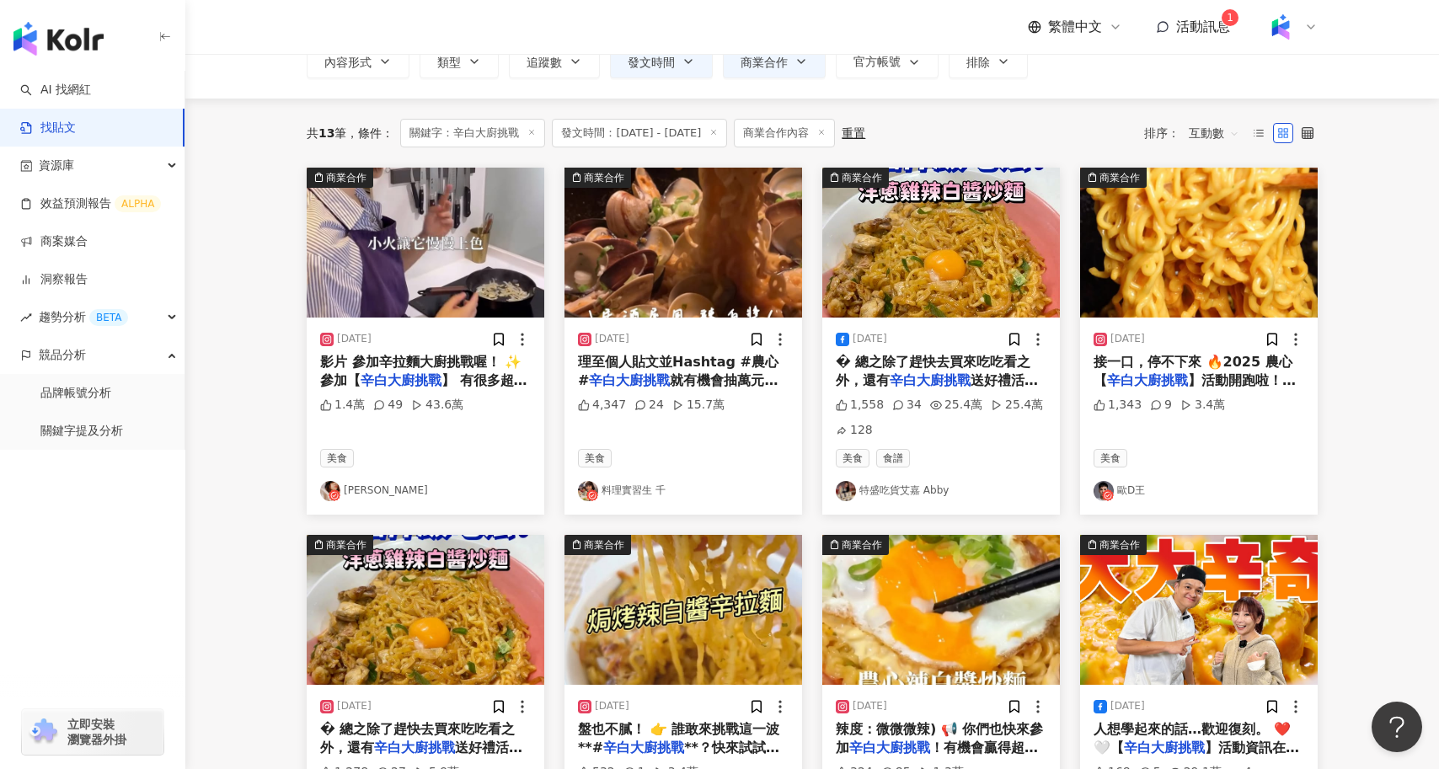
scroll to position [121, 0]
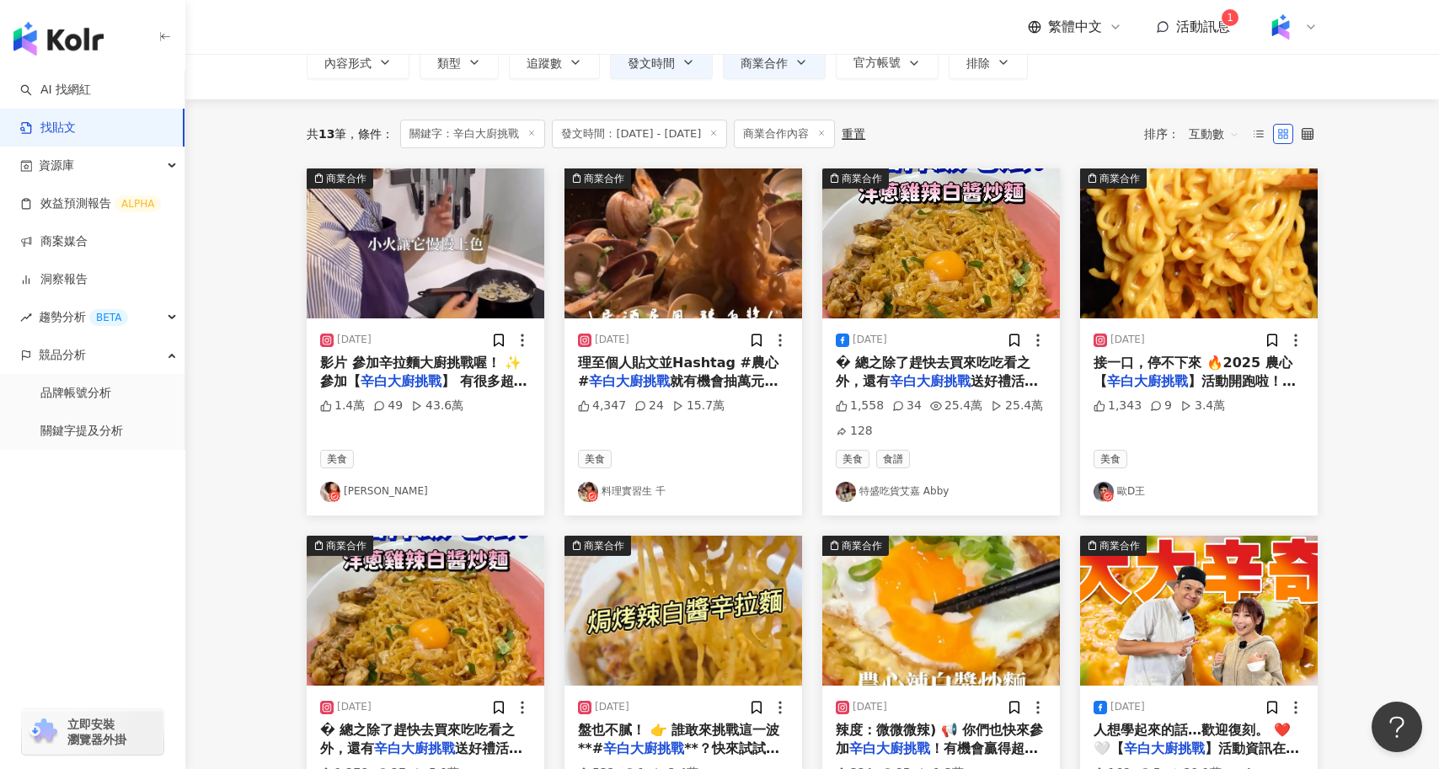
click at [438, 394] on div "2025/3/11 影片 參加辛拉麵大廚挑戰喔！ ✨參加【 辛白大廚挑戰 】 有很多超值好禮等你來抽✨ 1.4萬 49 43.6萬 美食 AMBER李安柏" at bounding box center [426, 417] width 238 height 197
click at [460, 378] on span "】 有很多超值好禮等你來抽✨" at bounding box center [423, 390] width 207 height 35
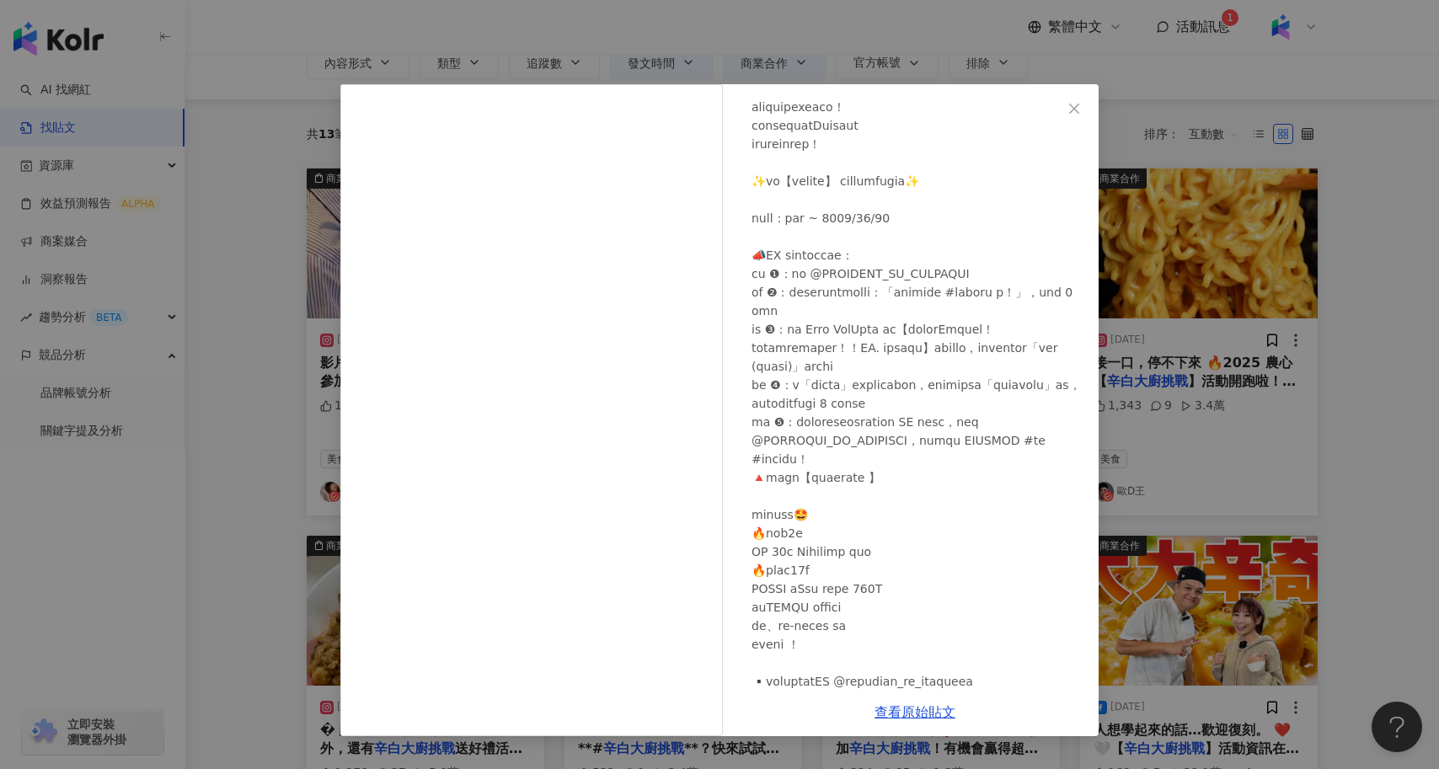
scroll to position [322, 0]
click at [227, 494] on div "AMBER李安柏 2025/3/11 1.4萬 49 43.6萬 查看原始貼文" at bounding box center [719, 384] width 1439 height 769
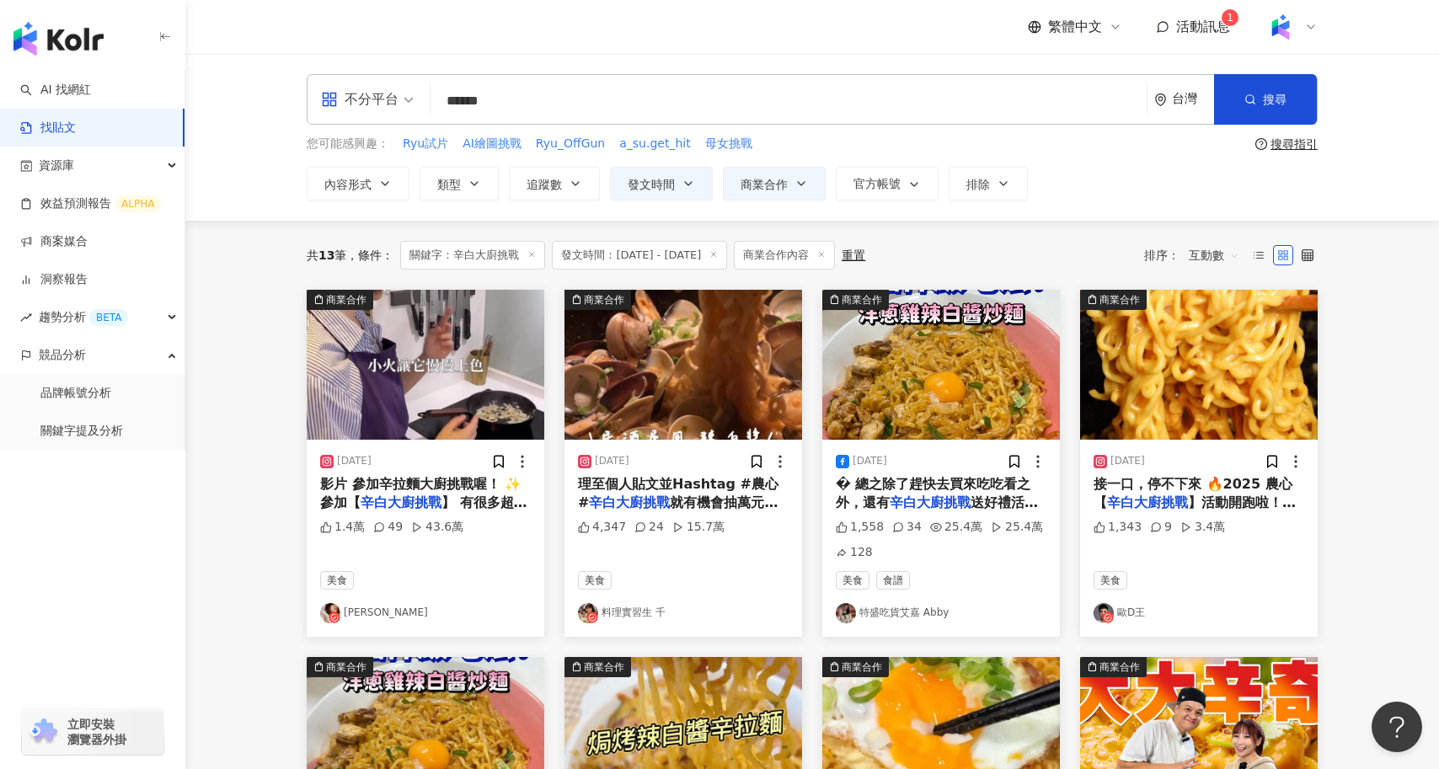
scroll to position [873, 0]
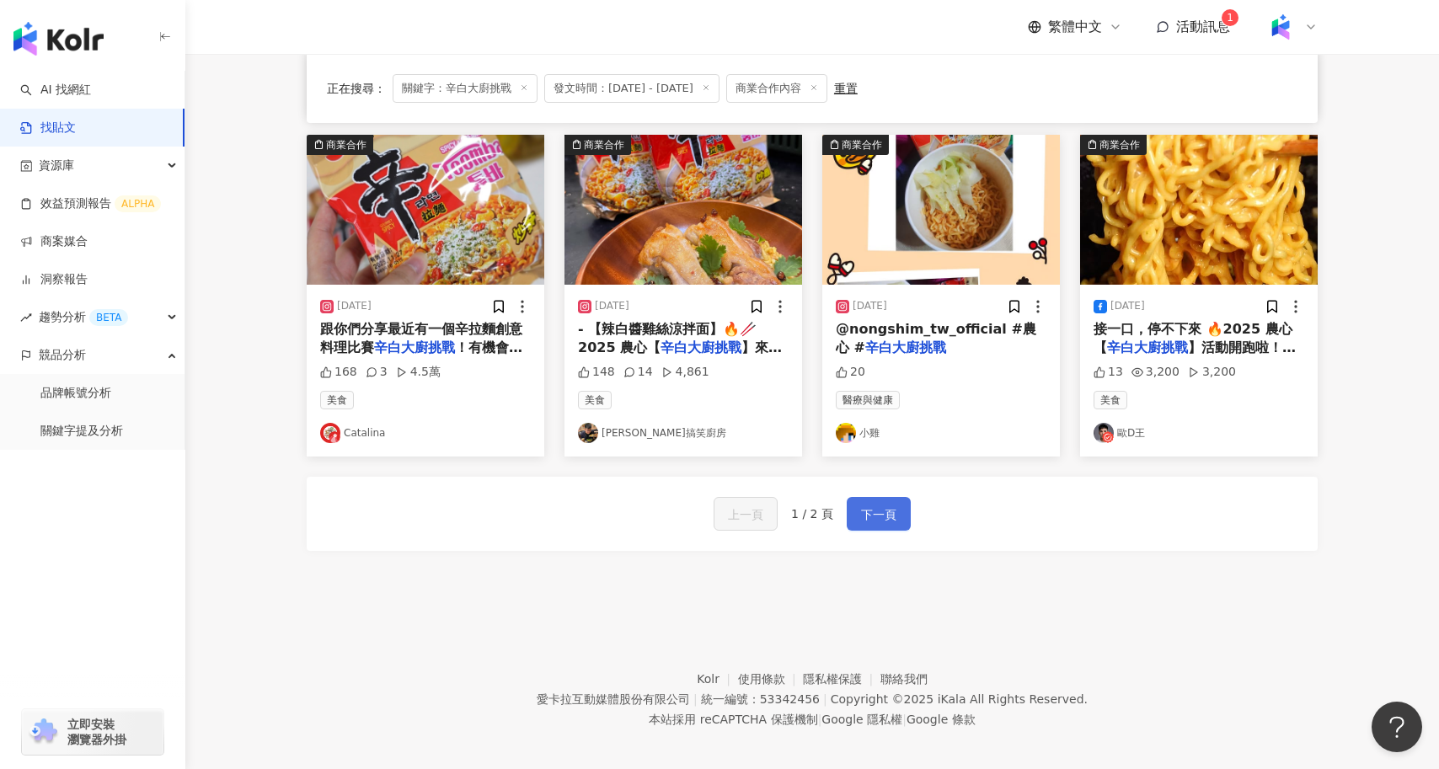
click at [856, 512] on button "下一頁" at bounding box center [879, 514] width 64 height 34
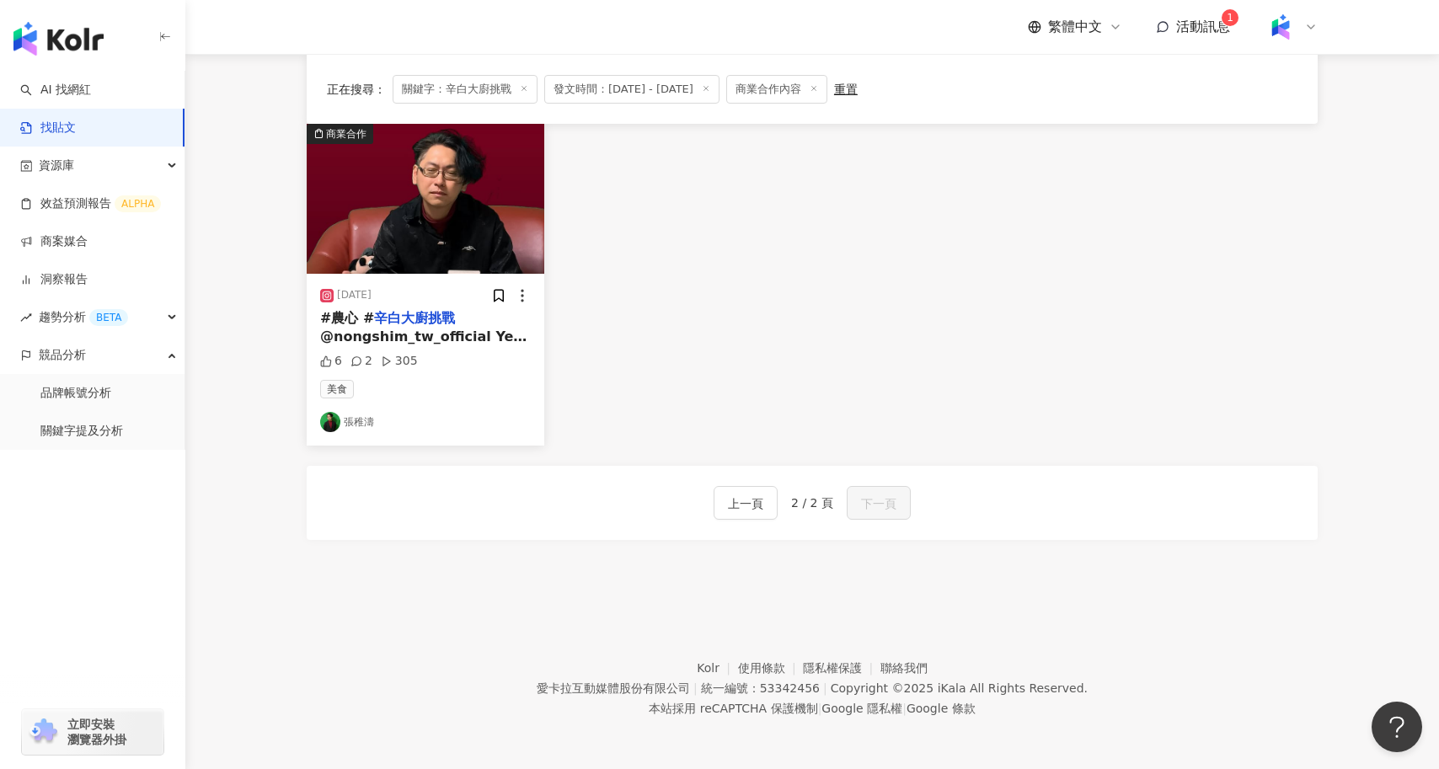
scroll to position [163, 0]
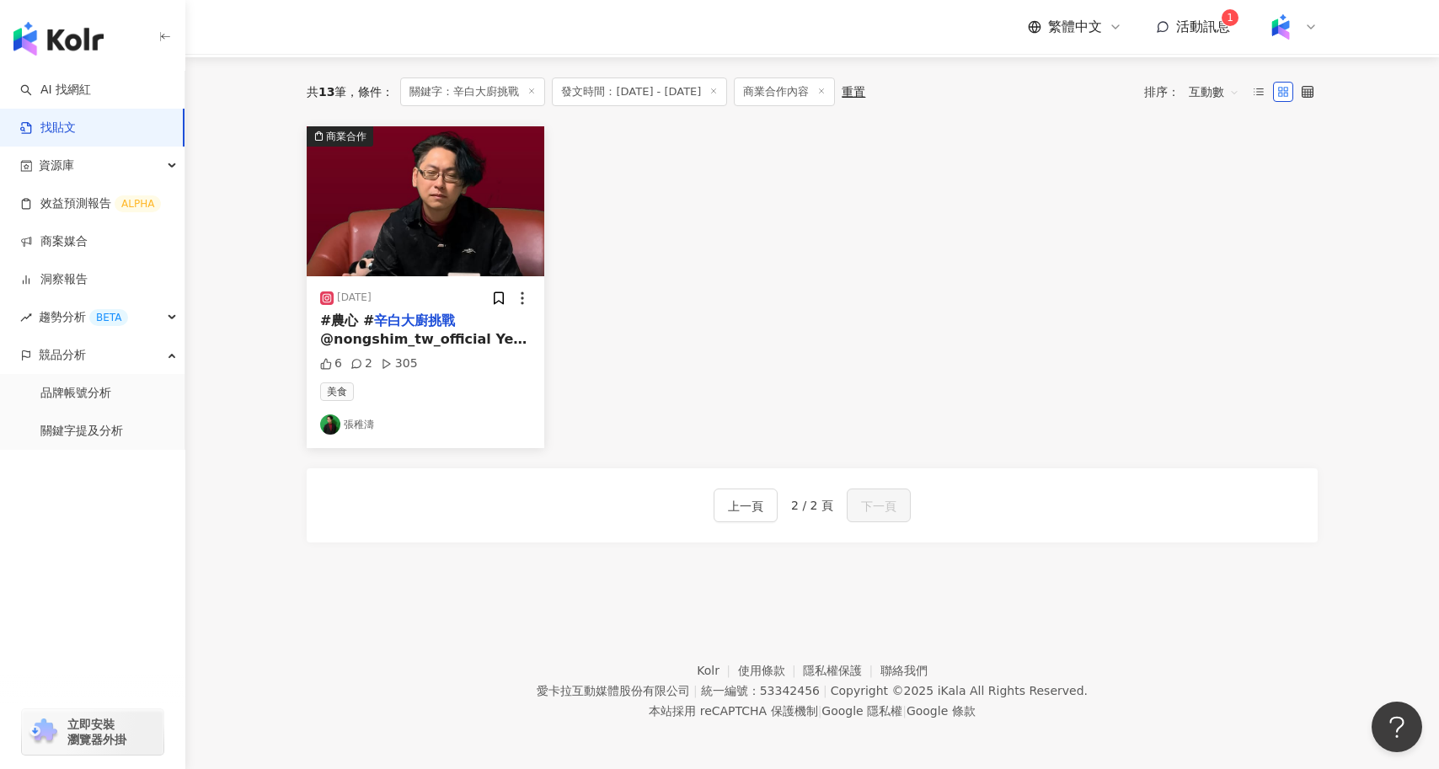
click at [506, 212] on img "button" at bounding box center [426, 201] width 238 height 150
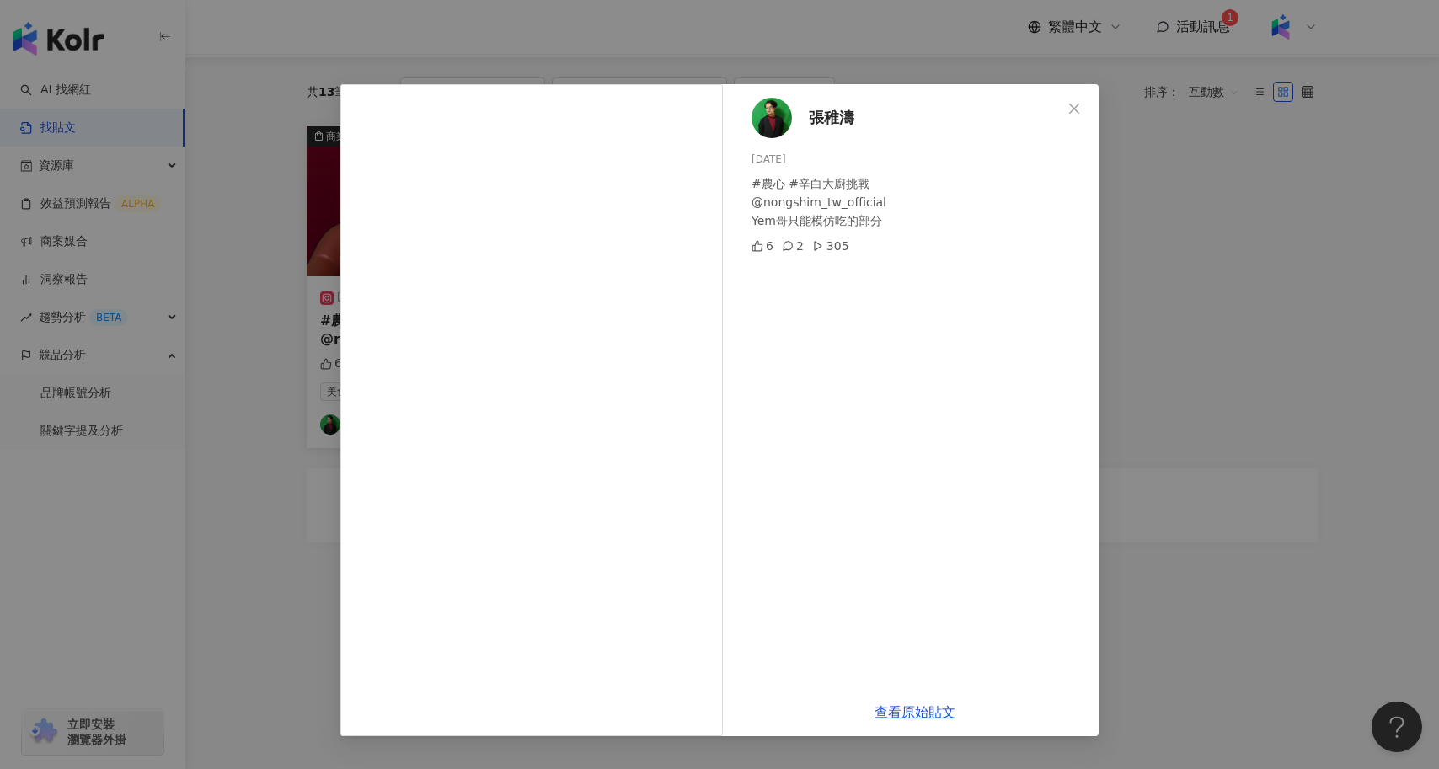
click at [286, 310] on div "張稚濤 2025/4/4 #農心 #辛白大廚挑戰 @nongshim_tw_official Yem哥只能模仿吃的部分 6 2 305 查看原始貼文" at bounding box center [719, 384] width 1439 height 769
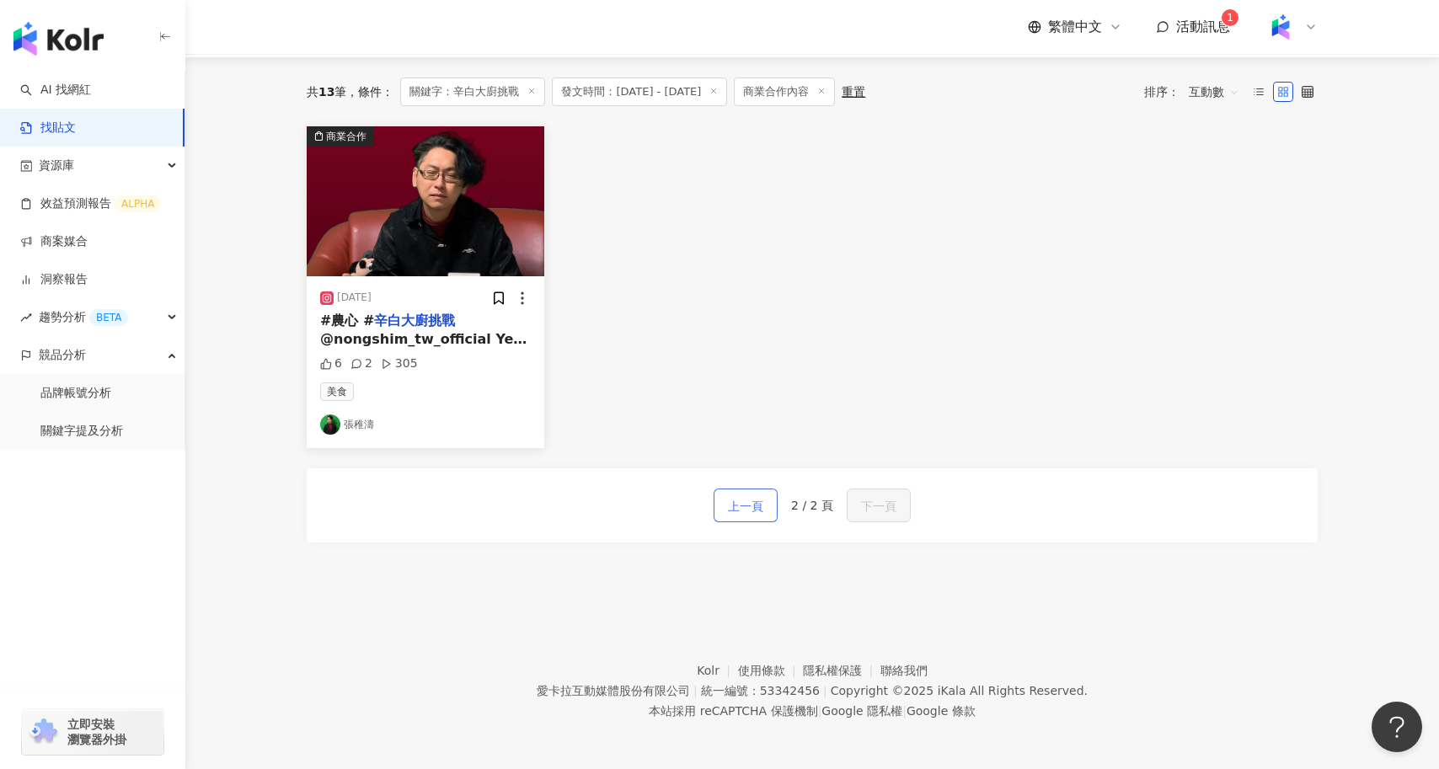
click at [748, 506] on span "上一頁" at bounding box center [745, 506] width 35 height 20
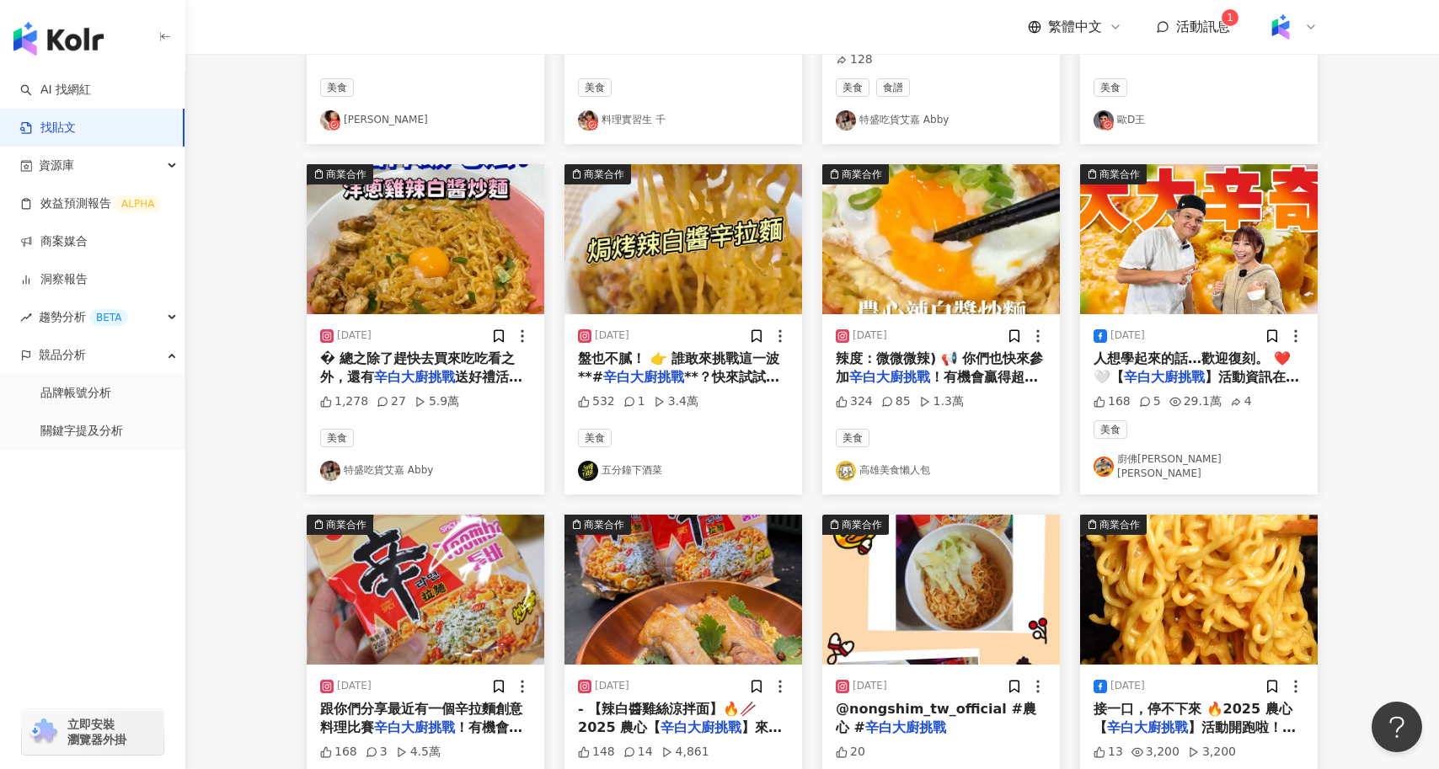
scroll to position [0, 0]
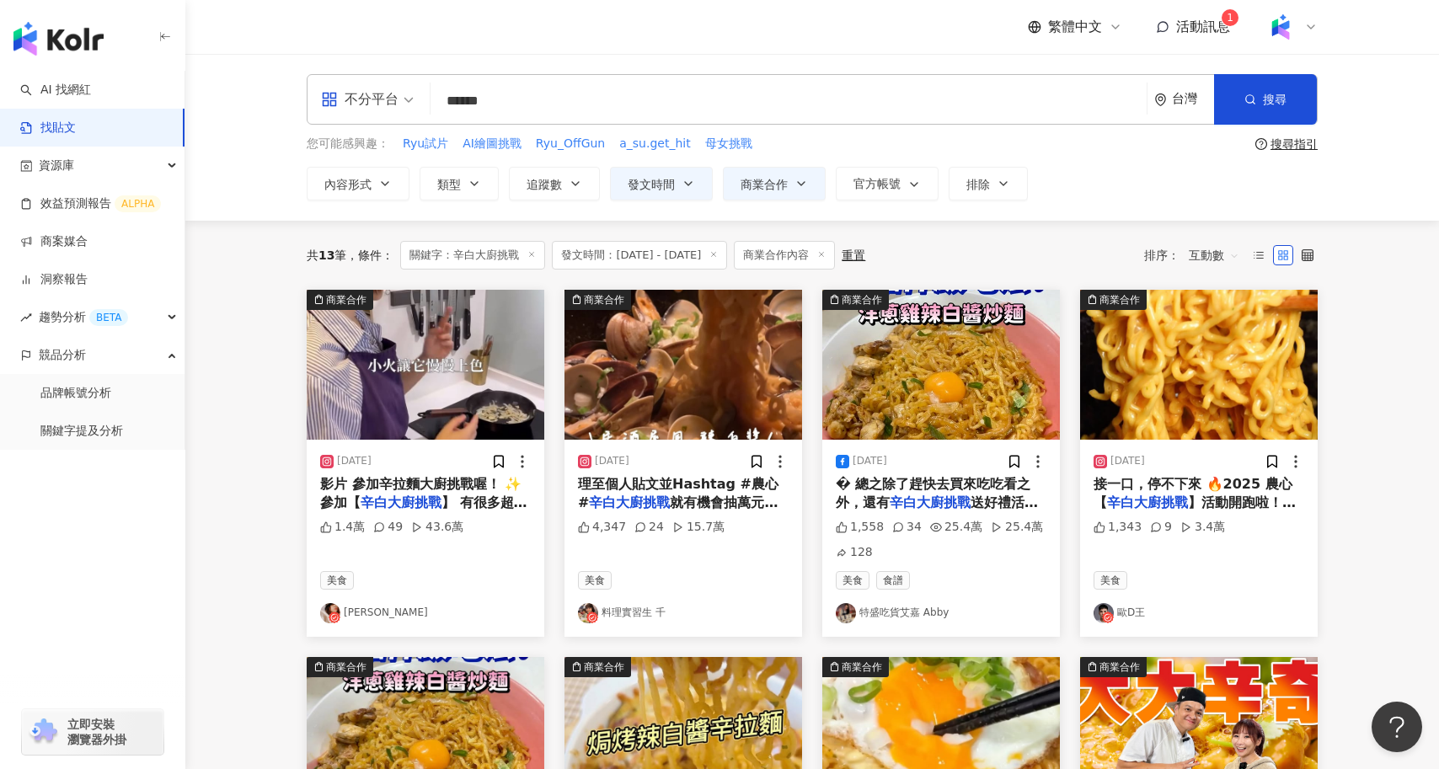
click at [824, 252] on line at bounding box center [822, 254] width 4 height 4
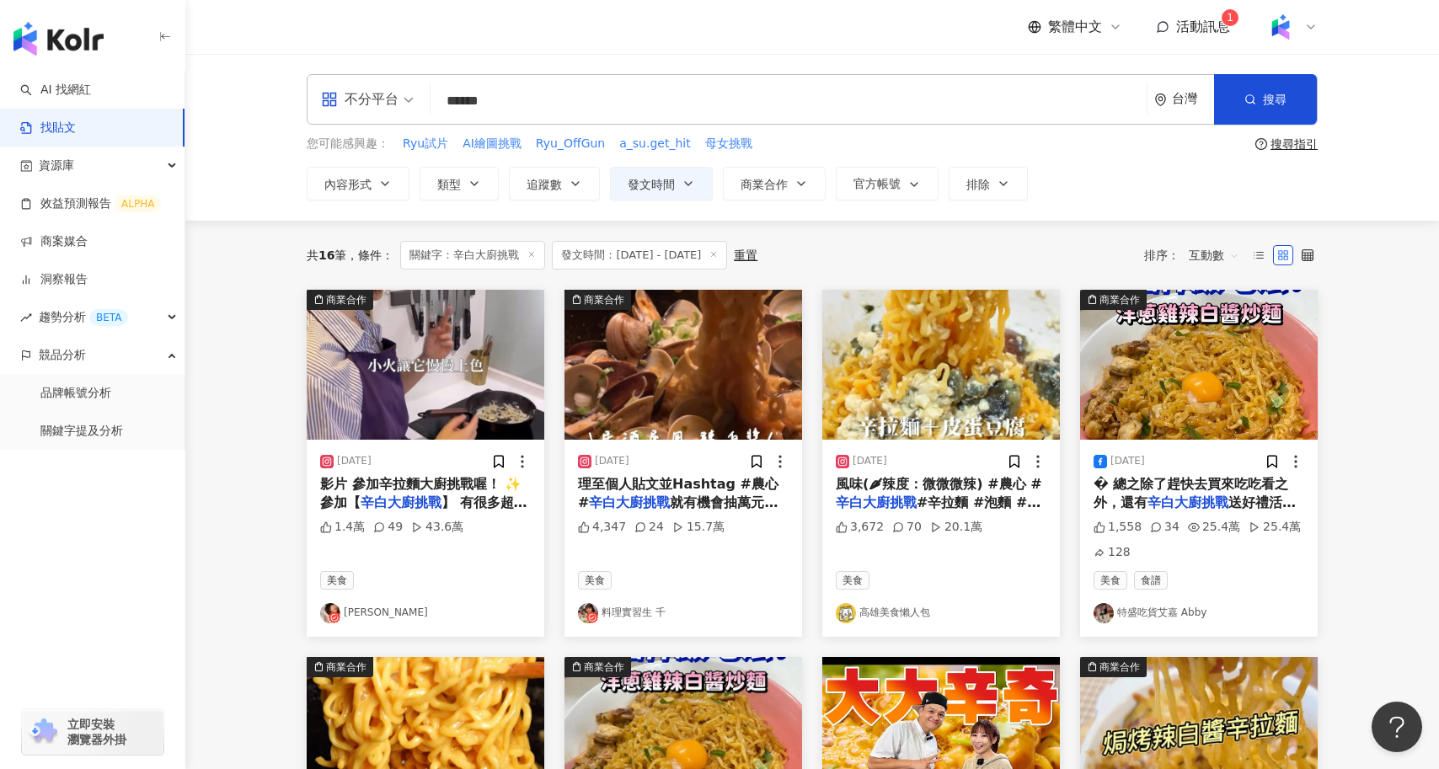
scroll to position [873, 0]
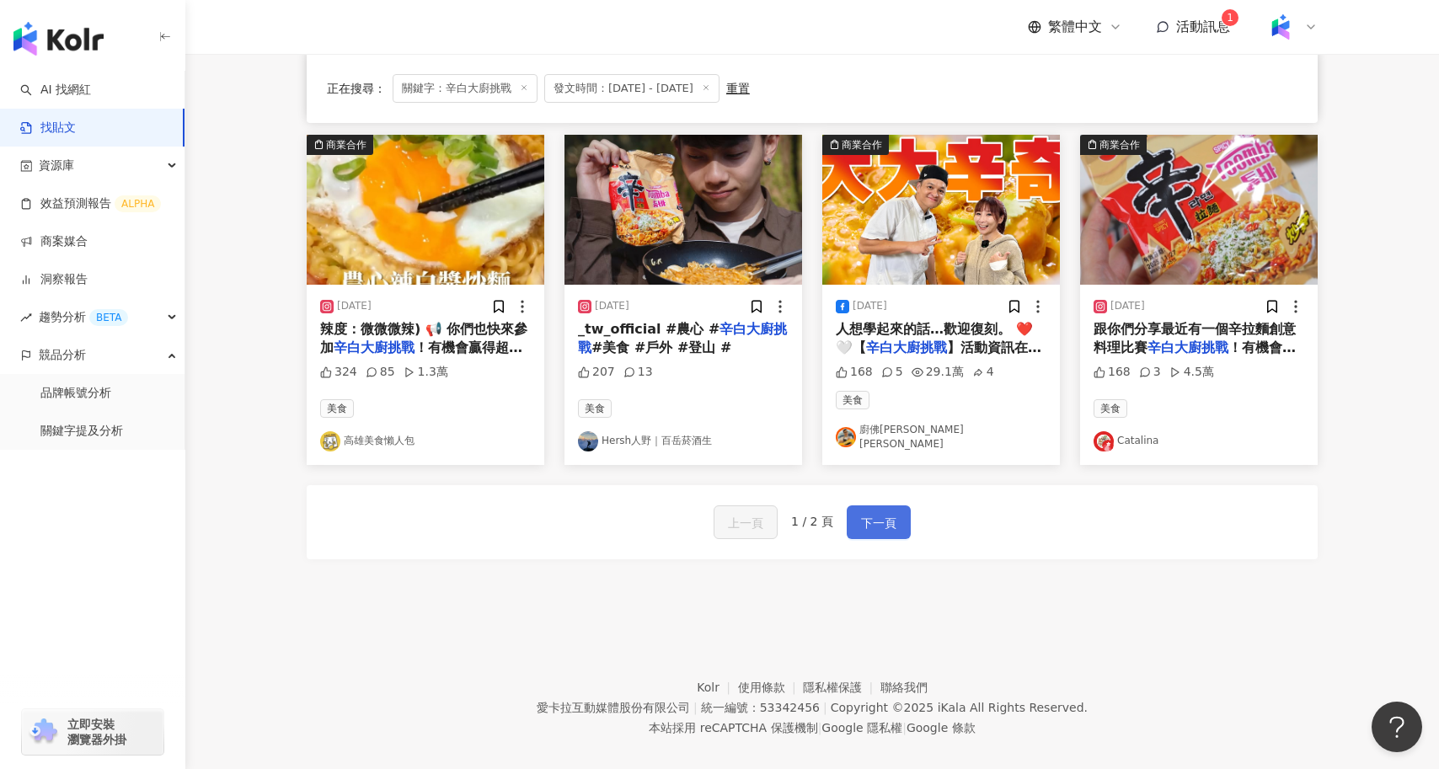
click at [872, 513] on span "下一頁" at bounding box center [878, 523] width 35 height 20
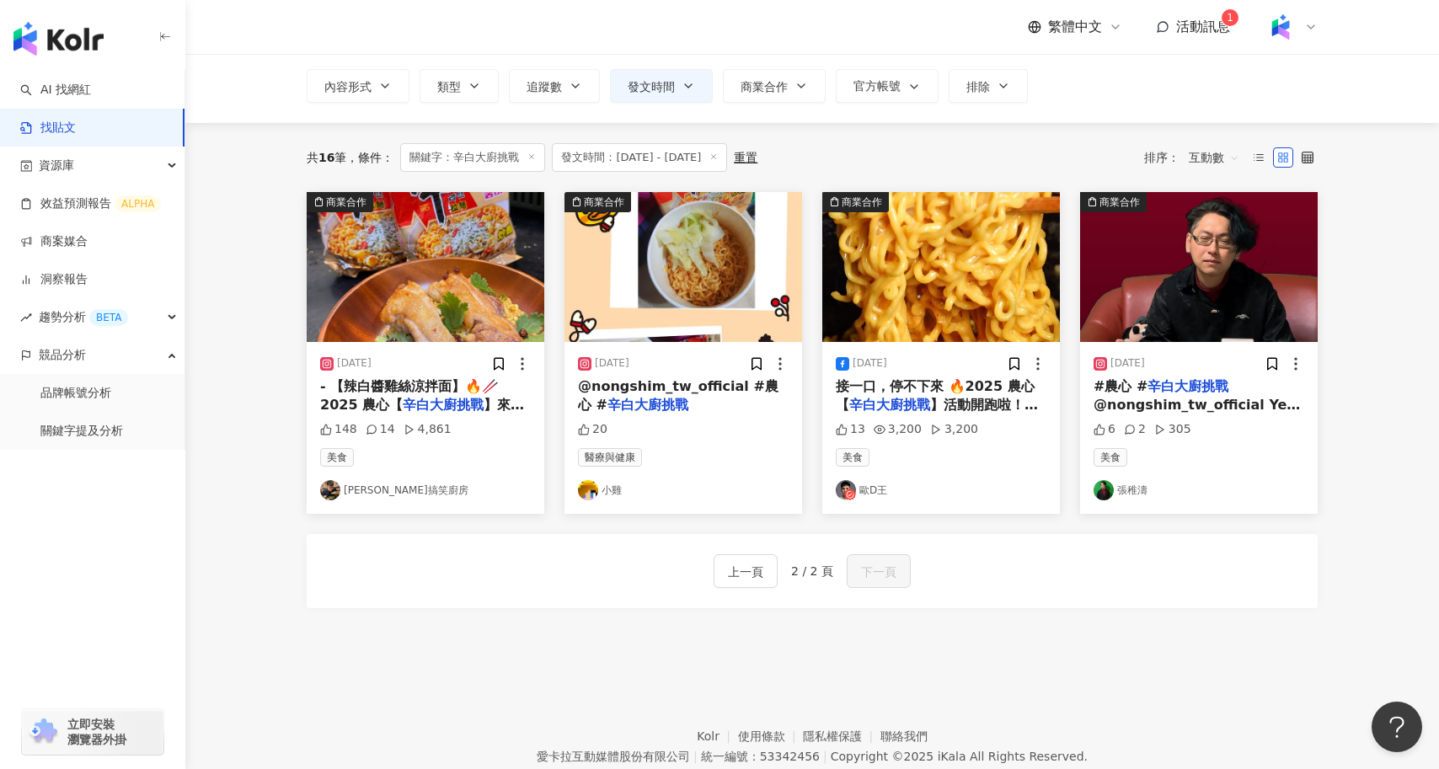
scroll to position [0, 0]
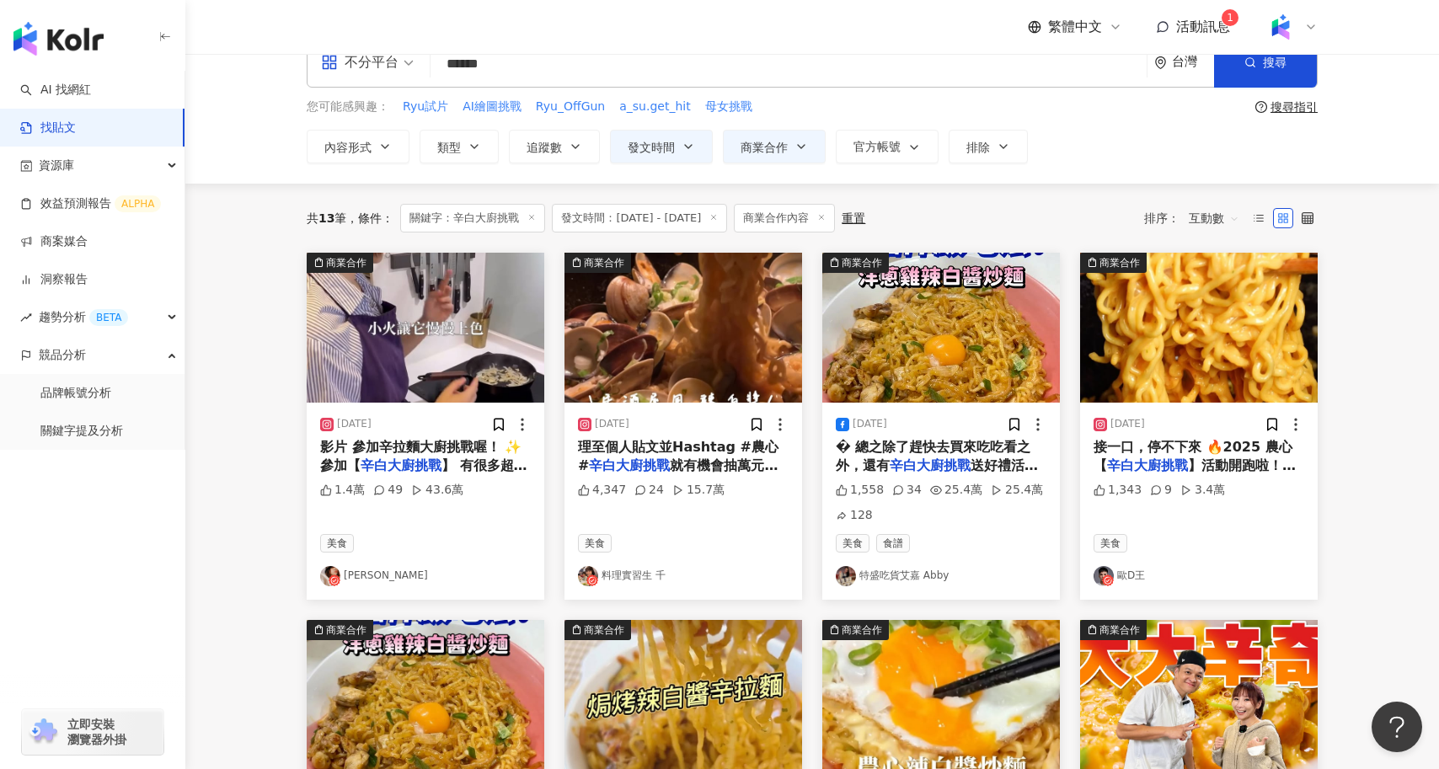
scroll to position [34, 0]
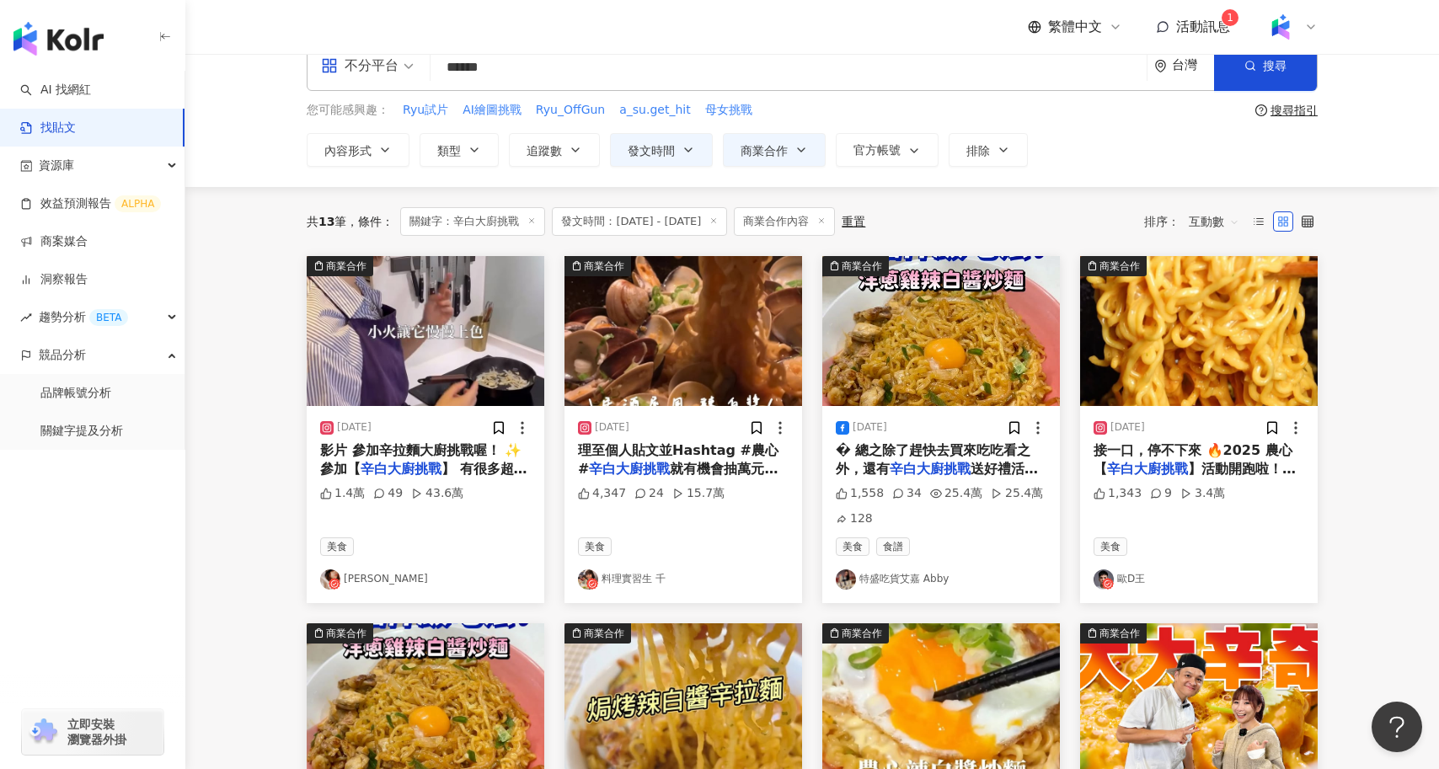
click at [411, 362] on img "button" at bounding box center [426, 331] width 238 height 150
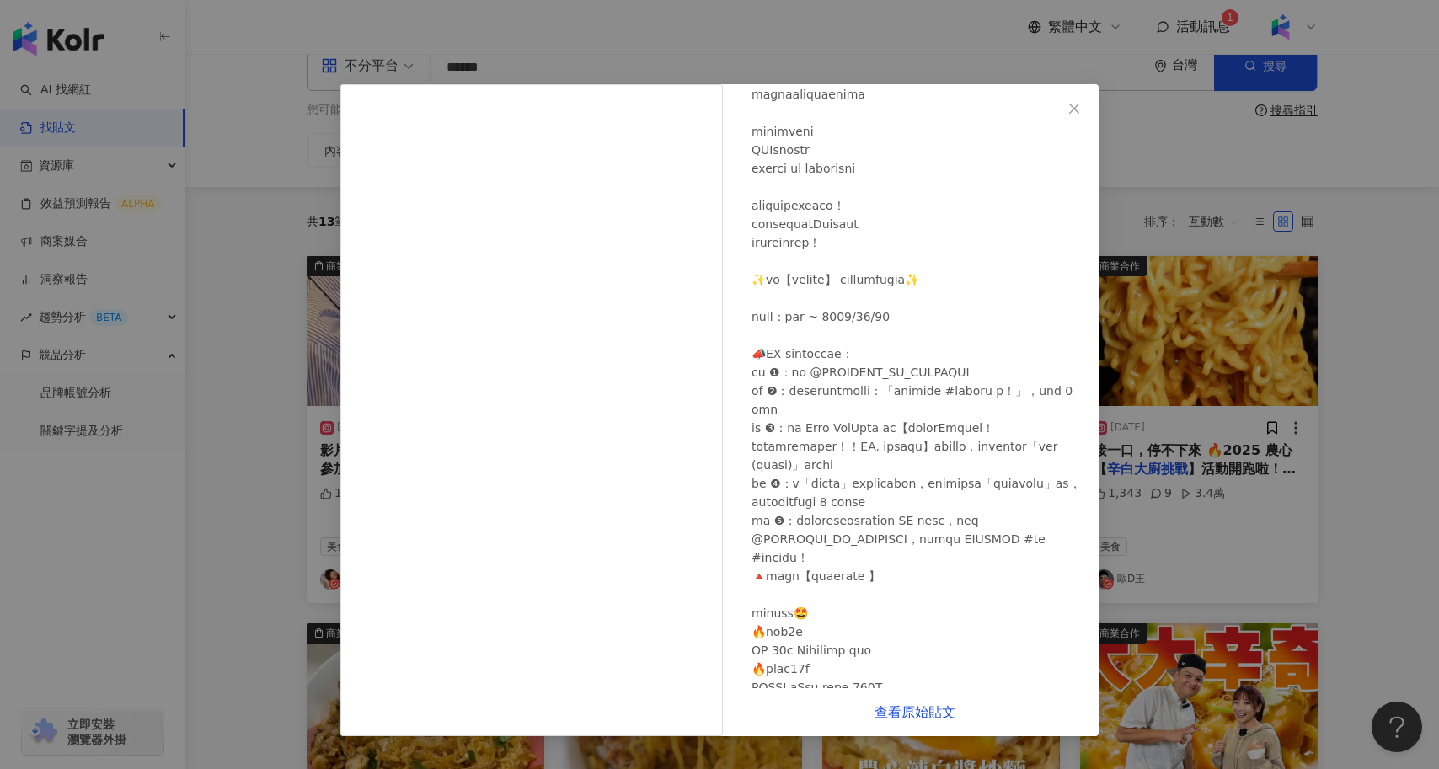
scroll to position [221, 0]
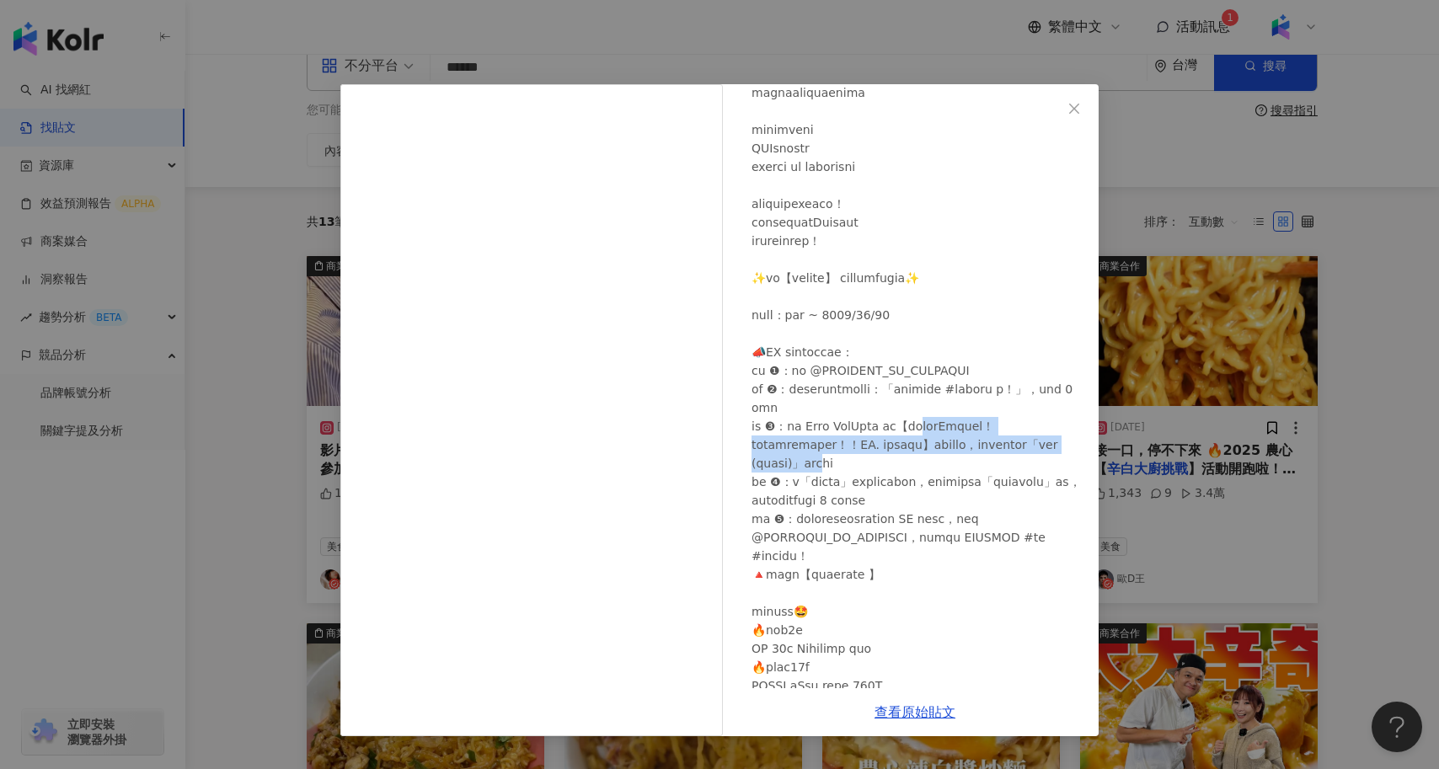
drag, startPoint x: 967, startPoint y: 425, endPoint x: 1005, endPoint y: 457, distance: 49.6
click at [1006, 457] on div at bounding box center [919, 399] width 334 height 890
click at [1005, 457] on div at bounding box center [919, 399] width 334 height 890
drag, startPoint x: 945, startPoint y: 426, endPoint x: 983, endPoint y: 445, distance: 42.2
click at [983, 445] on div at bounding box center [919, 399] width 334 height 890
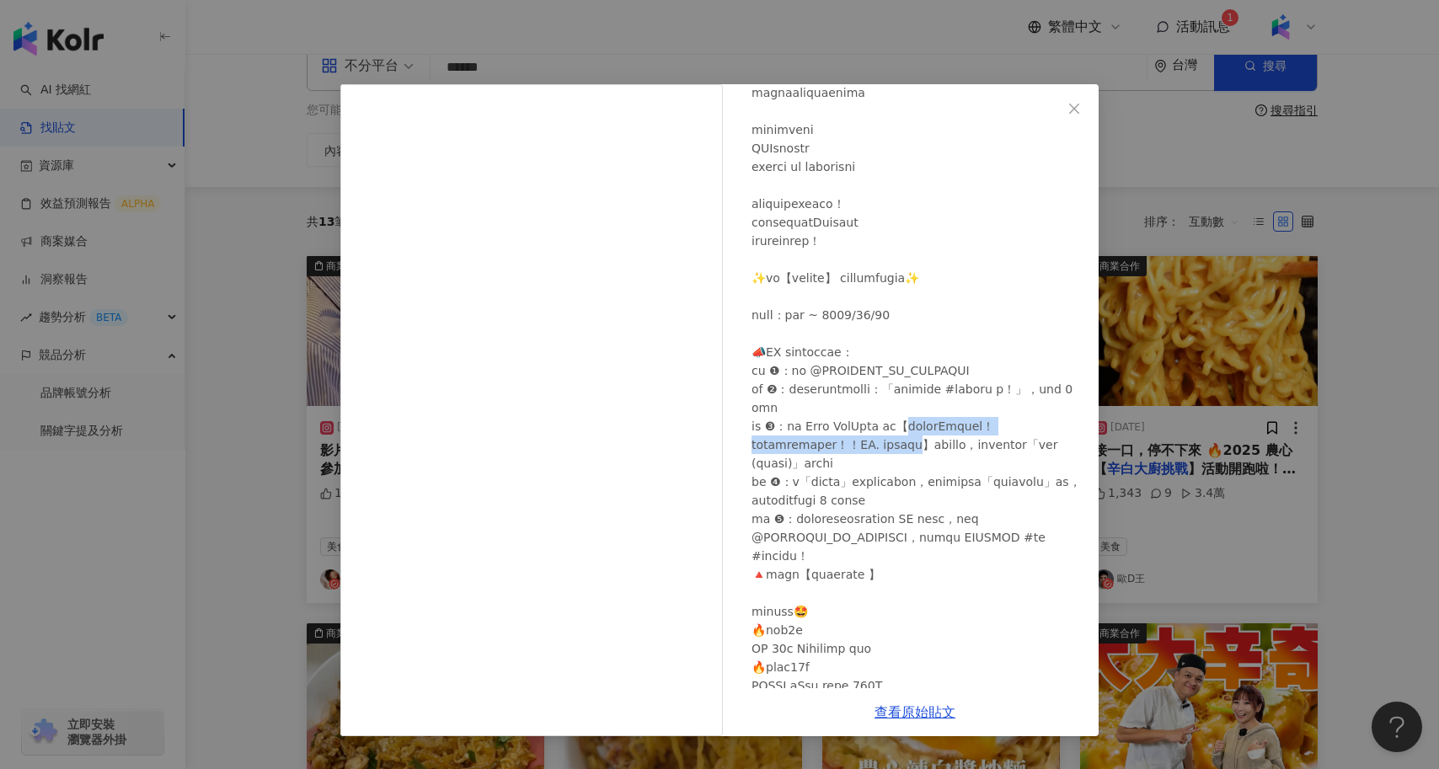
copy div "王攻克Fred食堂！我是不會讓這種事情發生的！！FT. 特盛吃貨艾嘉】中"
click at [277, 349] on div "AMBER李安柏 2025/3/11 1.4萬 49 43.6萬 查看原始貼文" at bounding box center [719, 384] width 1439 height 769
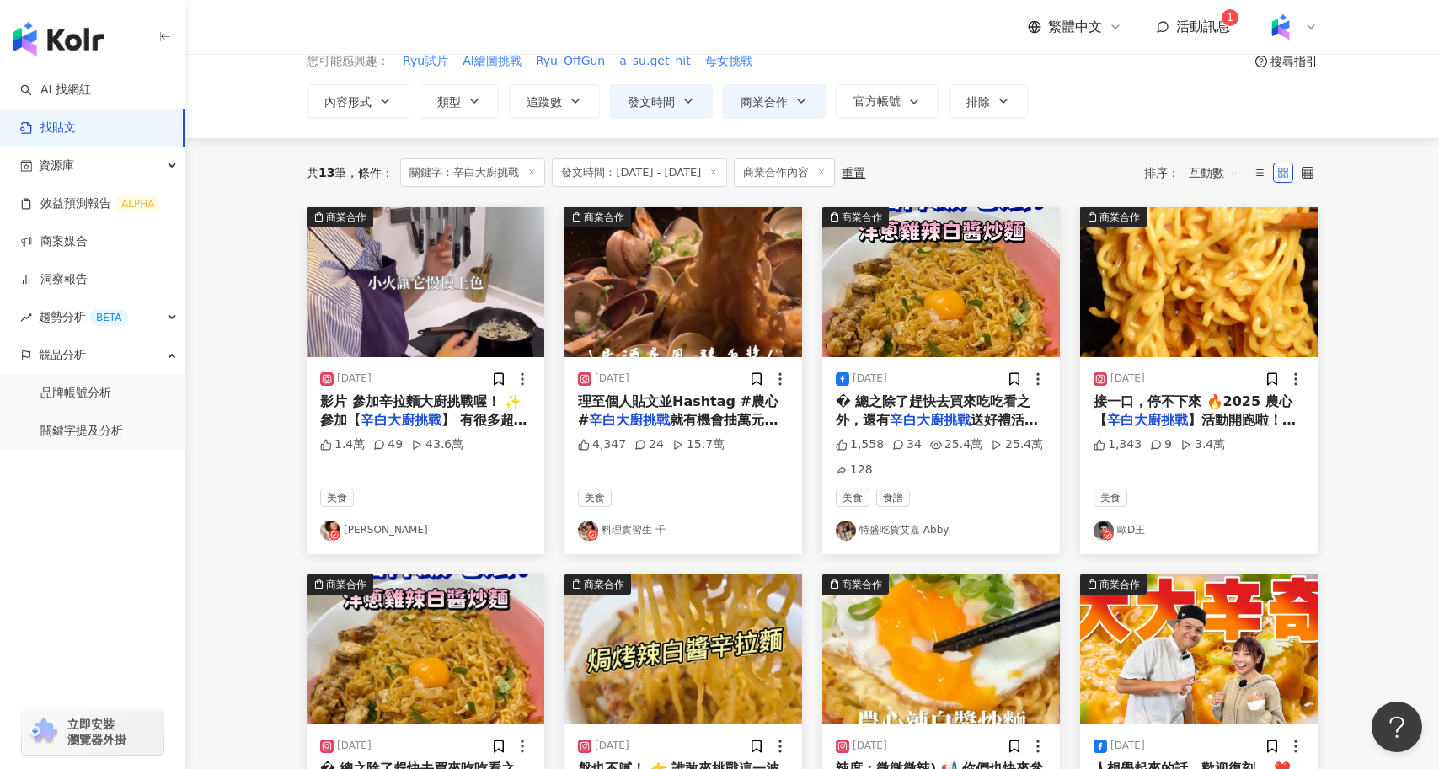
scroll to position [0, 0]
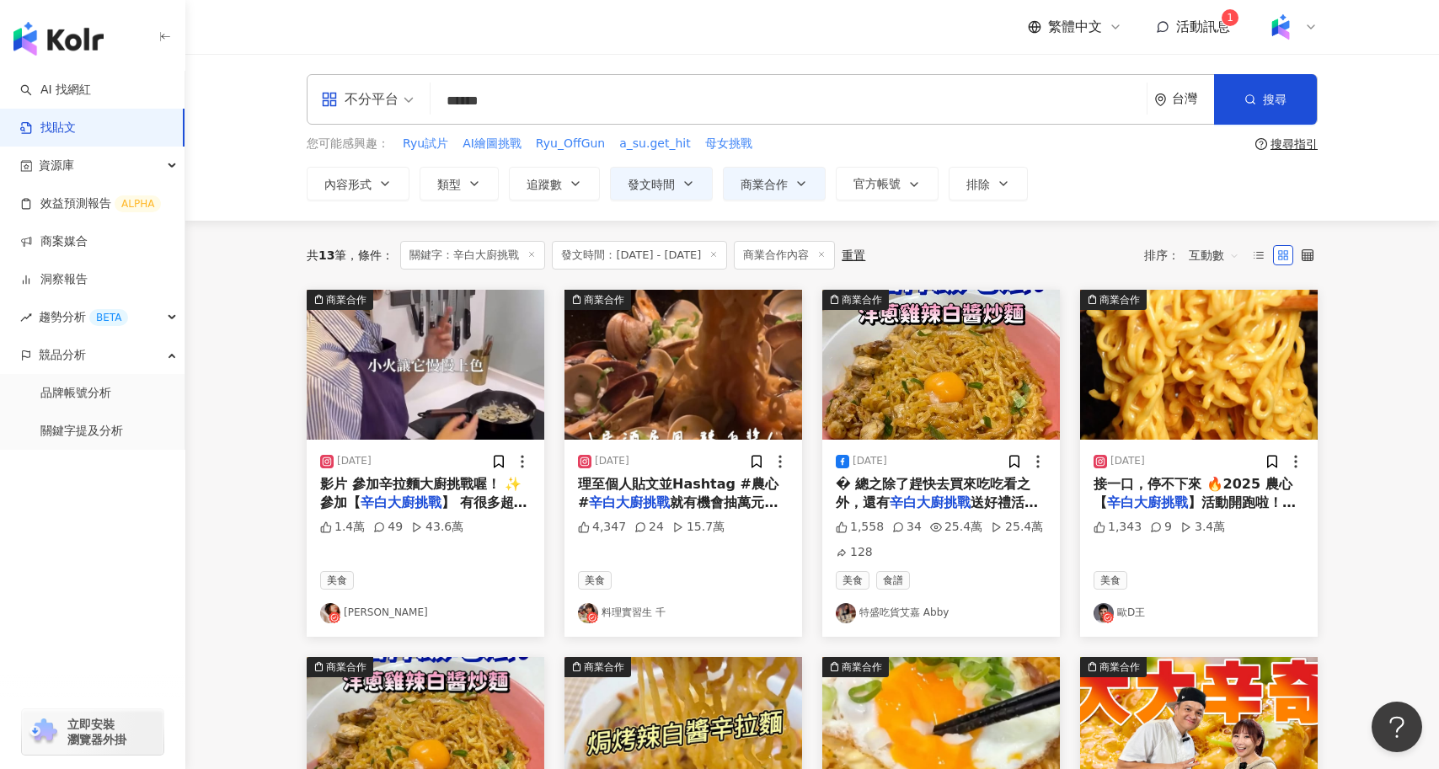
click at [601, 105] on input "******" at bounding box center [788, 101] width 703 height 36
click at [764, 190] on button "商業合作" at bounding box center [774, 184] width 103 height 34
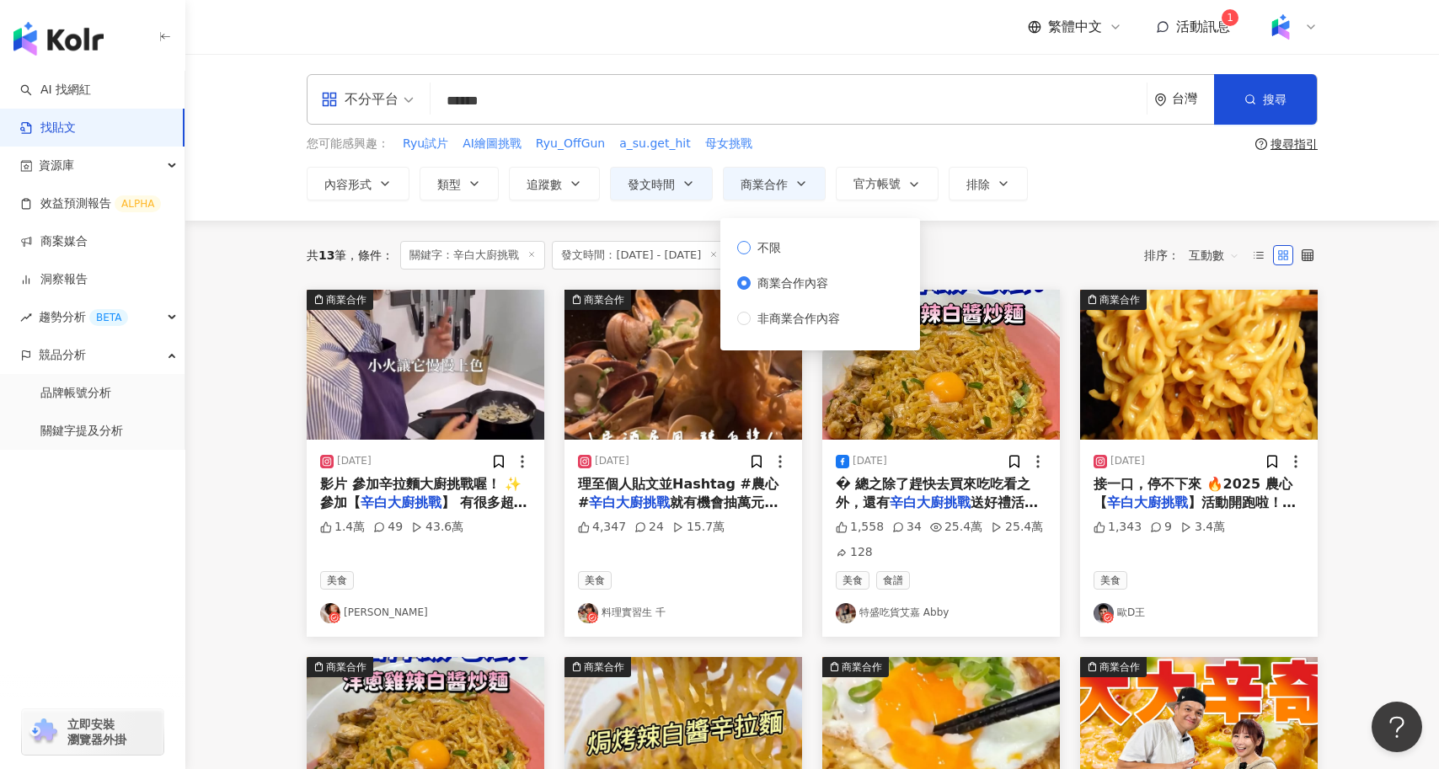
click at [780, 242] on span "不限" at bounding box center [769, 247] width 37 height 19
click at [1261, 96] on button "搜尋" at bounding box center [1265, 99] width 103 height 51
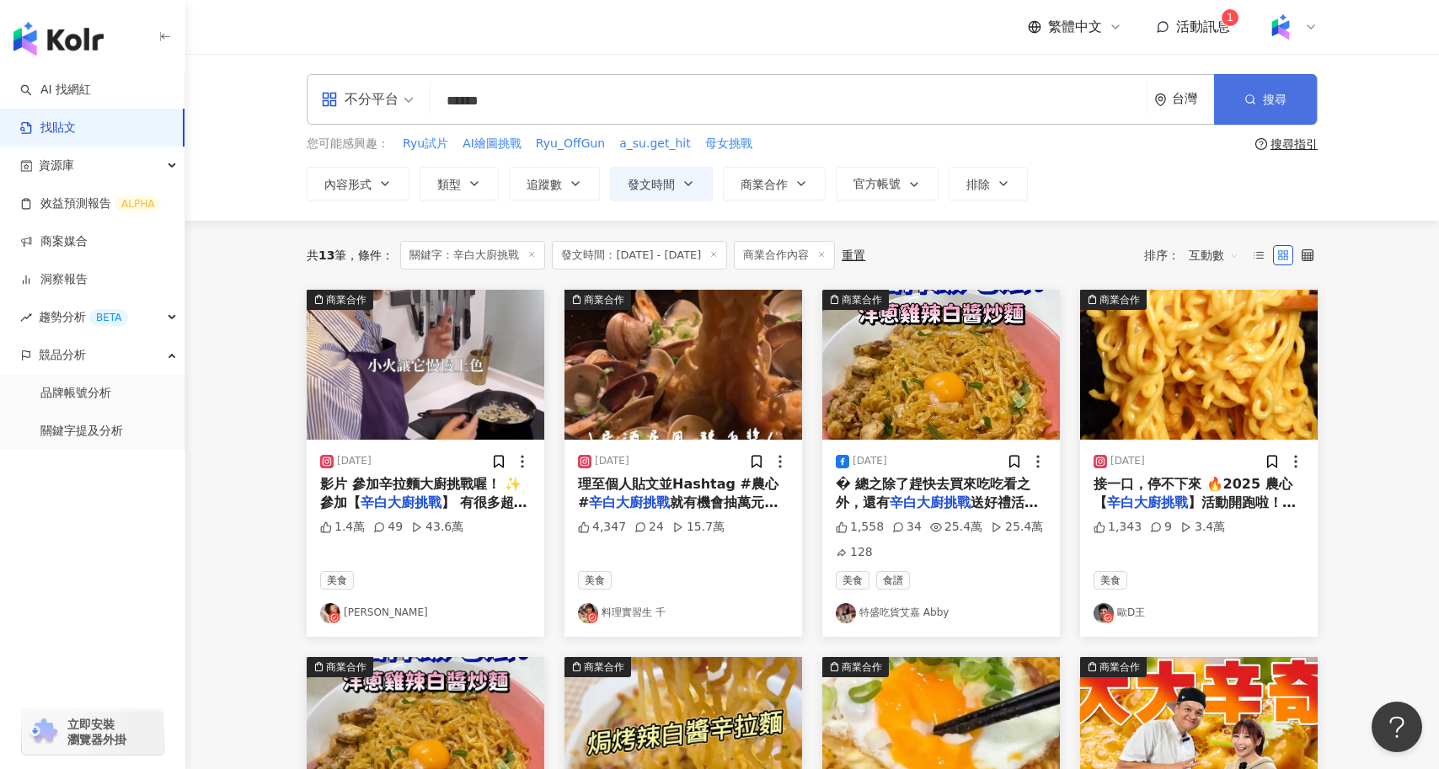
click at [1274, 96] on span "搜尋" at bounding box center [1275, 99] width 24 height 13
click at [914, 150] on div "您可能感興趣： Ryu試片 AI繪圖挑戰 Ryu_OffGun a_su.get_hit 母女挑戰" at bounding box center [778, 144] width 942 height 19
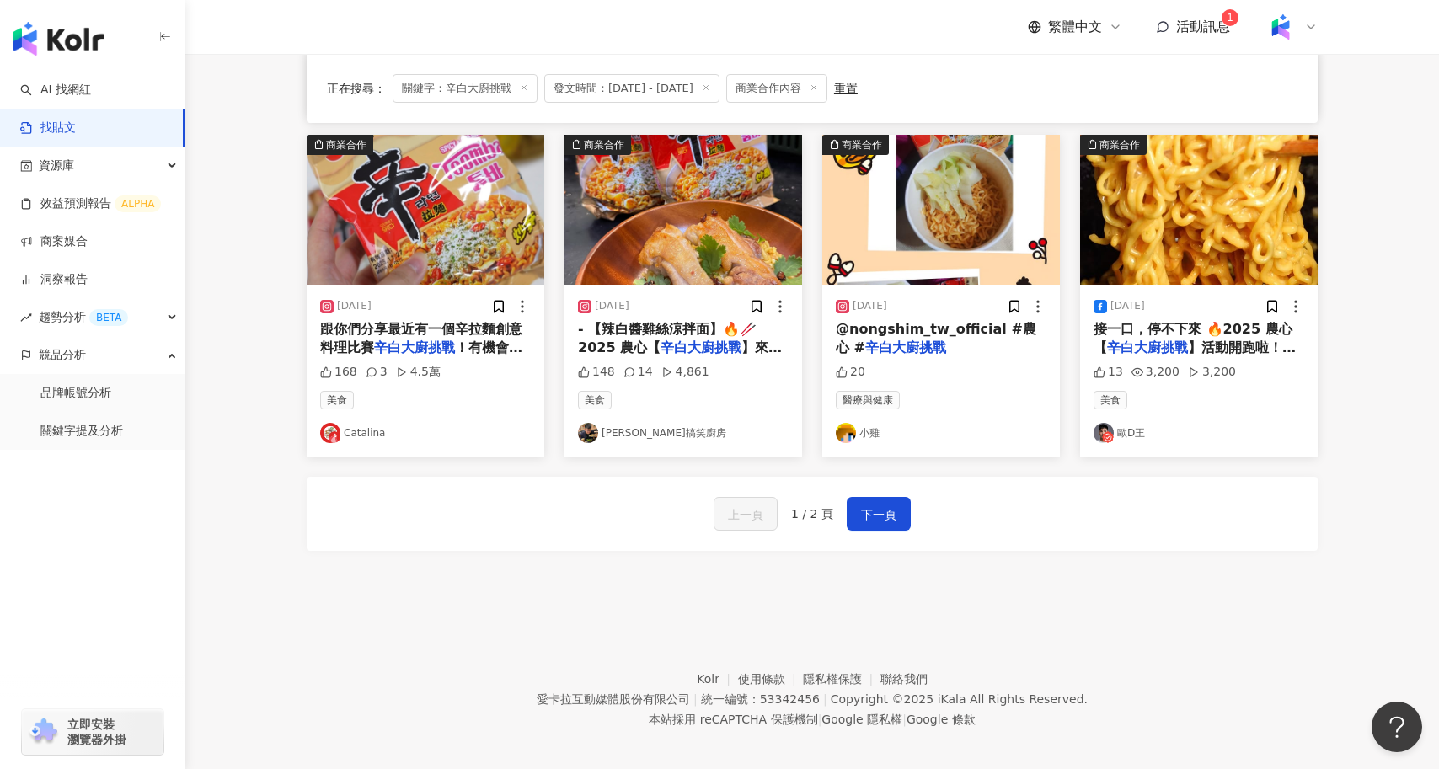
click at [875, 483] on div "上一頁 1 / 2 頁 下一頁" at bounding box center [812, 514] width 1011 height 74
click at [882, 505] on span "下一頁" at bounding box center [878, 515] width 35 height 20
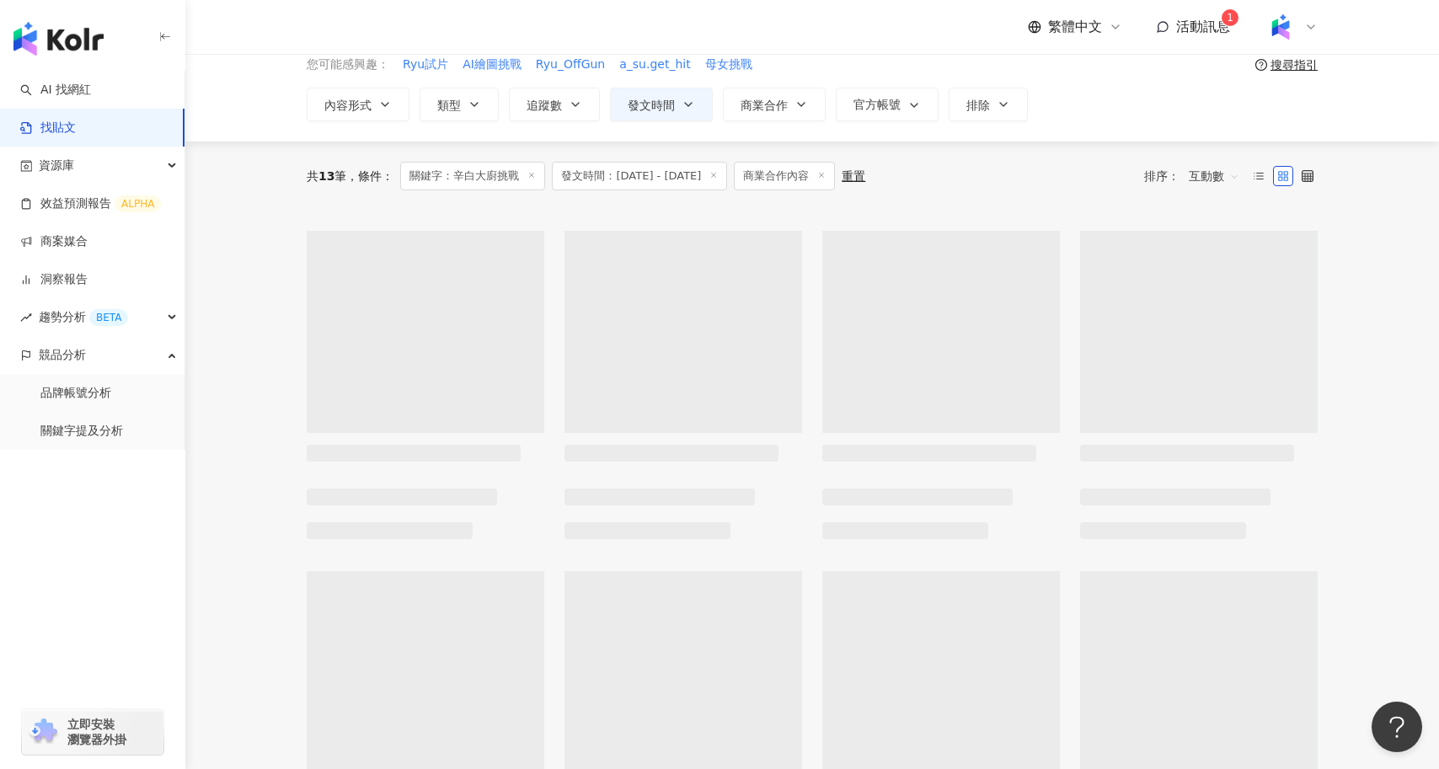
scroll to position [0, 0]
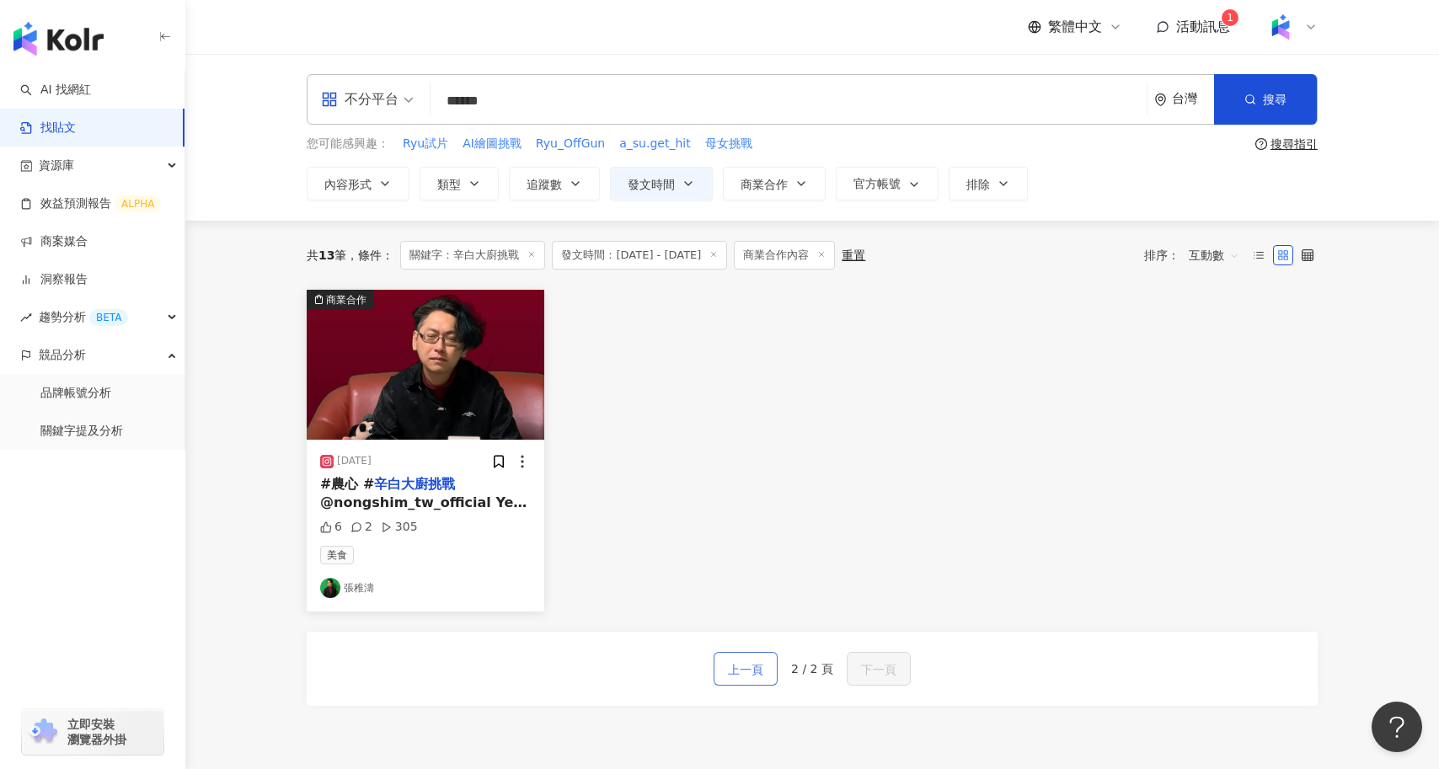
click at [752, 661] on span "上一頁" at bounding box center [745, 670] width 35 height 20
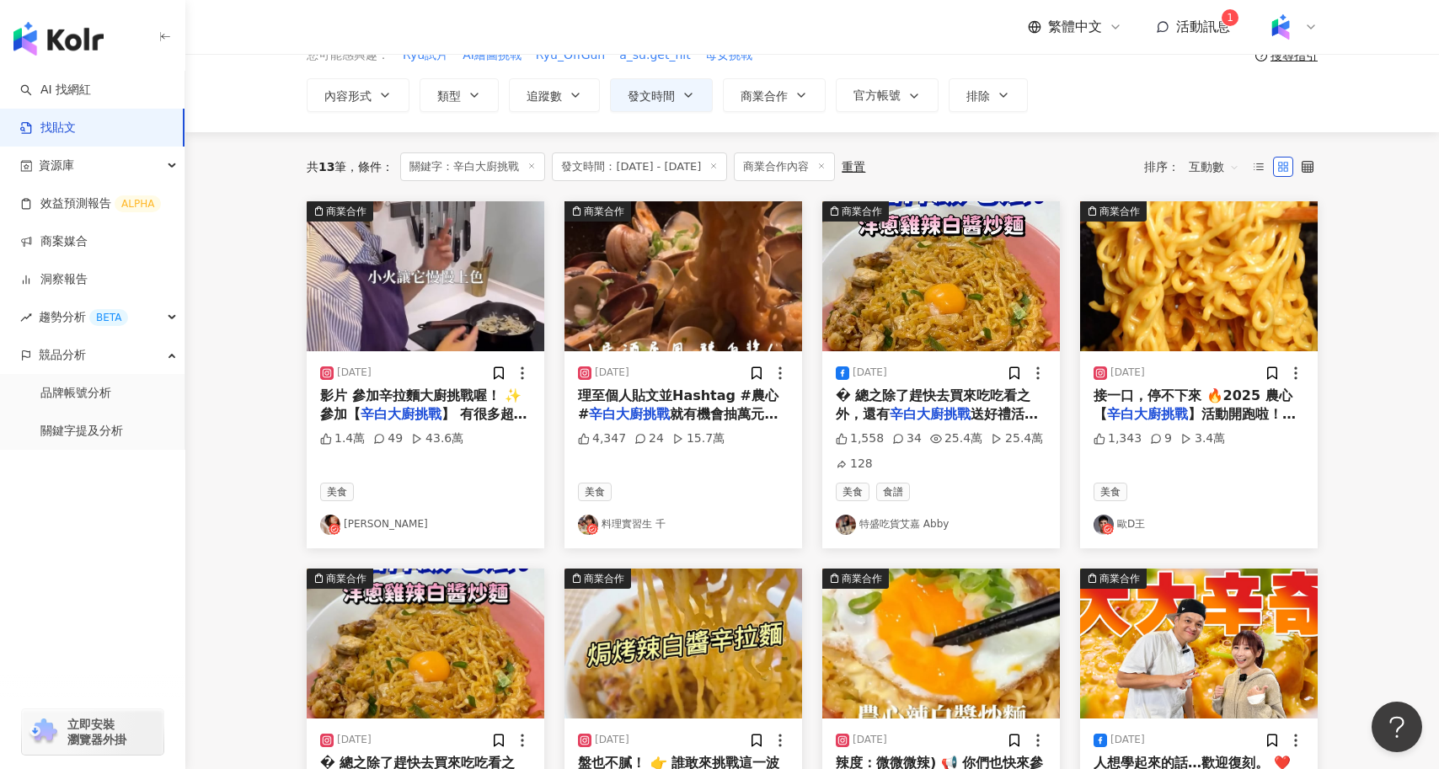
scroll to position [93, 0]
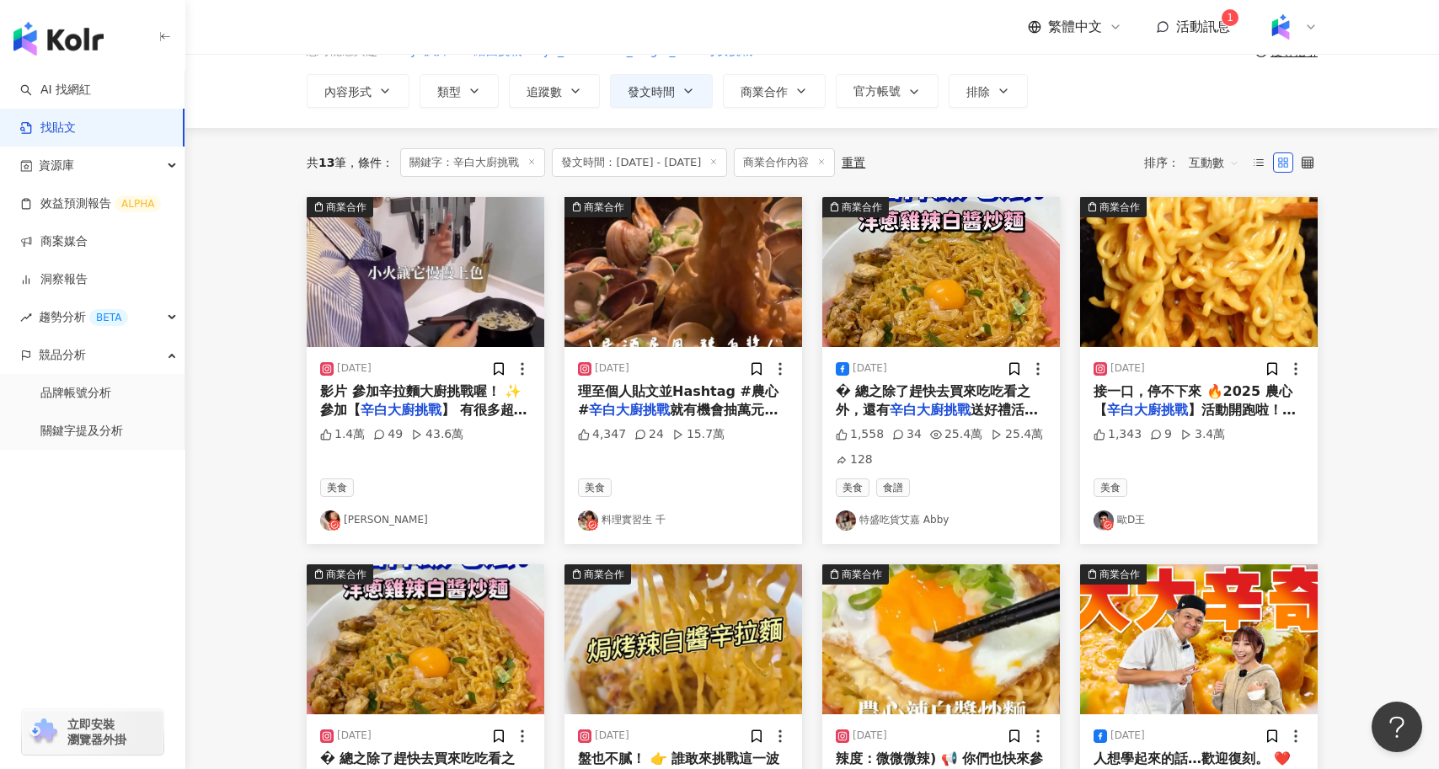
click at [456, 264] on img "button" at bounding box center [426, 272] width 238 height 150
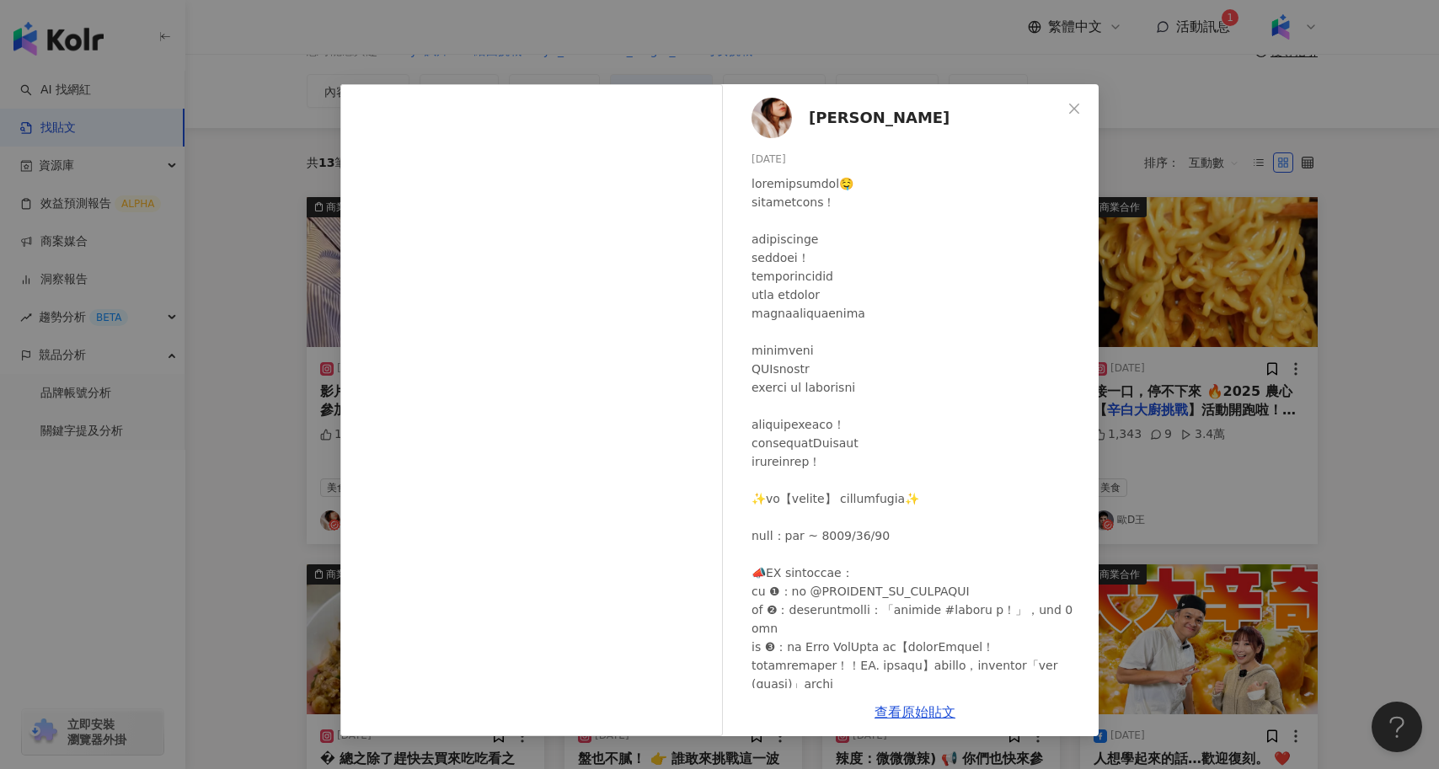
click at [268, 513] on div "AMBER李安柏 2025/3/11 1.4萬 49 43.6萬 查看原始貼文" at bounding box center [719, 384] width 1439 height 769
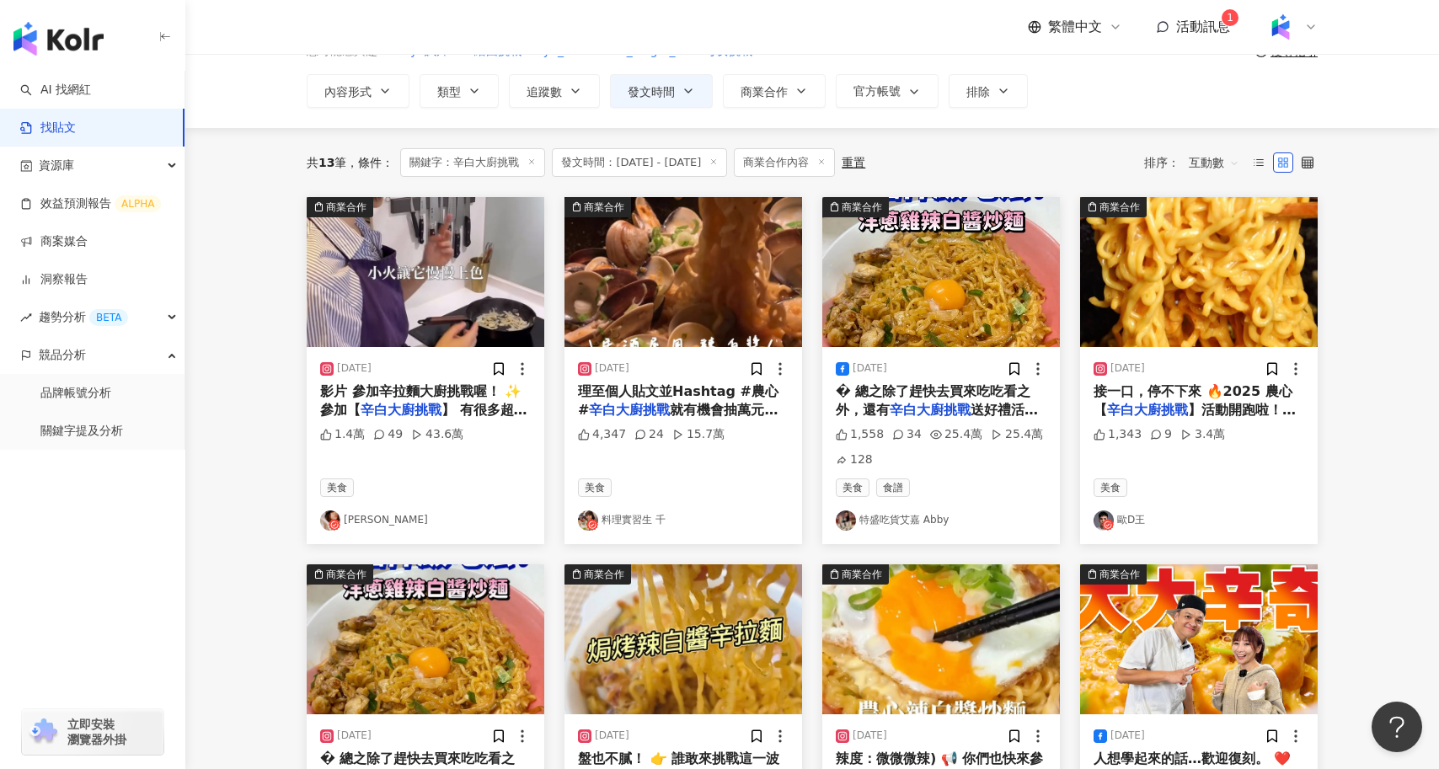
click at [1183, 38] on div "繁體中文 活動訊息 1" at bounding box center [1173, 27] width 290 height 34
click at [1191, 24] on span "活動訊息" at bounding box center [1203, 27] width 54 height 16
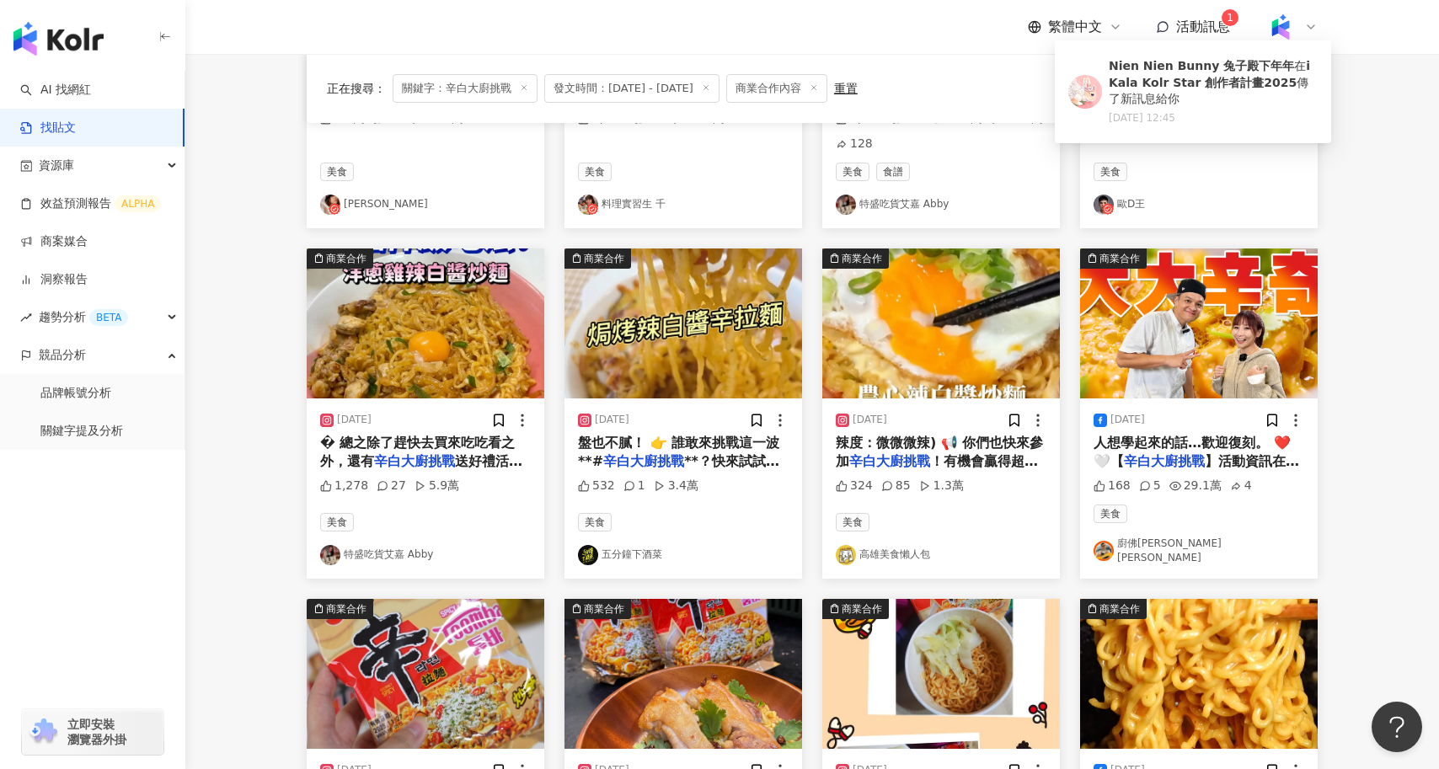
scroll to position [410, 0]
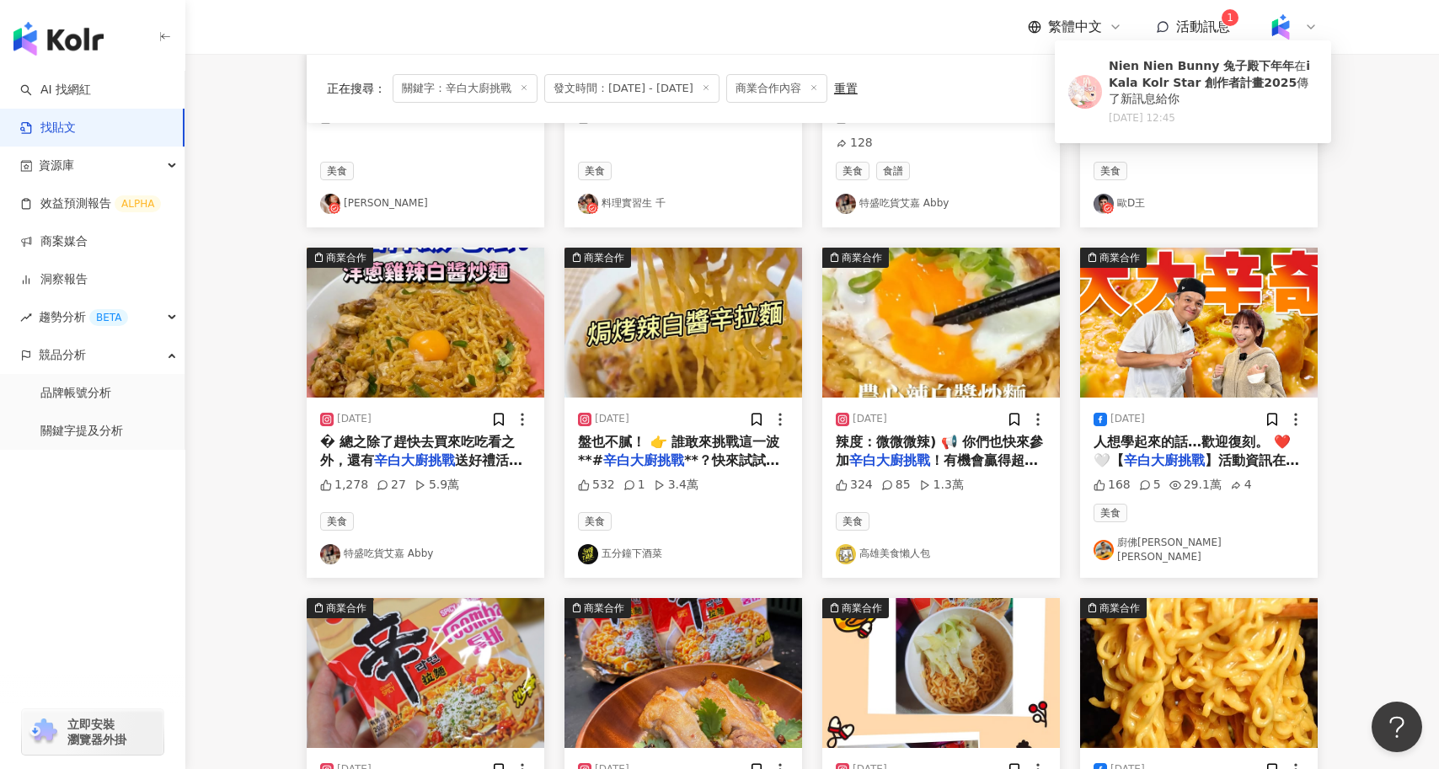
click at [724, 446] on div "盤也不膩！ 👉 誰敢來挑戰這一波**# 辛白大廚挑戰 **？快來試試你的創意吃法！" at bounding box center [683, 452] width 211 height 38
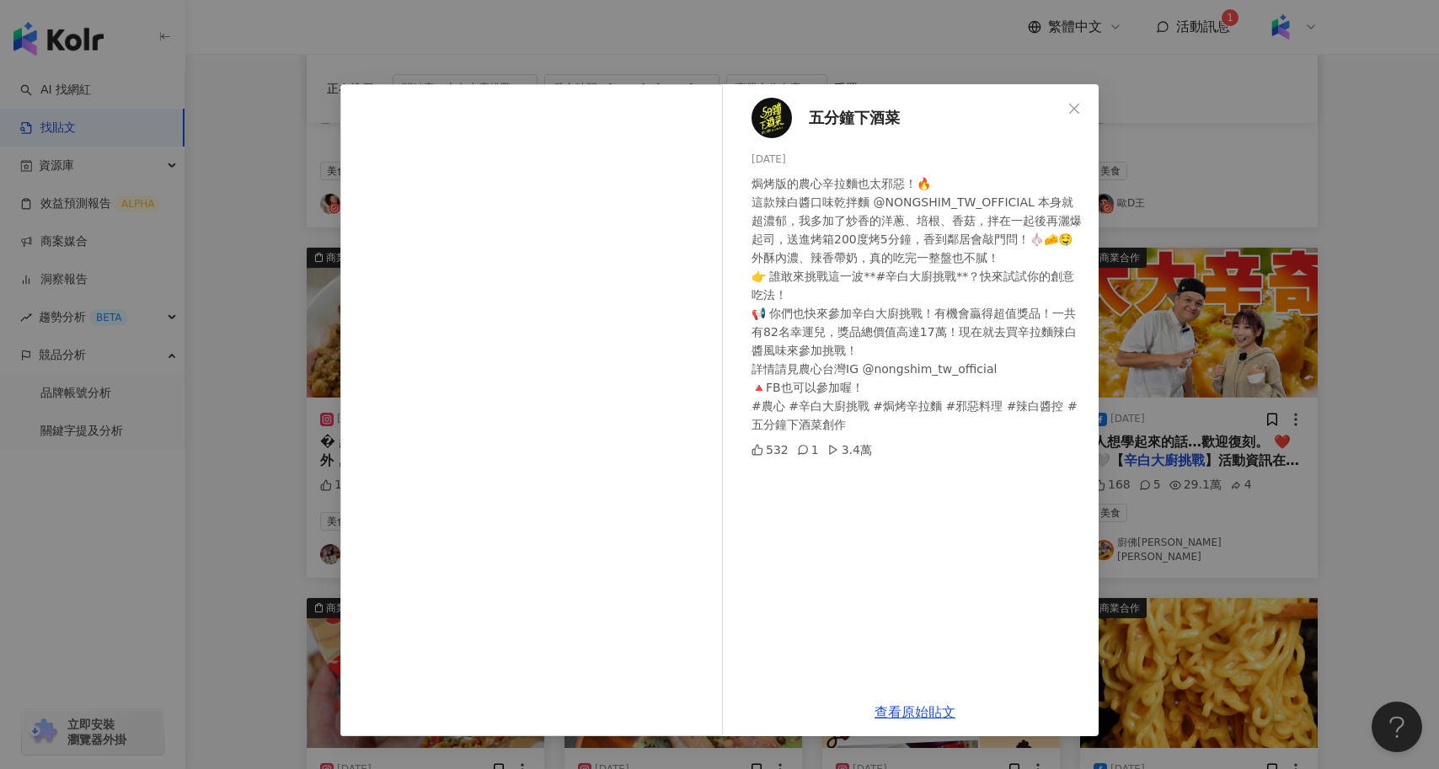
click at [265, 350] on div "五分鐘下酒菜 2025/3/25 焗烤版的農心辛拉麵也太邪惡！🔥 這款辣白醬口味乾拌麵 @NONGSHIM_TW_OFFICIAL 本身就超濃郁，我多加了炒香…" at bounding box center [719, 384] width 1439 height 769
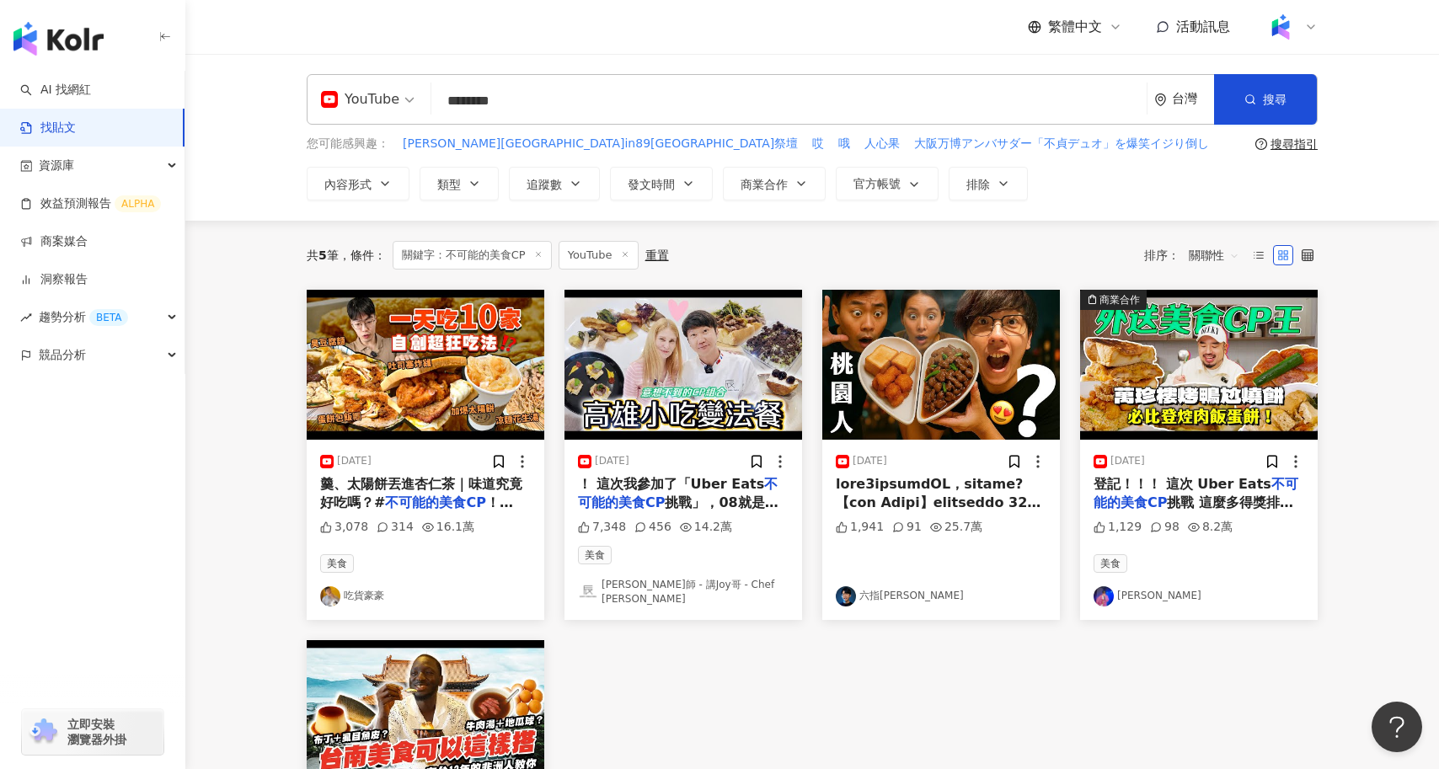
drag, startPoint x: 570, startPoint y: 100, endPoint x: 420, endPoint y: 100, distance: 150.0
click at [420, 101] on div "YouTube 不可能的美食CP ******** 台灣 搜尋" at bounding box center [812, 99] width 1011 height 51
click at [416, 100] on div "YouTube" at bounding box center [368, 99] width 112 height 49
click at [387, 142] on div "不分平台" at bounding box center [372, 146] width 95 height 21
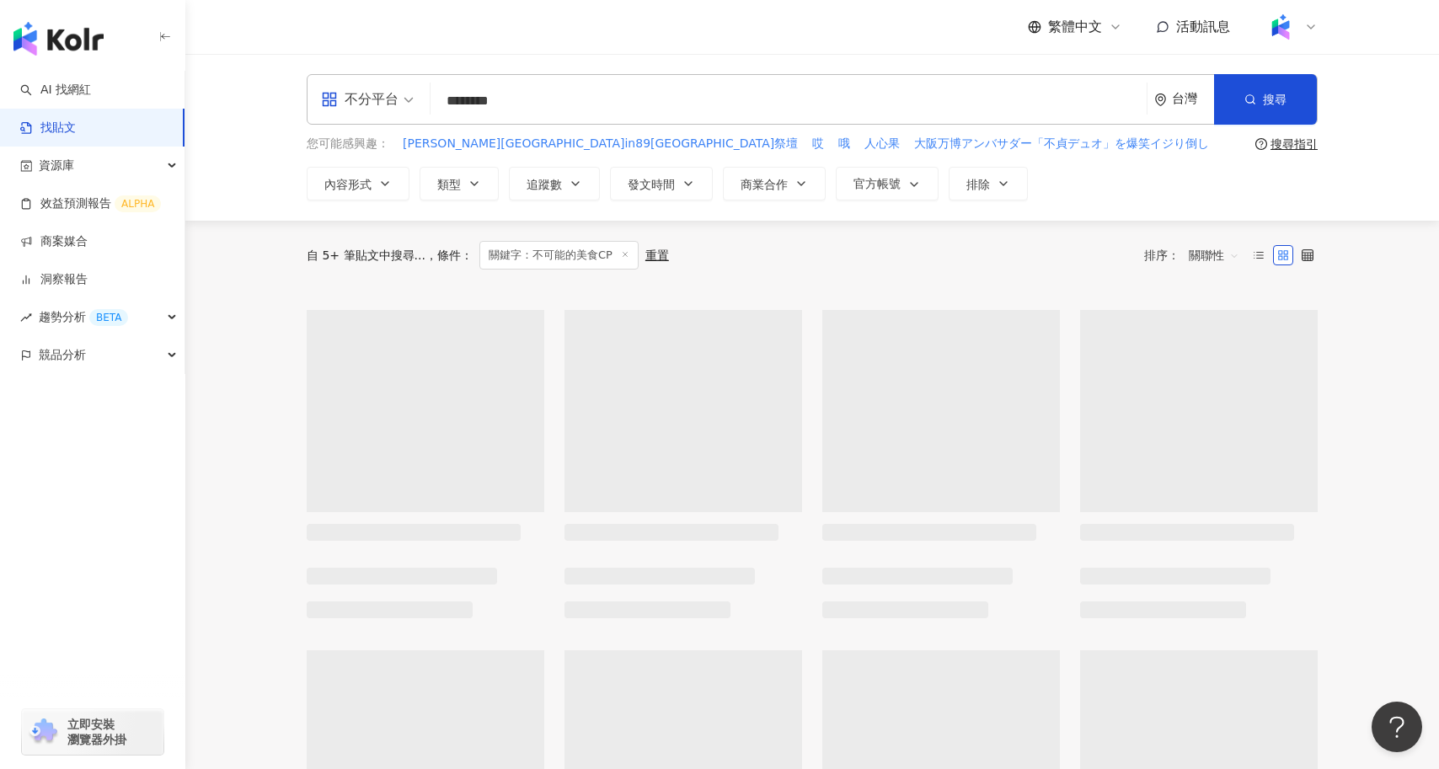
drag, startPoint x: 619, startPoint y: 96, endPoint x: 435, endPoint y: 103, distance: 183.8
click at [435, 103] on div "不分平台 不可能的美食CP ******** 台灣 搜尋" at bounding box center [812, 99] width 1011 height 51
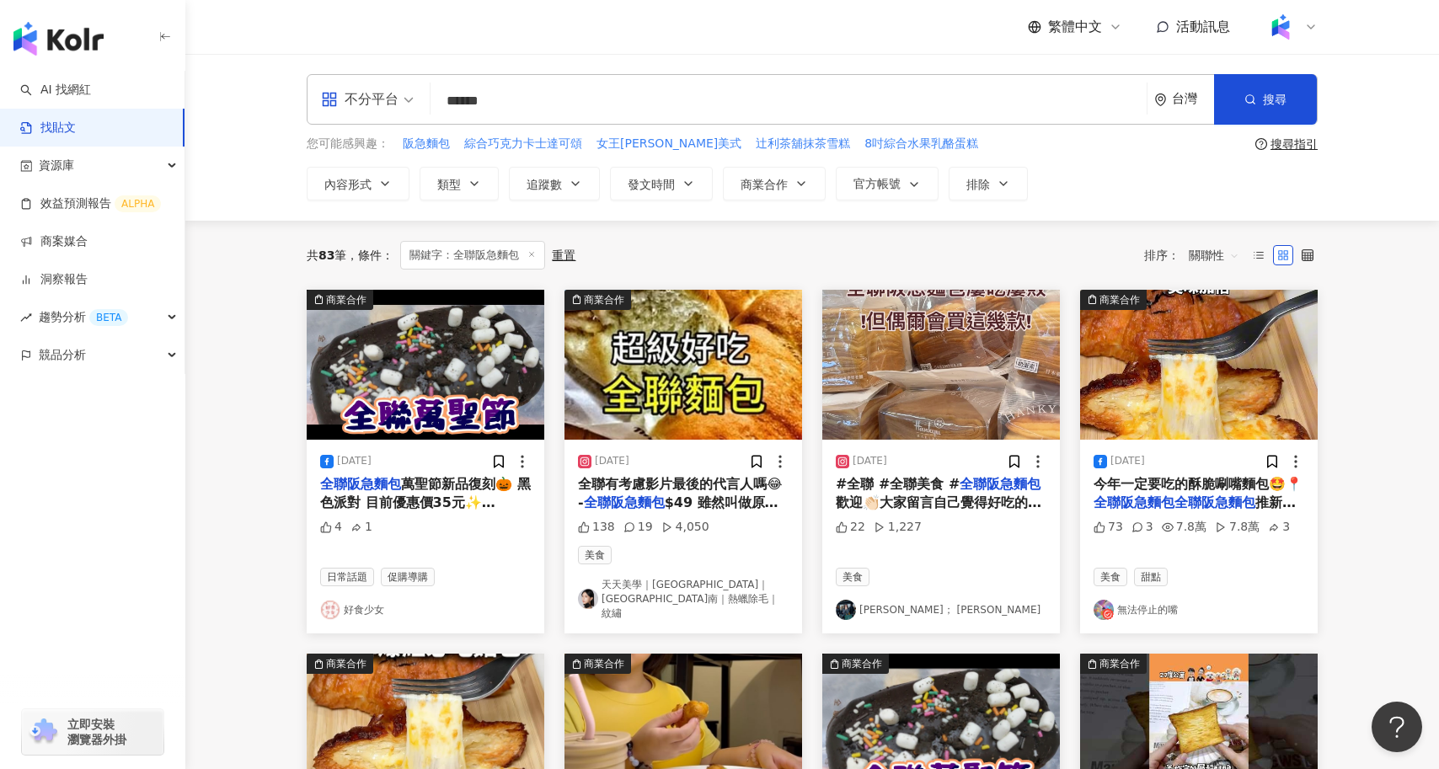
drag, startPoint x: 598, startPoint y: 98, endPoint x: 418, endPoint y: 99, distance: 179.5
click at [418, 99] on div "不分平台 全聯阪急麵包 ****** 台灣 搜尋" at bounding box center [812, 99] width 1011 height 51
type input "*****"
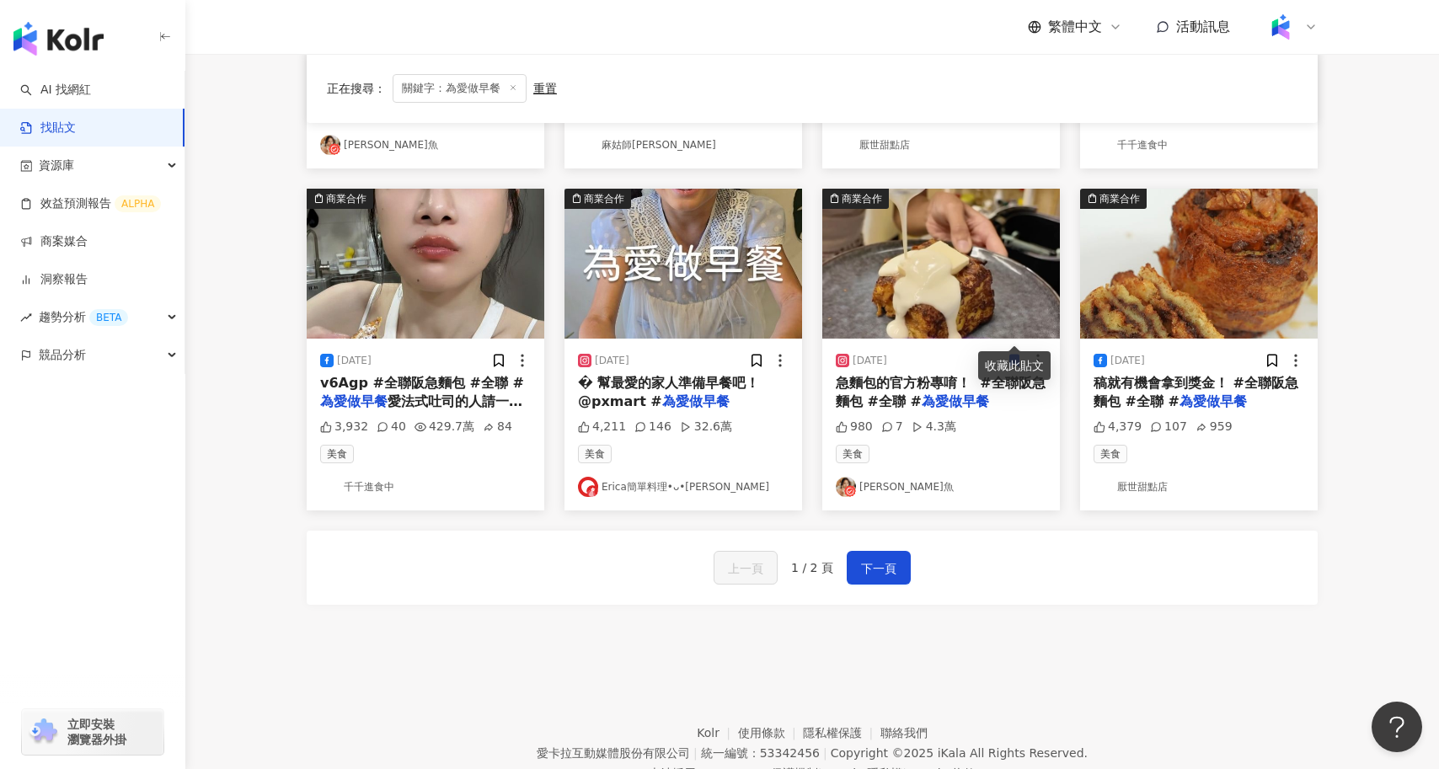
scroll to position [827, 0]
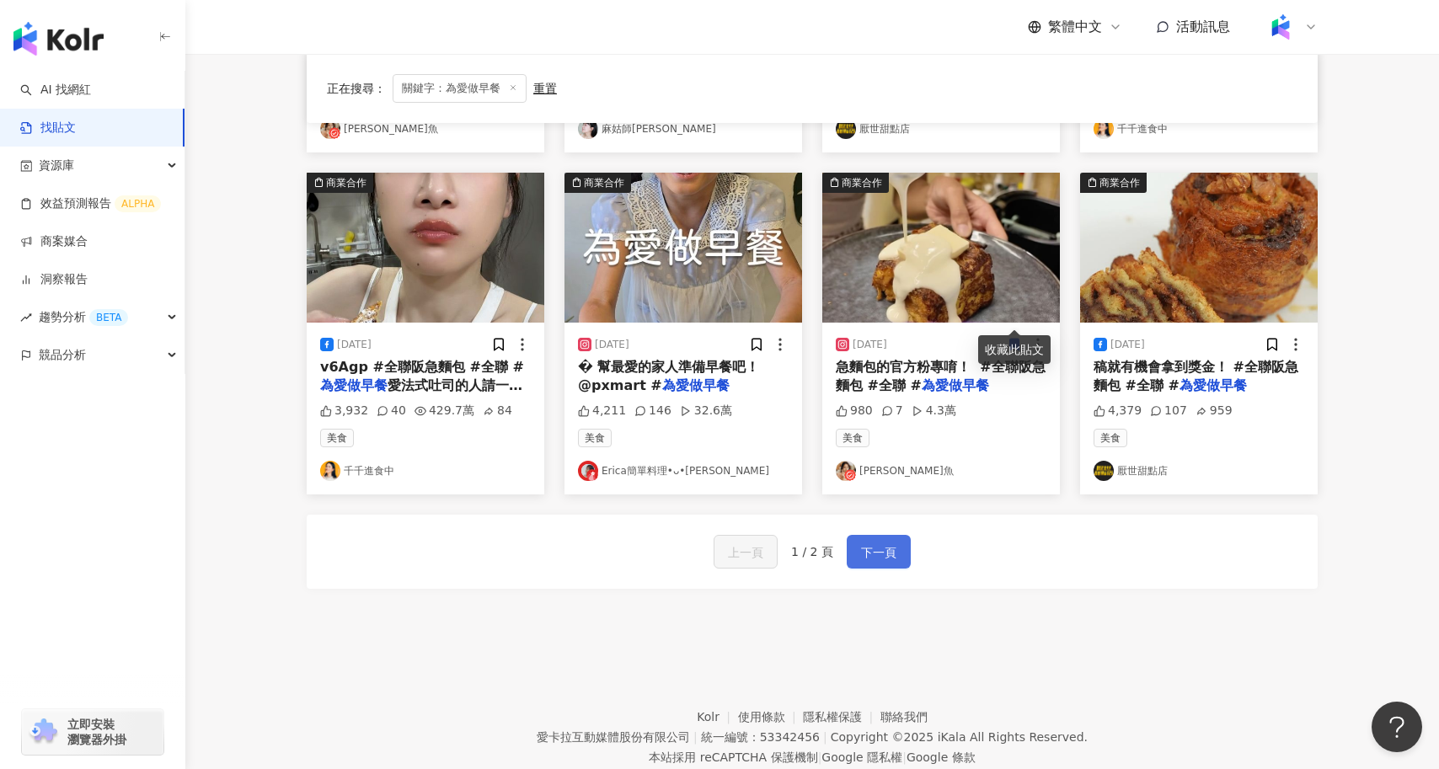
click at [866, 543] on span "下一頁" at bounding box center [878, 553] width 35 height 20
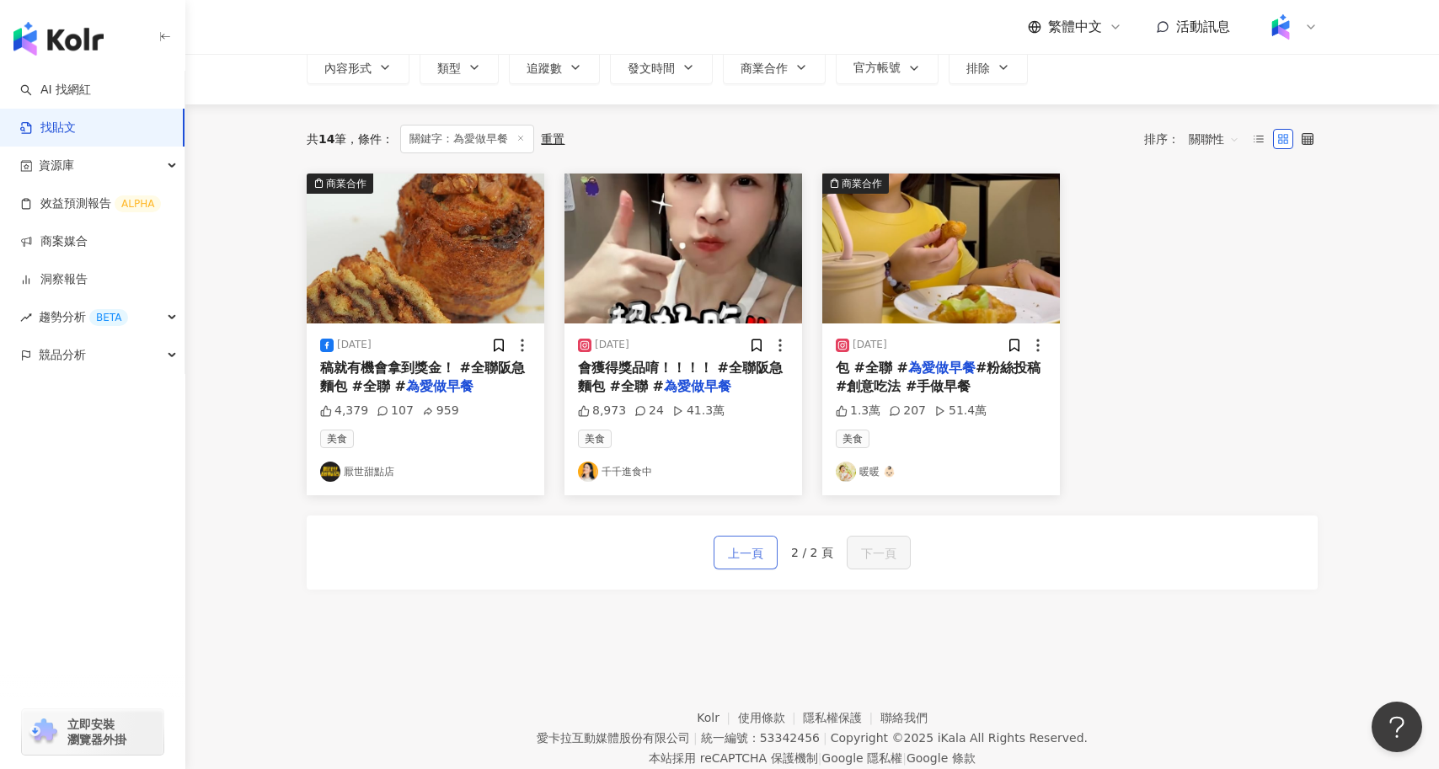
scroll to position [118, 0]
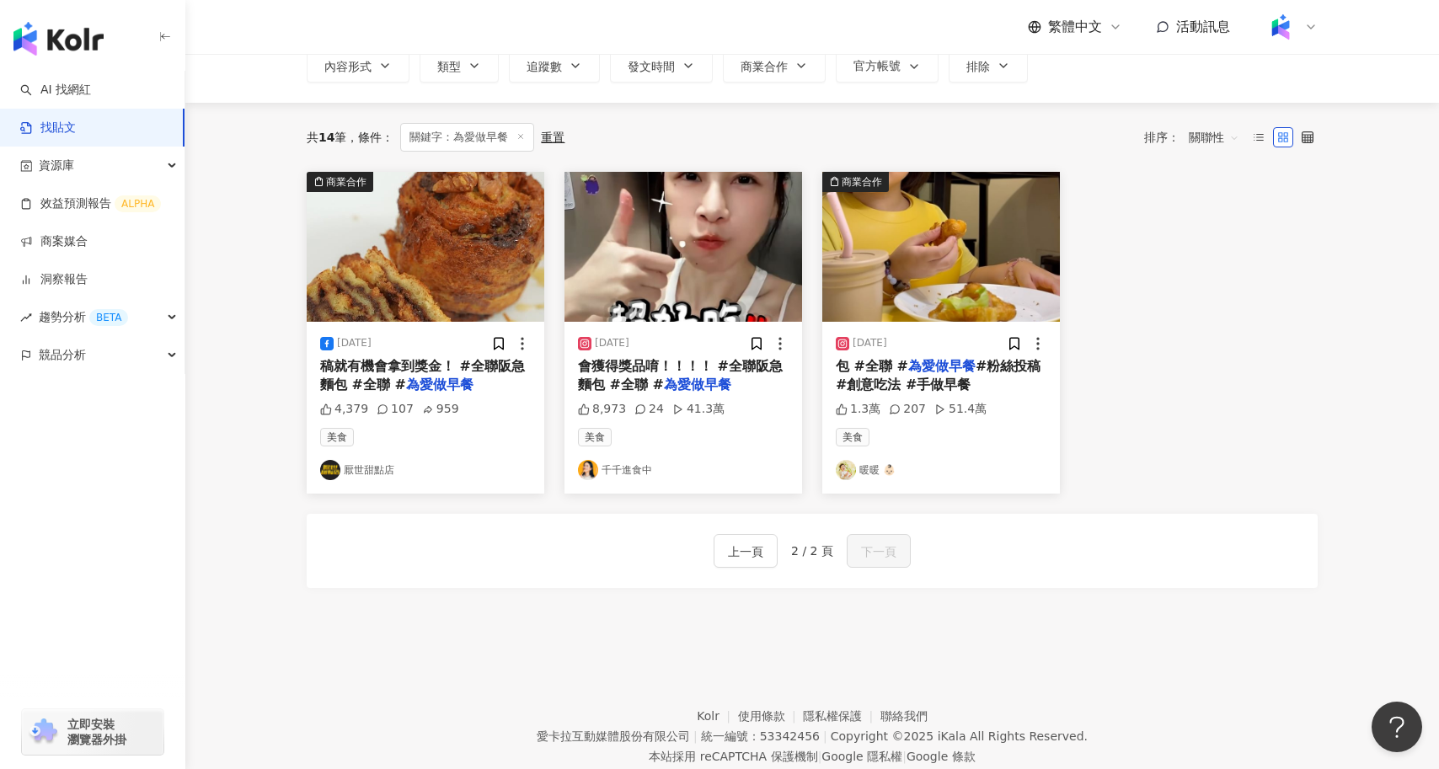
click at [688, 388] on mark "為愛做早餐" at bounding box center [697, 385] width 67 height 16
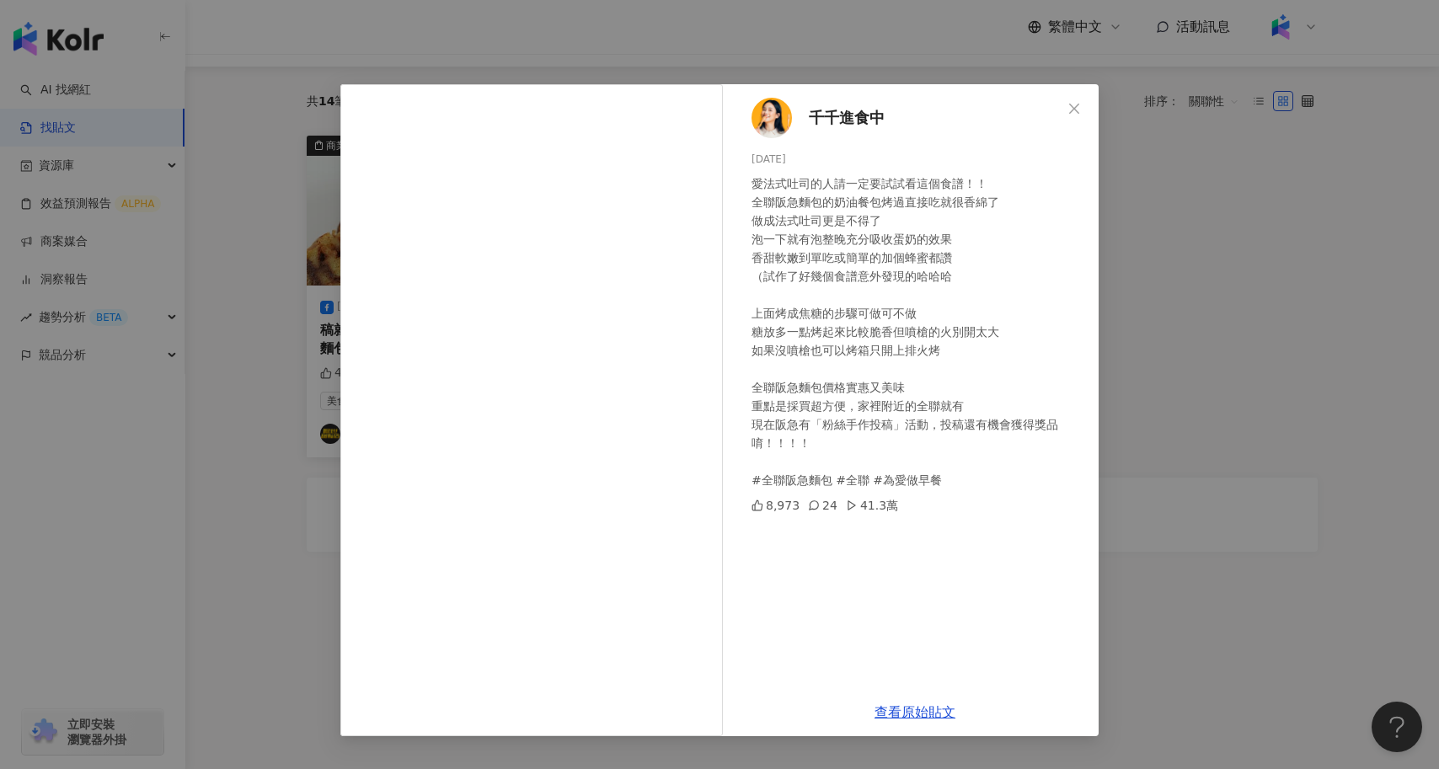
scroll to position [152, 0]
drag, startPoint x: 894, startPoint y: 422, endPoint x: 825, endPoint y: 433, distance: 70.0
click at [826, 433] on div "愛法式吐司的人請一定要試試看這個食譜！！ 全聯阪急麵包的奶油餐包烤過直接吃就很香綿了 做成法式吐司更是不得了 泡一下就有泡整晚充分吸收蛋奶的效果 香甜軟嫩到單…" at bounding box center [919, 331] width 334 height 315
click at [825, 427] on div "愛法式吐司的人請一定要試試看這個食譜！！ 全聯阪急麵包的奶油餐包烤過直接吃就很香綿了 做成法式吐司更是不得了 泡一下就有泡整晚充分吸收蛋奶的效果 香甜軟嫩到單…" at bounding box center [919, 331] width 334 height 315
drag, startPoint x: 815, startPoint y: 426, endPoint x: 896, endPoint y: 430, distance: 81.0
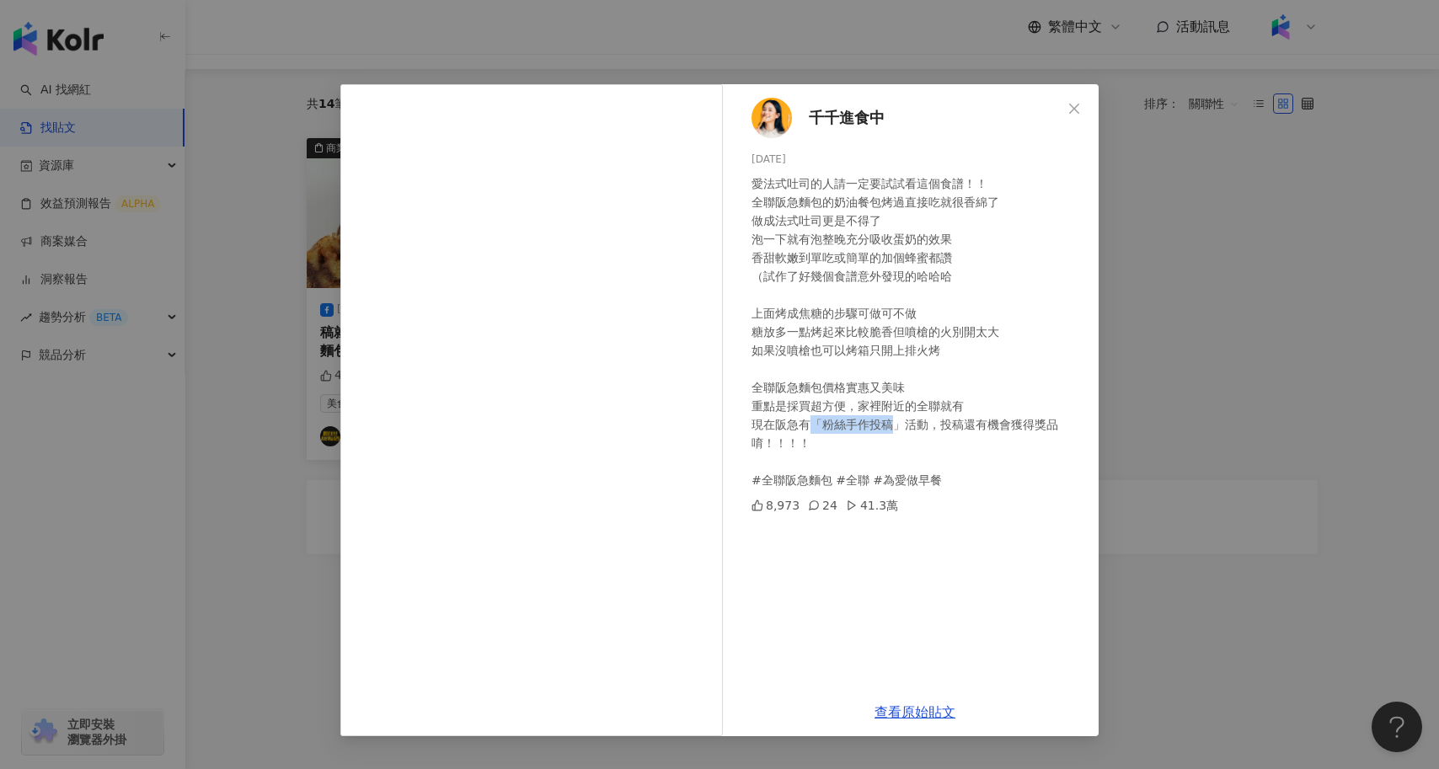
click at [896, 430] on div "愛法式吐司的人請一定要試試看這個食譜！！ 全聯阪急麵包的奶油餐包烤過直接吃就很香綿了 做成法式吐司更是不得了 泡一下就有泡整晚充分吸收蛋奶的效果 香甜軟嫩到單…" at bounding box center [919, 331] width 334 height 315
copy div "「粉絲手作投稿"
click at [946, 455] on div "愛法式吐司的人請一定要試試看這個食譜！！ 全聯阪急麵包的奶油餐包烤過直接吃就很香綿了 做成法式吐司更是不得了 泡一下就有泡整晚充分吸收蛋奶的效果 香甜軟嫩到單…" at bounding box center [919, 331] width 334 height 315
drag, startPoint x: 777, startPoint y: 426, endPoint x: 908, endPoint y: 431, distance: 130.7
click at [908, 431] on div "愛法式吐司的人請一定要試試看這個食譜！！ 全聯阪急麵包的奶油餐包烤過直接吃就很香綿了 做成法式吐司更是不得了 泡一下就有泡整晚充分吸收蛋奶的效果 香甜軟嫩到單…" at bounding box center [919, 331] width 334 height 315
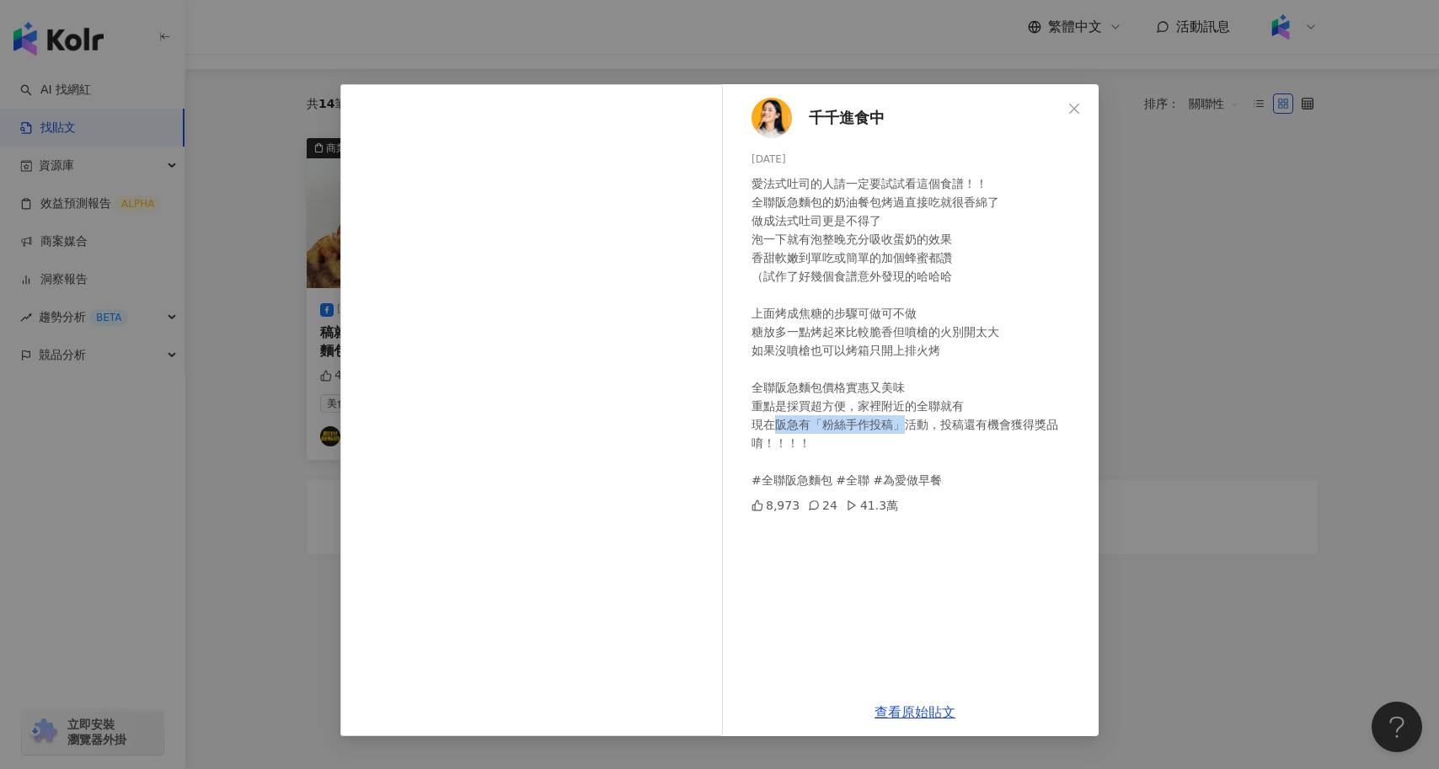
copy div "阪急有「粉絲手作投稿」"
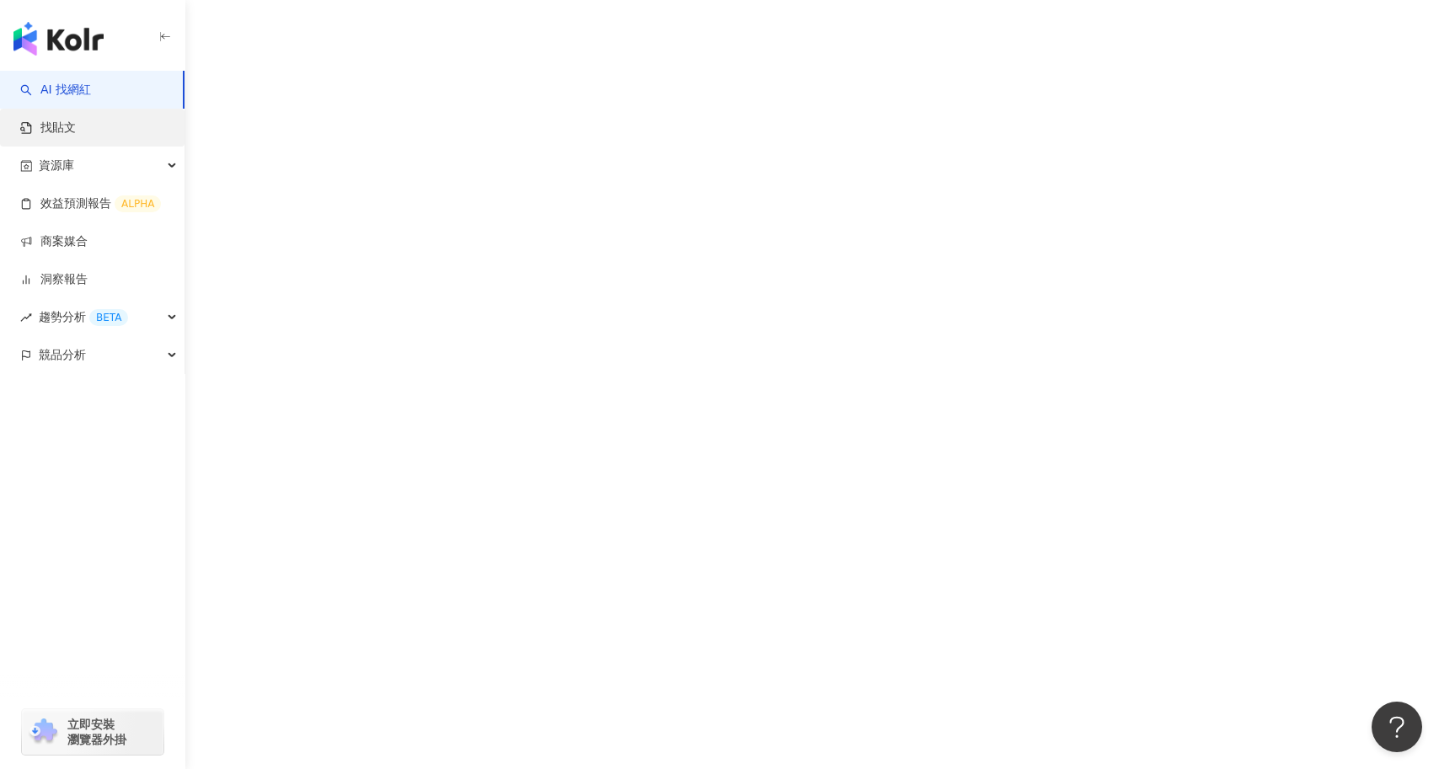
click at [76, 120] on link "找貼文" at bounding box center [48, 128] width 56 height 17
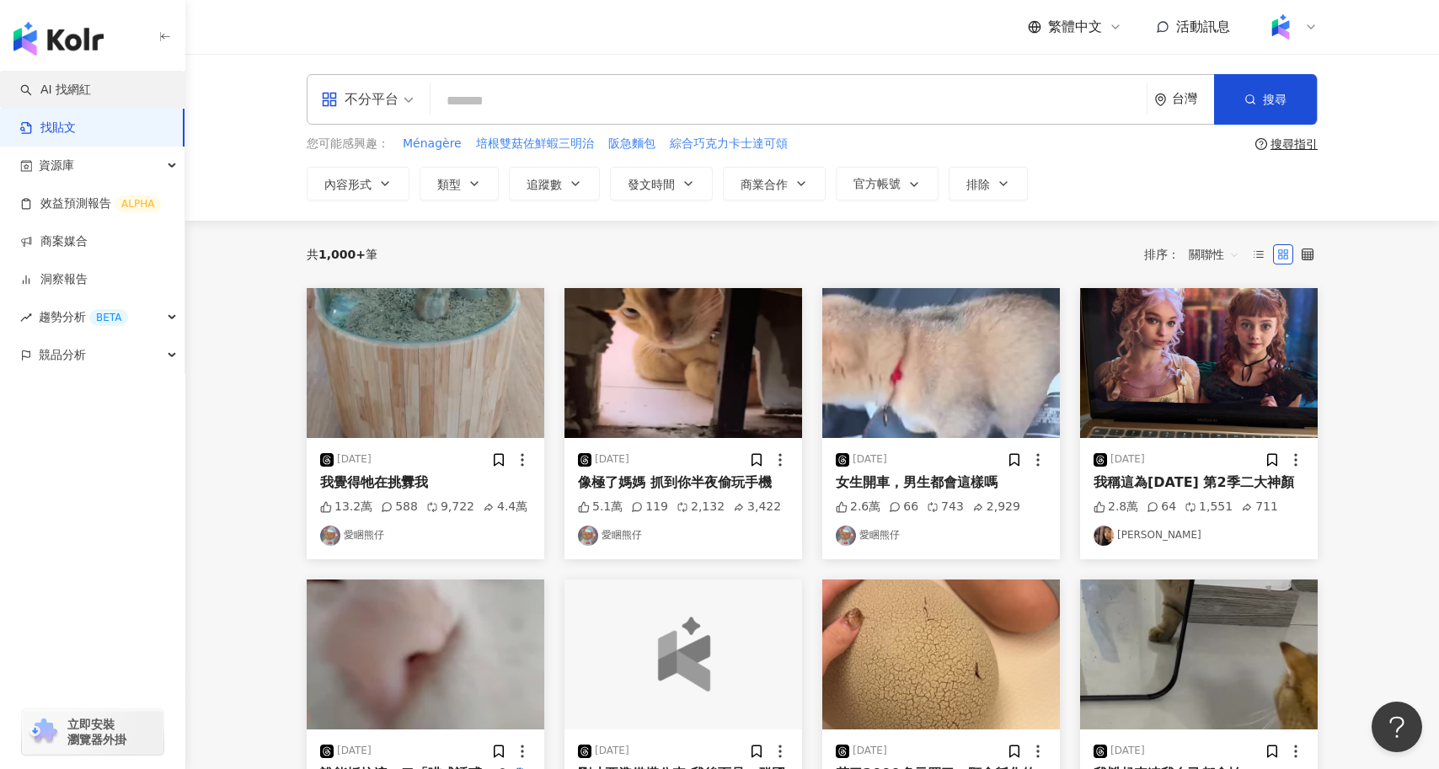
click at [91, 88] on link "AI 找網紅" at bounding box center [55, 90] width 71 height 17
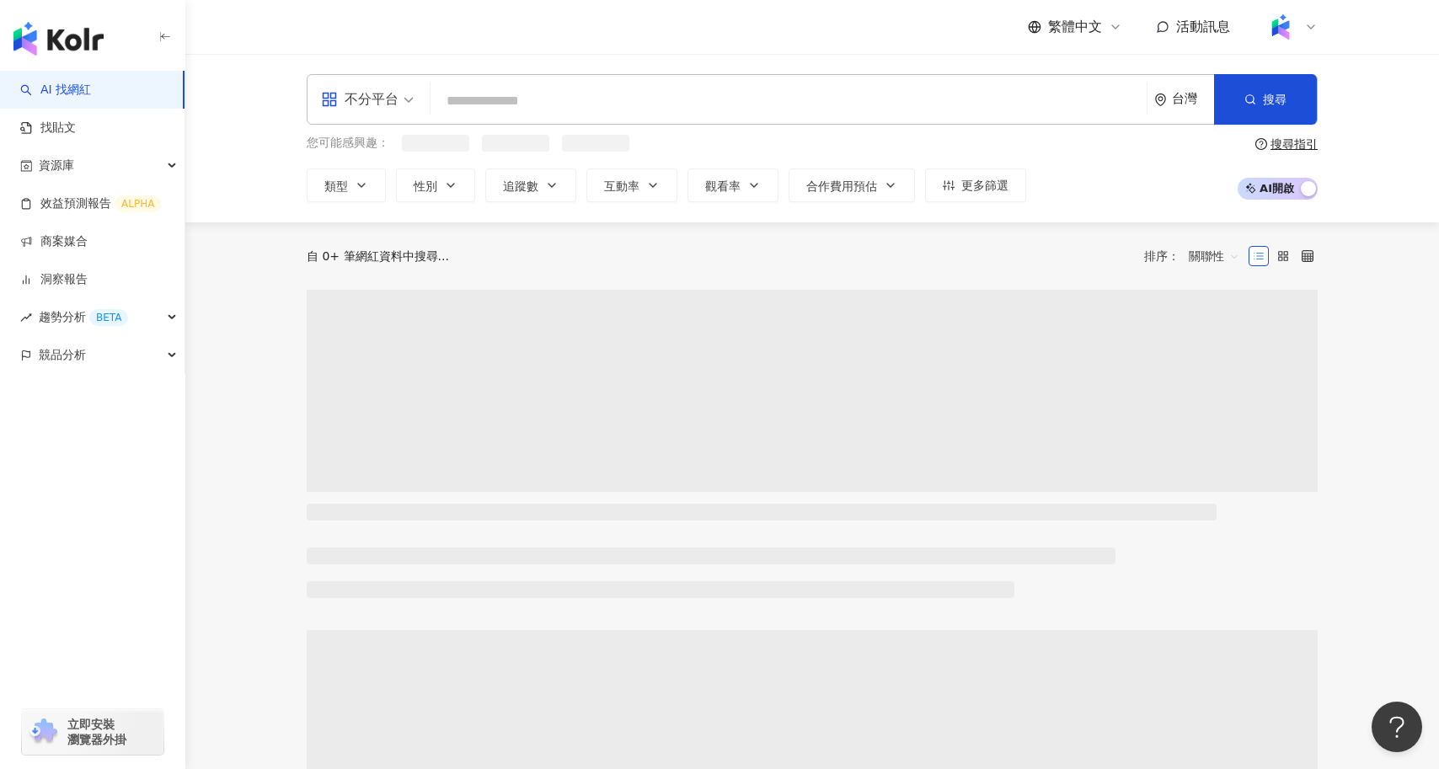
click at [528, 95] on input "search" at bounding box center [788, 101] width 703 height 32
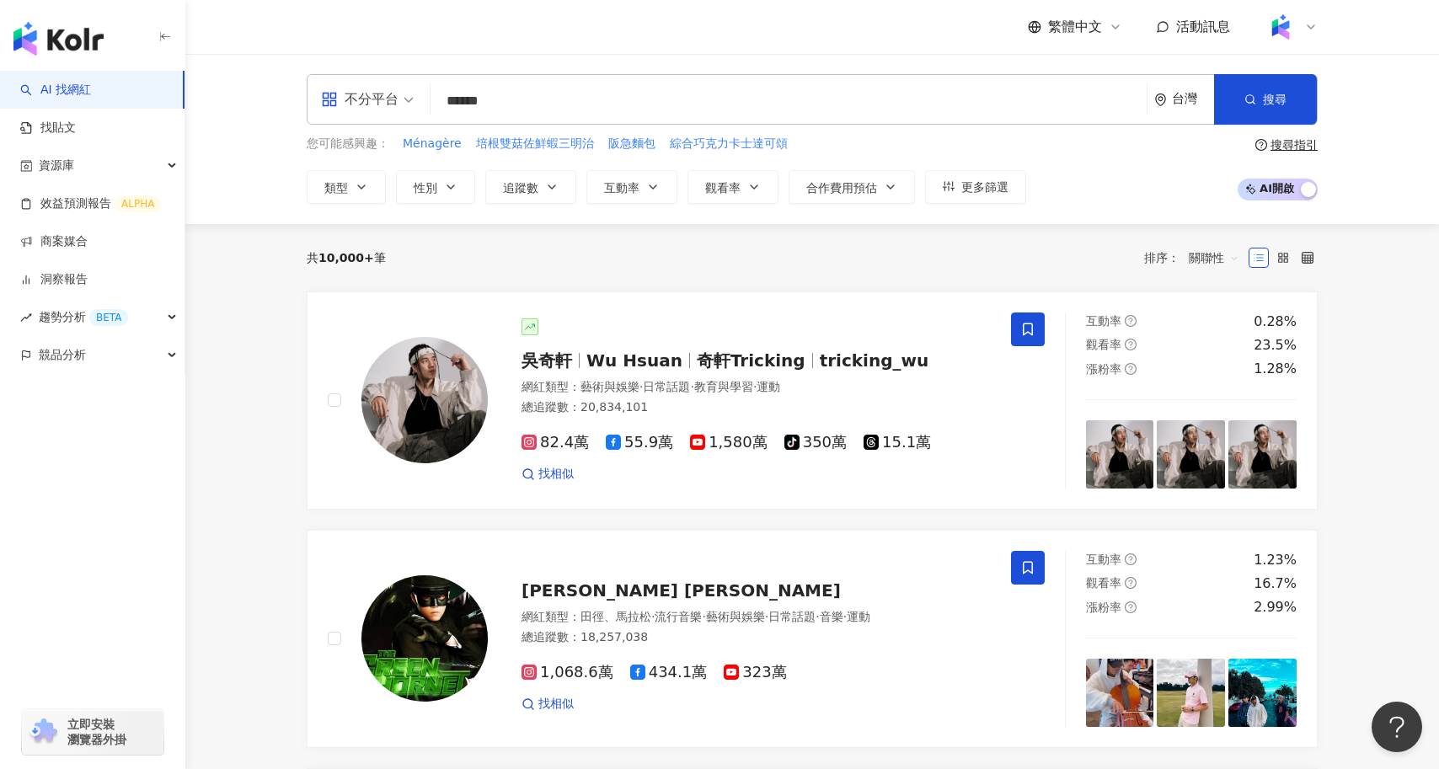
type input "******"
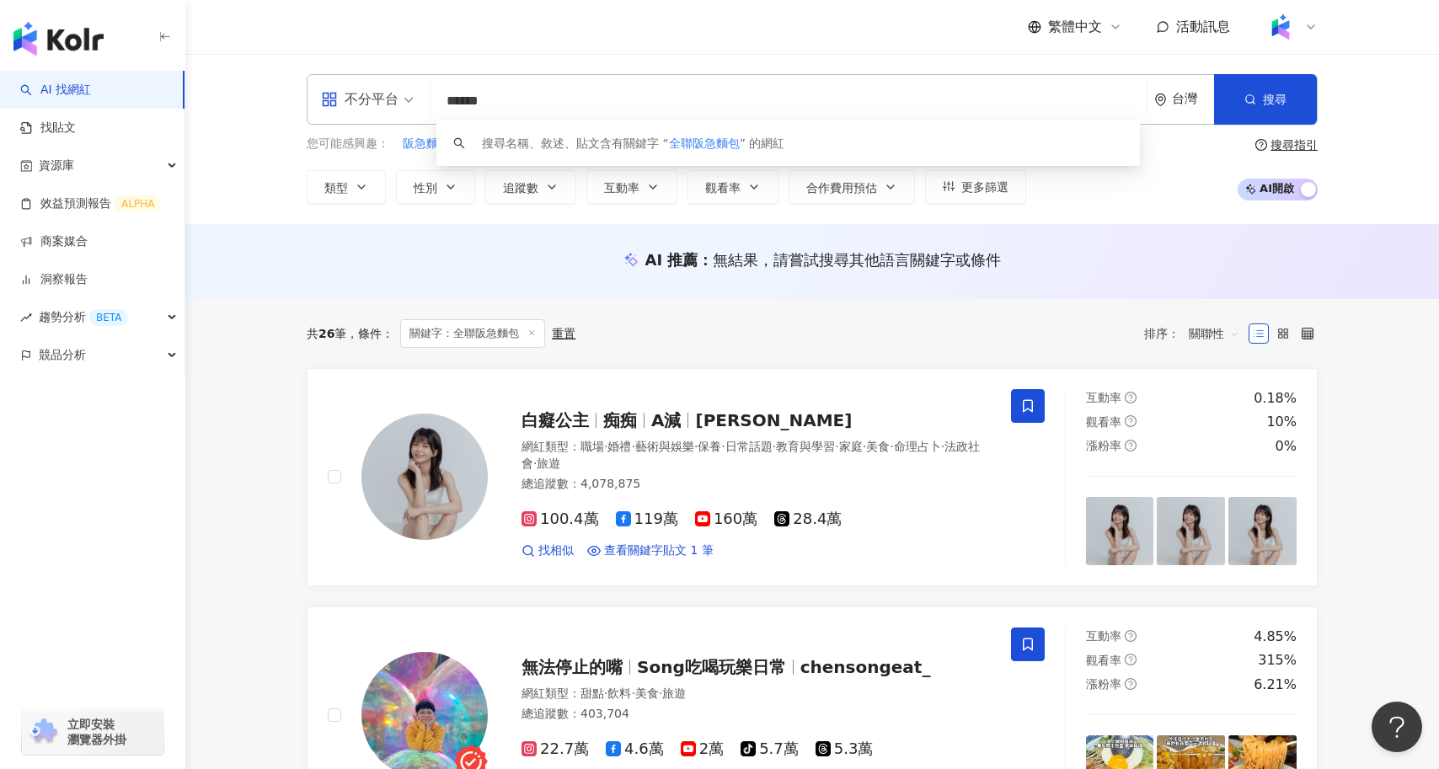
drag, startPoint x: 545, startPoint y: 102, endPoint x: 444, endPoint y: 105, distance: 101.2
click at [444, 105] on input "******" at bounding box center [788, 101] width 703 height 32
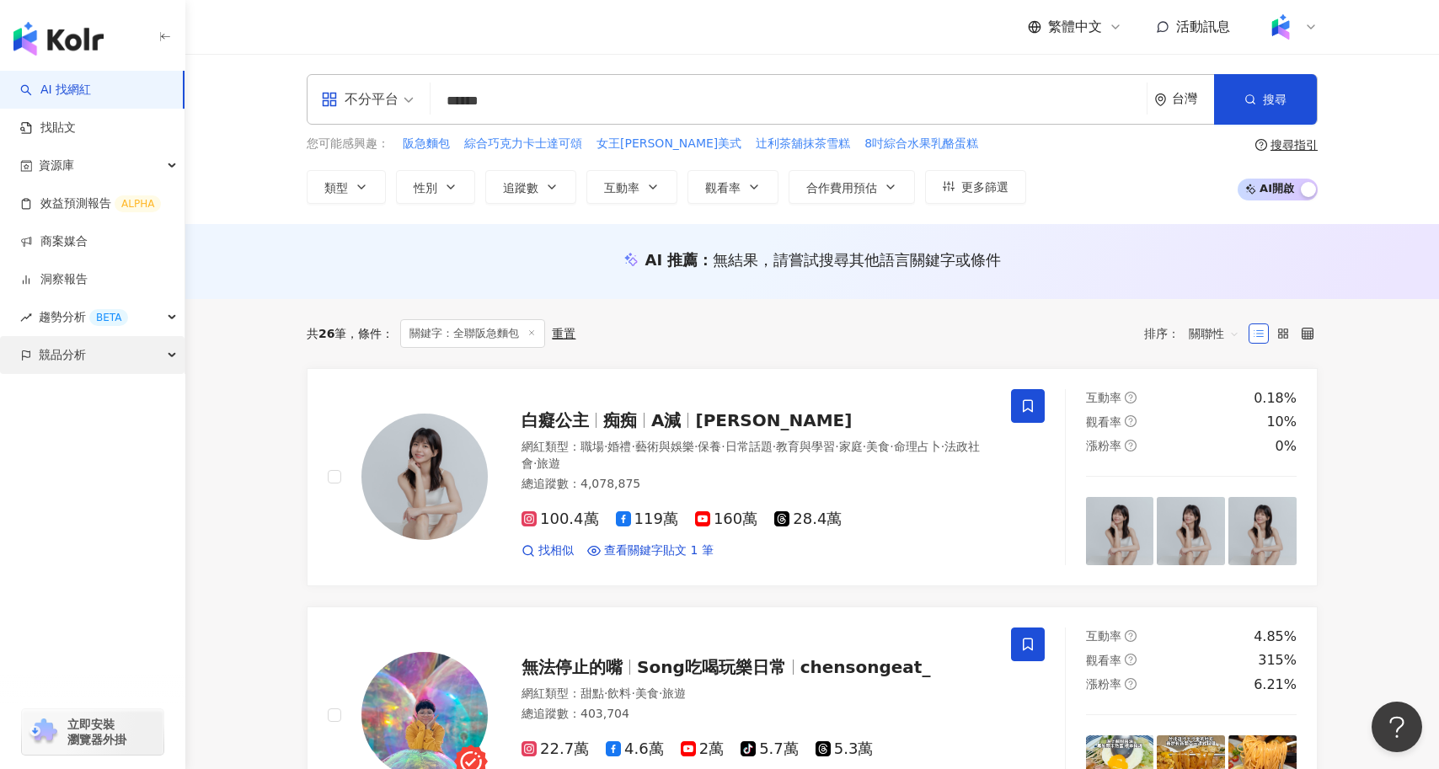
click at [122, 356] on div "競品分析" at bounding box center [92, 355] width 185 height 38
click at [87, 402] on link "品牌帳號分析" at bounding box center [75, 393] width 71 height 17
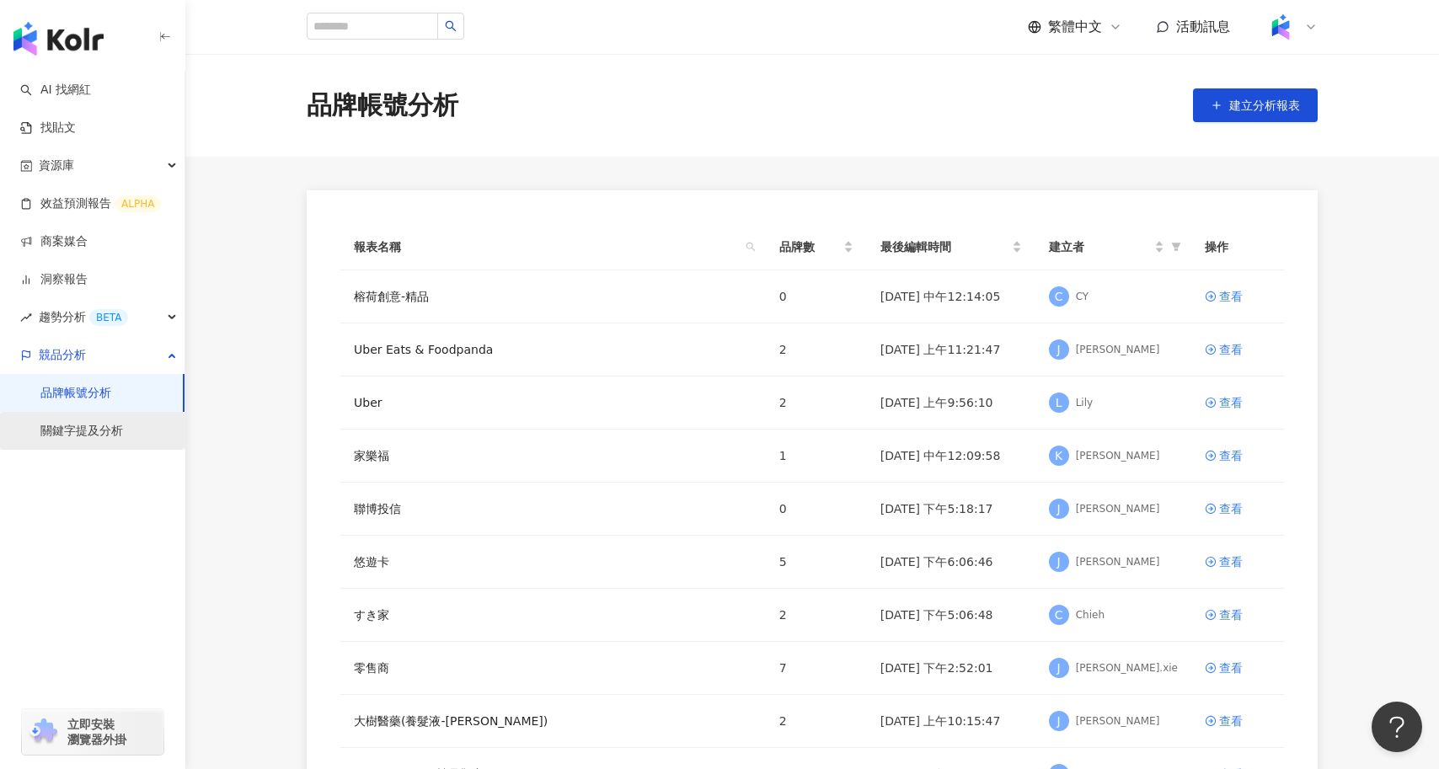
click at [114, 435] on link "關鍵字提及分析" at bounding box center [81, 431] width 83 height 17
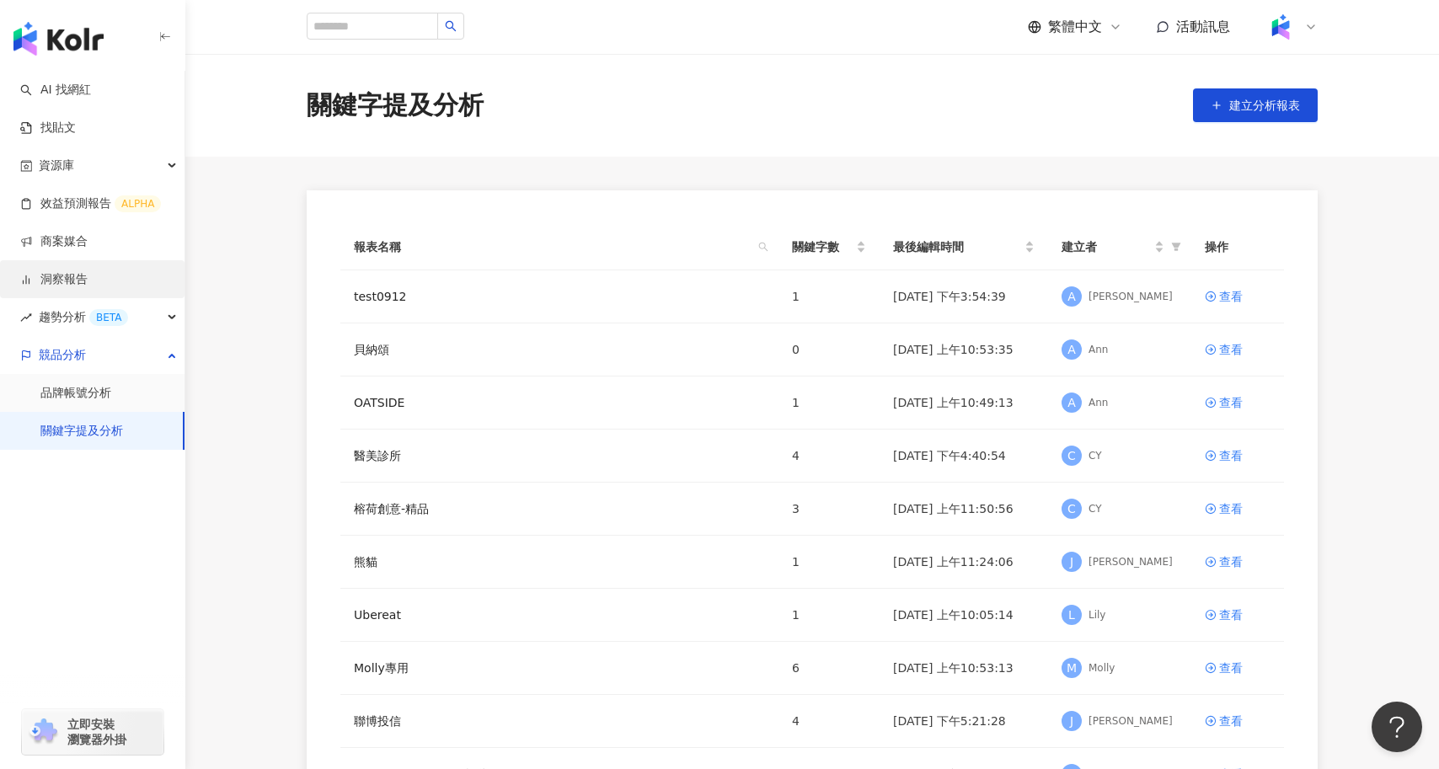
click at [88, 278] on link "洞察報告" at bounding box center [53, 279] width 67 height 17
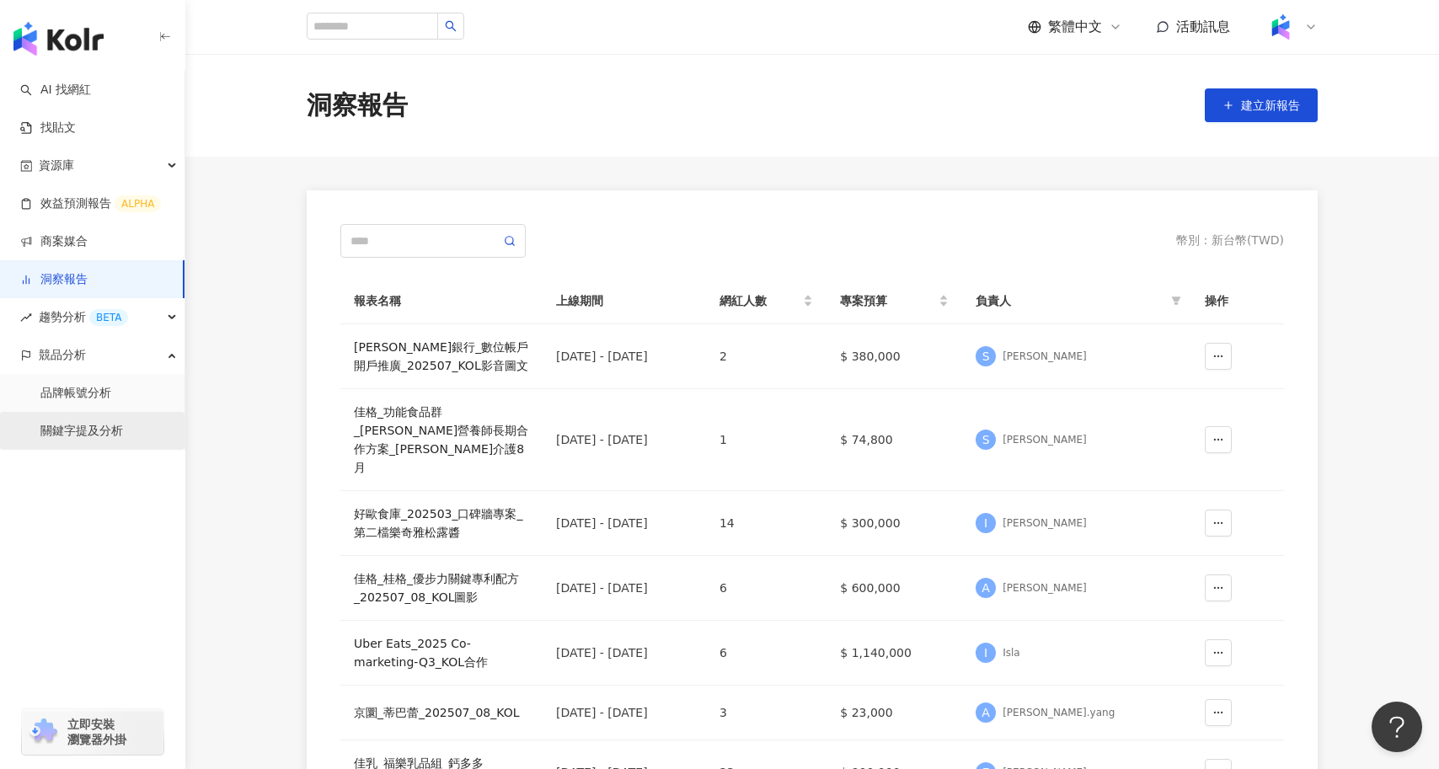
click at [121, 424] on link "關鍵字提及分析" at bounding box center [81, 431] width 83 height 17
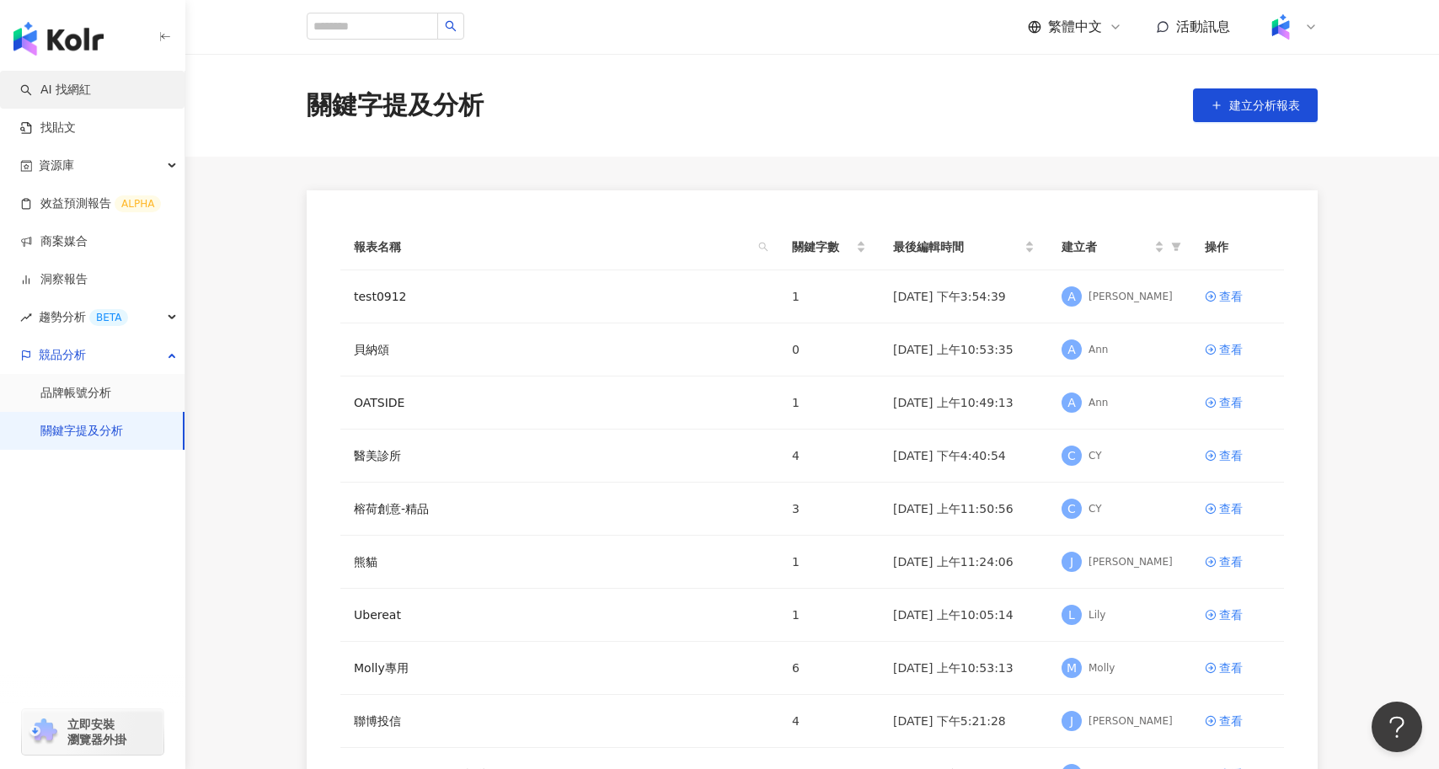
click at [91, 99] on link "AI 找網紅" at bounding box center [55, 90] width 71 height 17
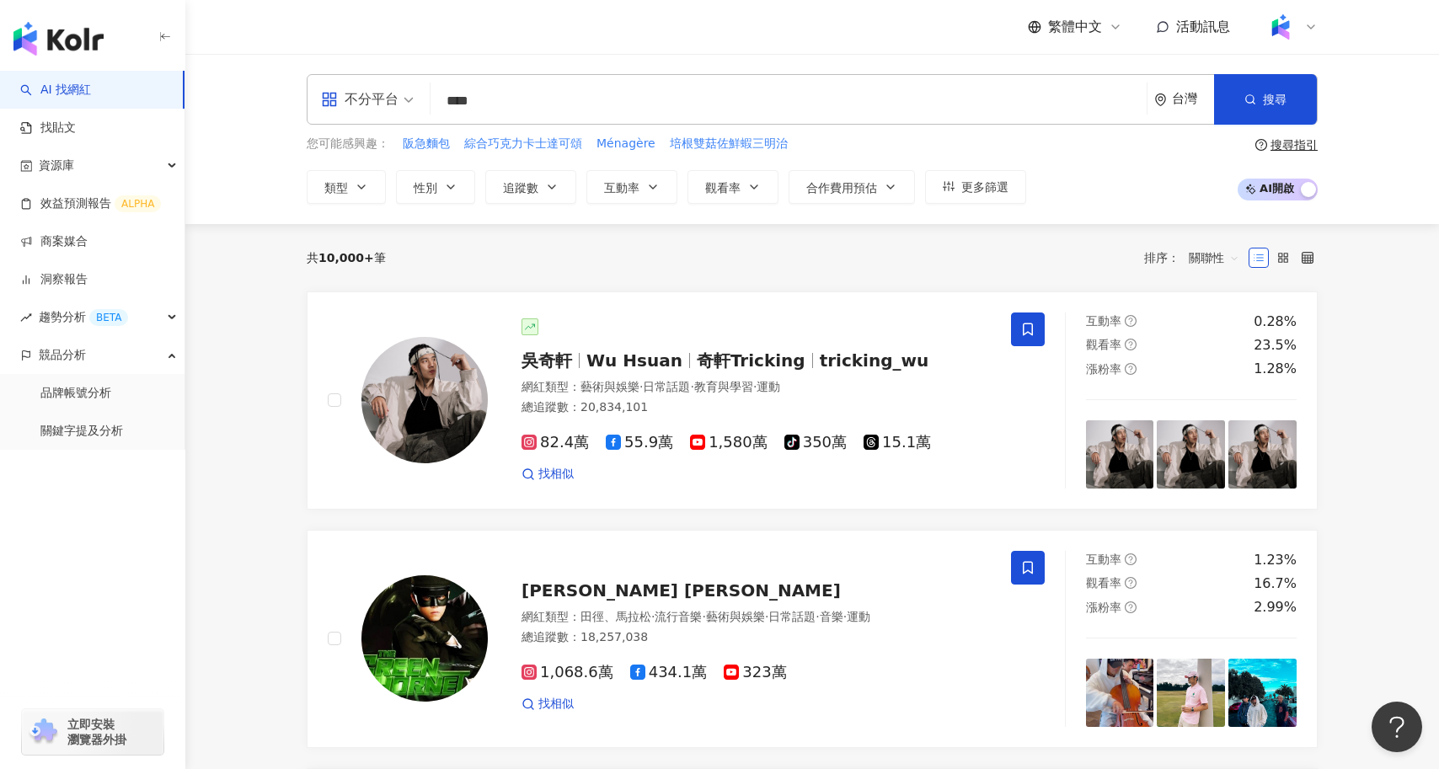
type input "****"
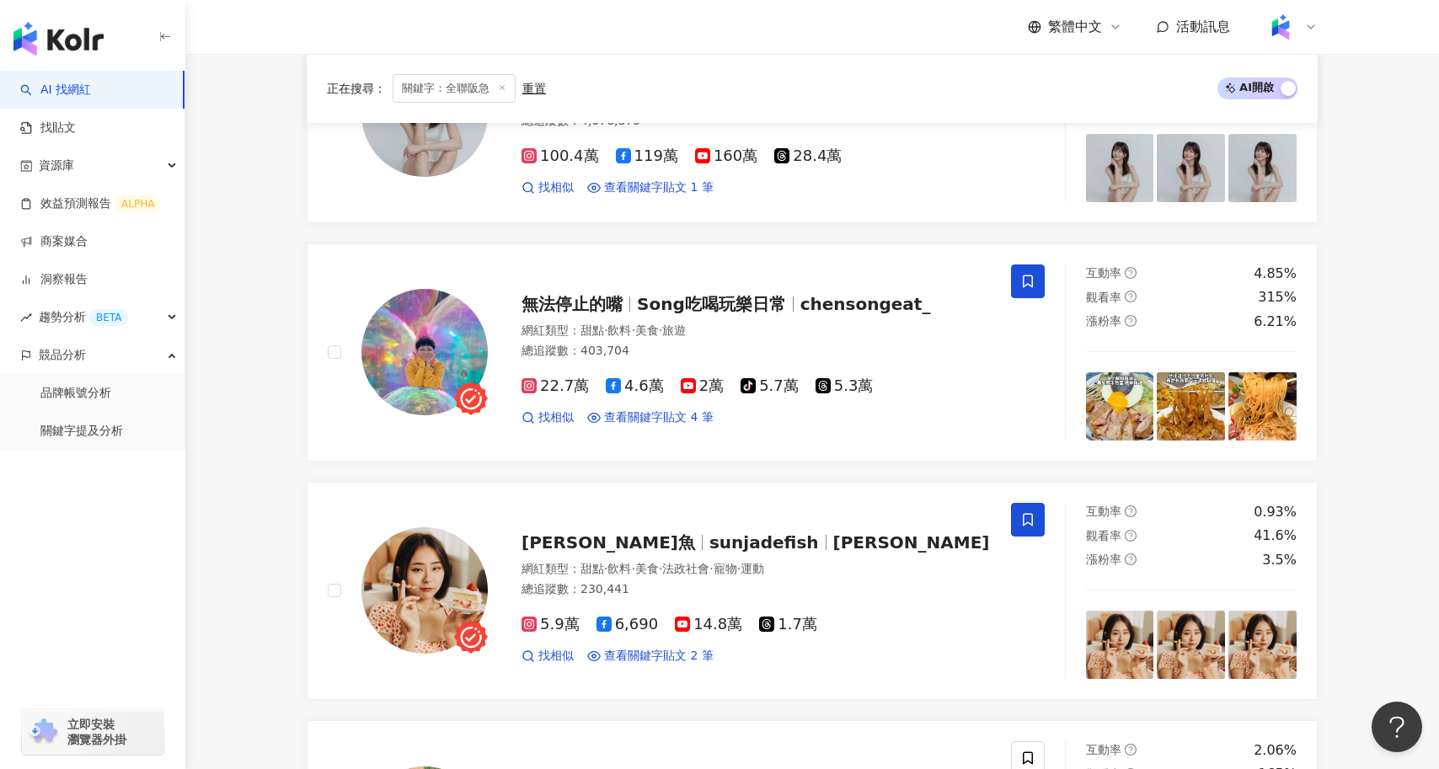
scroll to position [600, 0]
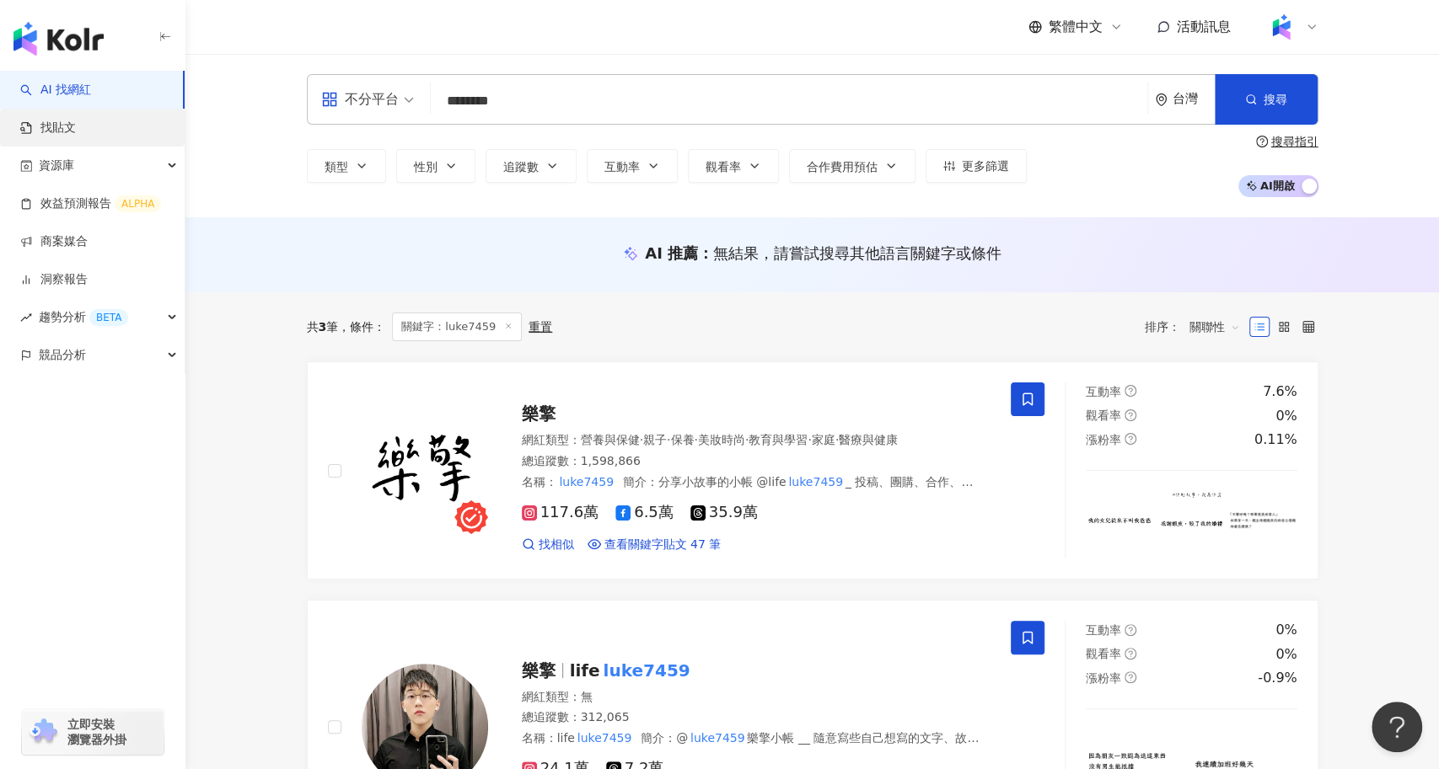
click at [47, 132] on link "找貼文" at bounding box center [48, 128] width 56 height 17
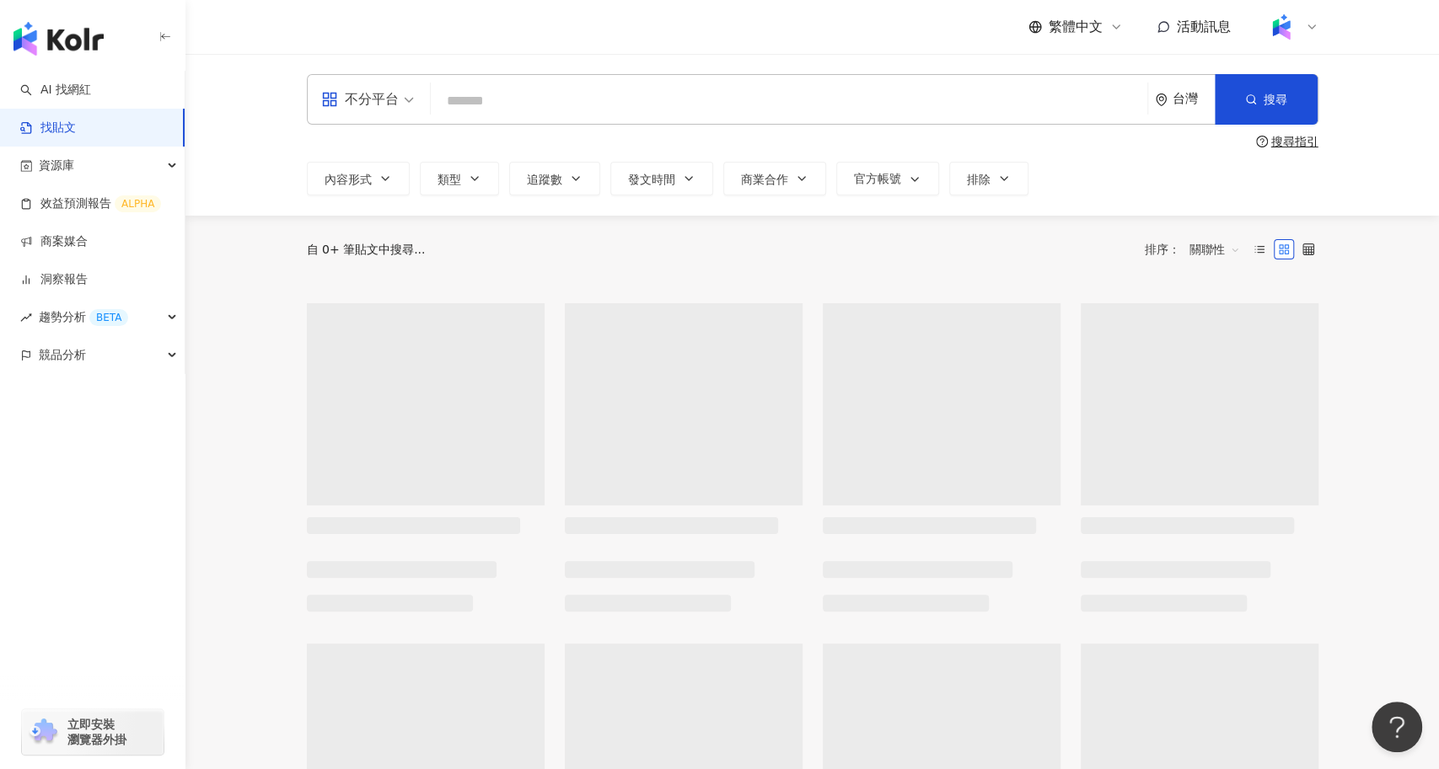
click at [519, 106] on input "search" at bounding box center [788, 101] width 703 height 36
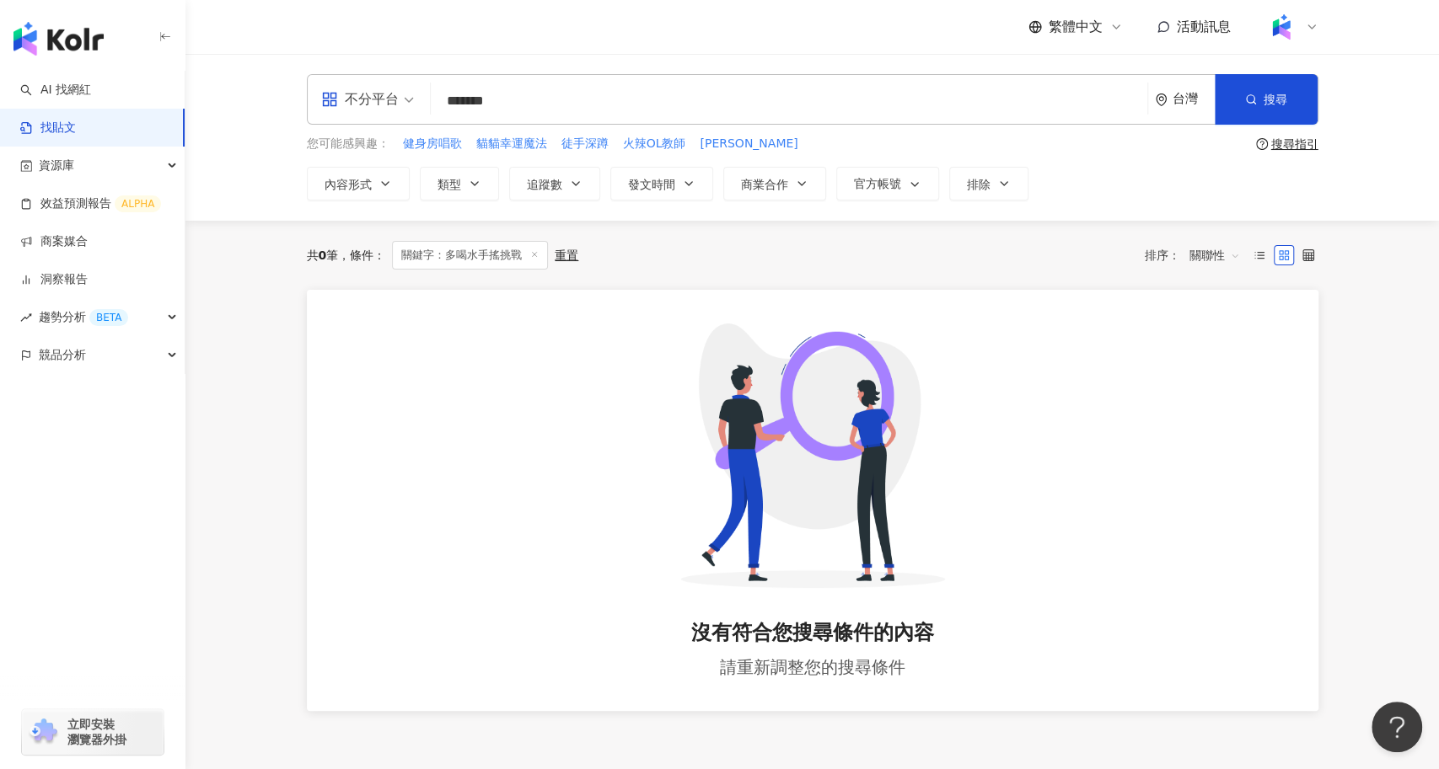
drag, startPoint x: 480, startPoint y: 103, endPoint x: 533, endPoint y: 106, distance: 53.2
click at [533, 106] on input "*******" at bounding box center [788, 101] width 703 height 36
click at [531, 106] on input "*******" at bounding box center [788, 101] width 703 height 36
click at [542, 106] on input "*******" at bounding box center [788, 101] width 703 height 36
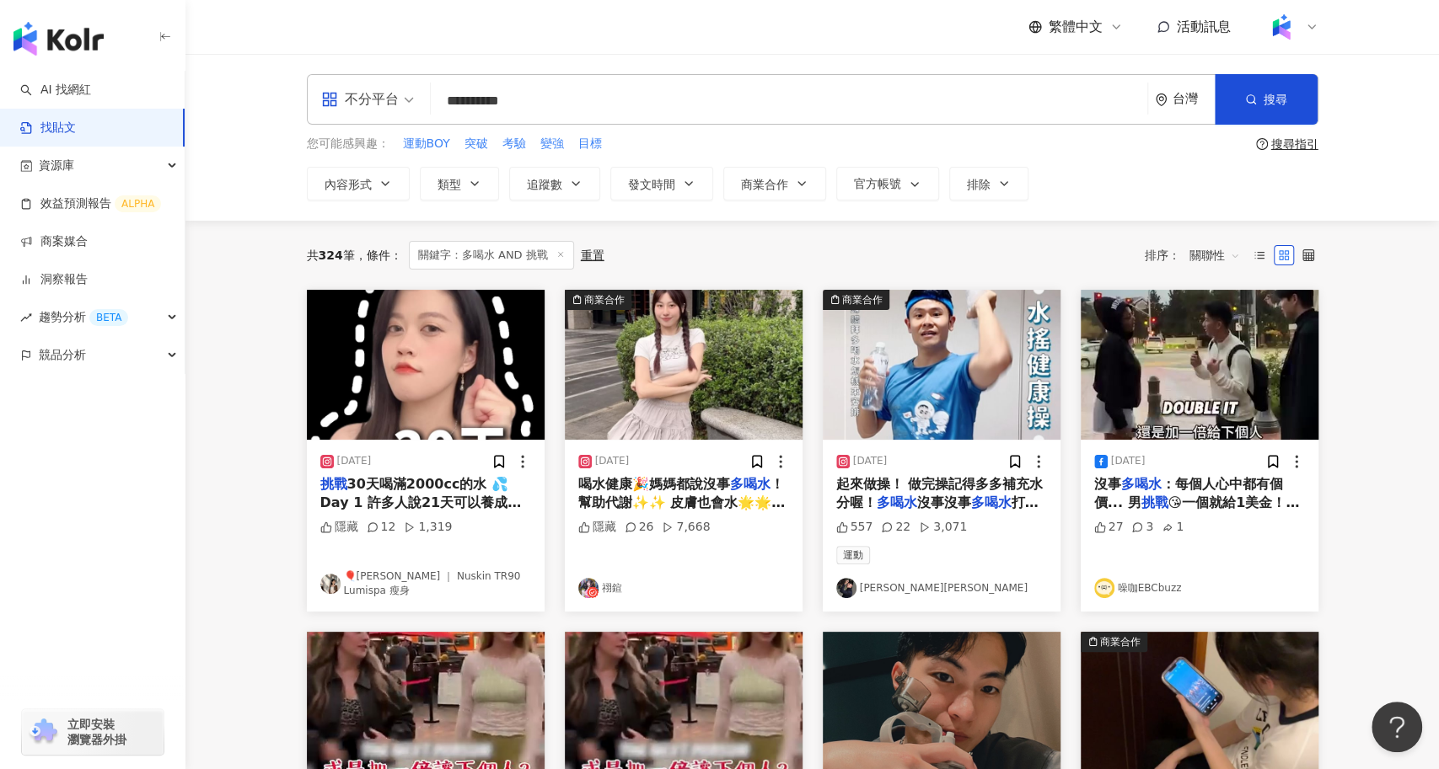
drag, startPoint x: 525, startPoint y: 104, endPoint x: 482, endPoint y: 104, distance: 43.0
click at [482, 104] on input "**********" at bounding box center [788, 101] width 703 height 36
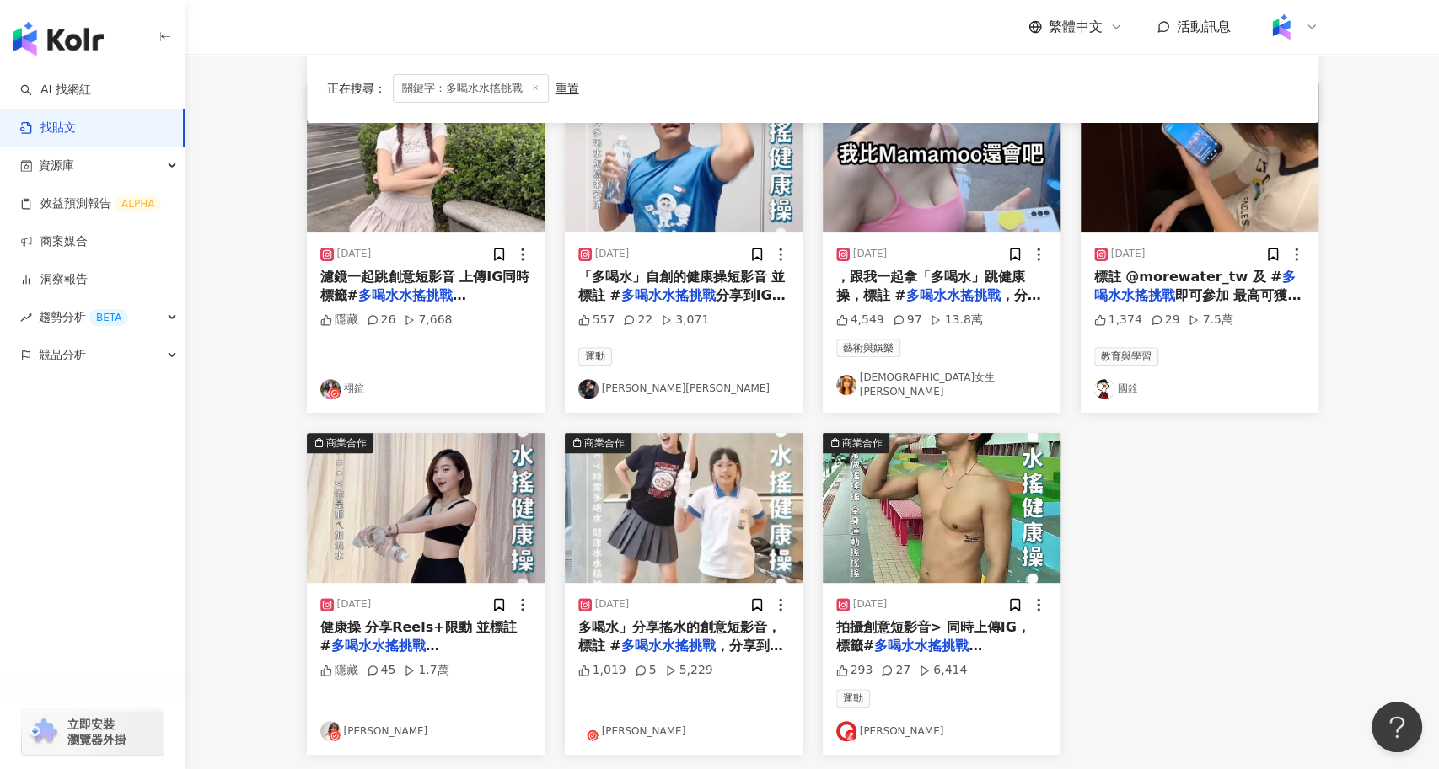
scroll to position [223, 0]
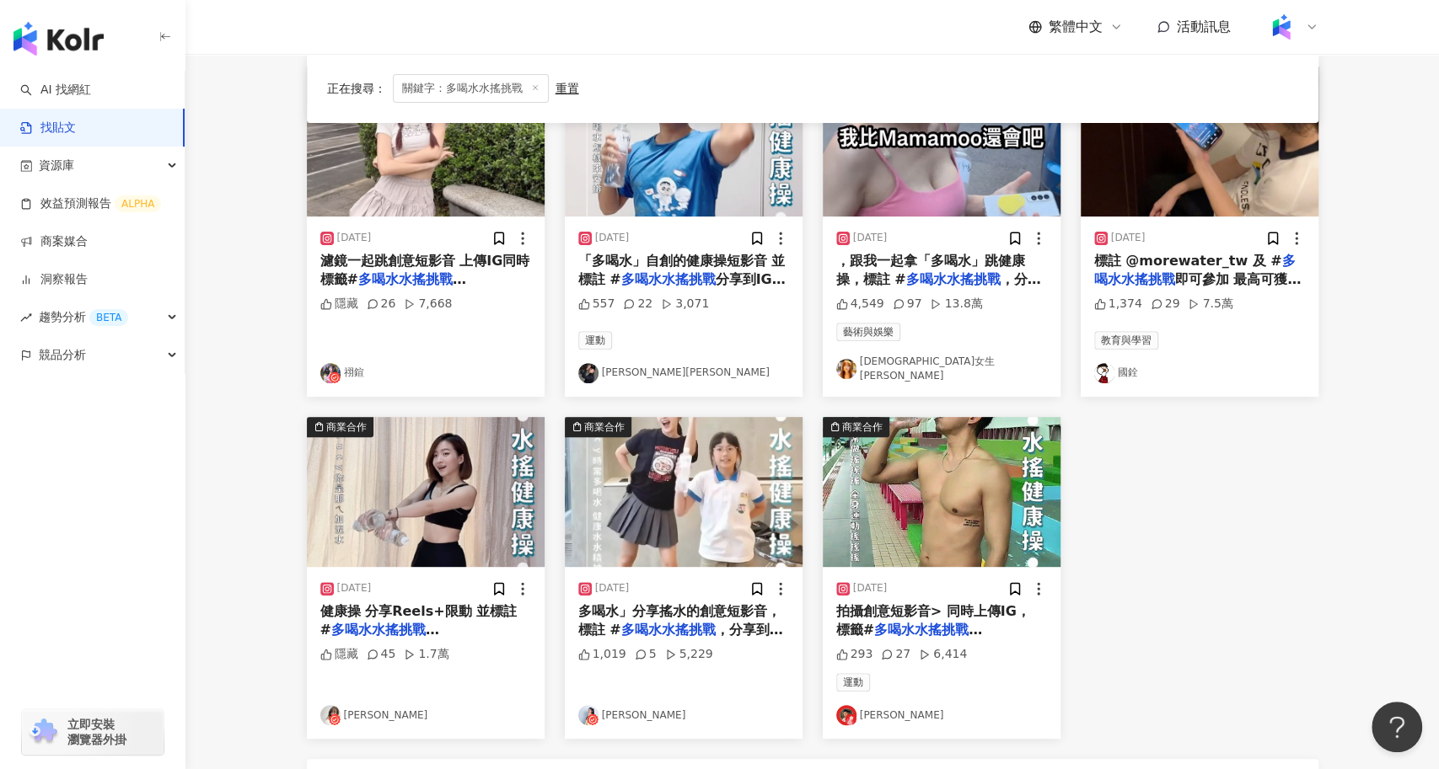
click at [426, 263] on span "濾鏡一起跳創意短影音 上傳IG同時標籤#" at bounding box center [425, 270] width 210 height 35
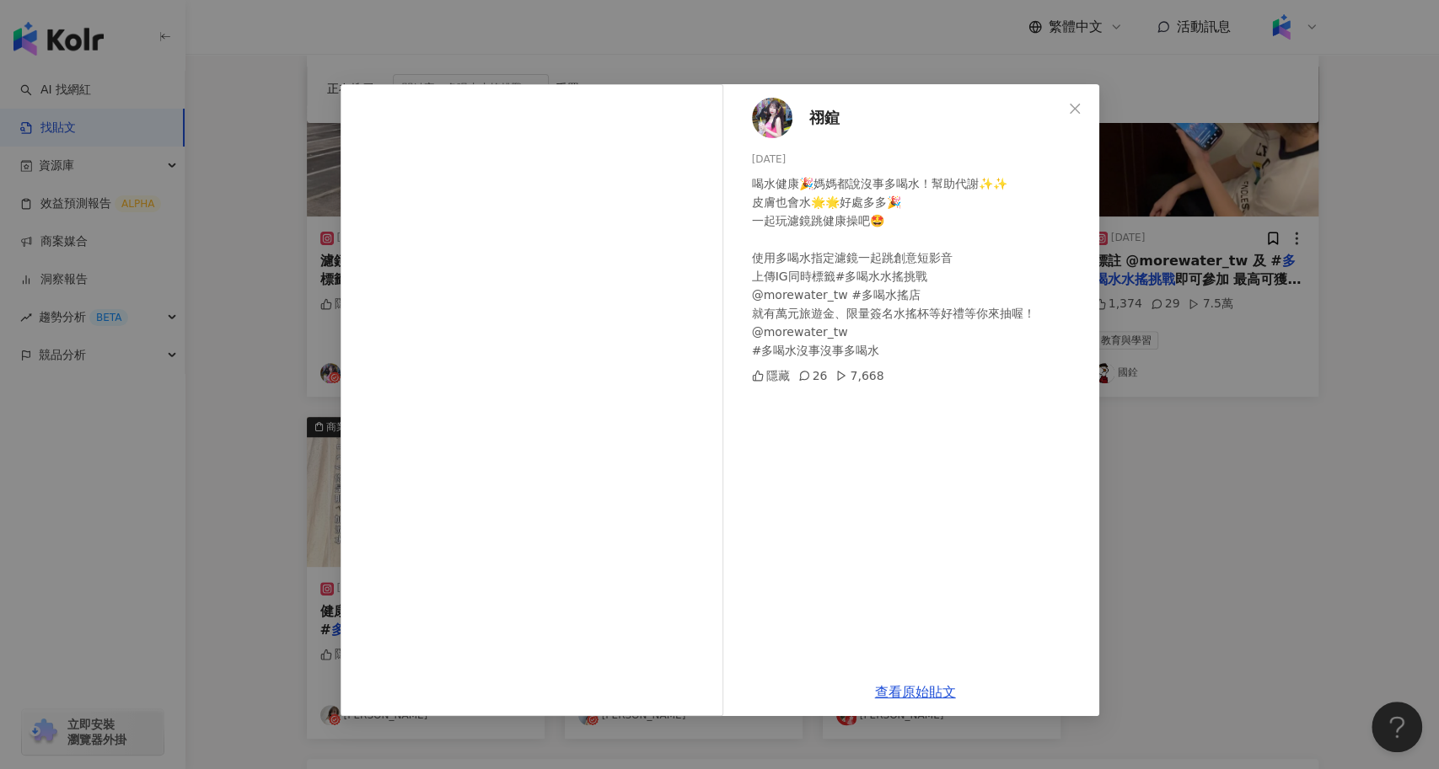
click at [1201, 516] on div "祤鍹 2024/6/21 喝水健康🎉媽媽都說沒事多喝水！幫助代謝✨✨ 皮膚也會水🌟🌟好處多多🎉 一起玩濾鏡跳健康操吧🤩 使用多喝水指定濾鏡一起跳創意短影音 上…" at bounding box center [719, 384] width 1439 height 769
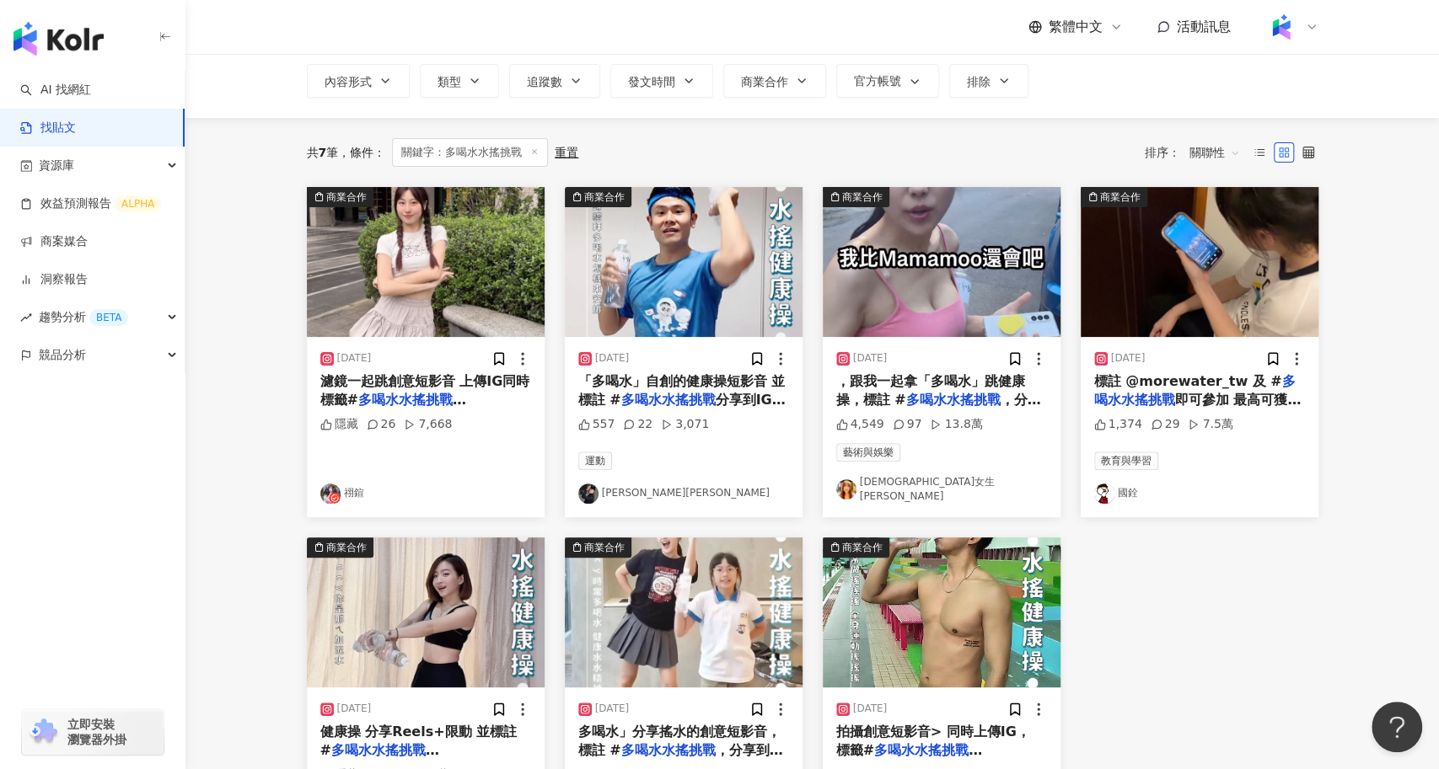
scroll to position [0, 0]
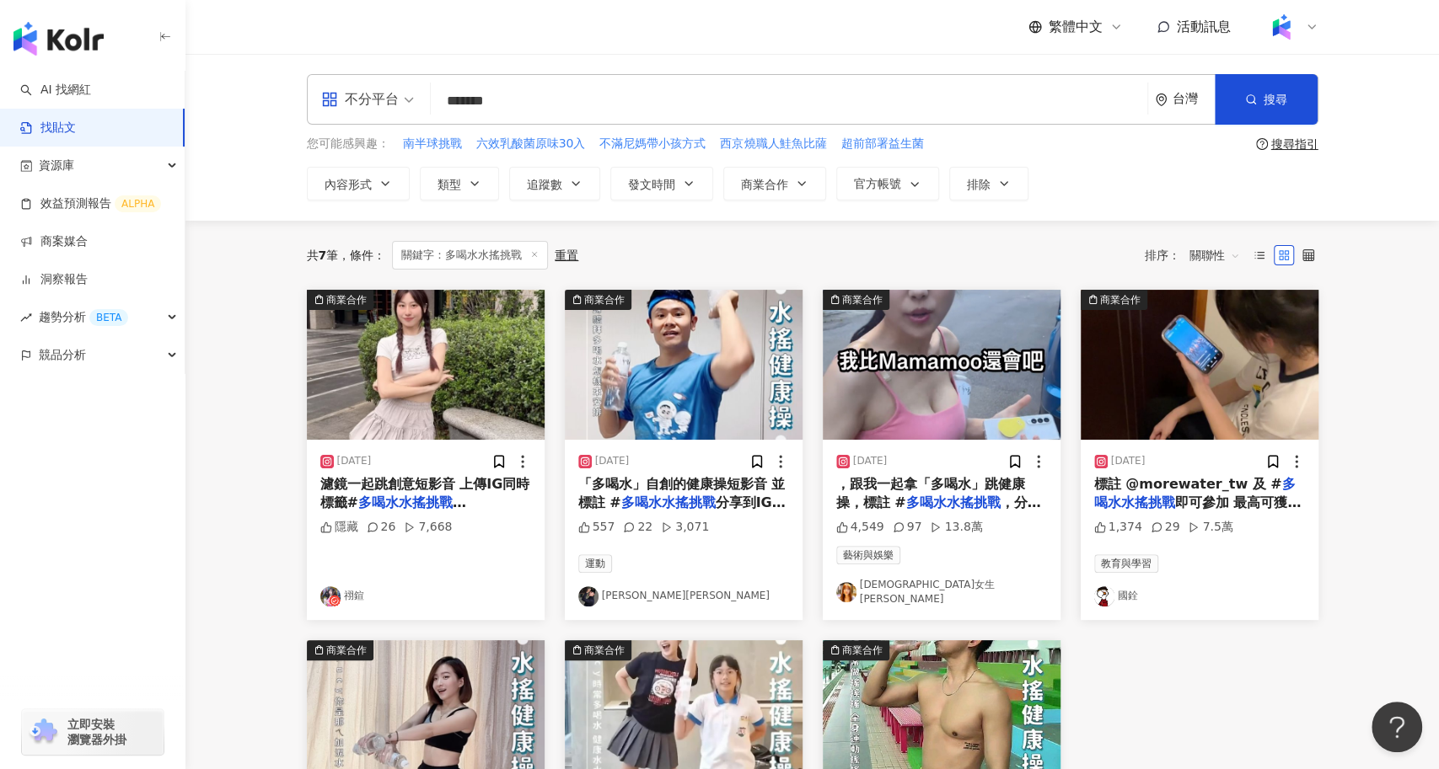
click at [563, 92] on input "*******" at bounding box center [788, 101] width 703 height 36
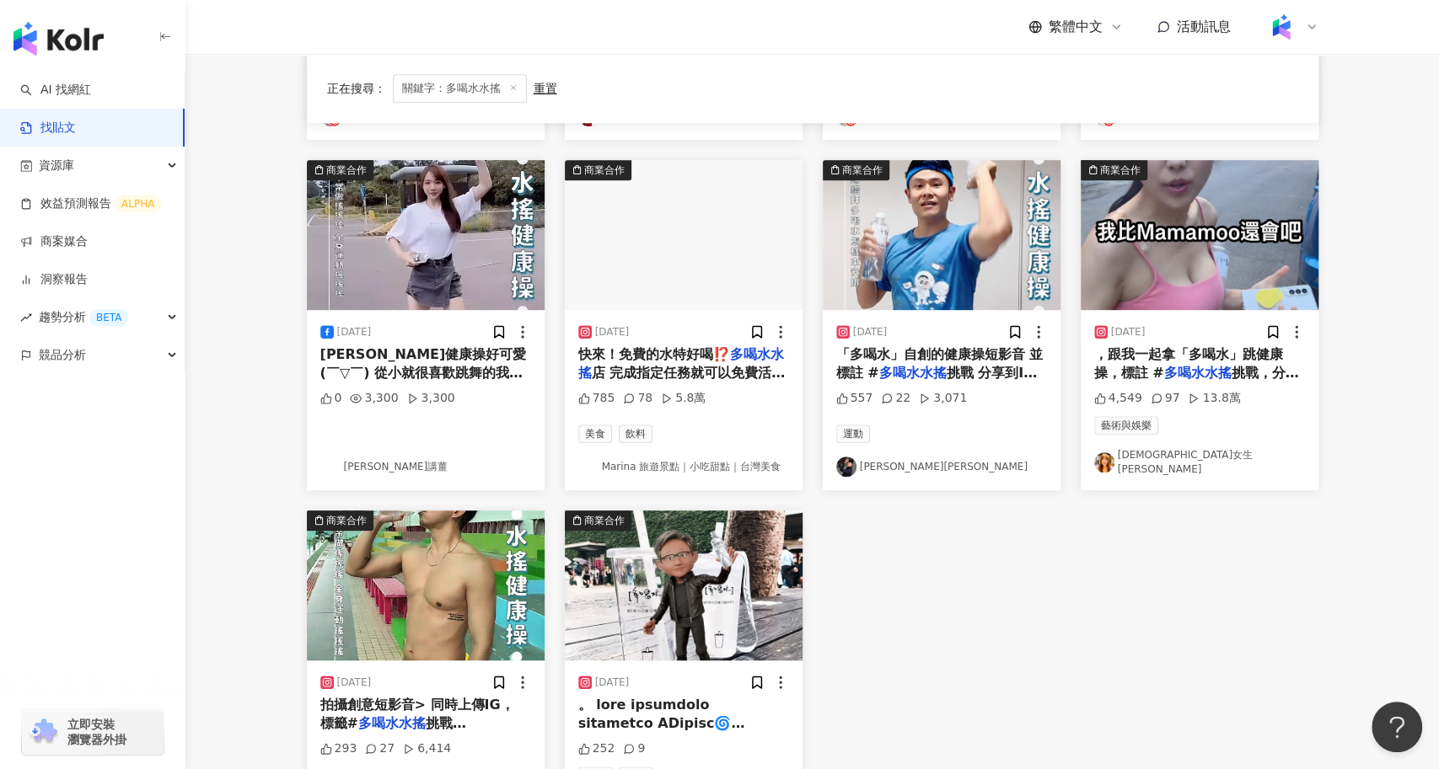
scroll to position [473, 0]
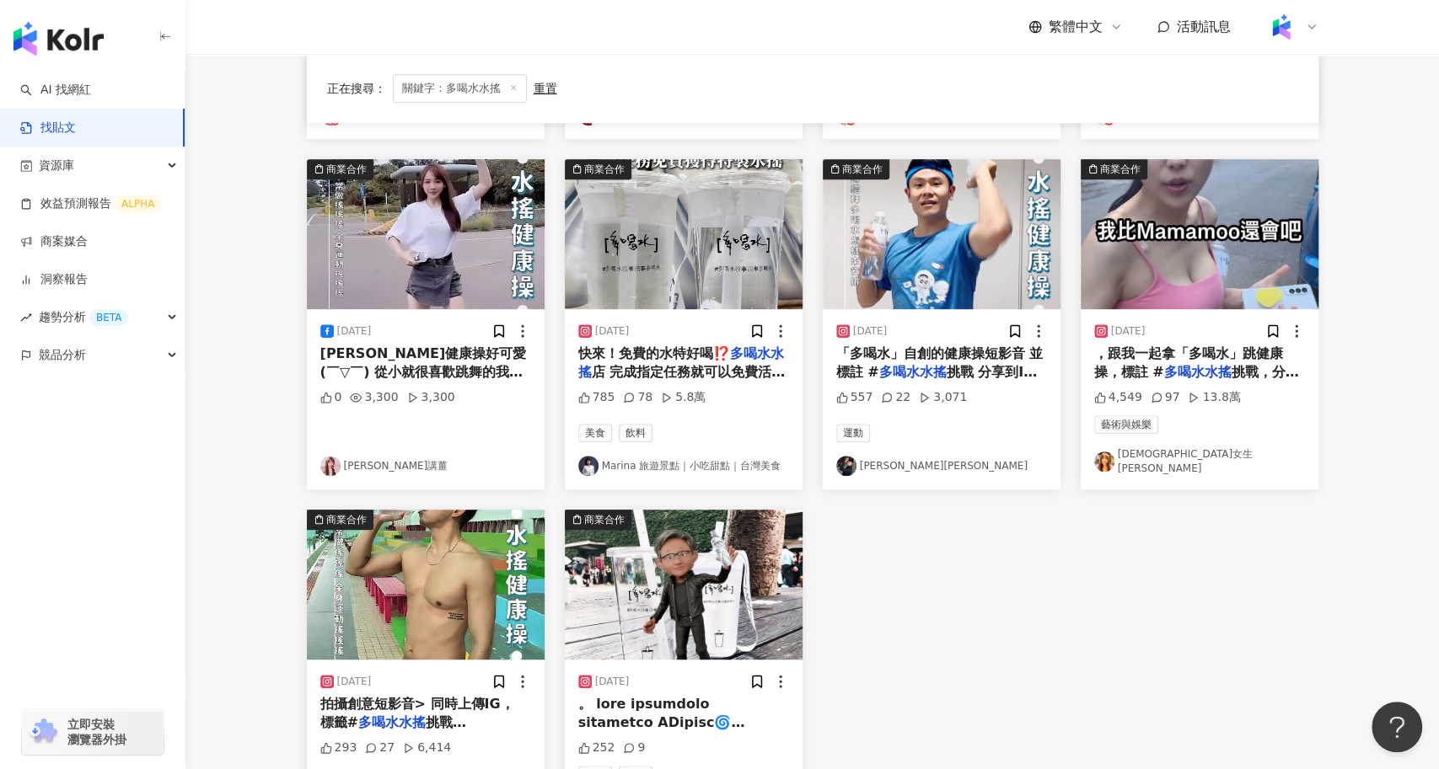
click at [420, 608] on img "button" at bounding box center [426, 585] width 238 height 150
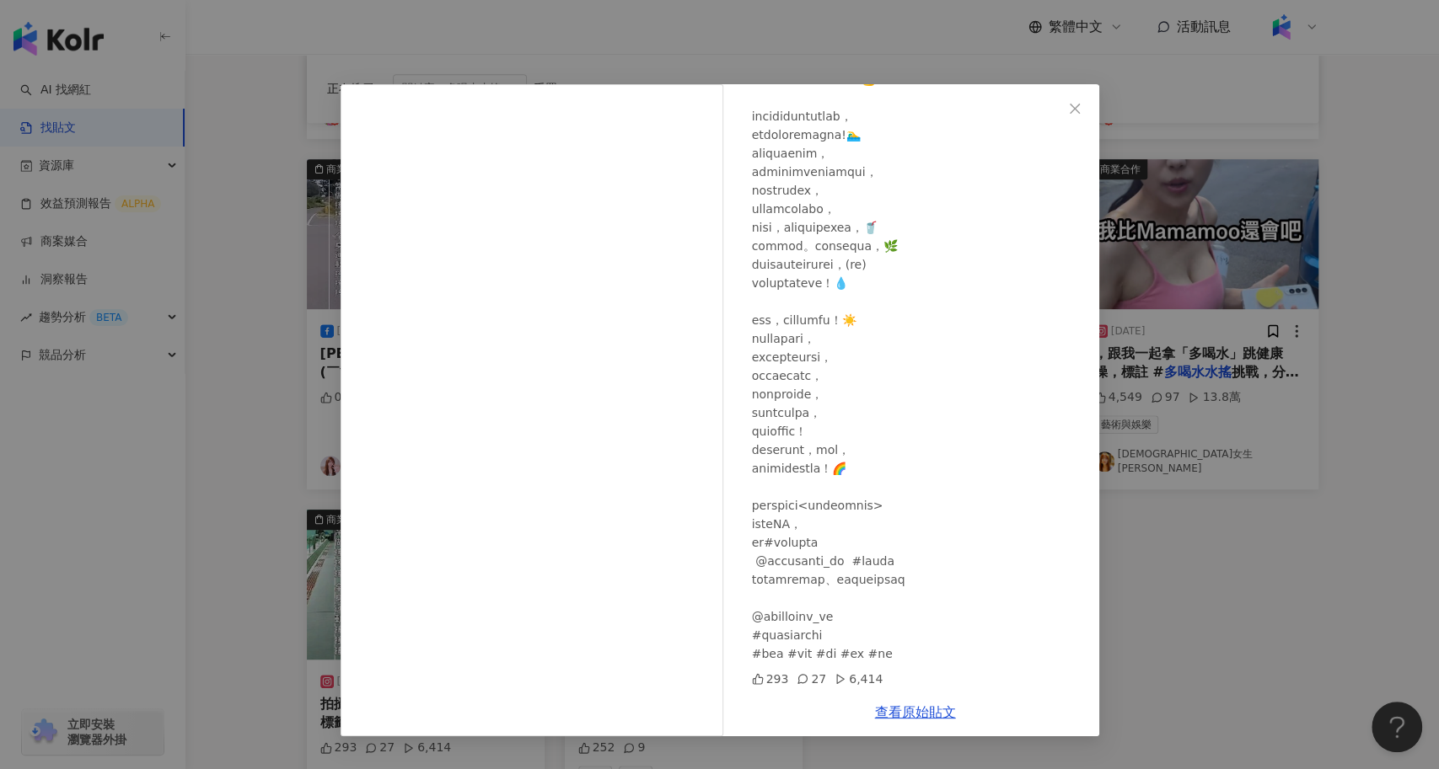
scroll to position [176, 0]
click at [1121, 613] on div "Avery Wang 2024/6/14 293 27 6,414 查看原始貼文" at bounding box center [719, 384] width 1439 height 769
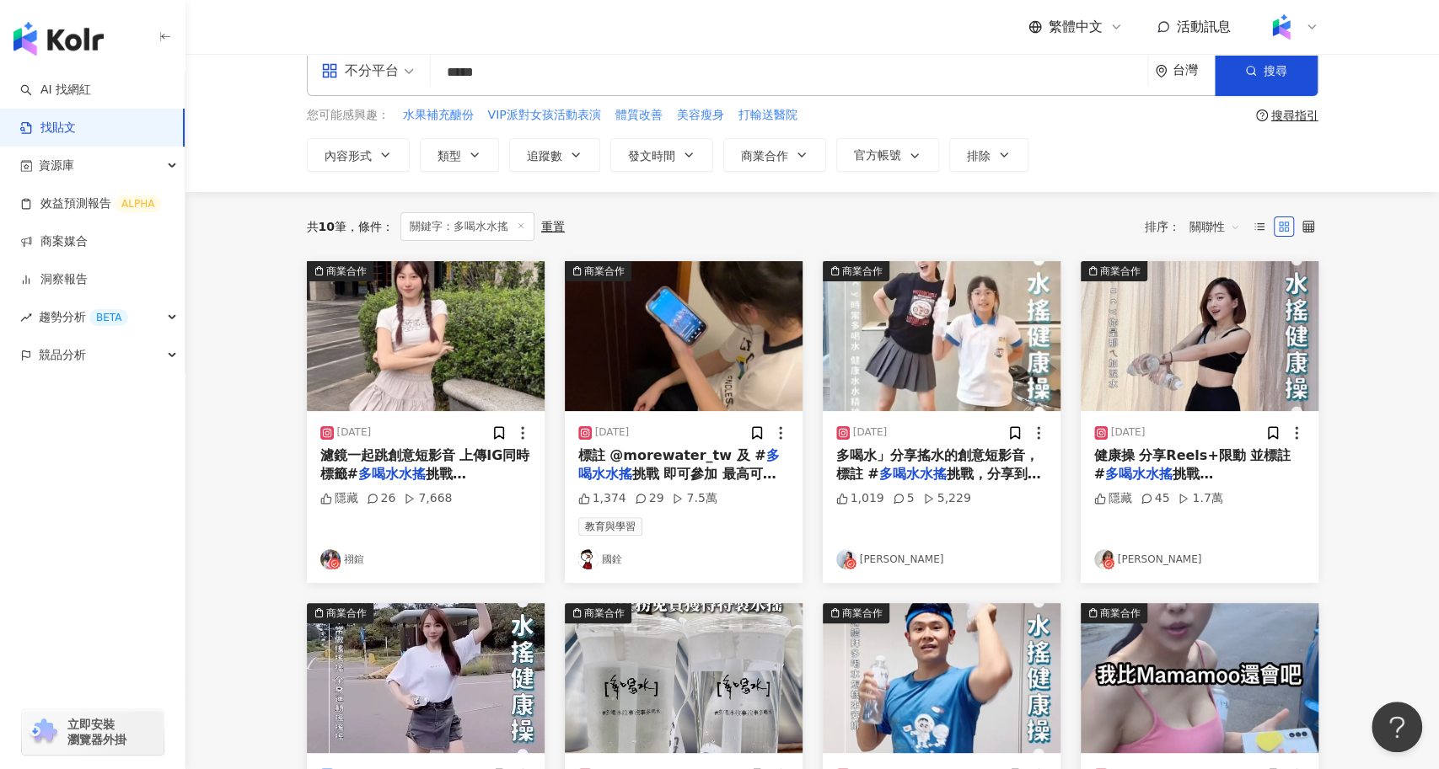
scroll to position [19, 0]
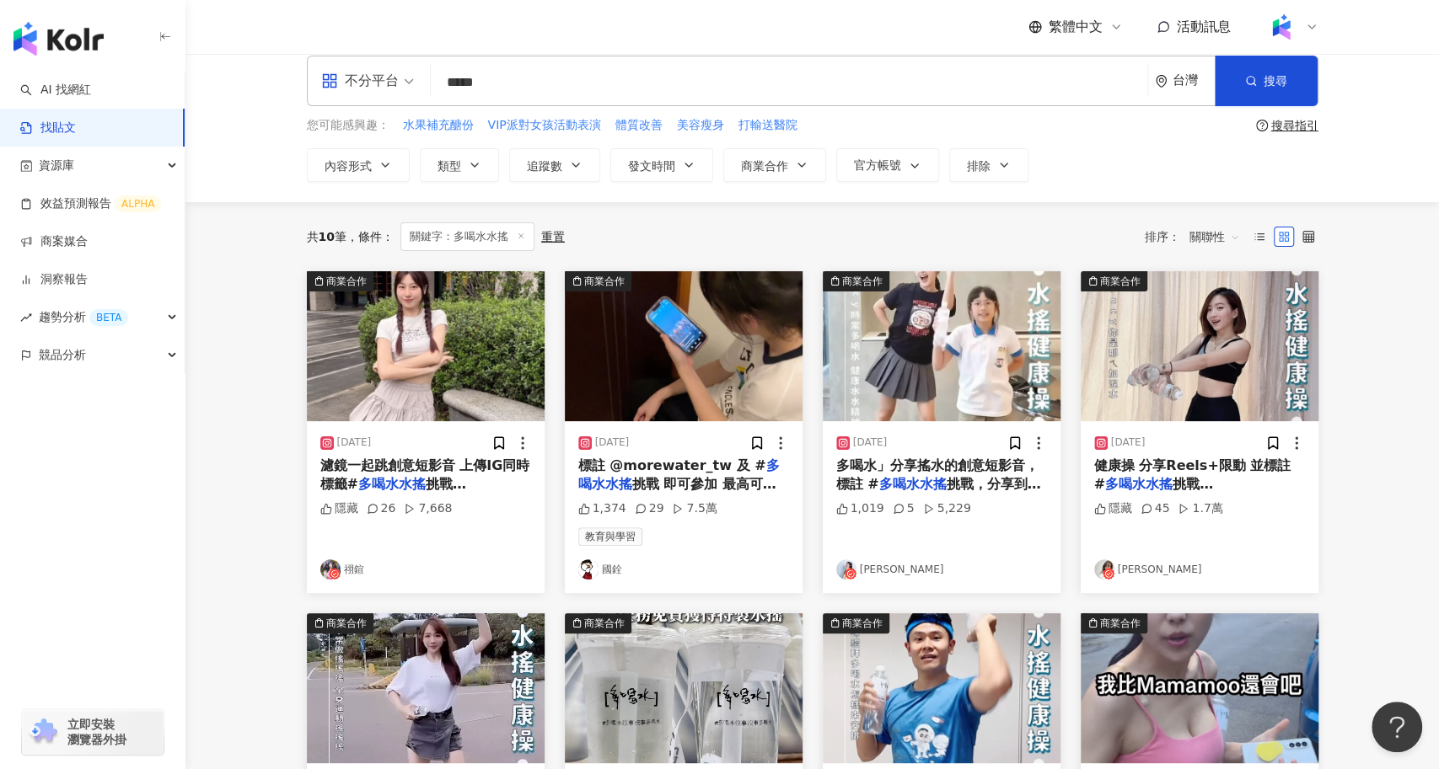
click at [944, 461] on span "多喝水」分享搖水的創意短影音， 標註 #" at bounding box center [937, 475] width 202 height 35
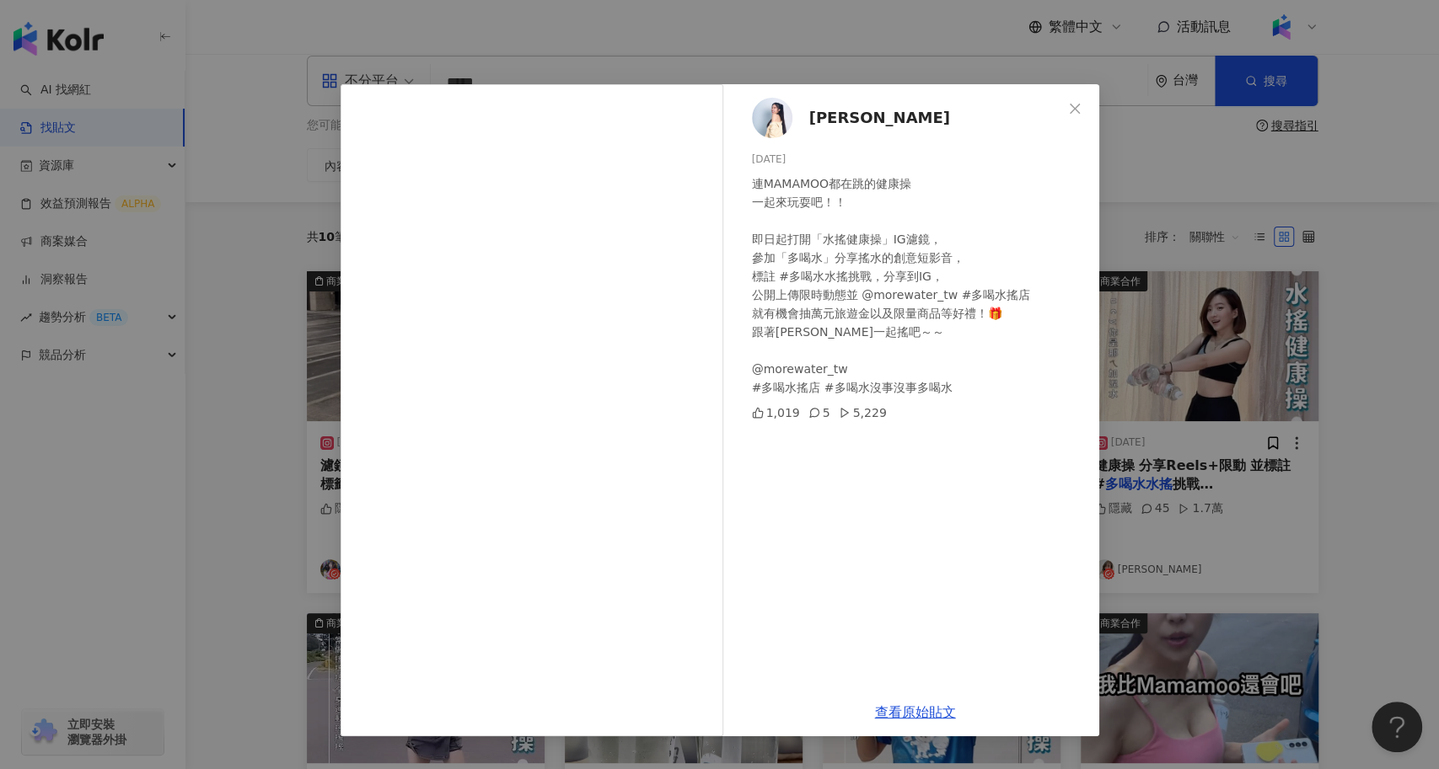
click at [1270, 498] on div "桑妮 2024/6/15 連MAMAMOO都在跳的健康操 一起來玩耍吧！！ 即日起打開「水搖健康操」IG濾鏡， 參加「多喝水」分享搖水的創意短影音， 標註 #…" at bounding box center [719, 384] width 1439 height 769
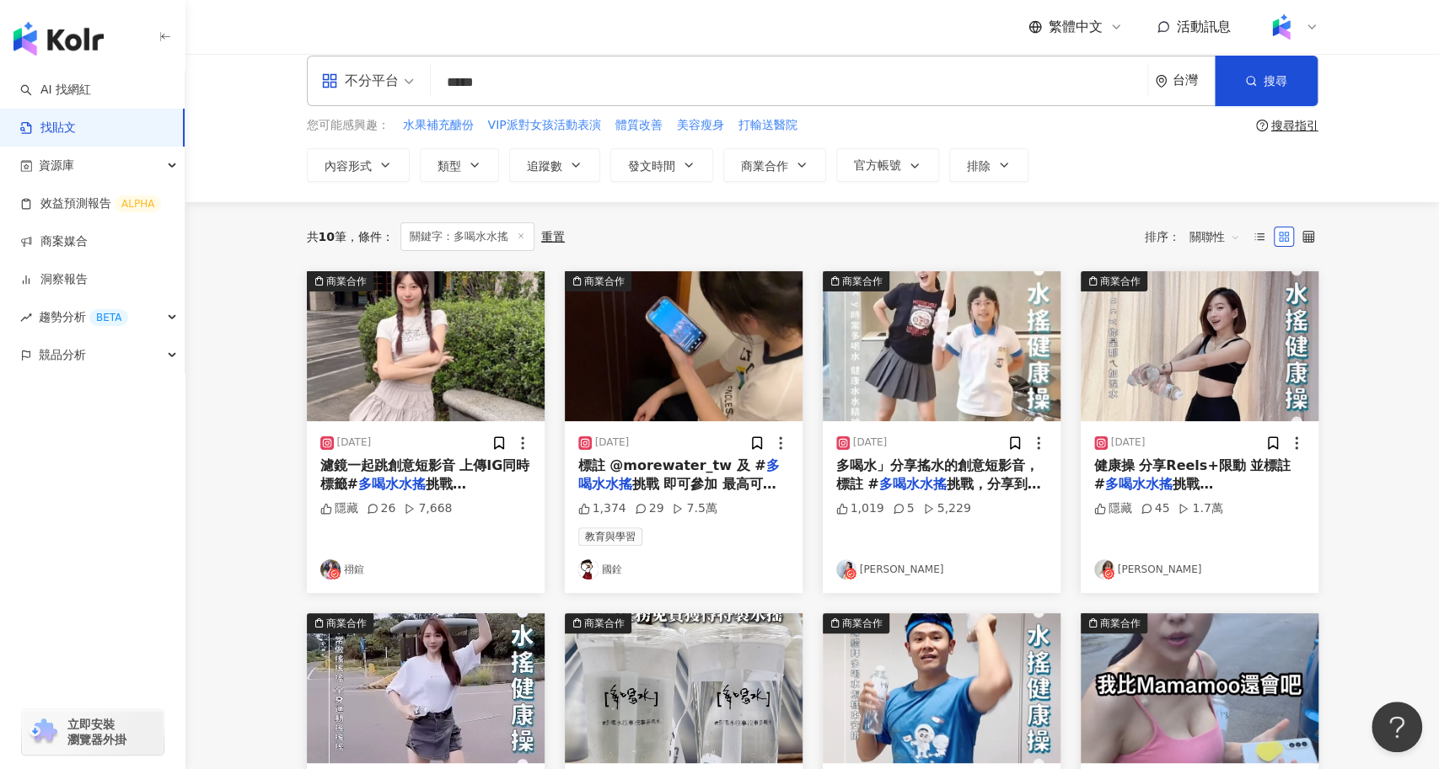
drag, startPoint x: 534, startPoint y: 82, endPoint x: 437, endPoint y: 81, distance: 97.8
click at [437, 81] on input "*****" at bounding box center [788, 82] width 703 height 36
paste input "*"
type input "******"
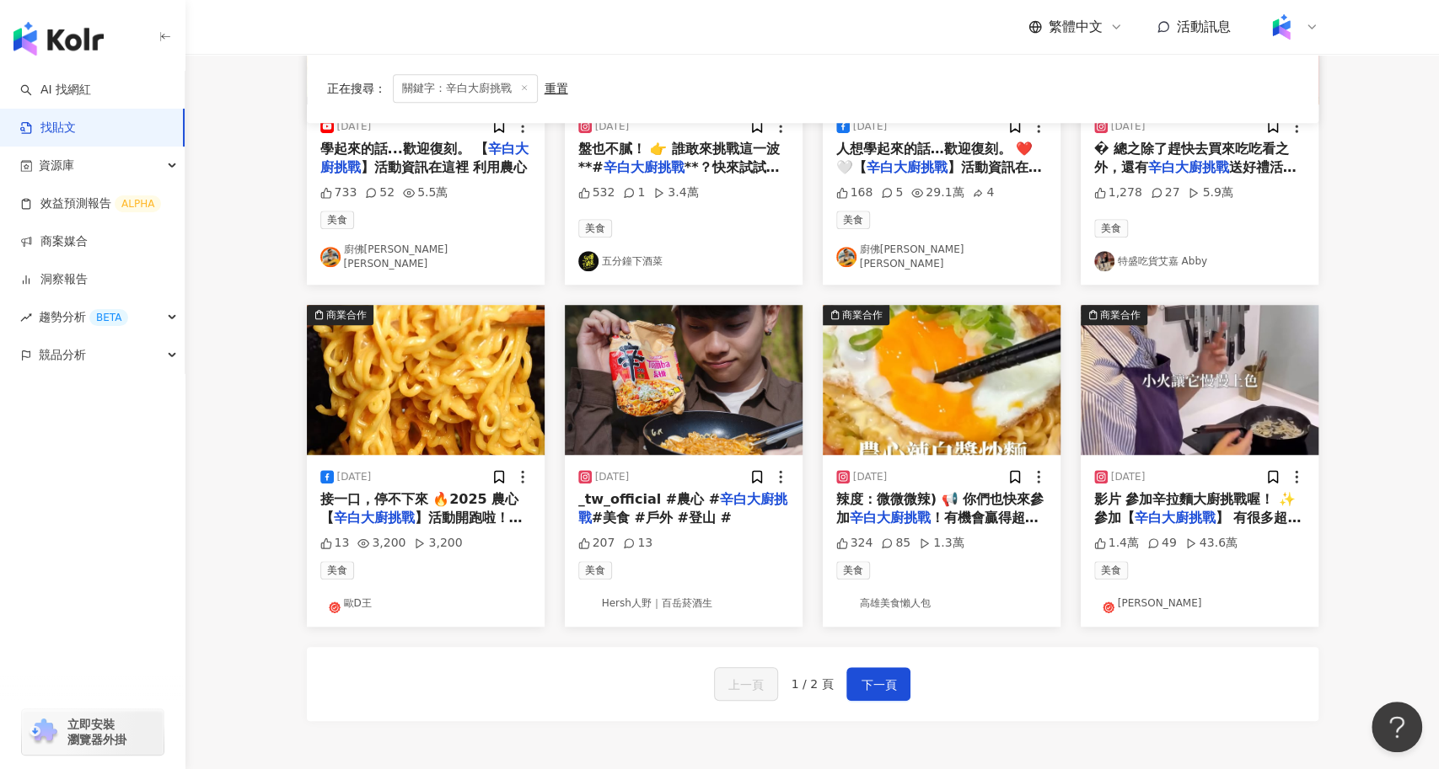
scroll to position [848, 0]
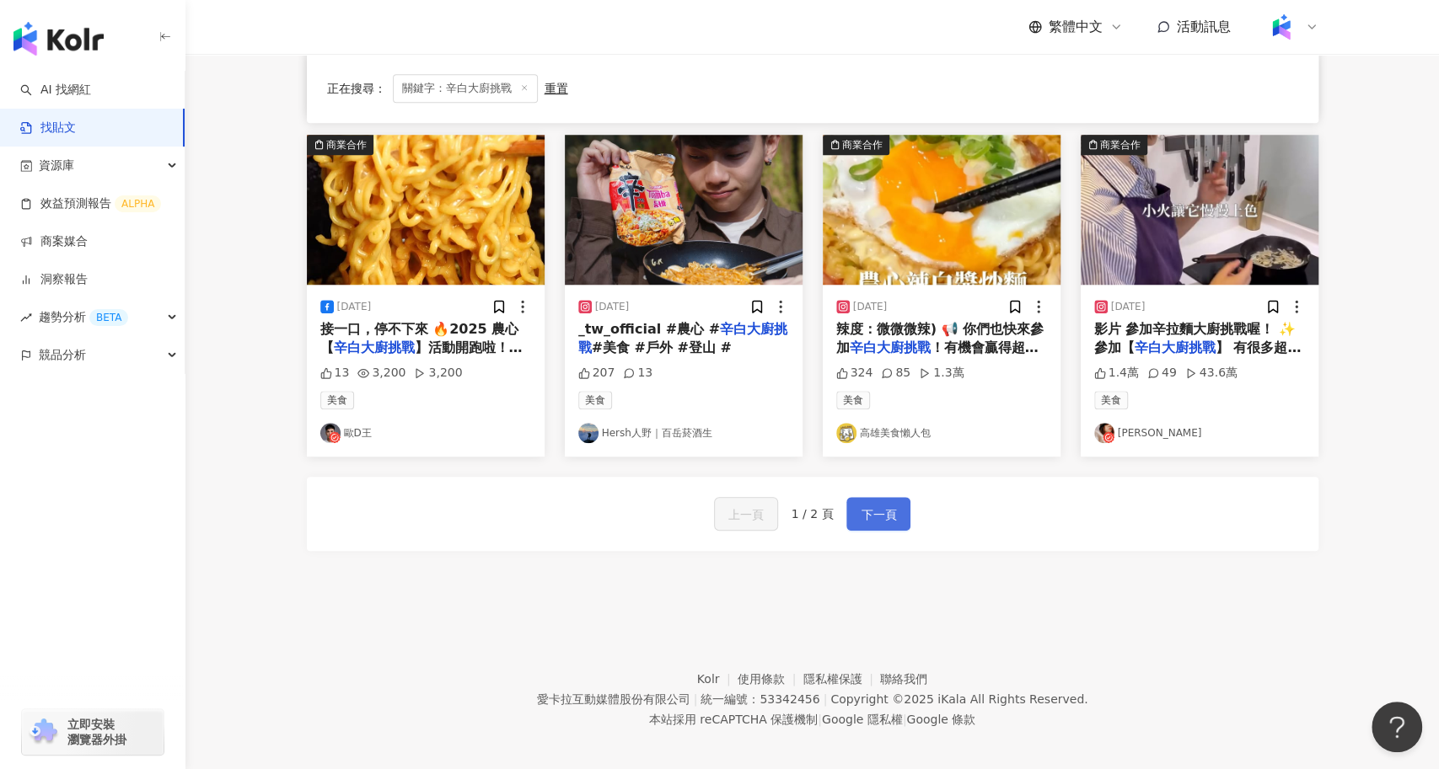
click at [898, 515] on button "下一頁" at bounding box center [878, 514] width 64 height 34
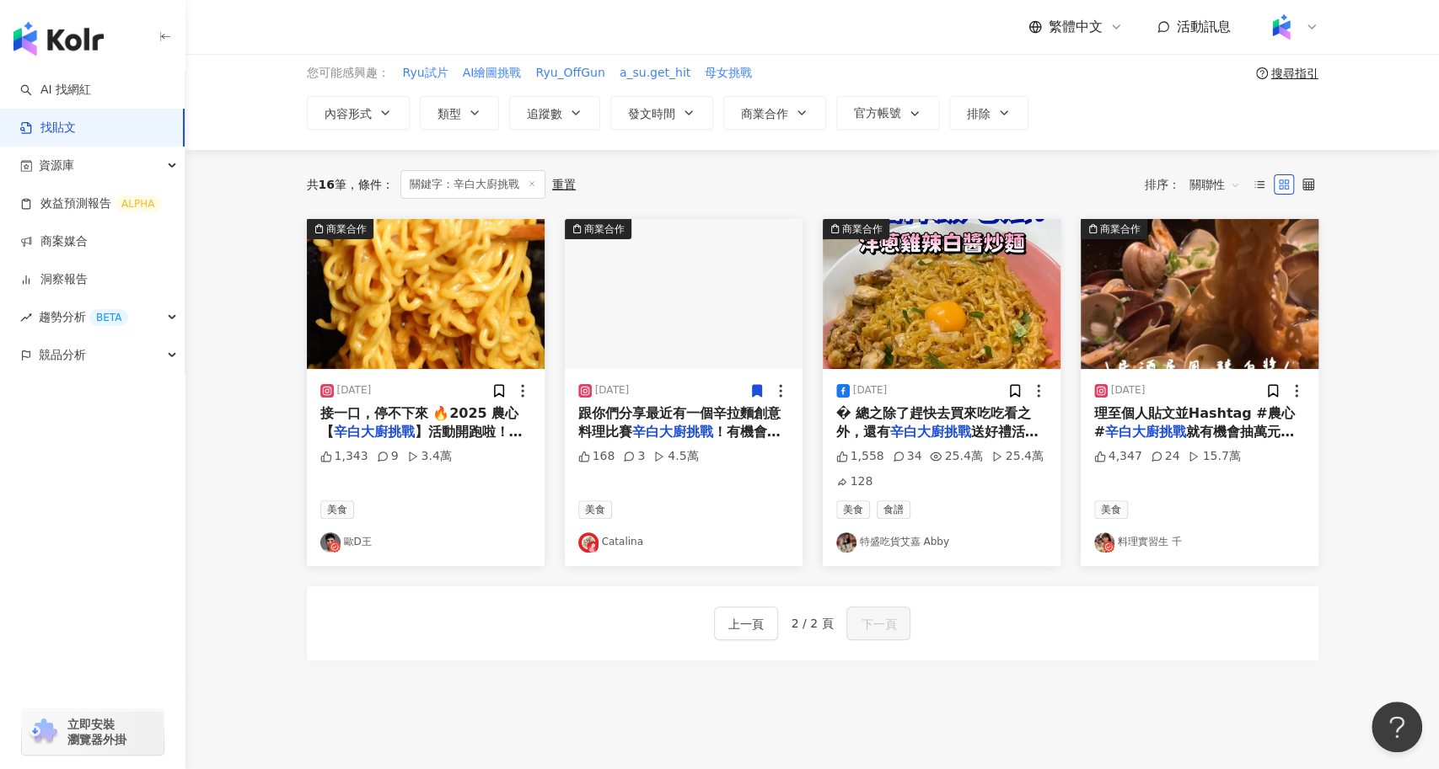
scroll to position [0, 0]
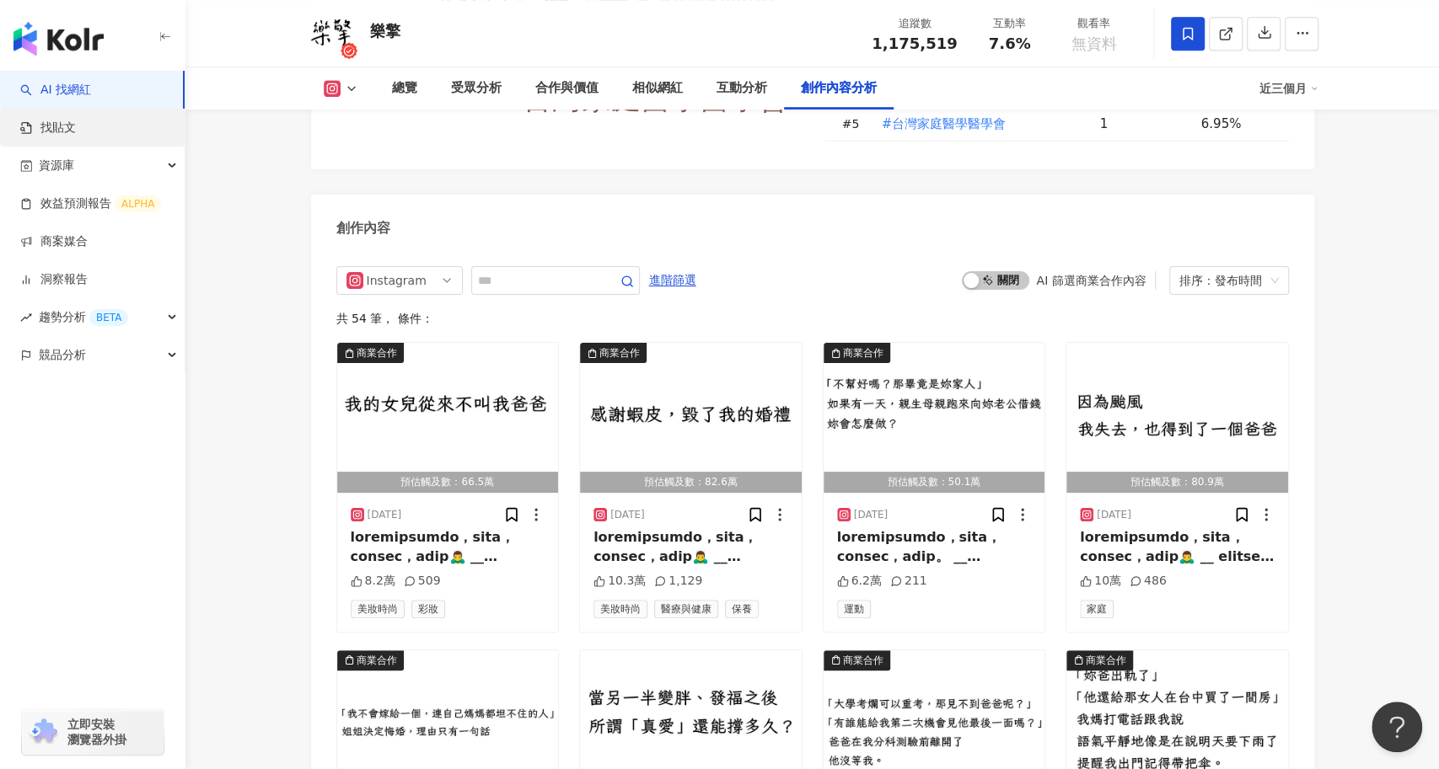
click at [76, 131] on link "找貼文" at bounding box center [48, 128] width 56 height 17
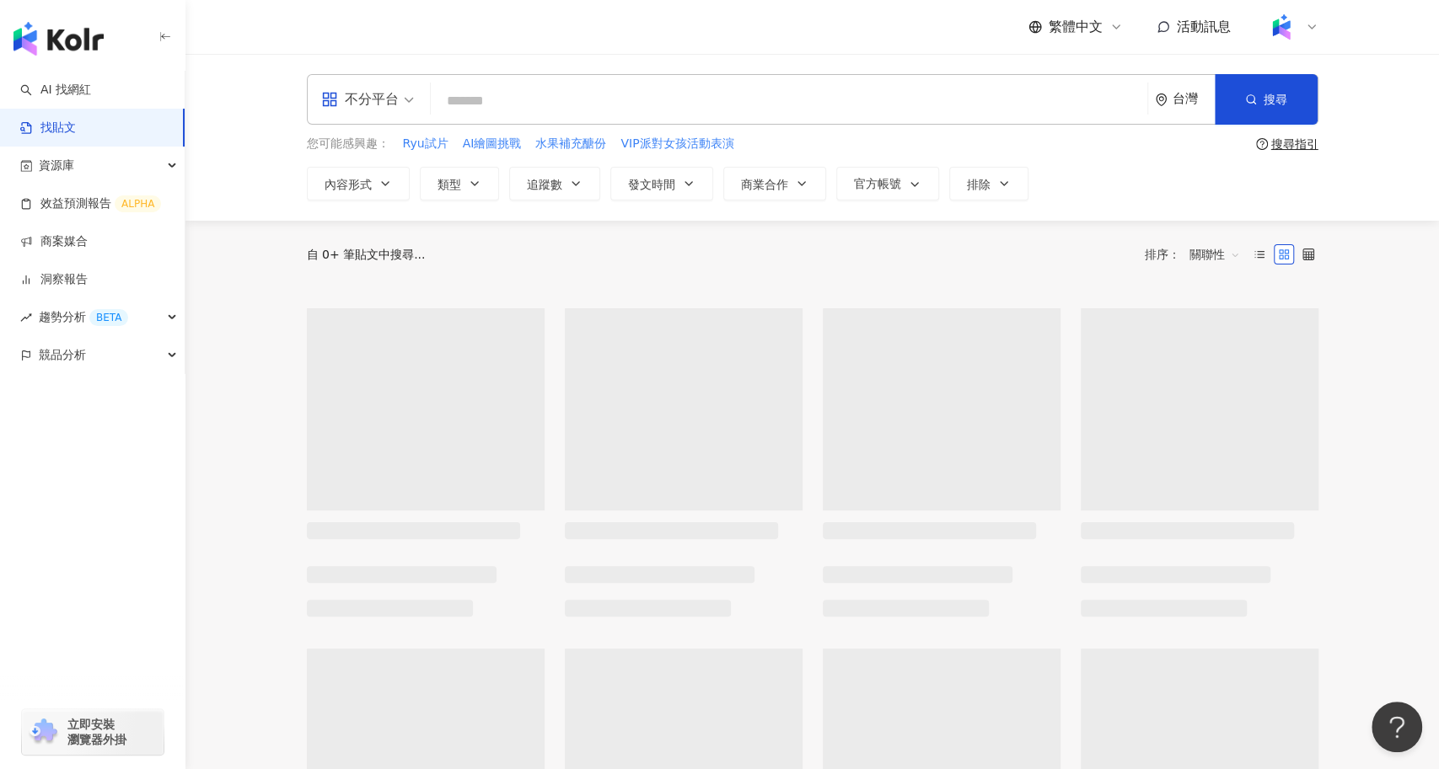
click at [626, 117] on input "search" at bounding box center [788, 101] width 703 height 36
paste input "**********"
type input "**********"
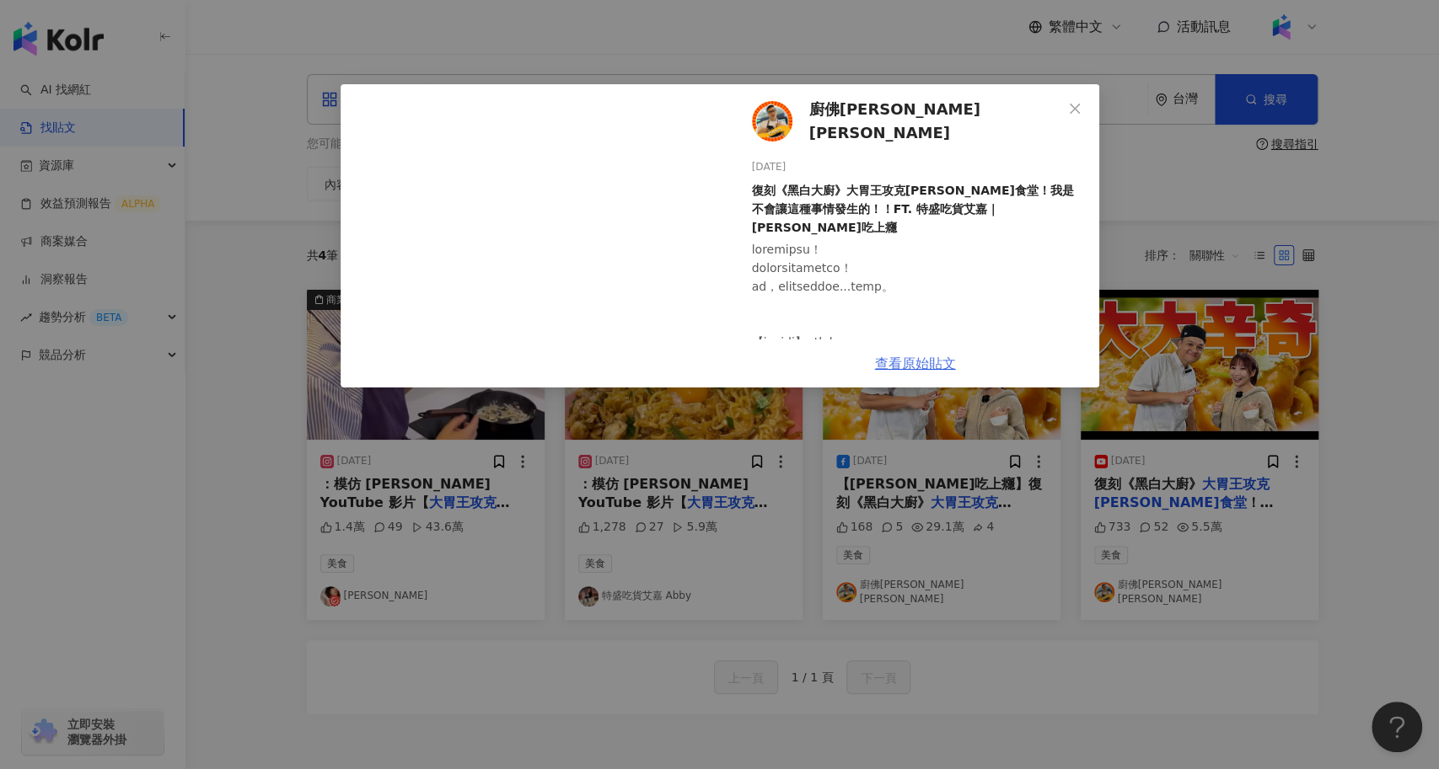
click at [928, 363] on link "查看原始貼文" at bounding box center [915, 364] width 81 height 16
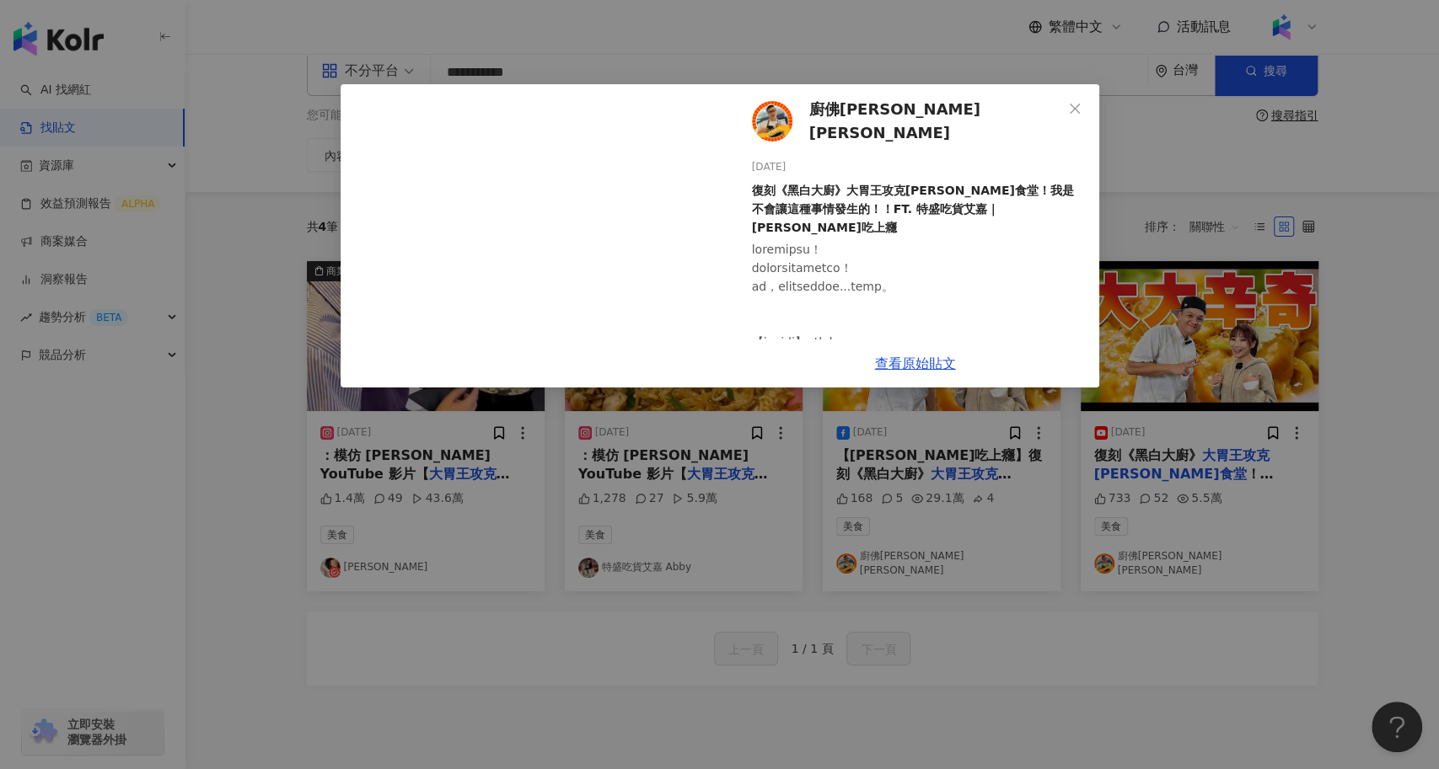
scroll to position [22, 0]
